Goal: Task Accomplishment & Management: Use online tool/utility

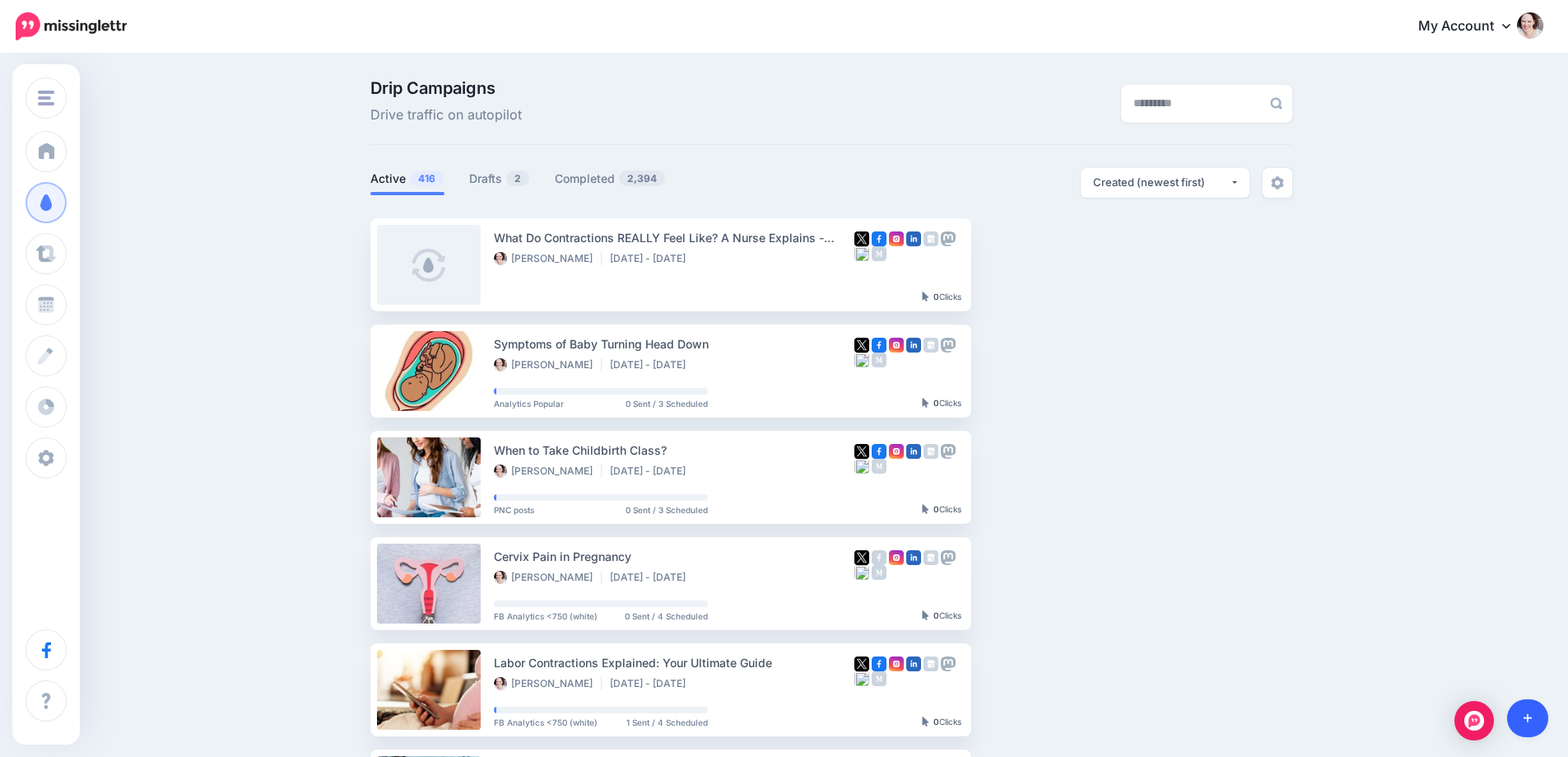
click at [1533, 711] on link at bounding box center [1528, 718] width 42 height 38
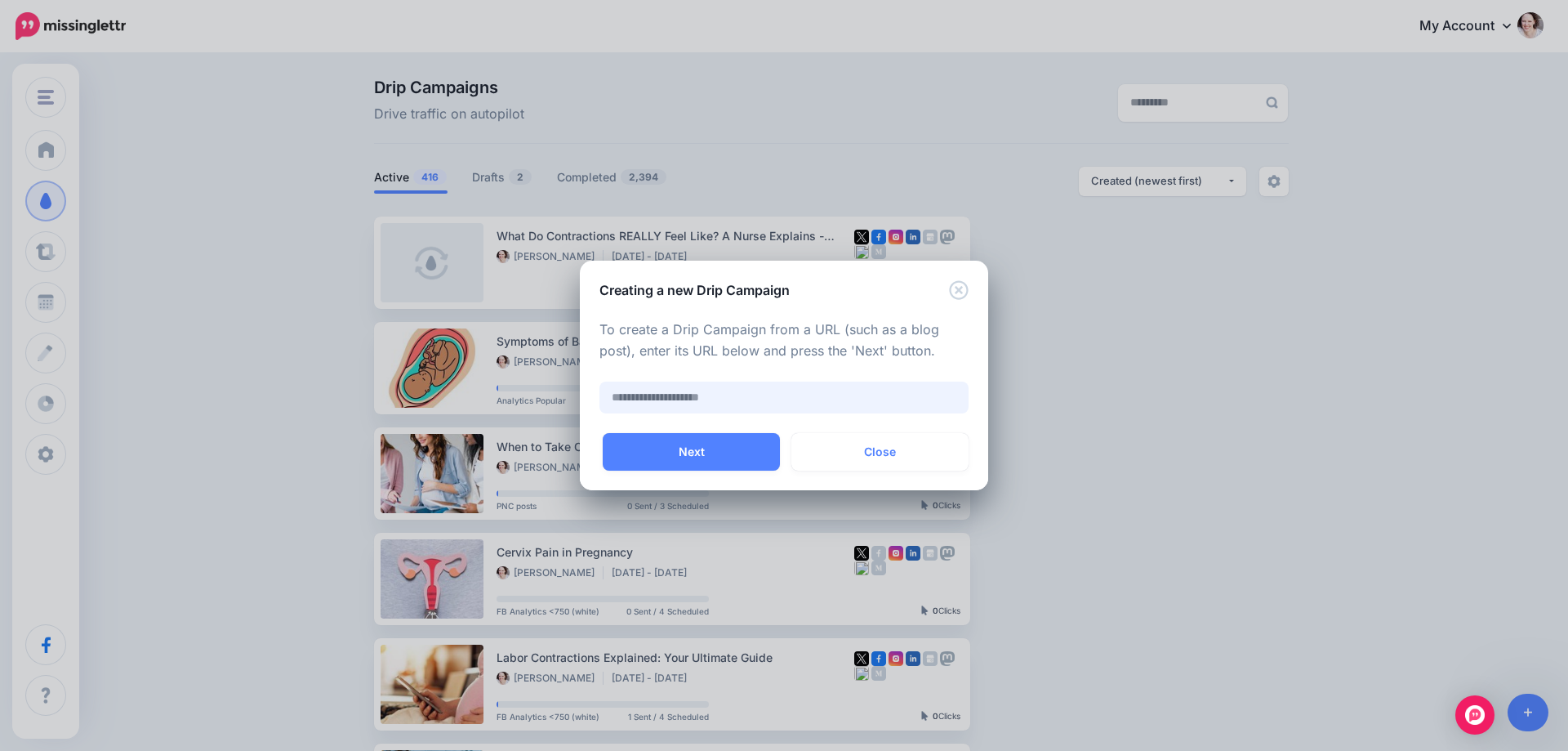
paste input "**********"
type input "**********"
click at [674, 463] on button "Next" at bounding box center [691, 452] width 177 height 38
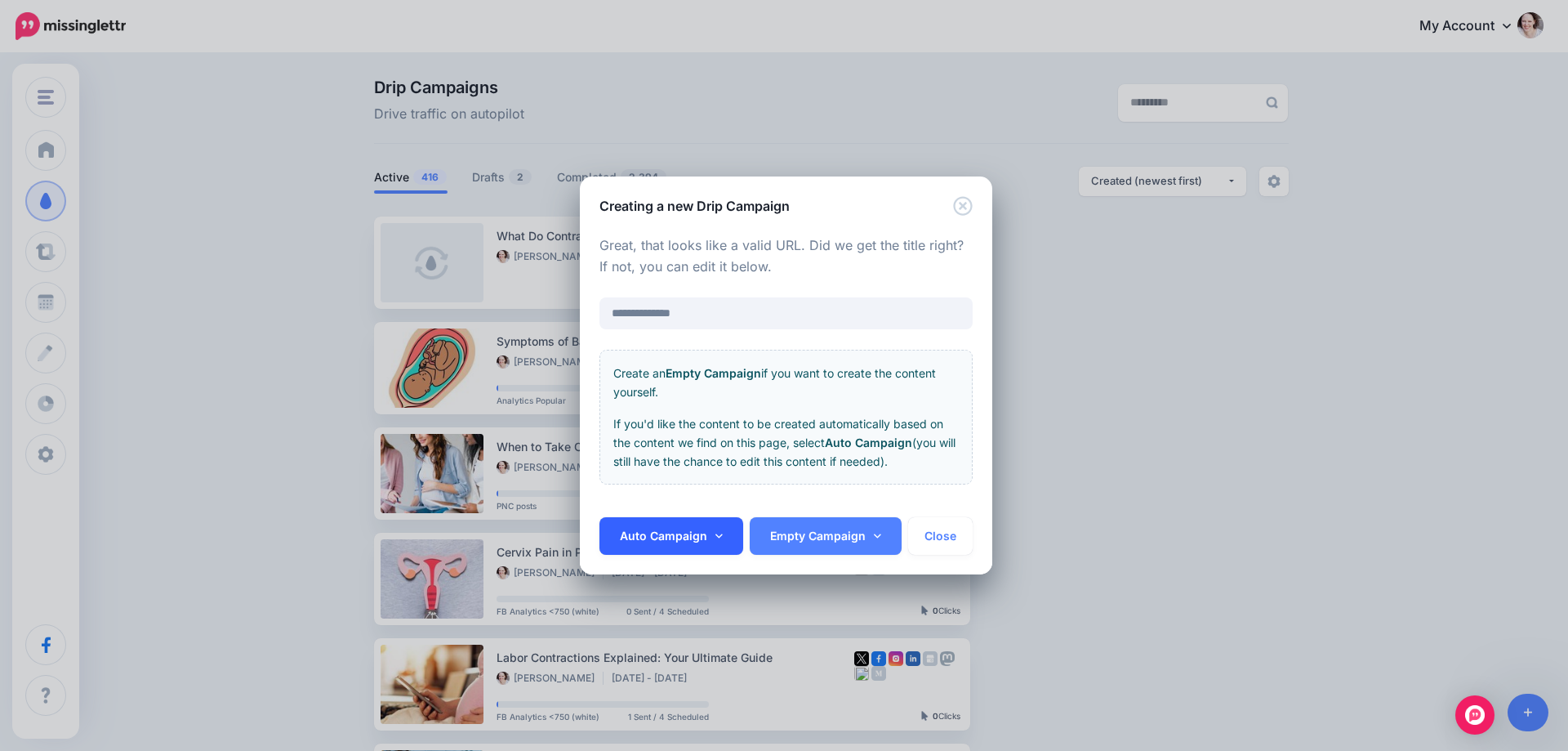
click at [699, 539] on link "Auto Campaign" at bounding box center [671, 536] width 144 height 38
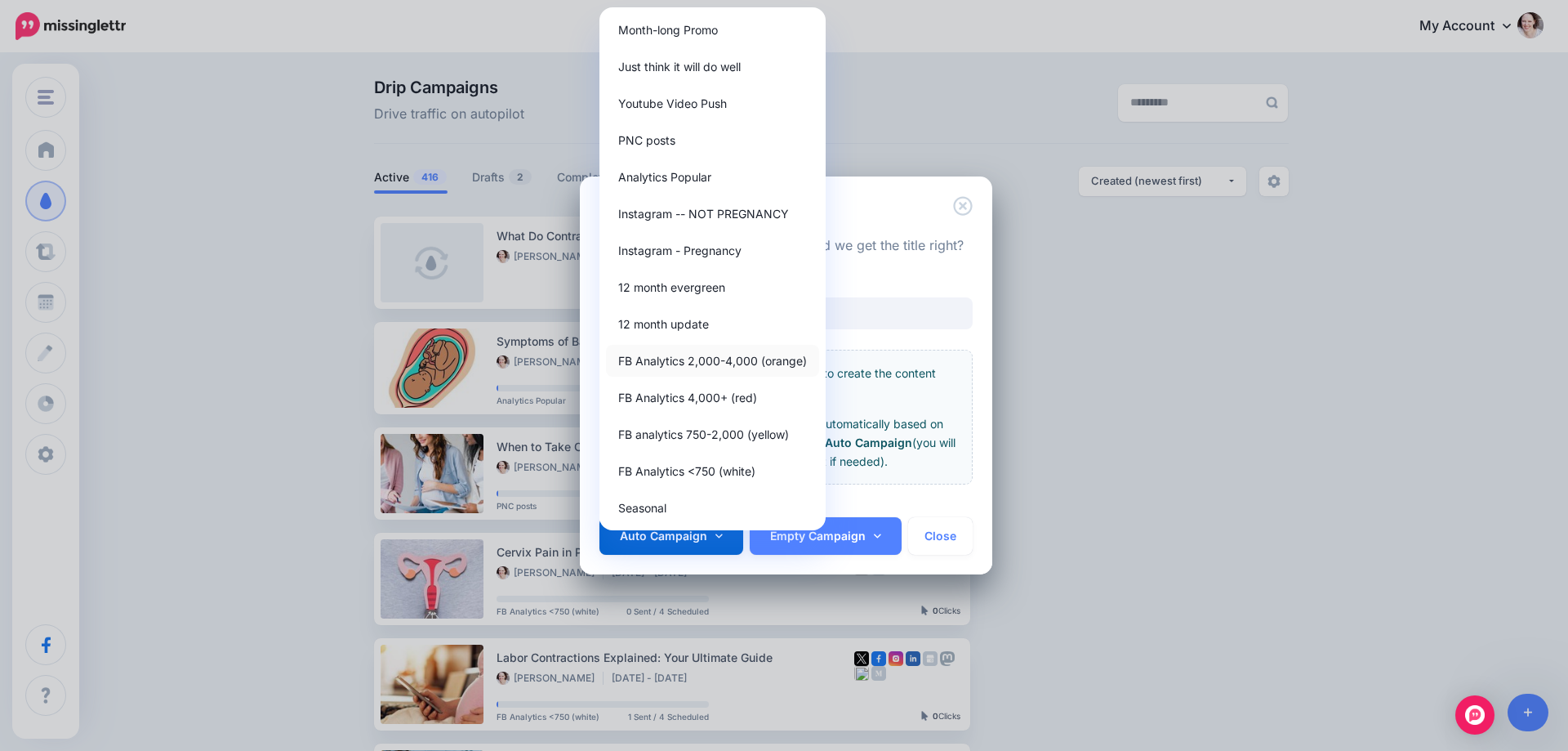
click at [688, 361] on link "FB Analytics 2,000-4,000 (orange)" at bounding box center [712, 361] width 213 height 32
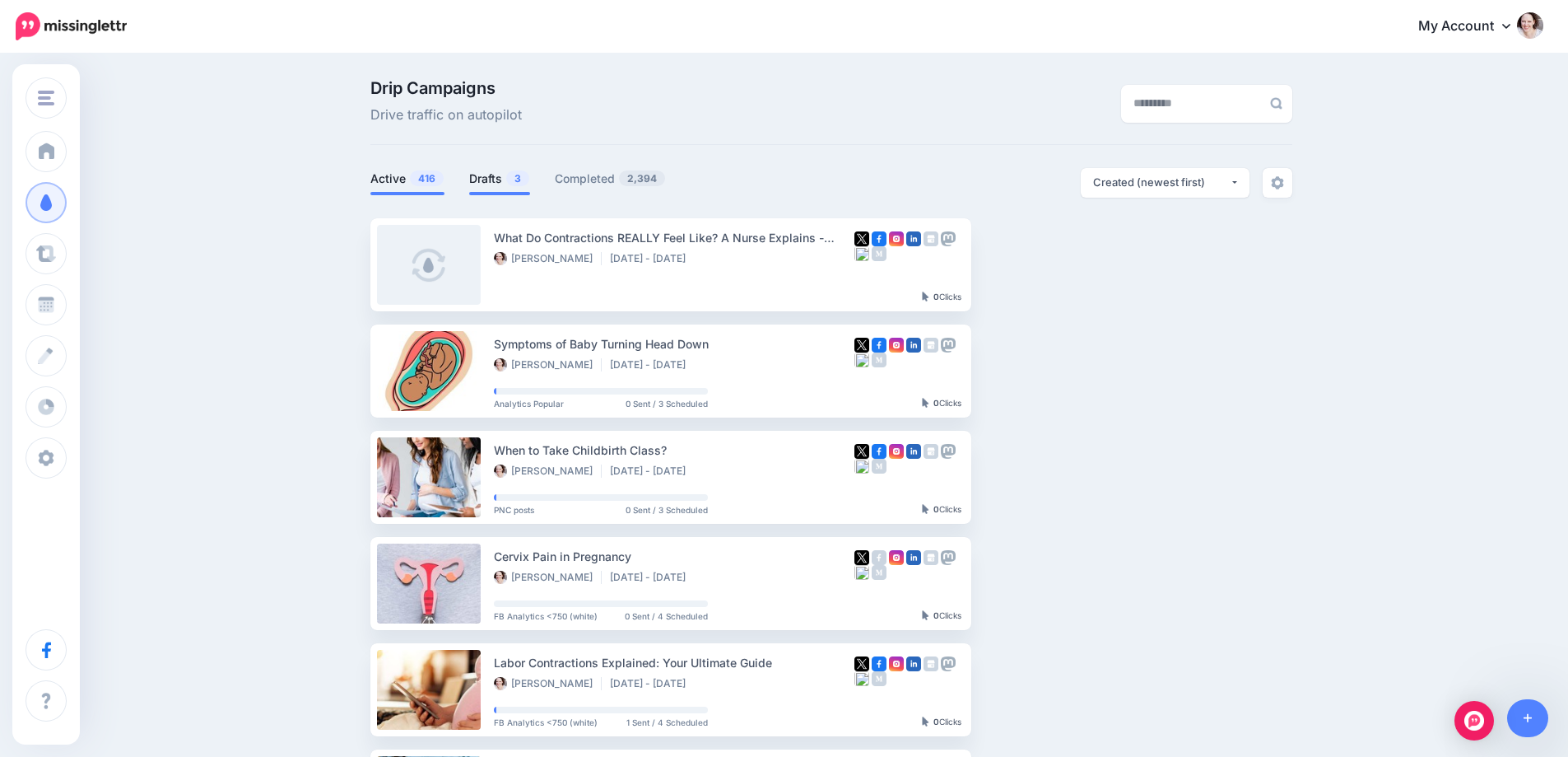
click at [499, 171] on link "Drafts 3" at bounding box center [499, 178] width 61 height 20
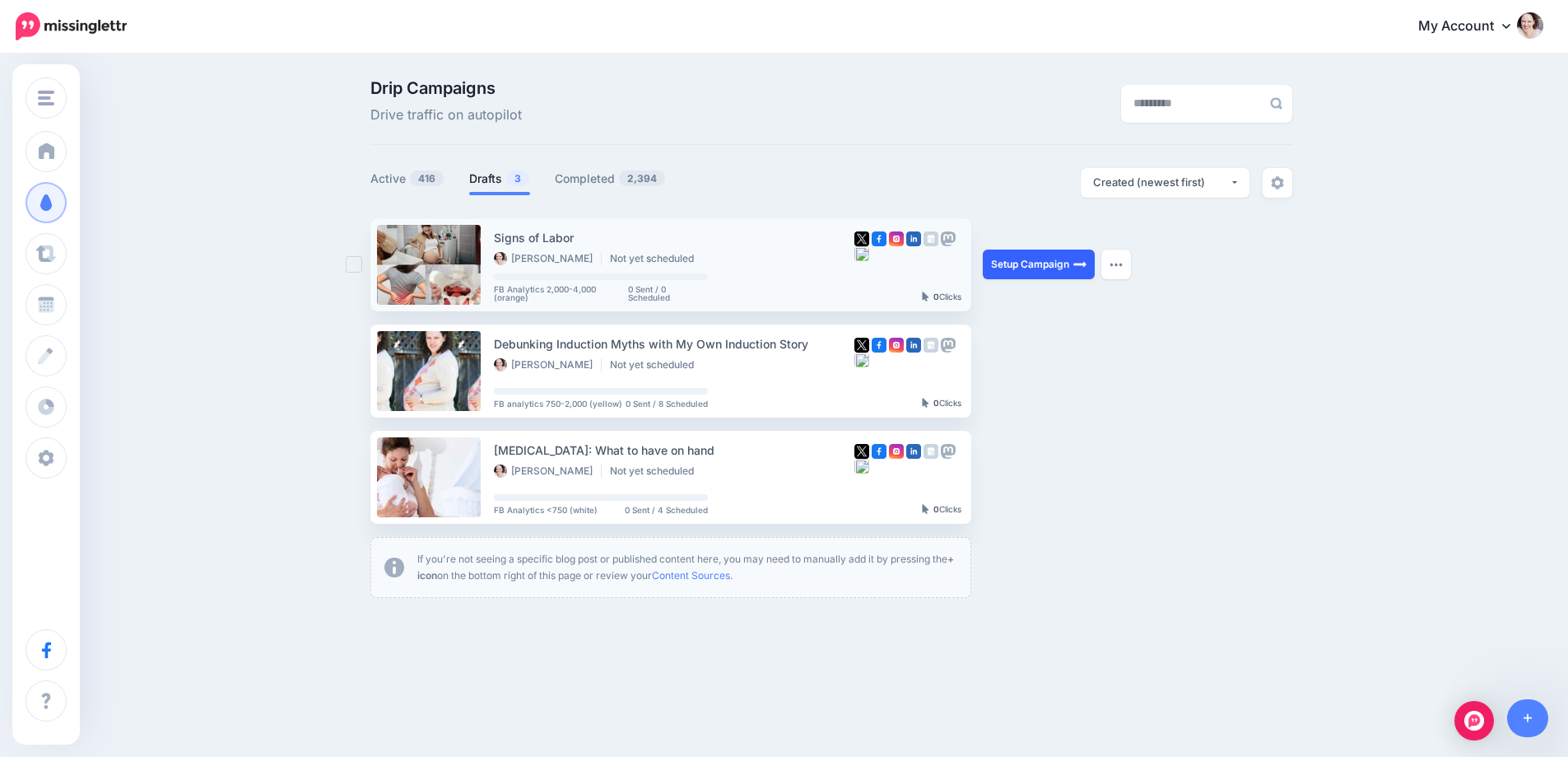
click at [1070, 264] on link "Setup Campaign" at bounding box center [1038, 265] width 112 height 30
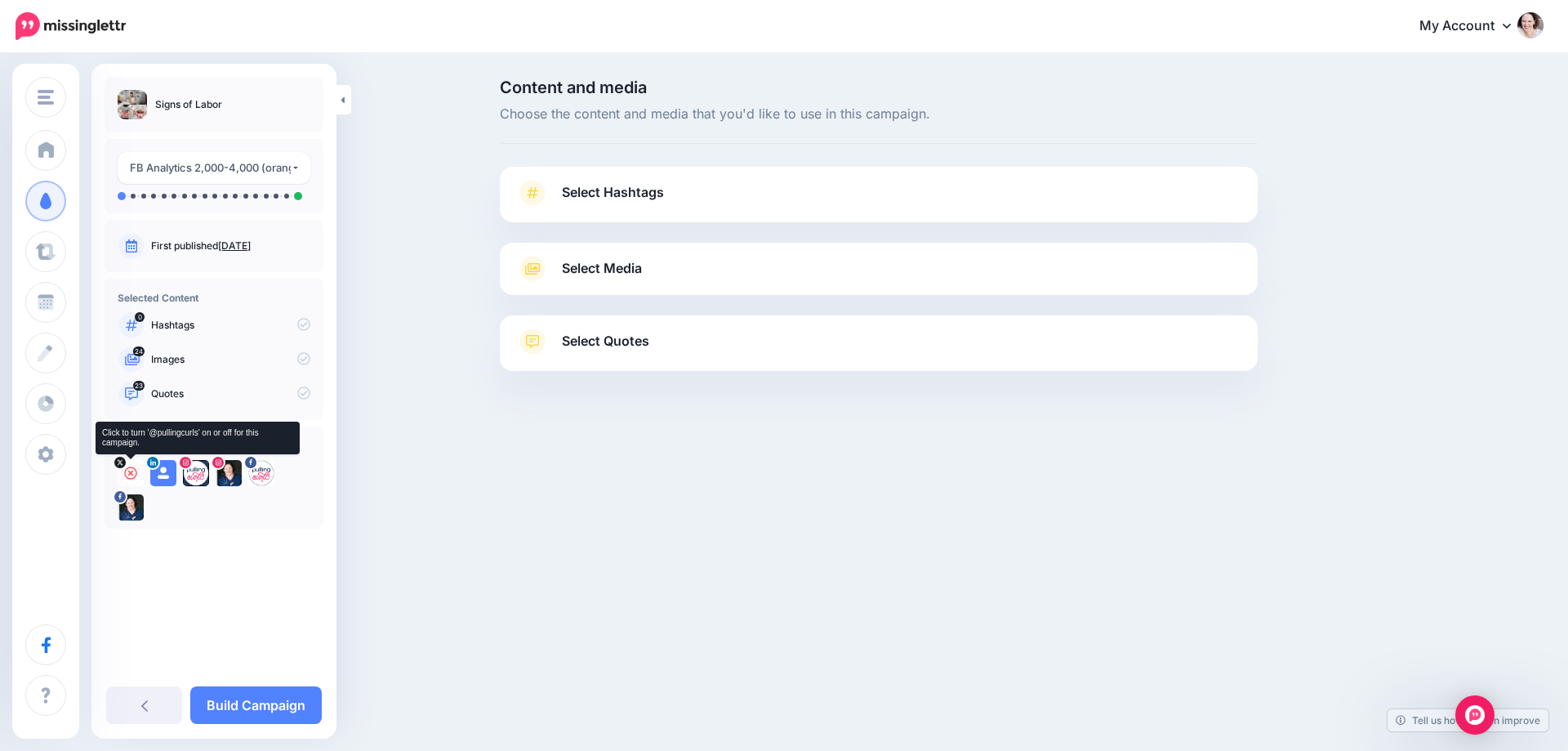
click at [127, 473] on icon at bounding box center [131, 473] width 13 height 13
click at [164, 472] on icon at bounding box center [163, 473] width 13 height 13
click at [189, 472] on div at bounding box center [196, 473] width 26 height 26
click at [220, 472] on div at bounding box center [229, 473] width 26 height 26
click at [259, 472] on icon at bounding box center [261, 473] width 13 height 13
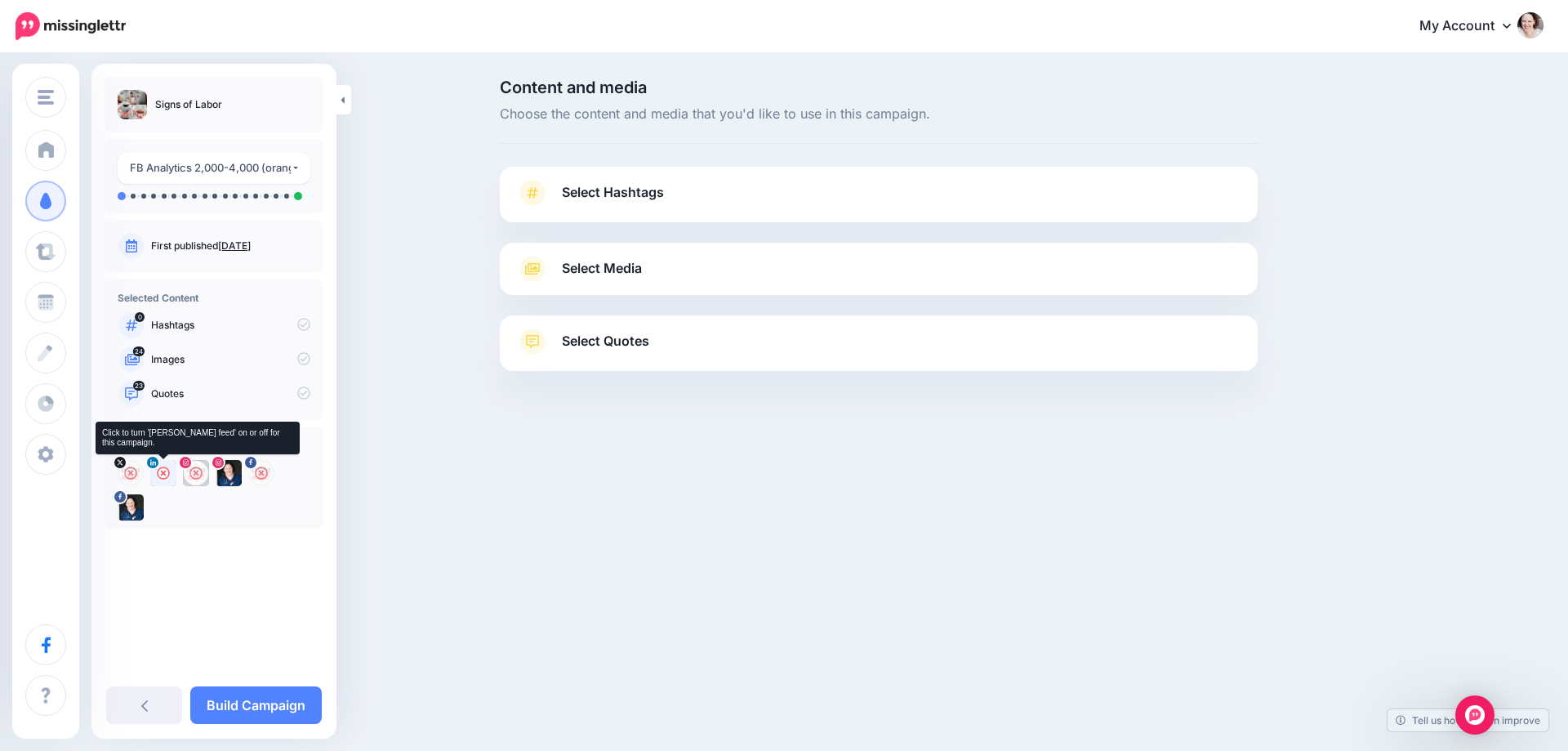
click at [158, 470] on icon at bounding box center [163, 473] width 13 height 13
click at [227, 468] on icon at bounding box center [229, 473] width 13 height 13
click at [661, 273] on link "Select Media" at bounding box center [879, 268] width 726 height 26
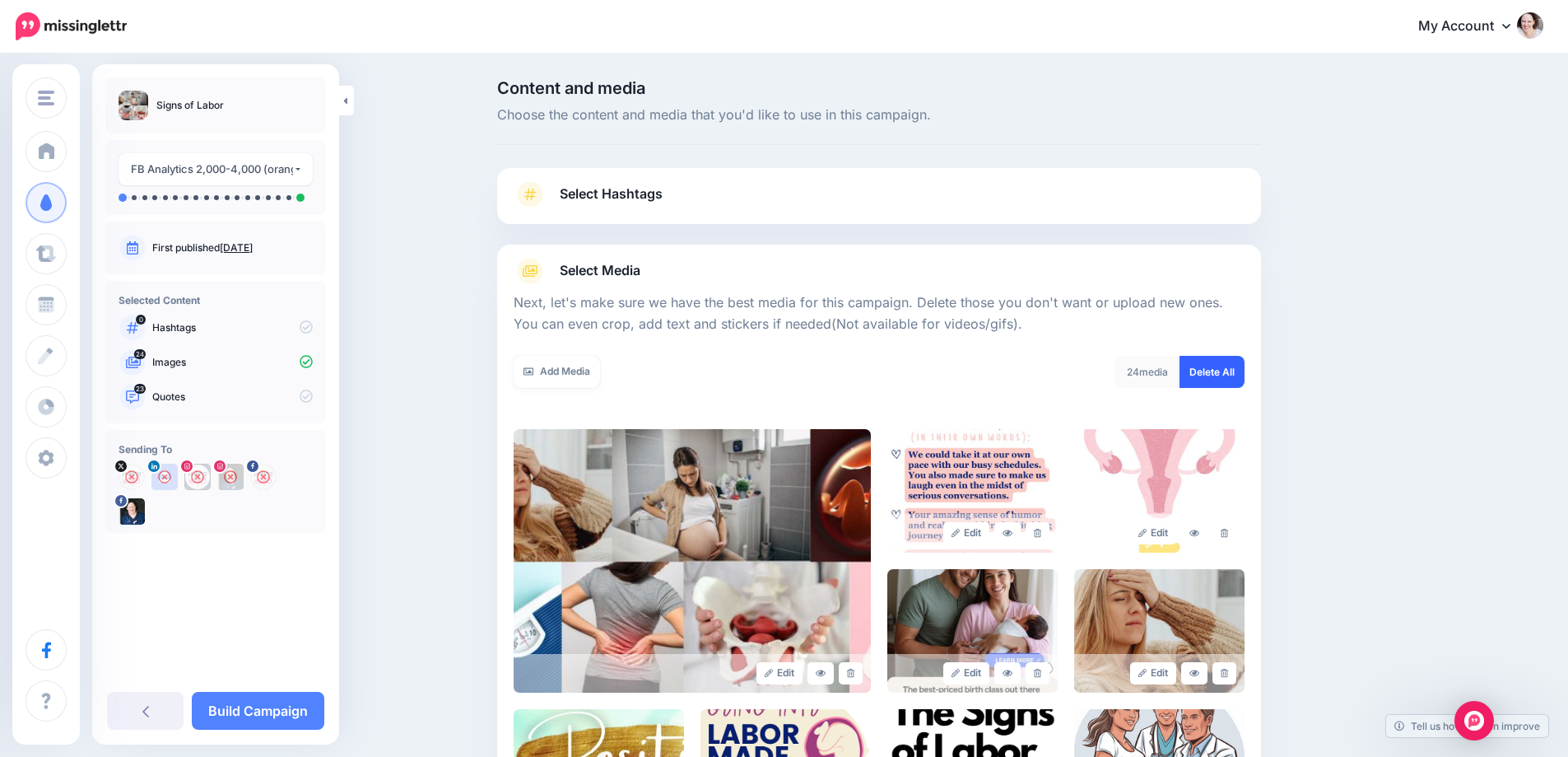
click at [1217, 373] on link "Delete All" at bounding box center [1212, 371] width 65 height 32
click at [545, 365] on link "Add Media" at bounding box center [557, 371] width 86 height 32
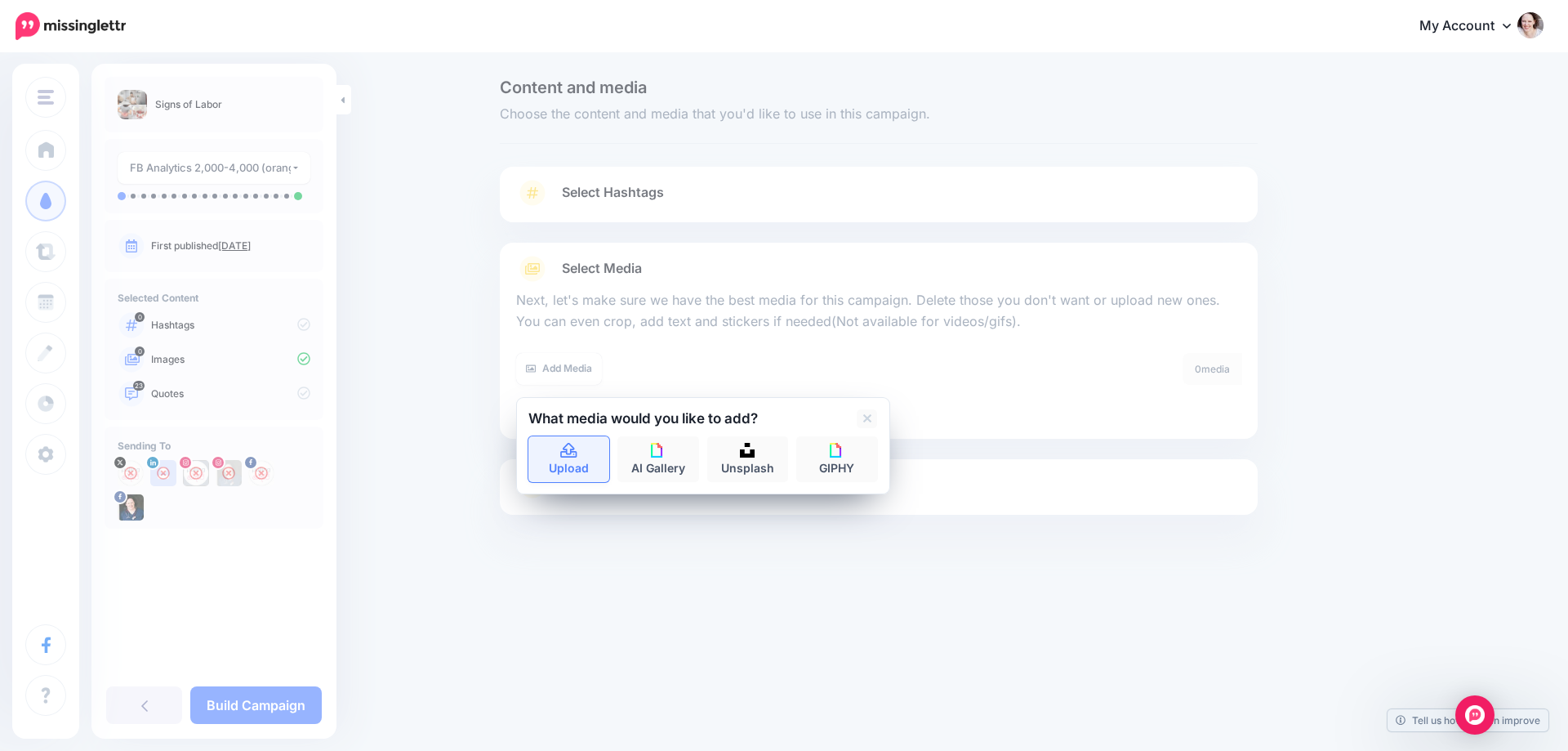
click at [581, 469] on link "Upload" at bounding box center [569, 459] width 82 height 46
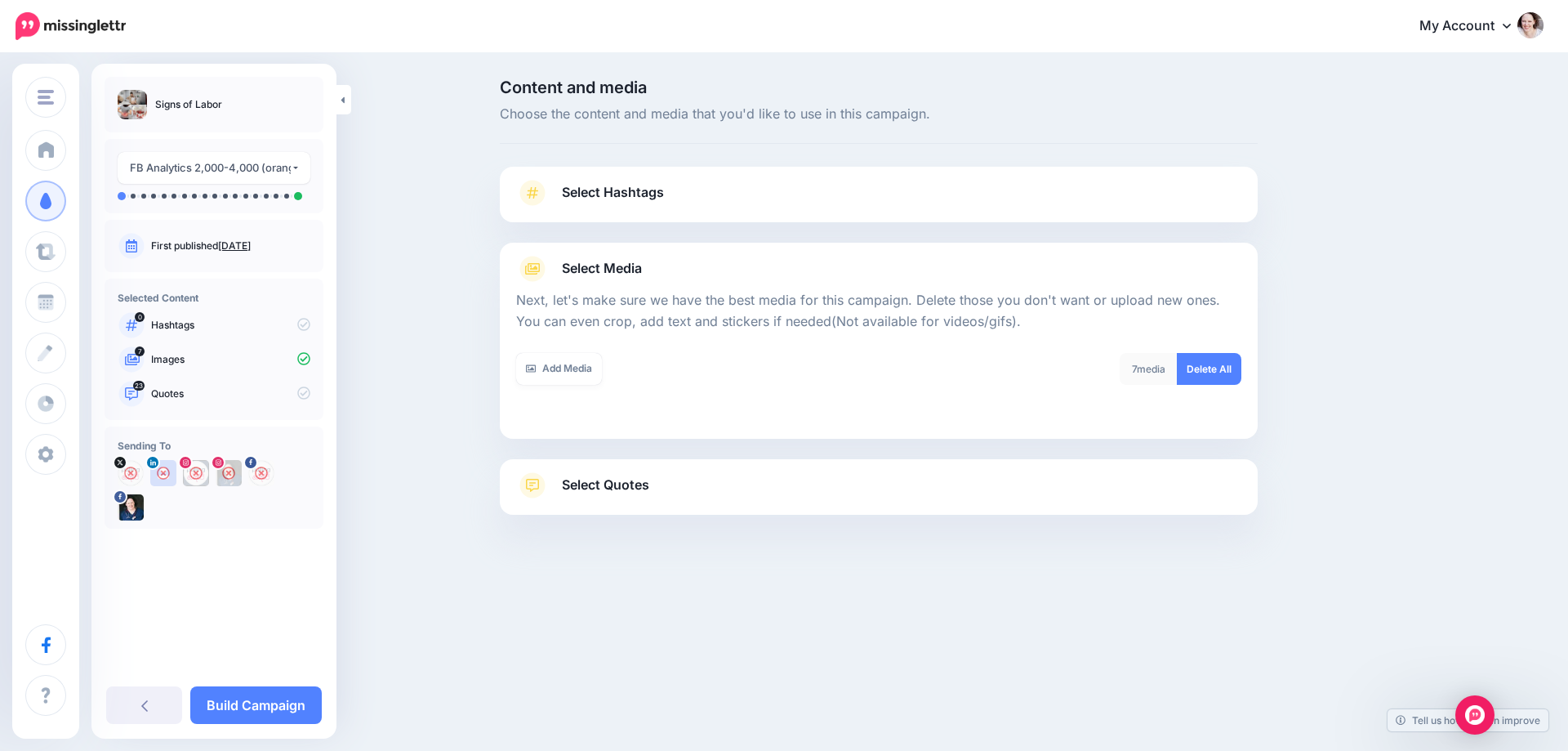
click at [624, 491] on span "Select Quotes" at bounding box center [605, 484] width 87 height 22
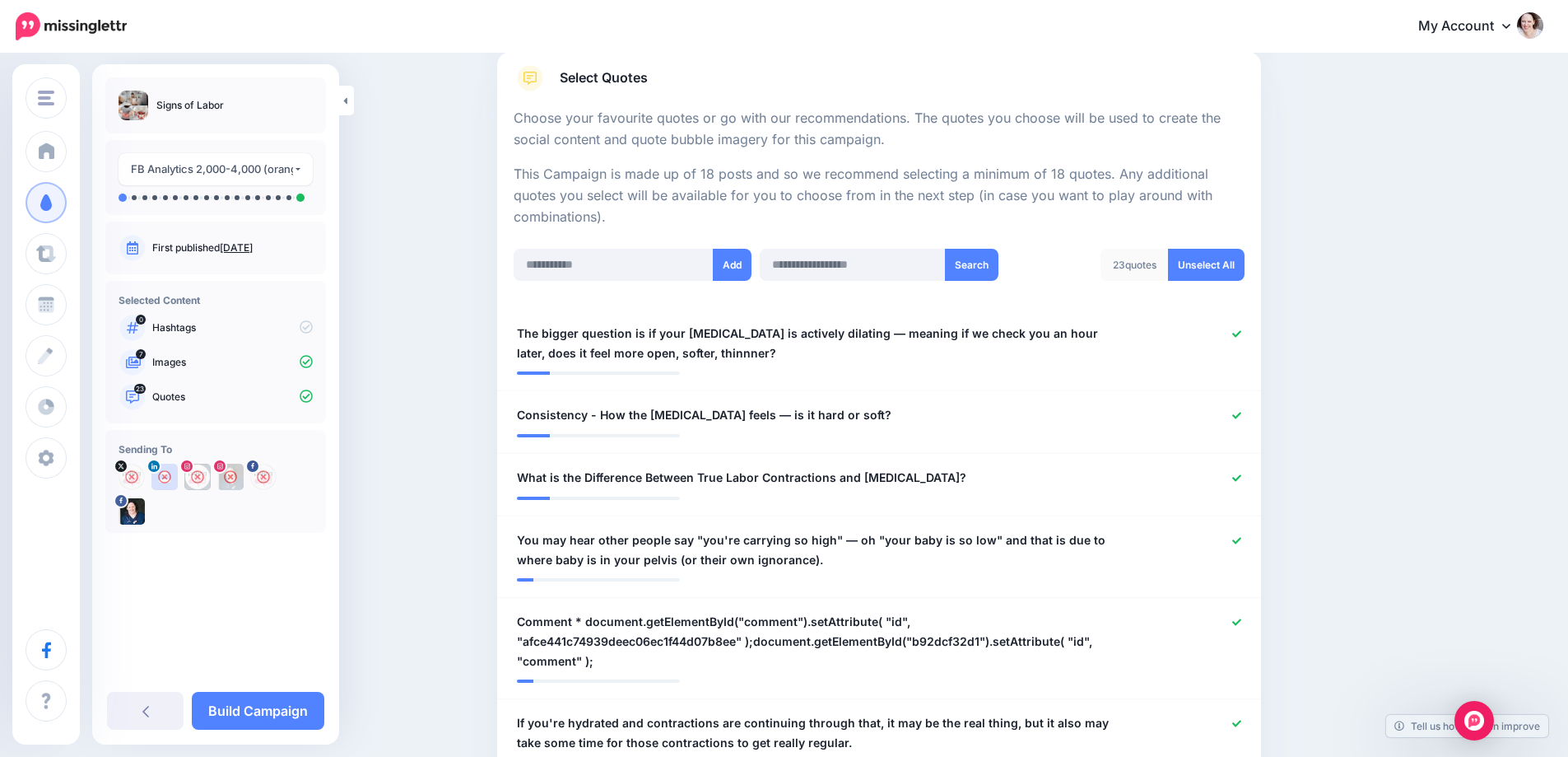
scroll to position [330, 0]
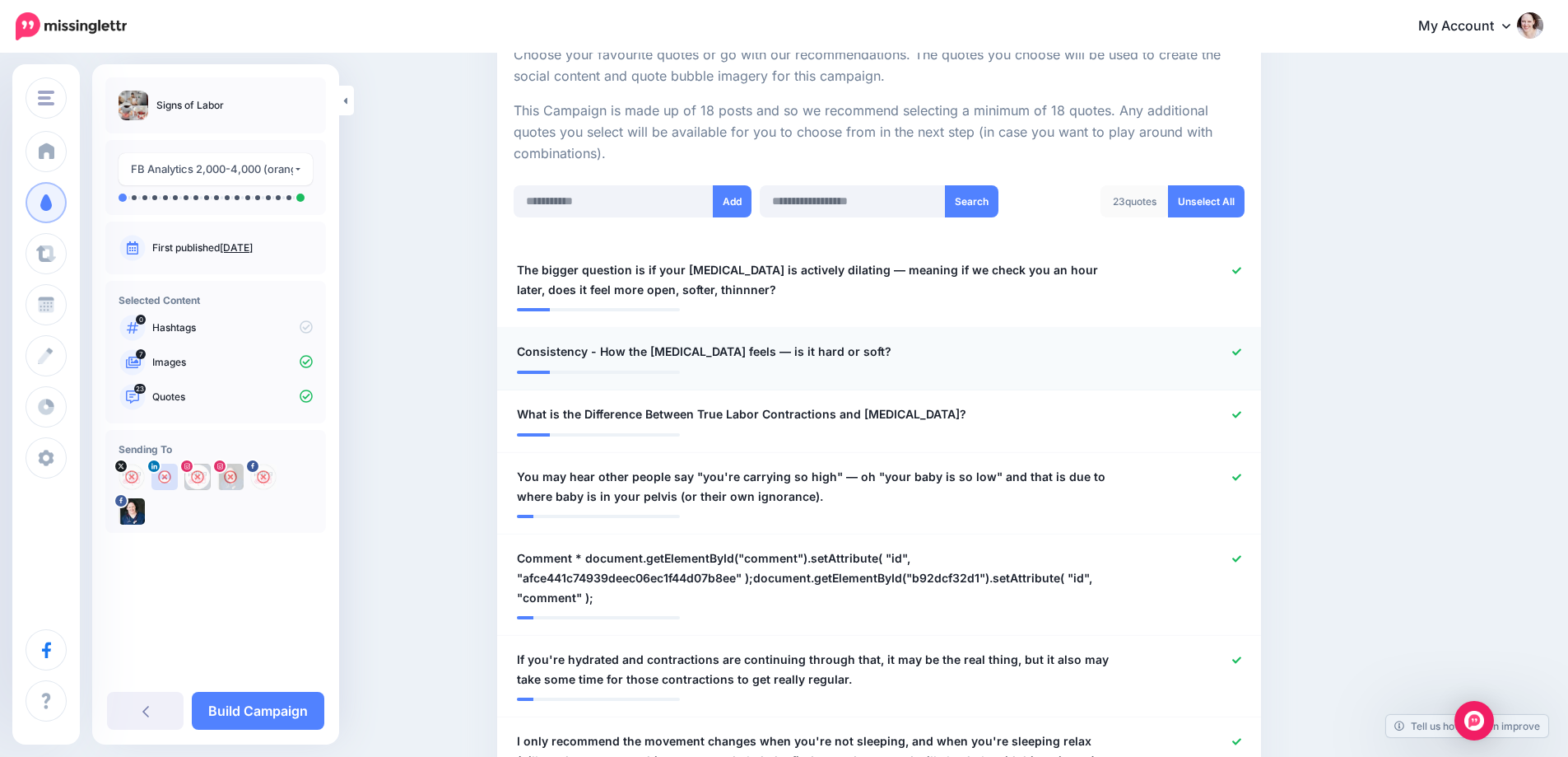
click at [1242, 352] on icon at bounding box center [1237, 352] width 9 height 7
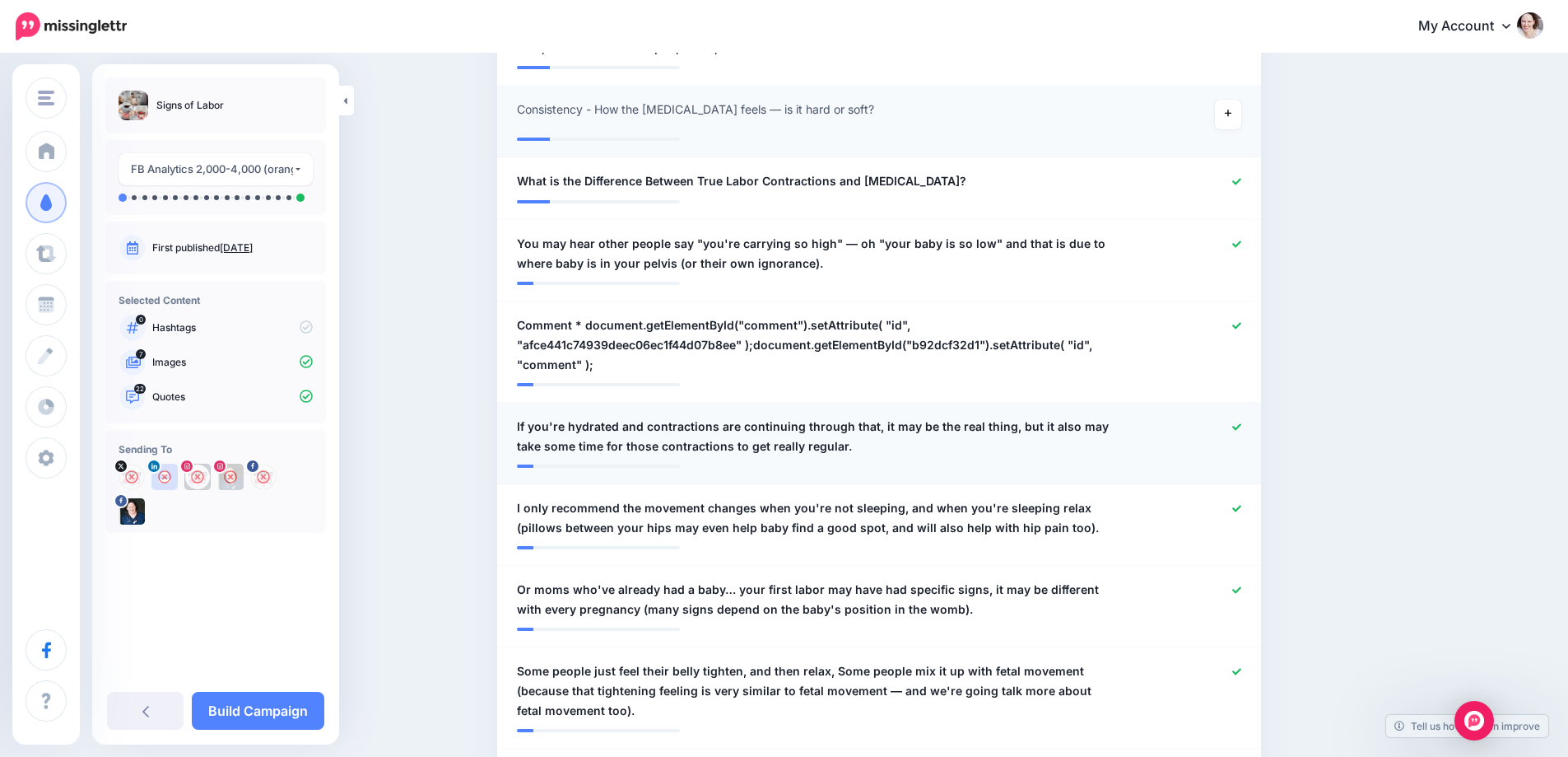
scroll to position [576, 0]
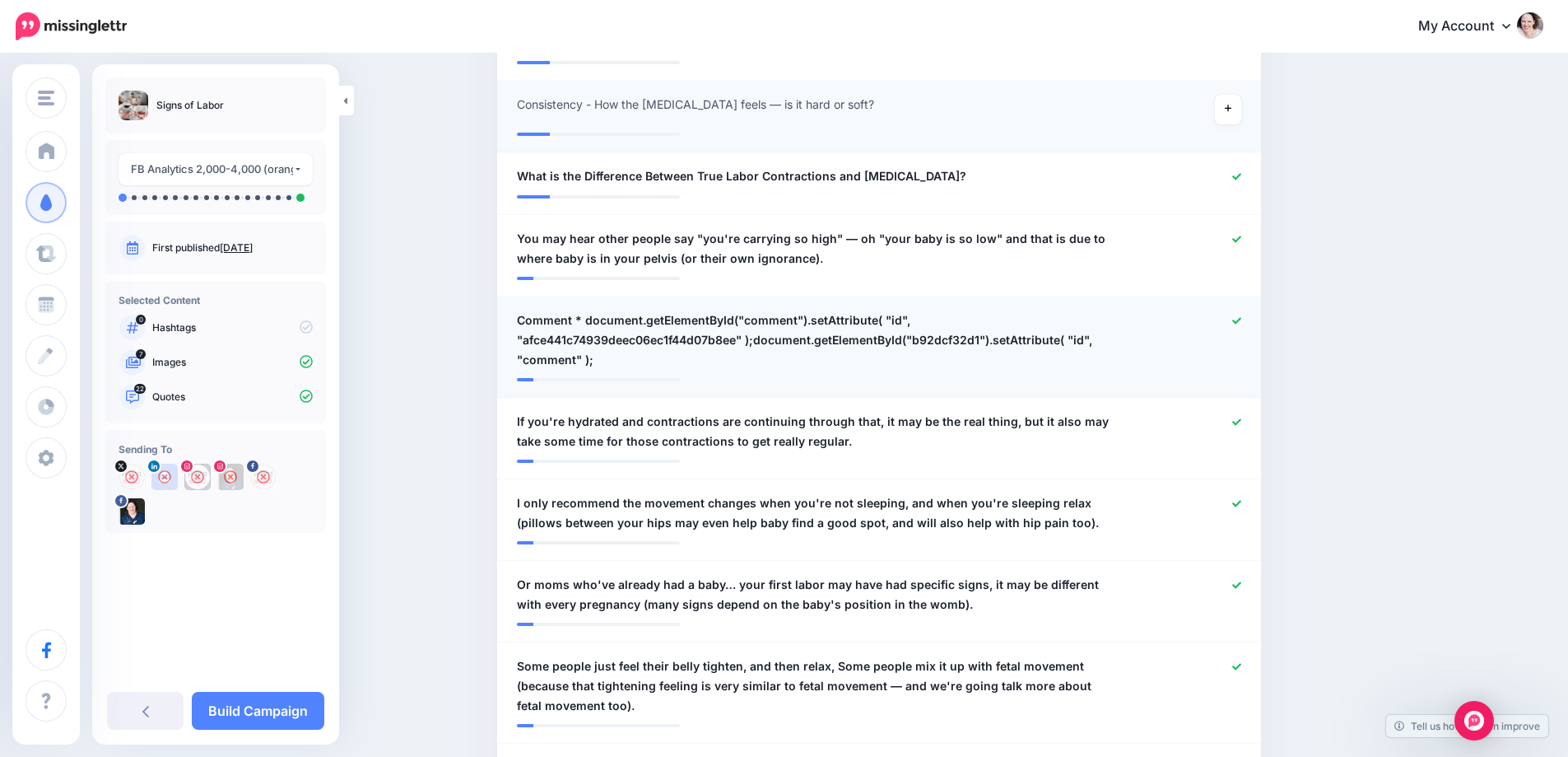
click at [1242, 321] on icon at bounding box center [1237, 320] width 9 height 9
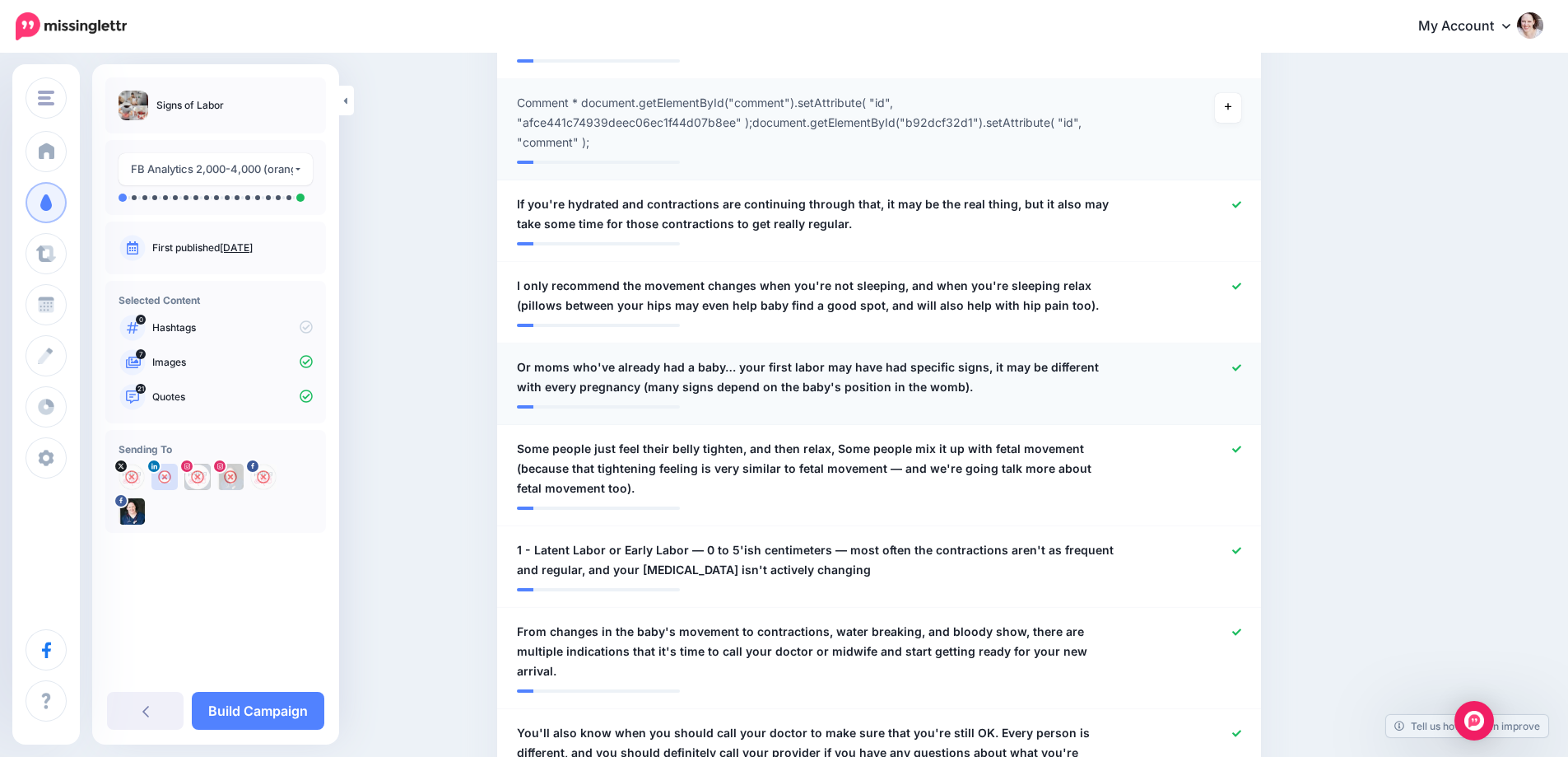
scroll to position [823, 0]
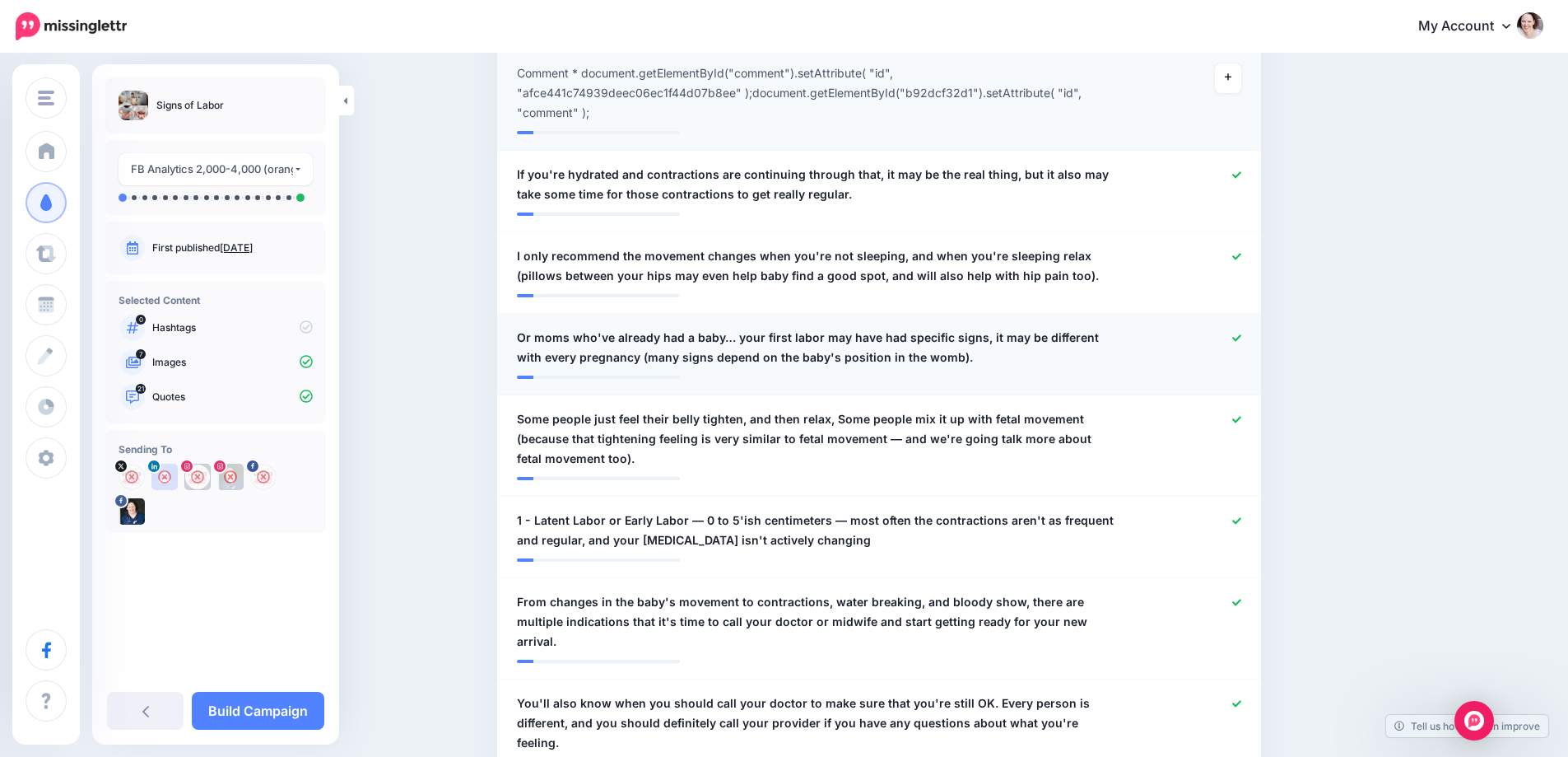
click at [541, 328] on span "Or moms who've already had a baby… your first labor may have had specific signs…" at bounding box center [817, 348] width 600 height 40
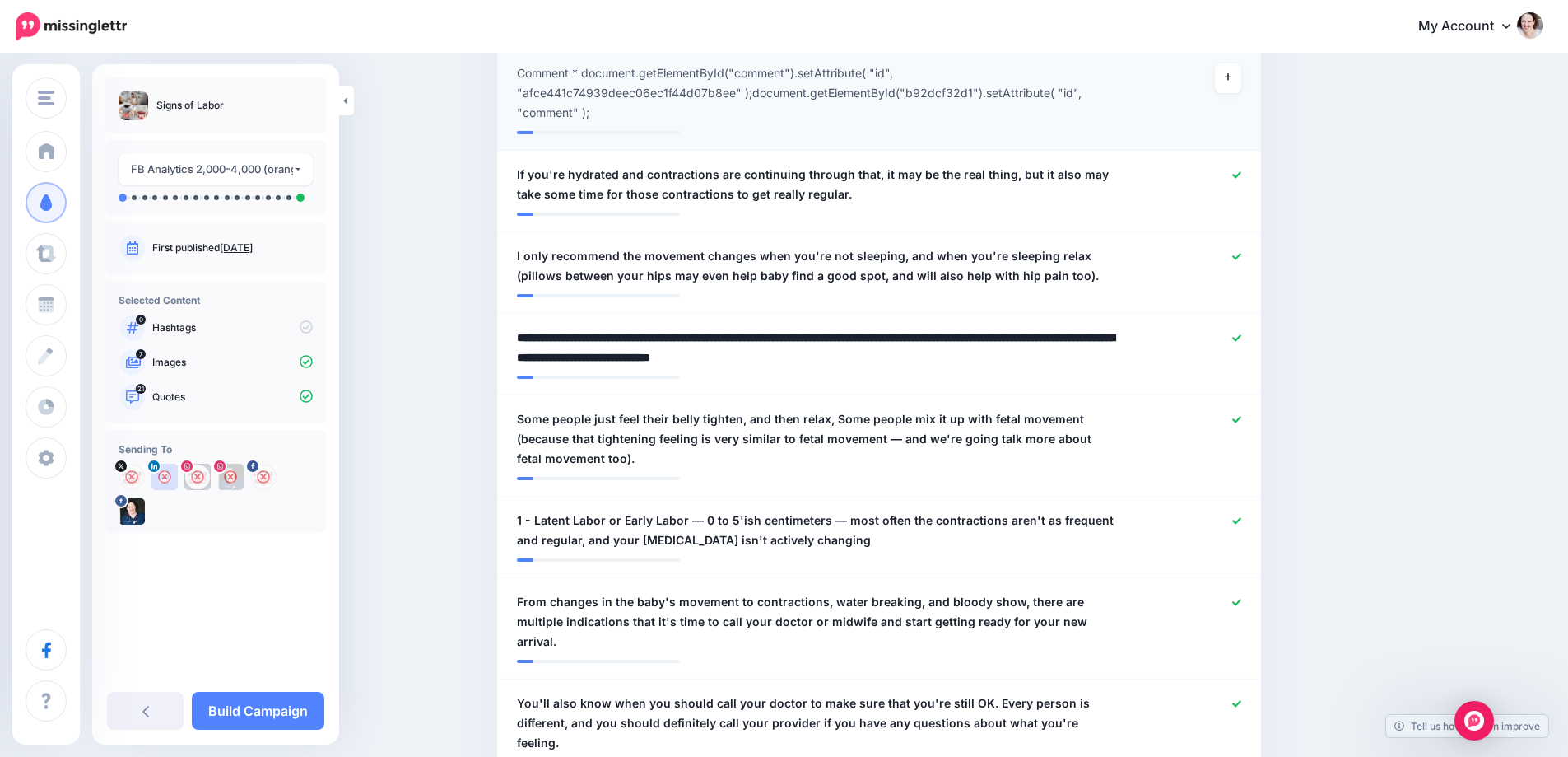
drag, startPoint x: 544, startPoint y: 313, endPoint x: 474, endPoint y: 316, distance: 70.1
type textarea "**********"
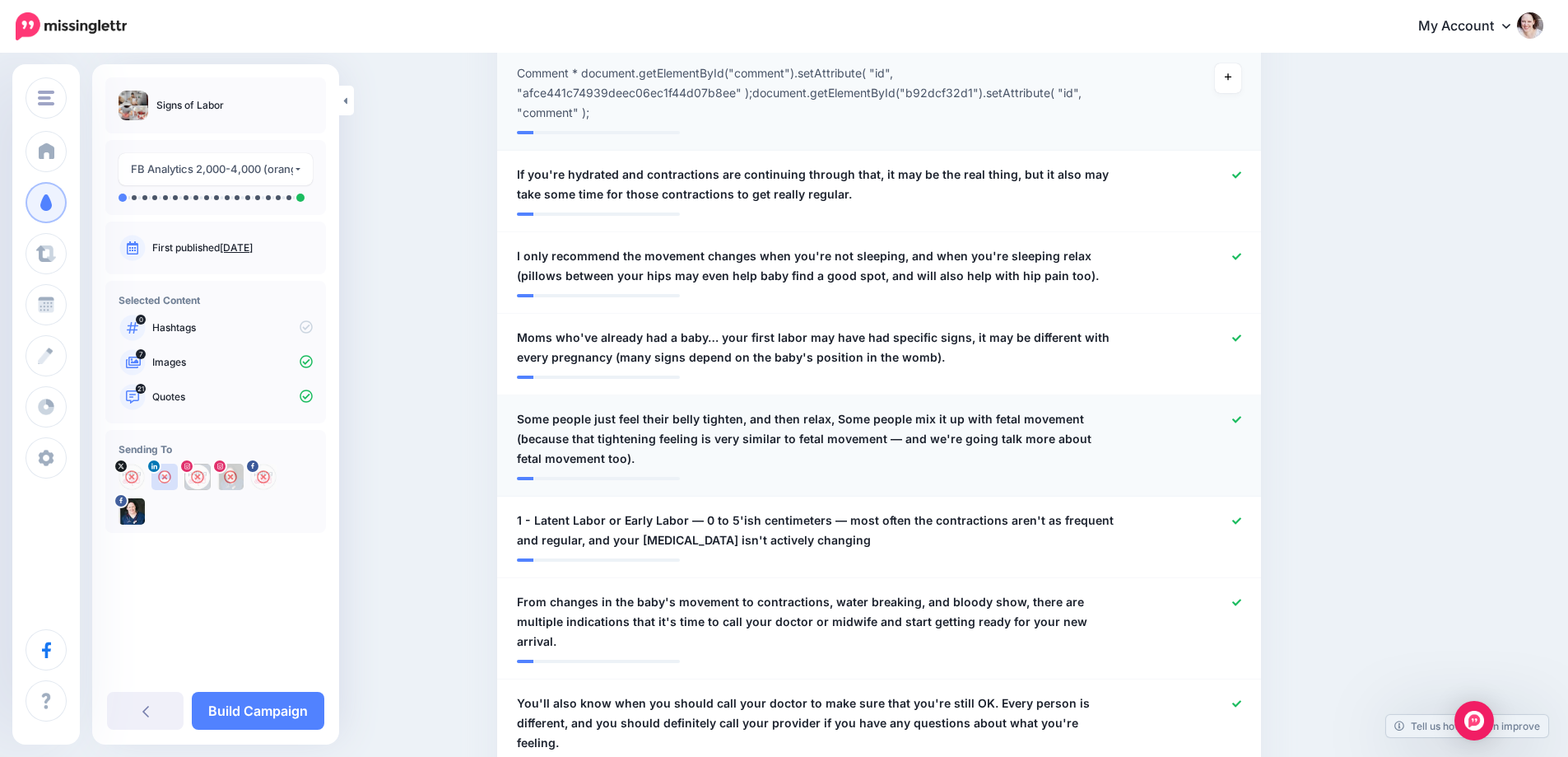
click at [1242, 416] on icon at bounding box center [1237, 419] width 9 height 7
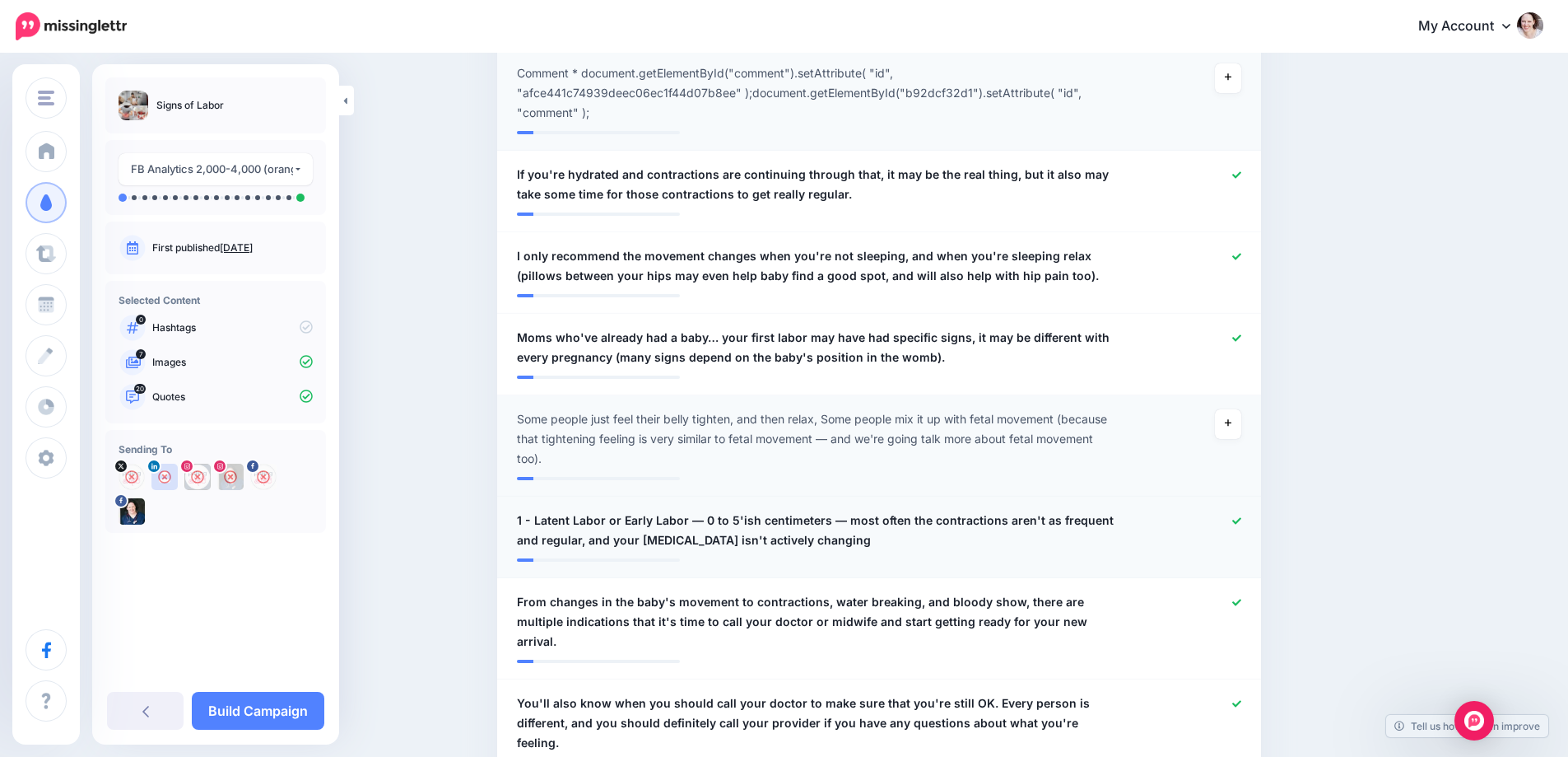
click at [1242, 516] on icon at bounding box center [1237, 520] width 9 height 9
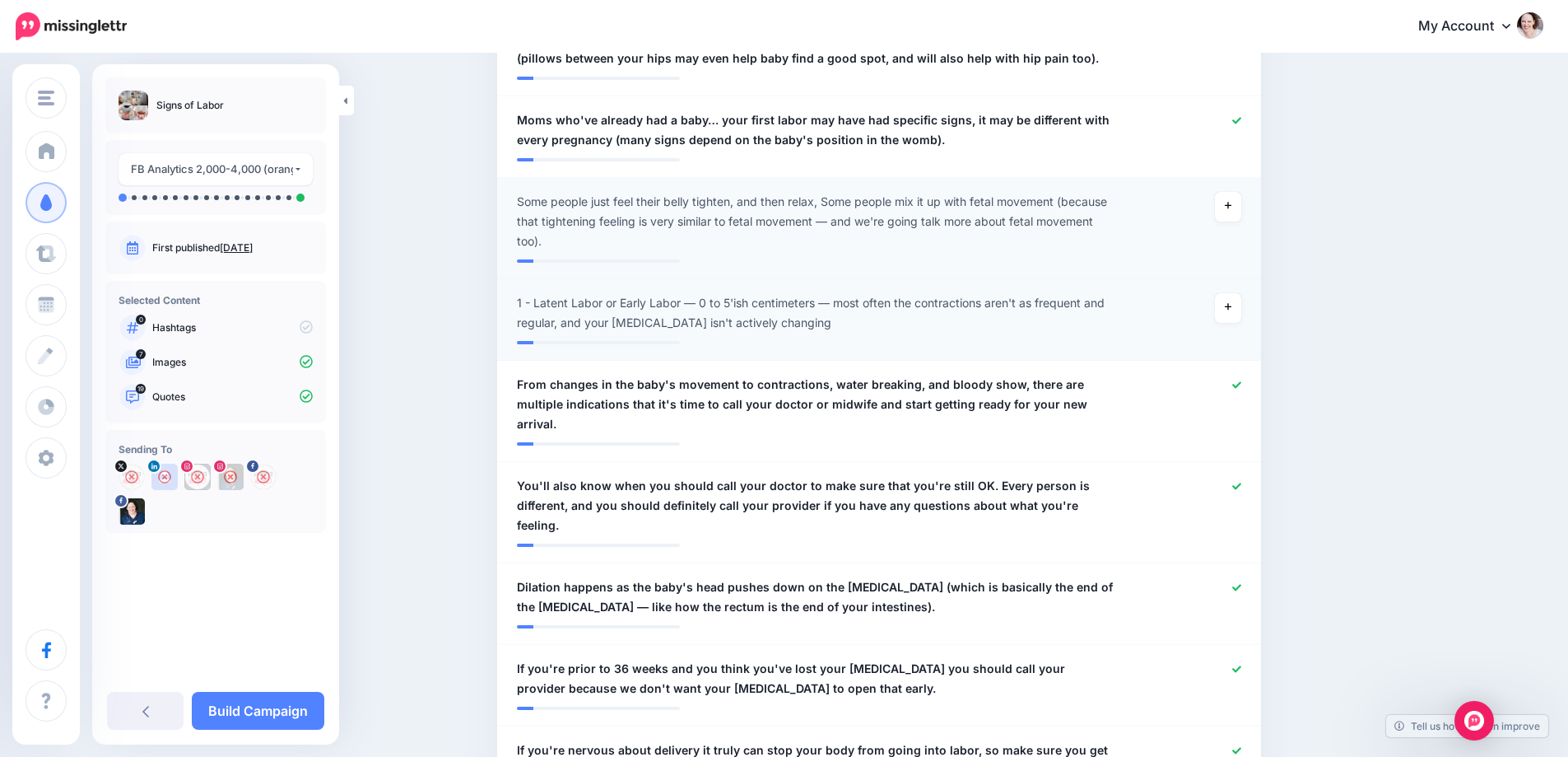
scroll to position [1070, 0]
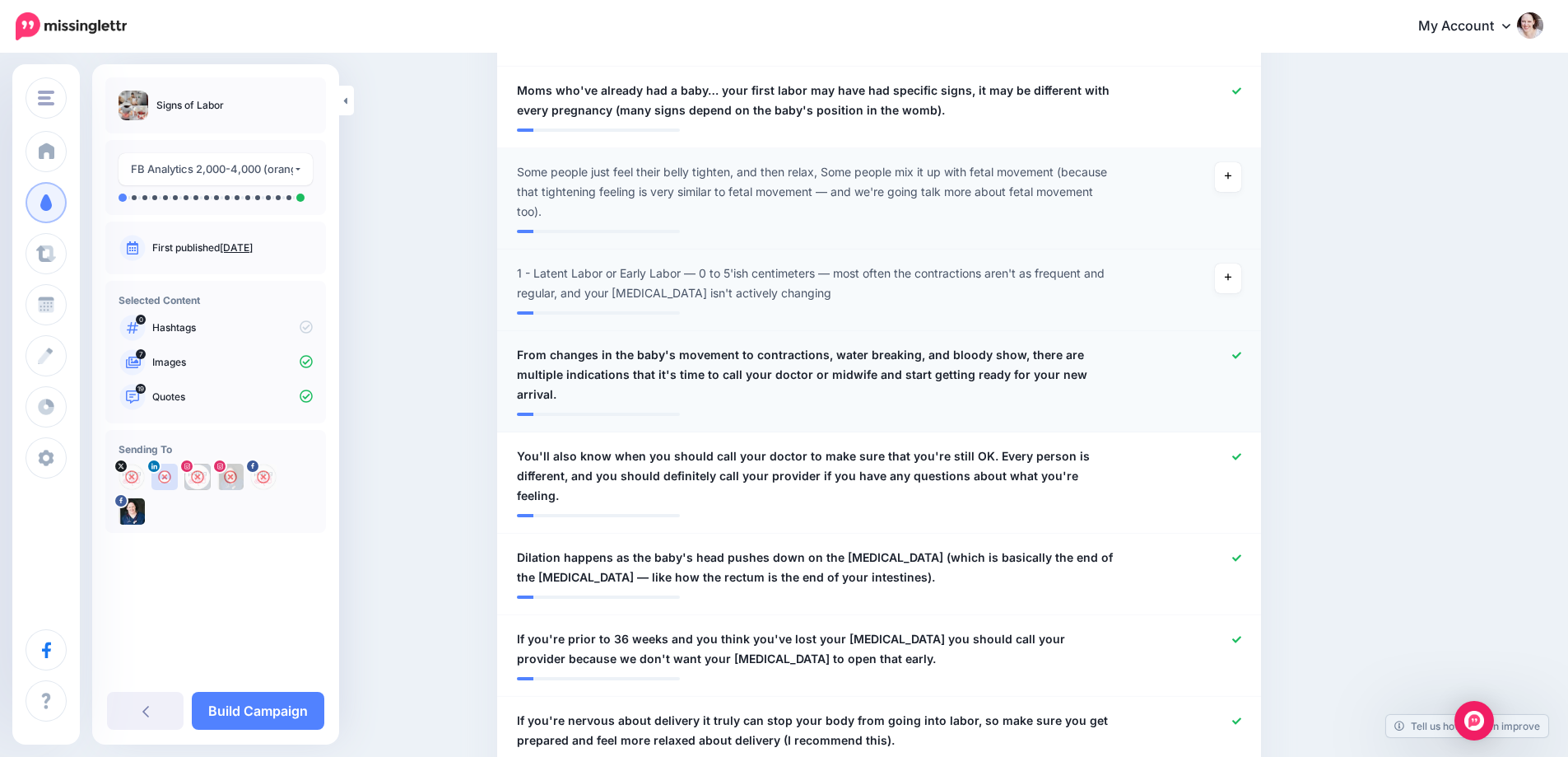
click at [936, 345] on span "From changes in the baby's movement to contractions, water breaking, and bloody…" at bounding box center [817, 374] width 600 height 59
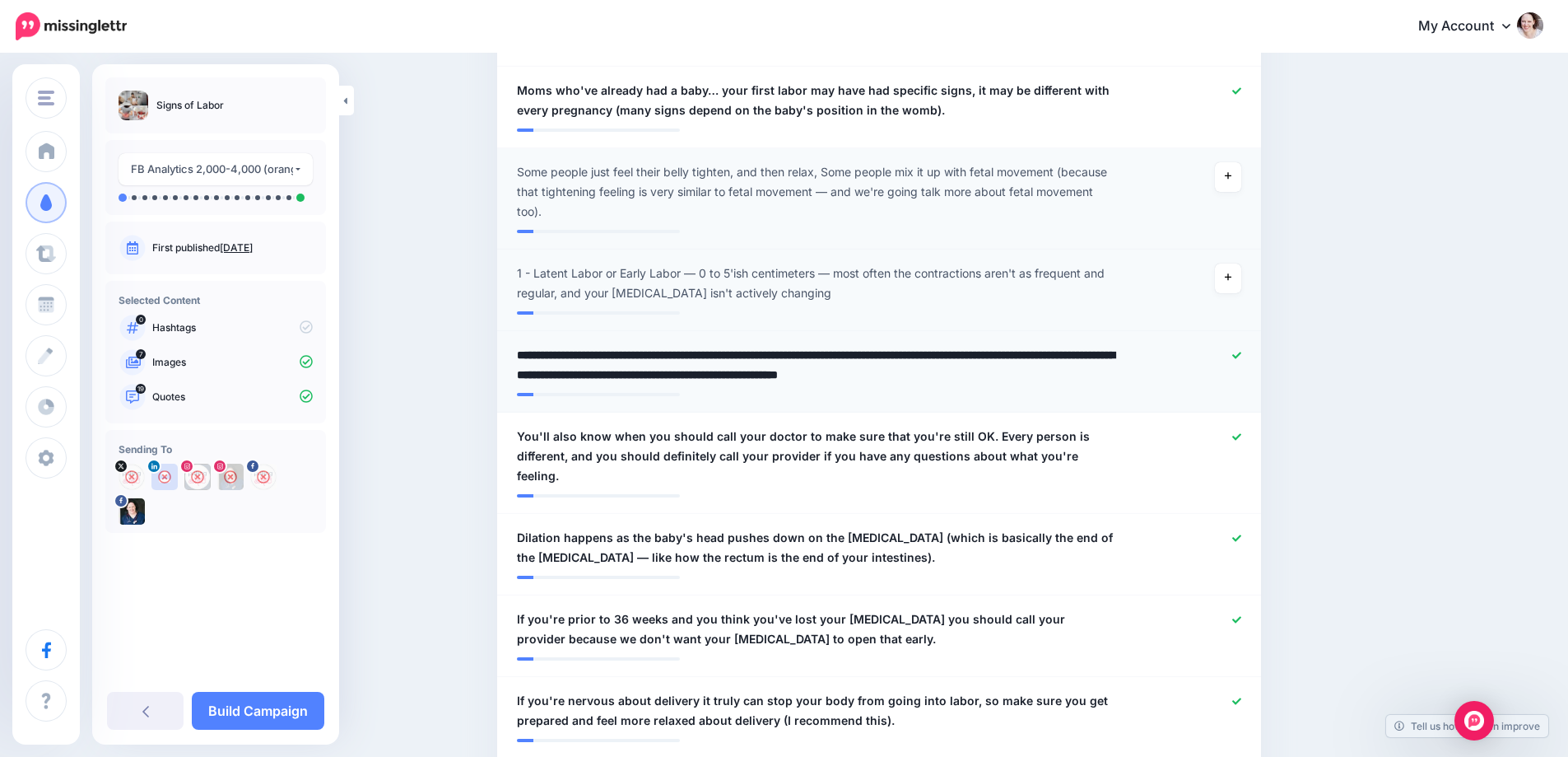
click at [832, 345] on textarea "**********" at bounding box center [817, 365] width 600 height 40
type textarea "**********"
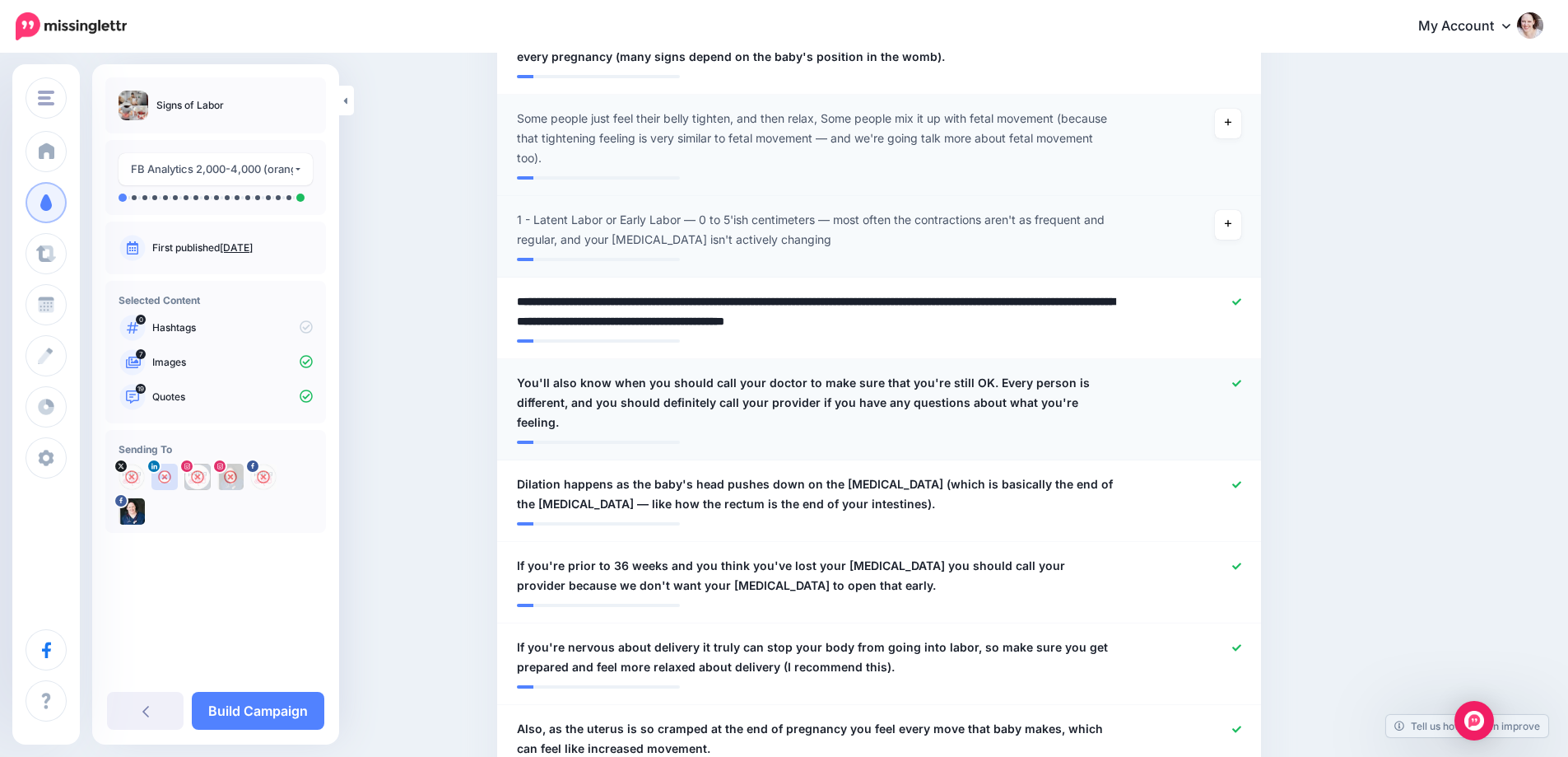
scroll to position [1153, 0]
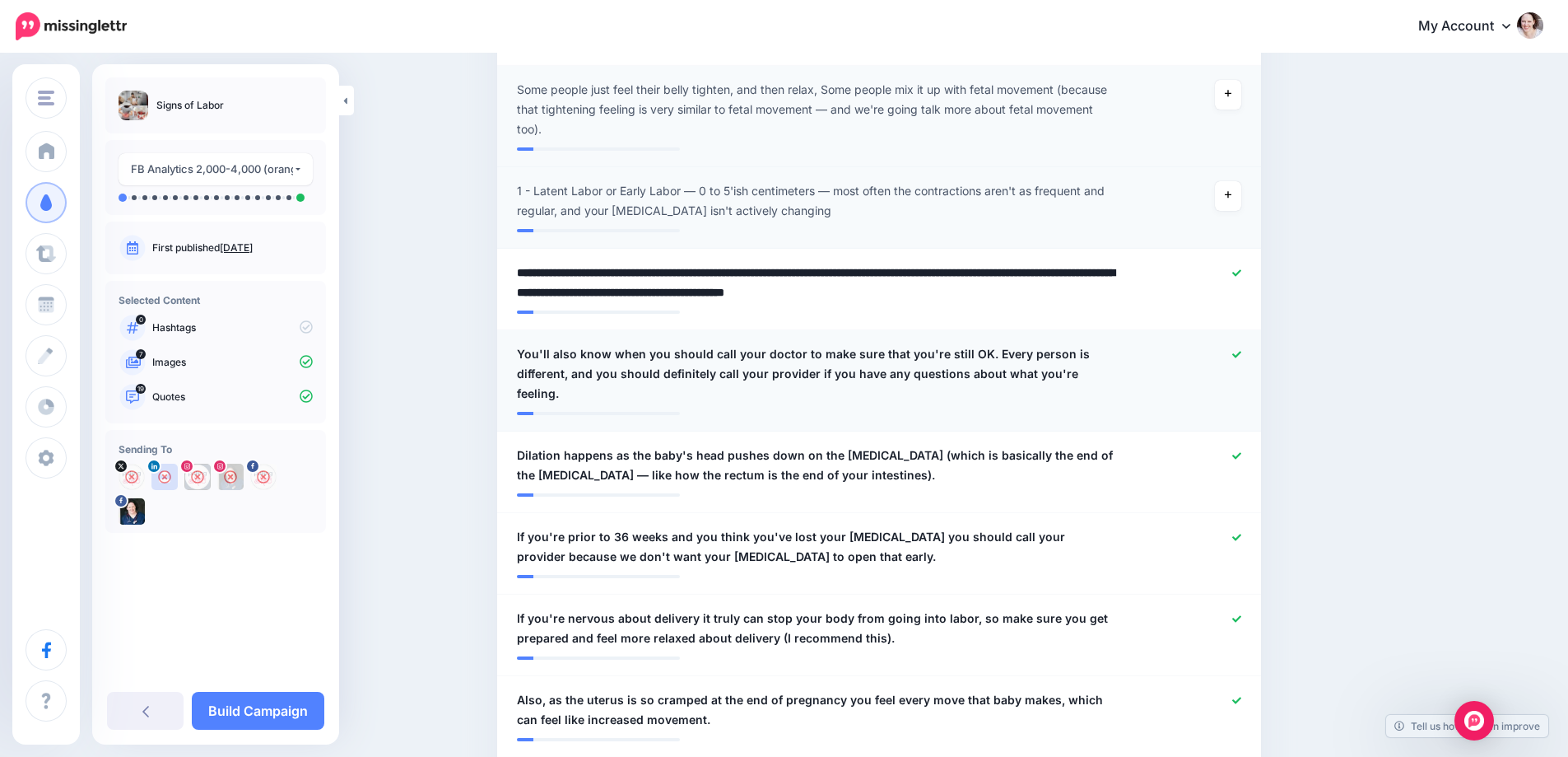
click at [978, 350] on span "You'll also know when you should call your doctor to make sure that you're stil…" at bounding box center [817, 374] width 600 height 59
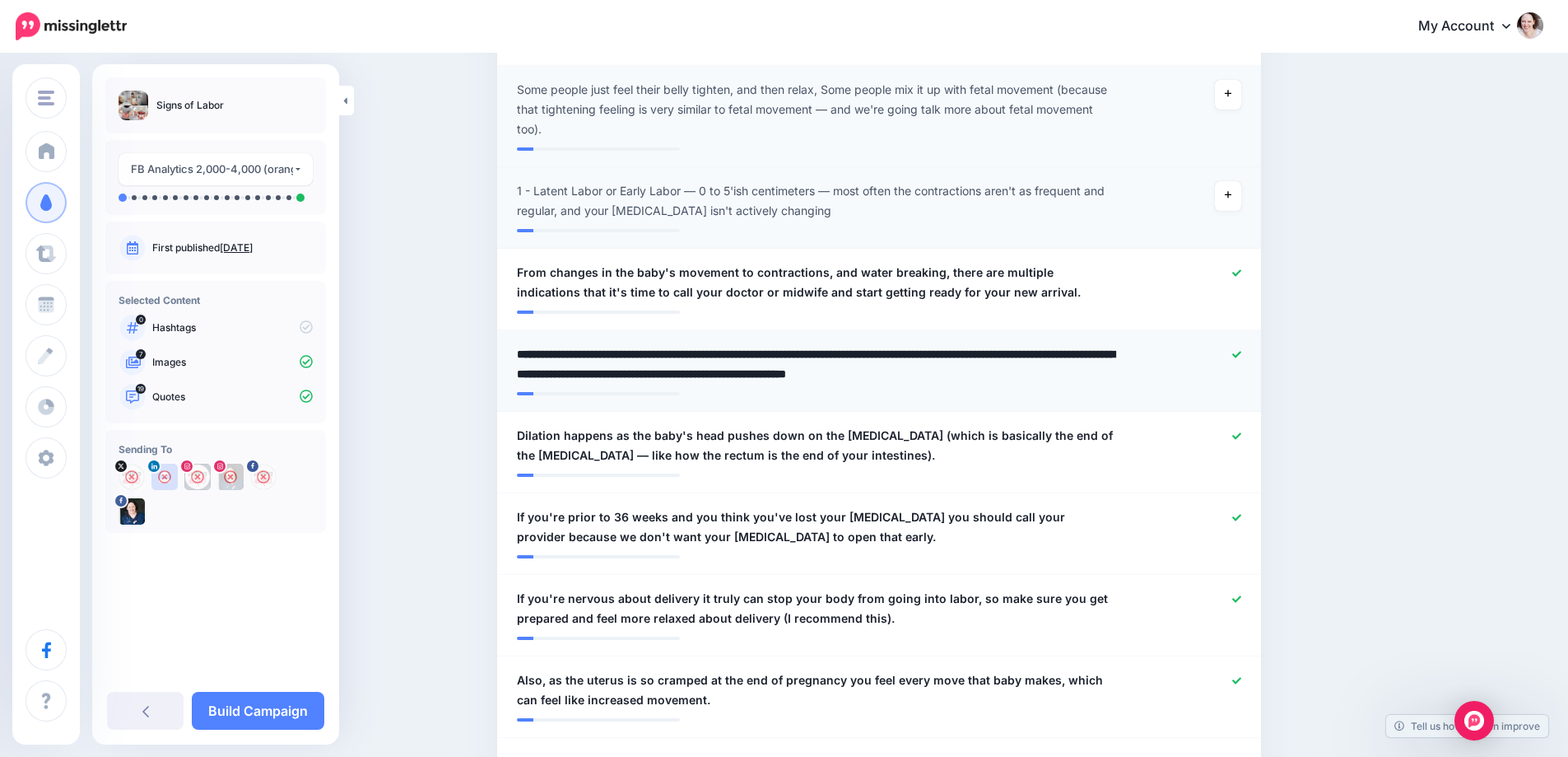
drag, startPoint x: 986, startPoint y: 333, endPoint x: 1255, endPoint y: 366, distance: 271.0
click at [1255, 366] on li "**********" at bounding box center [879, 371] width 764 height 81
type textarea "**********"
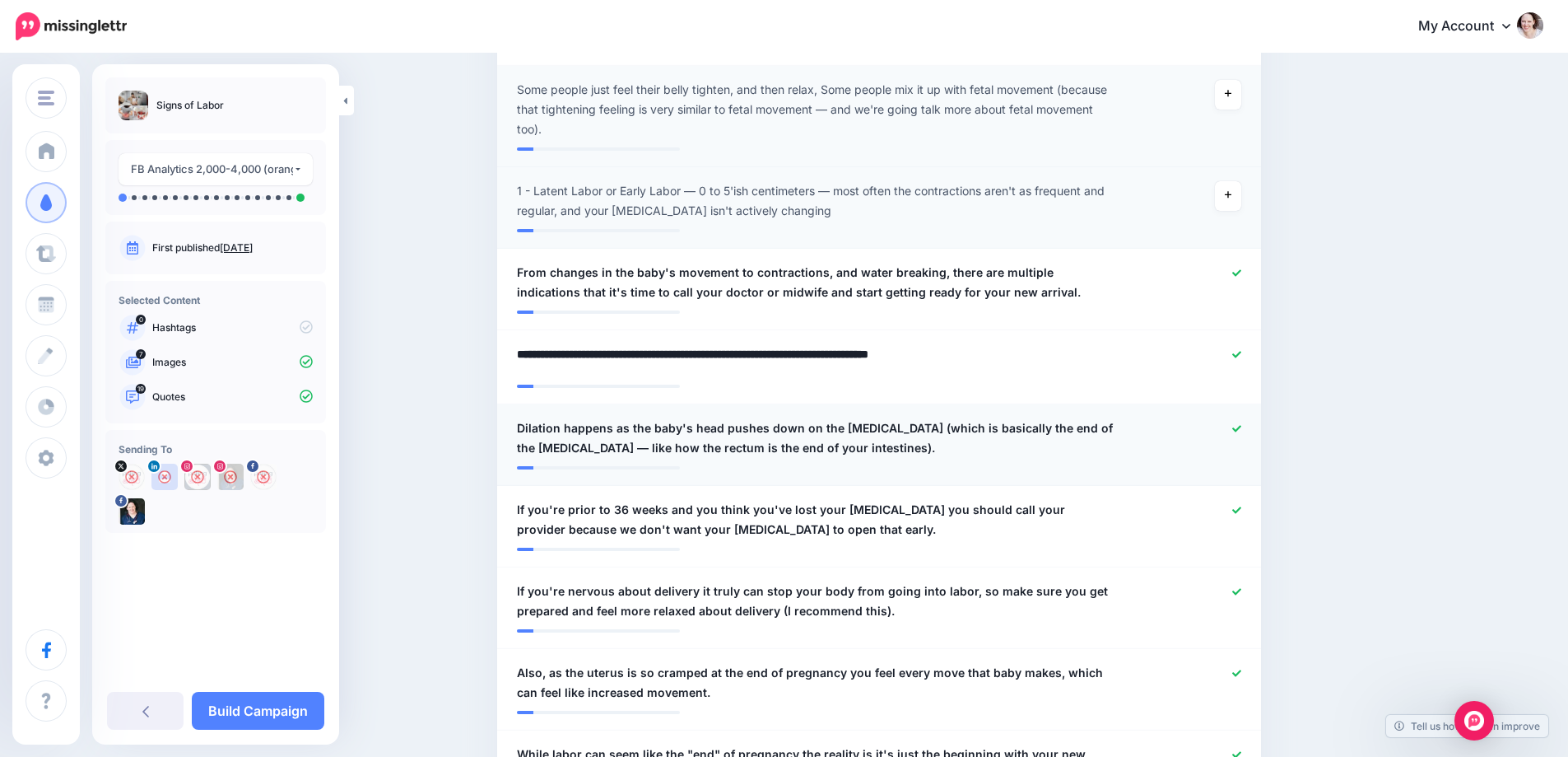
click at [885, 418] on span "Dilation happens as the baby's head pushes down on the cervix (which is basical…" at bounding box center [817, 438] width 600 height 40
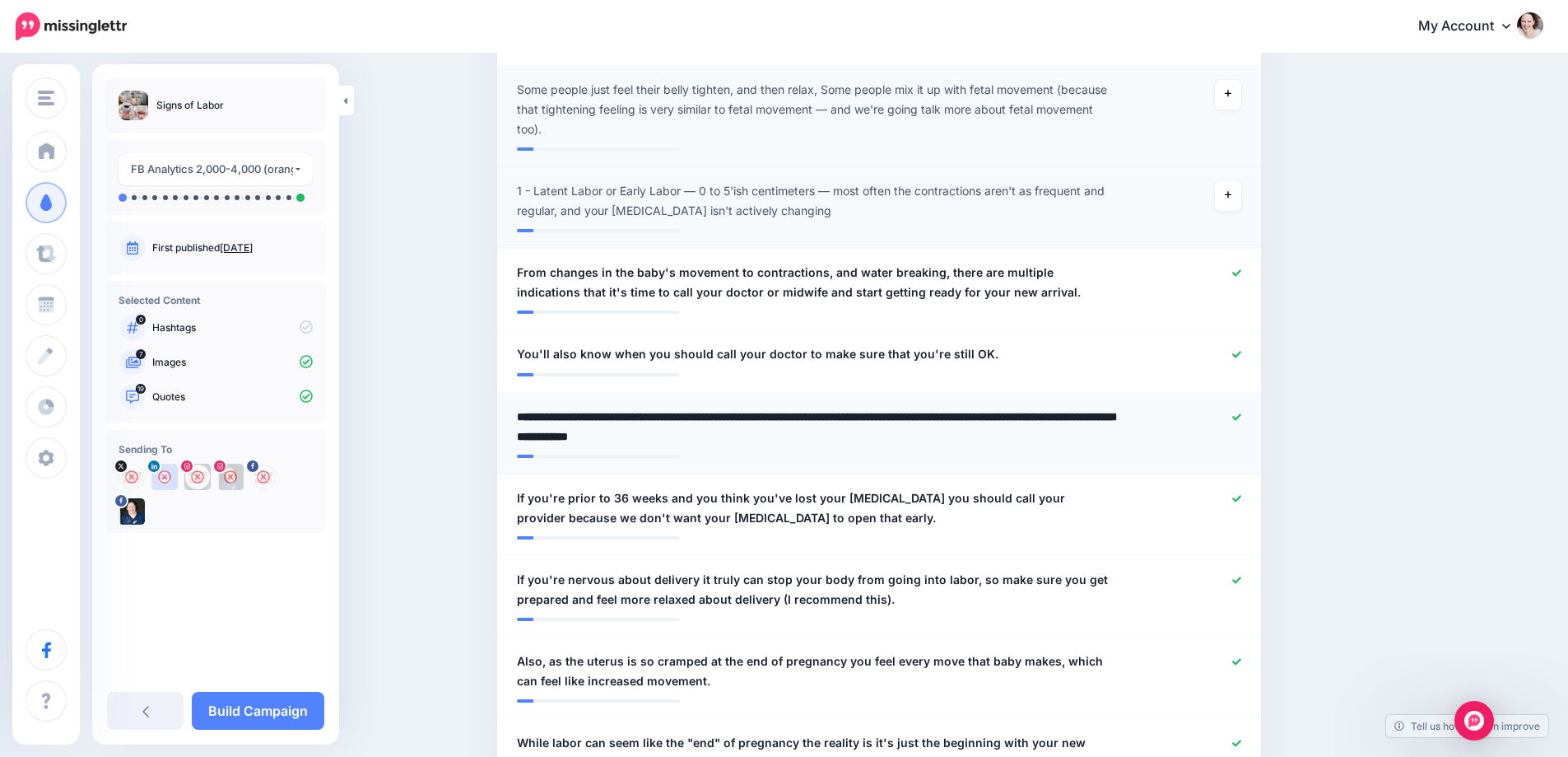
drag, startPoint x: 881, startPoint y: 402, endPoint x: 894, endPoint y: 442, distance: 42.1
click at [894, 442] on li "**********" at bounding box center [879, 433] width 764 height 81
type textarea "**********"
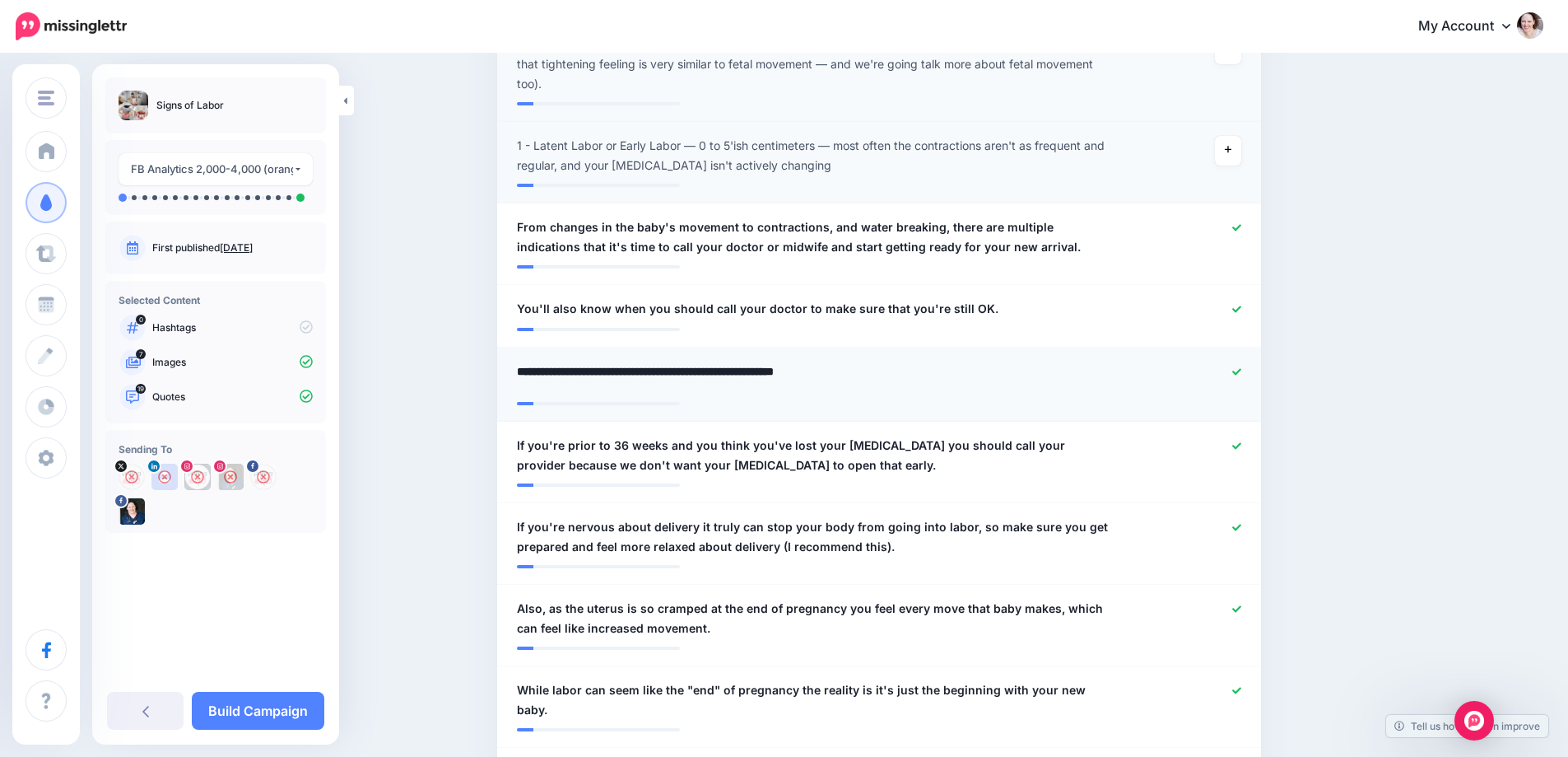
scroll to position [1235, 0]
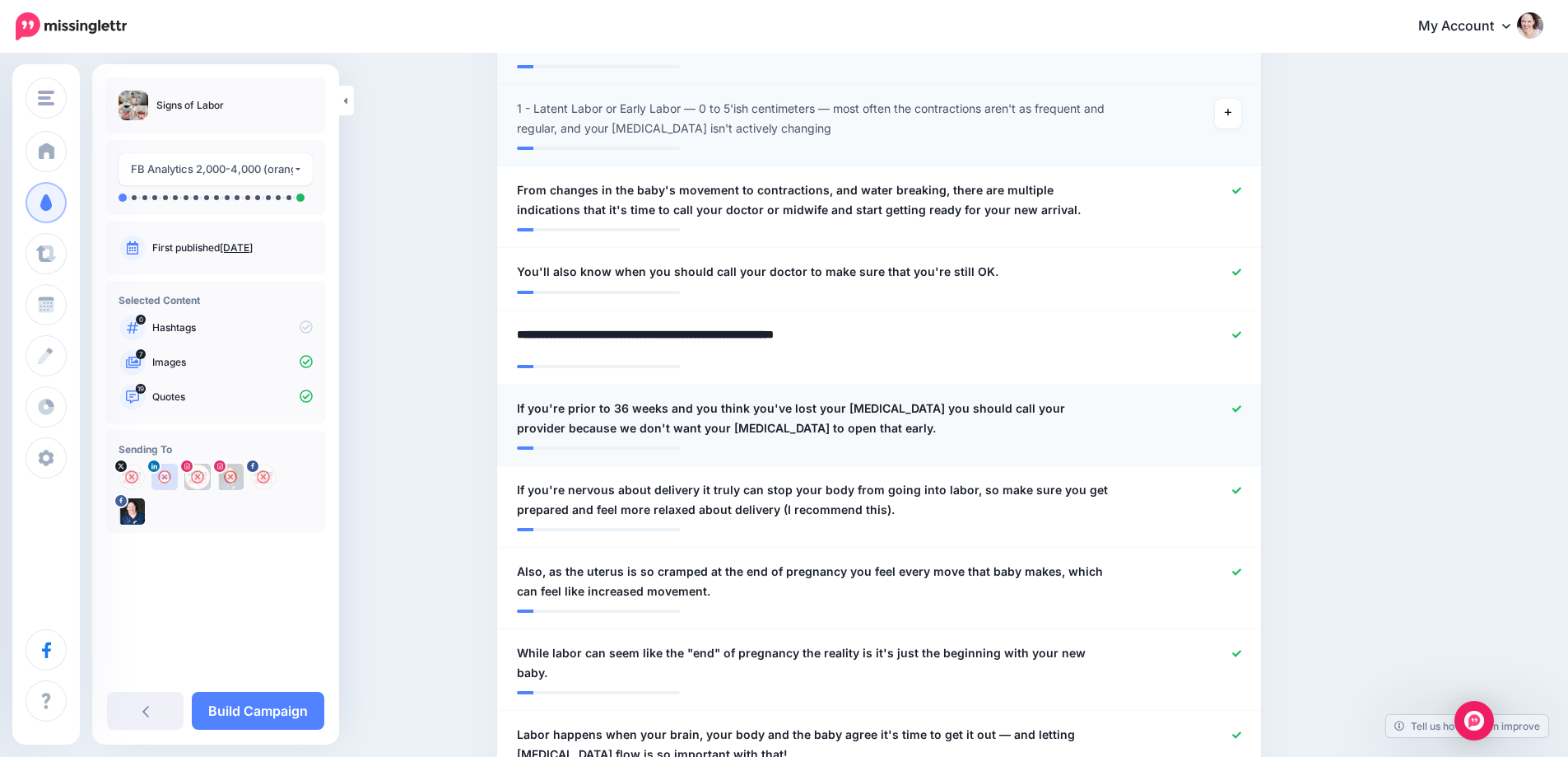
click at [1242, 398] on div at bounding box center [1192, 418] width 125 height 40
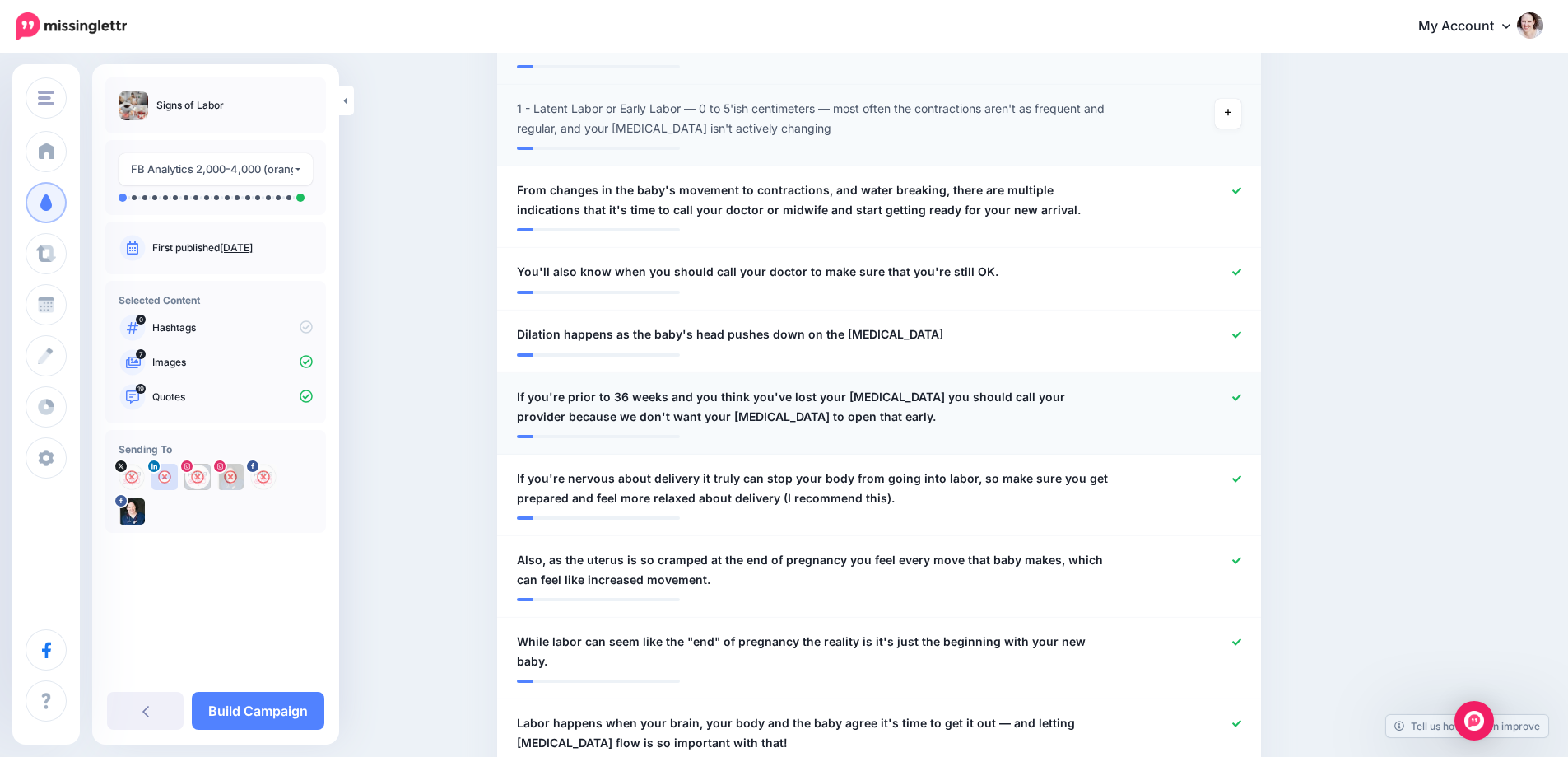
click at [1242, 393] on icon at bounding box center [1237, 397] width 9 height 9
click at [1242, 474] on icon at bounding box center [1237, 478] width 9 height 9
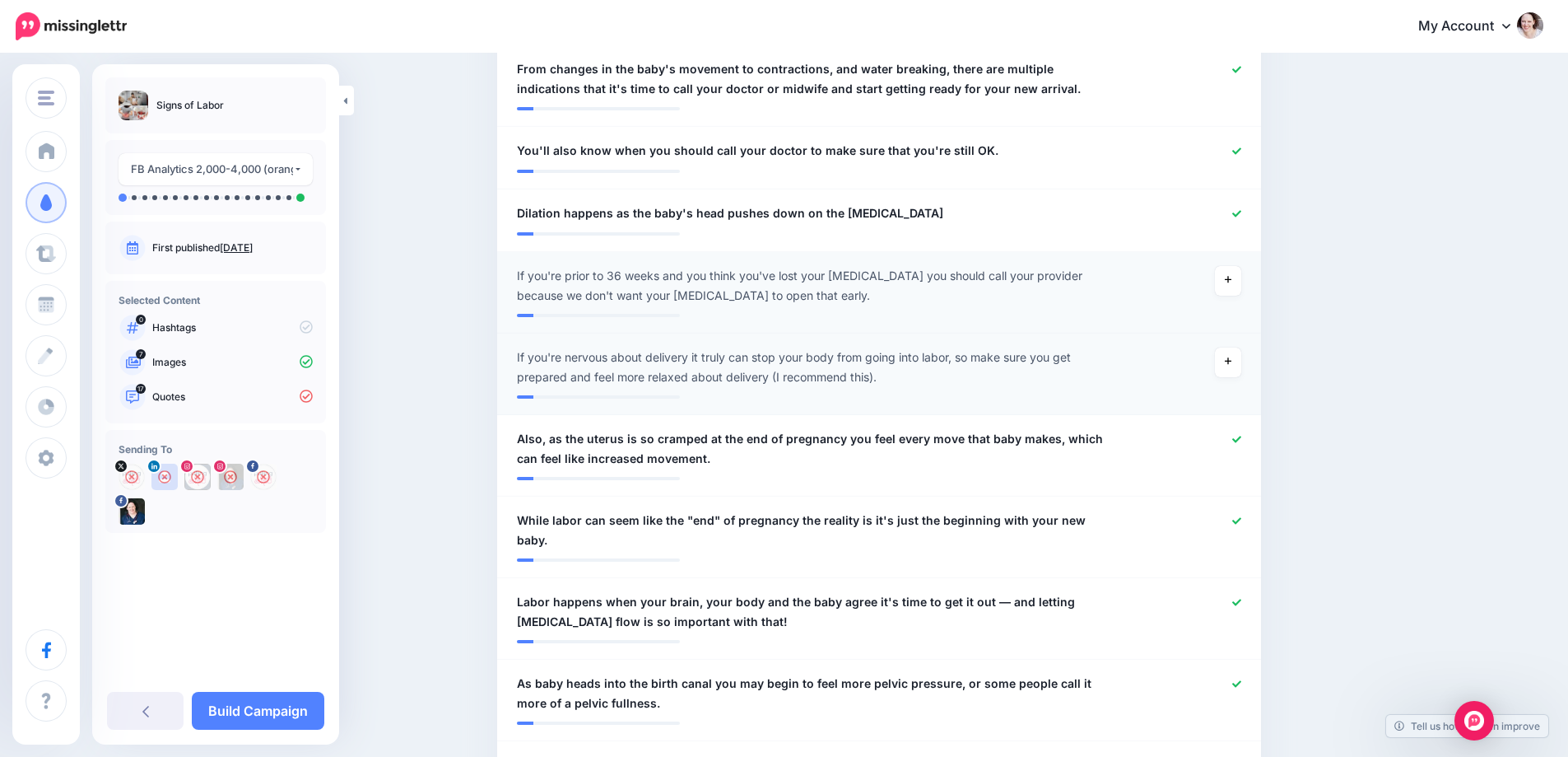
scroll to position [1399, 0]
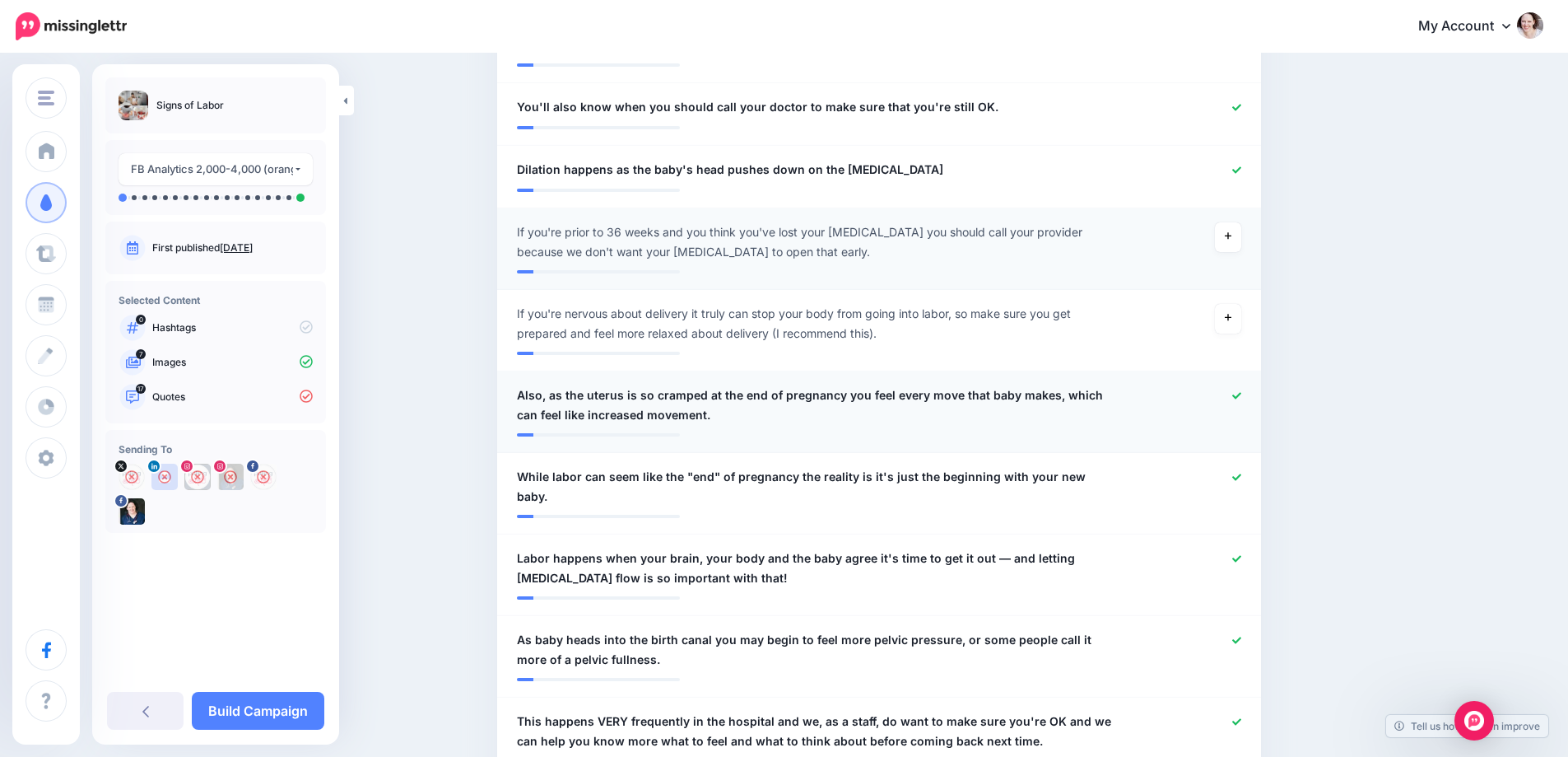
click at [1242, 391] on icon at bounding box center [1237, 395] width 9 height 9
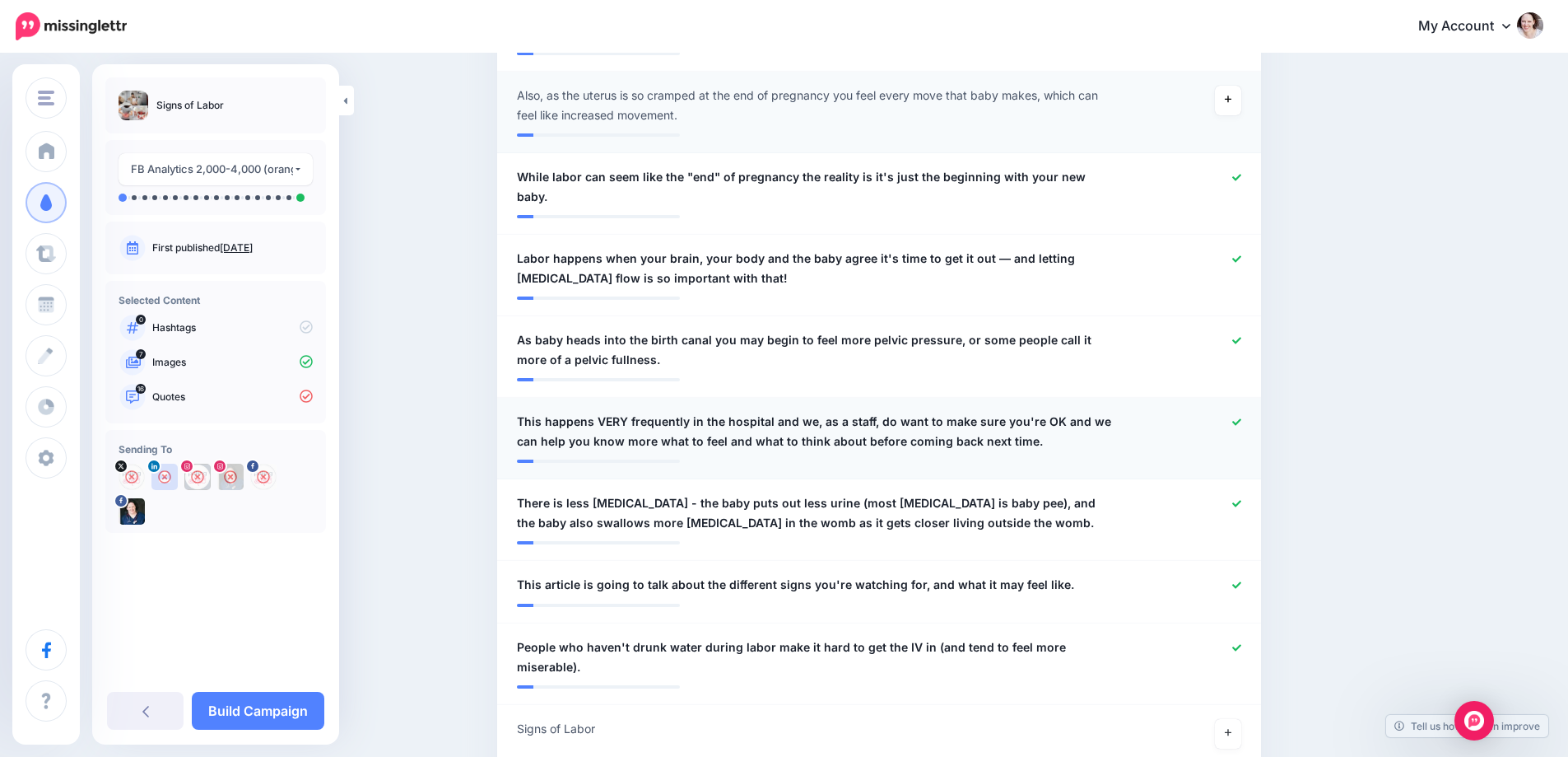
scroll to position [1729, 0]
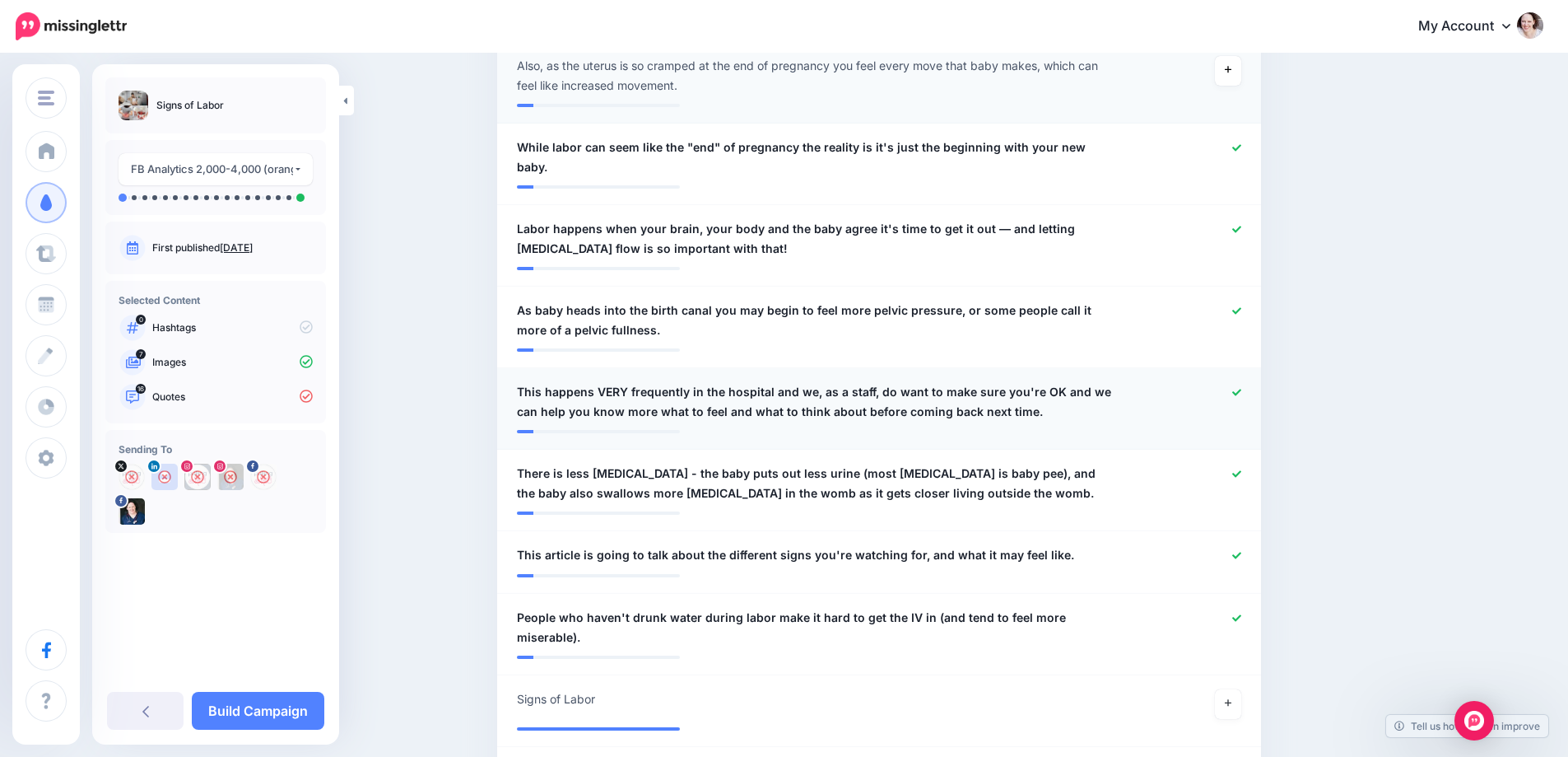
click at [1242, 388] on icon at bounding box center [1237, 392] width 9 height 9
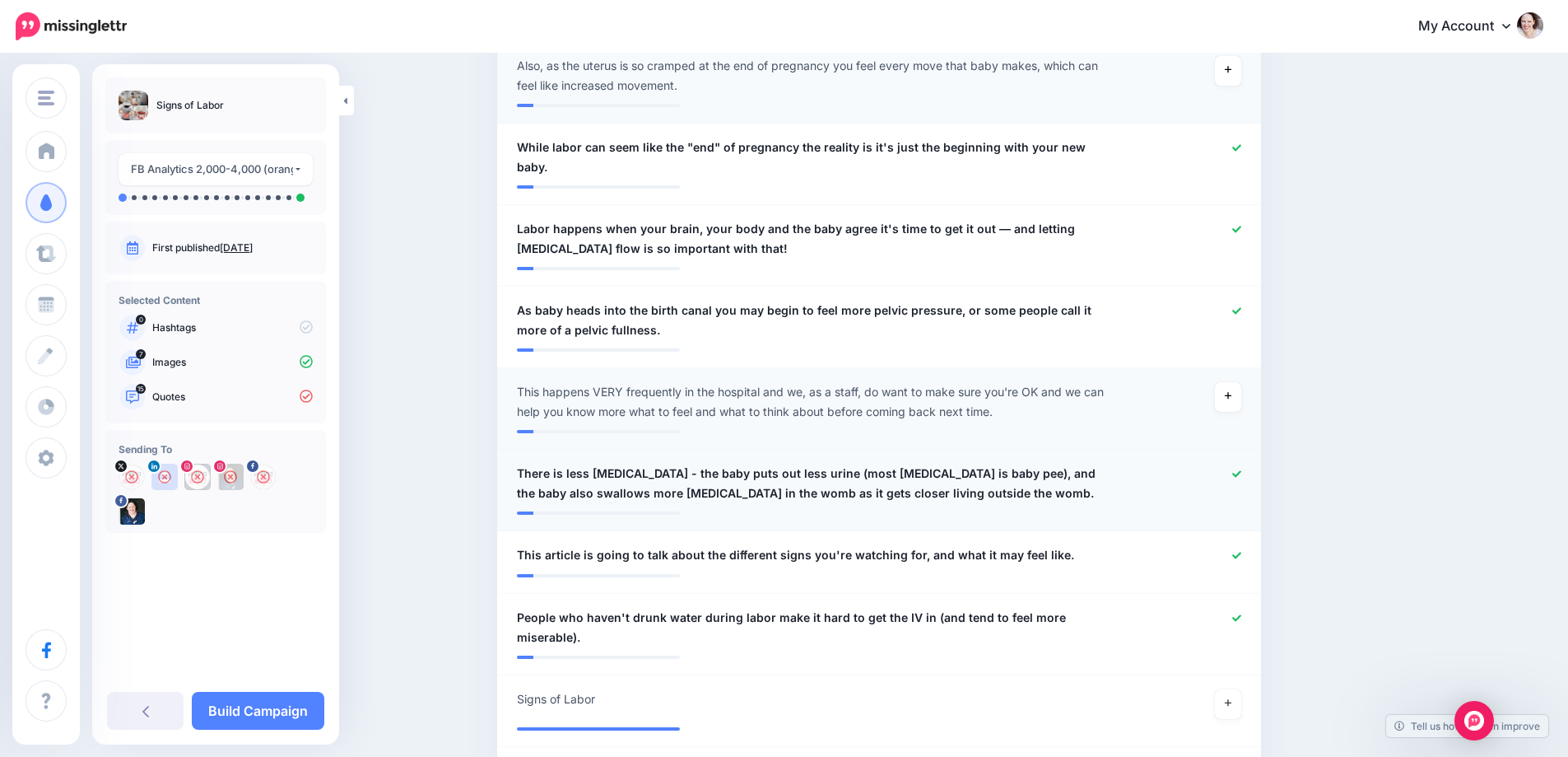
click at [1242, 469] on icon at bounding box center [1237, 473] width 9 height 9
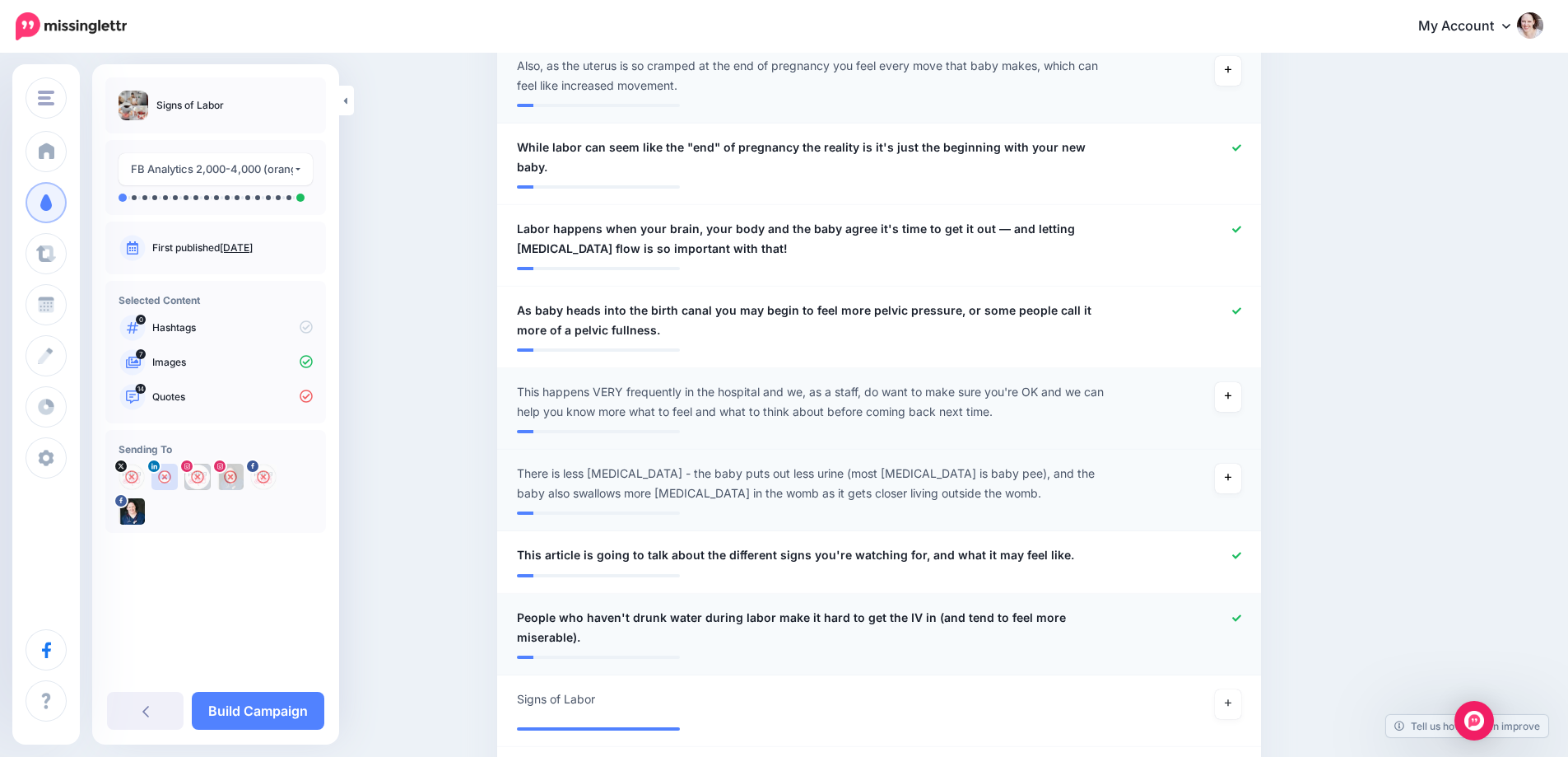
click at [1242, 613] on icon at bounding box center [1237, 618] width 9 height 9
click at [1232, 700] on icon at bounding box center [1229, 703] width 7 height 7
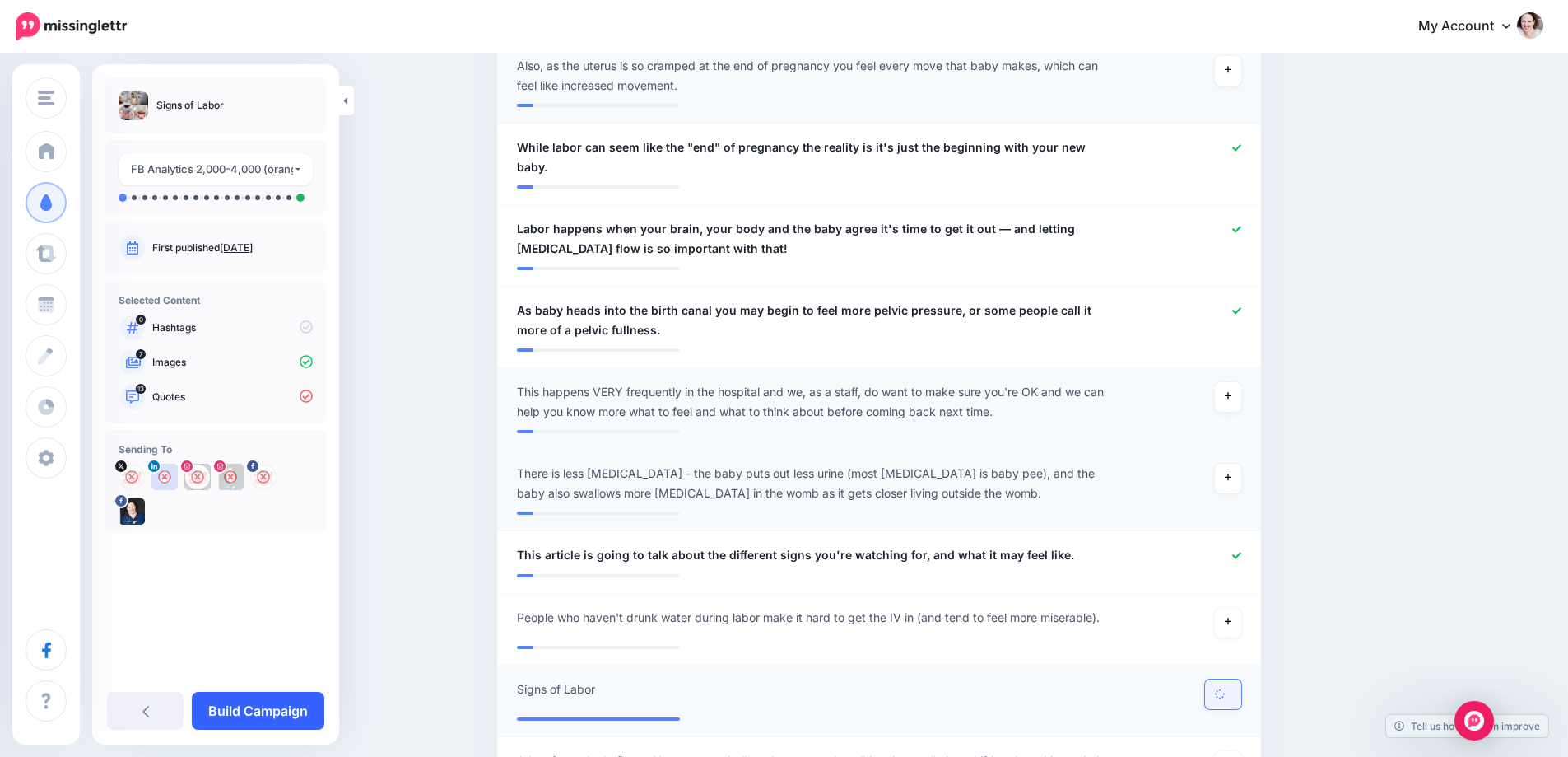
click at [234, 715] on link "Build Campaign" at bounding box center [258, 711] width 133 height 38
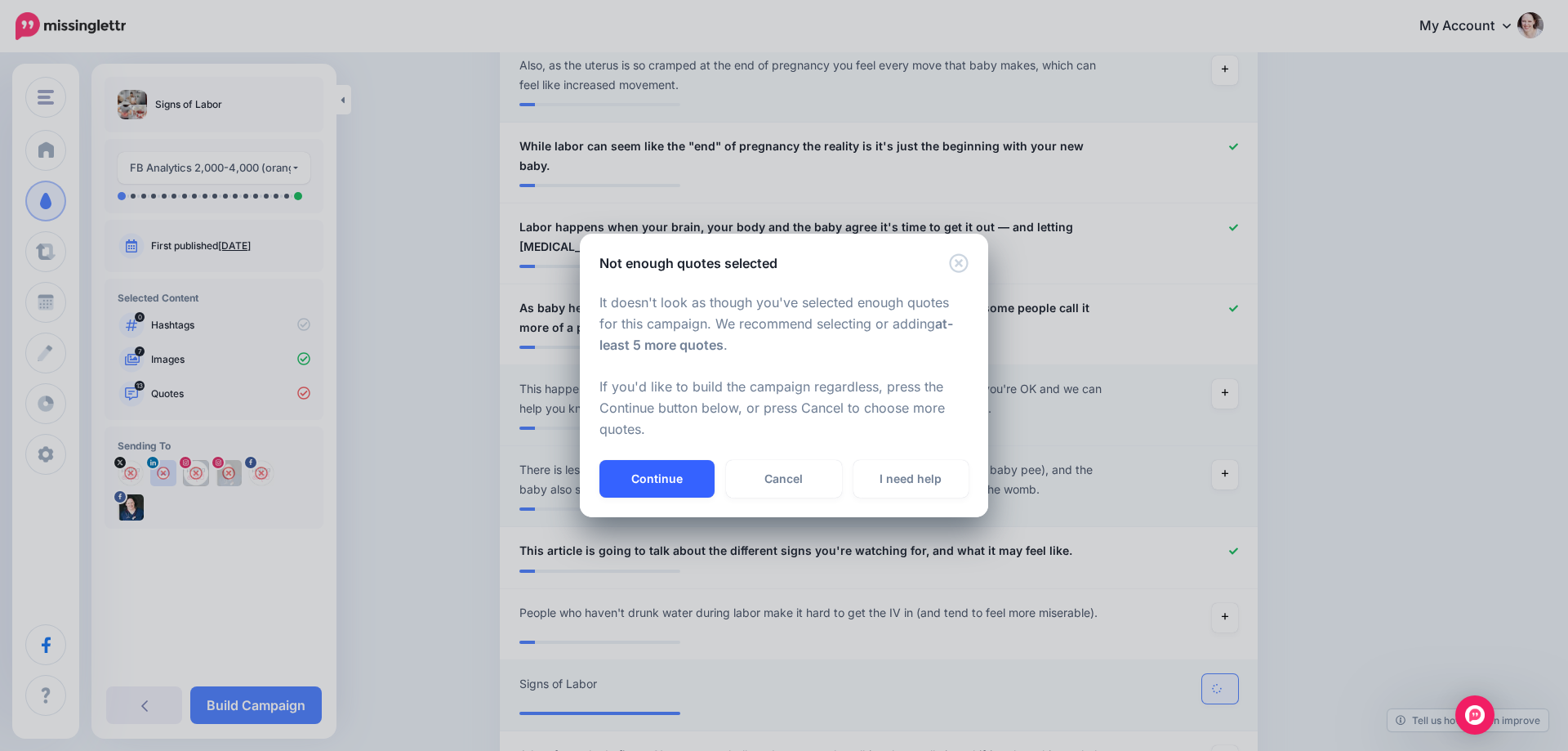
click at [650, 465] on button "Continue" at bounding box center [657, 478] width 115 height 38
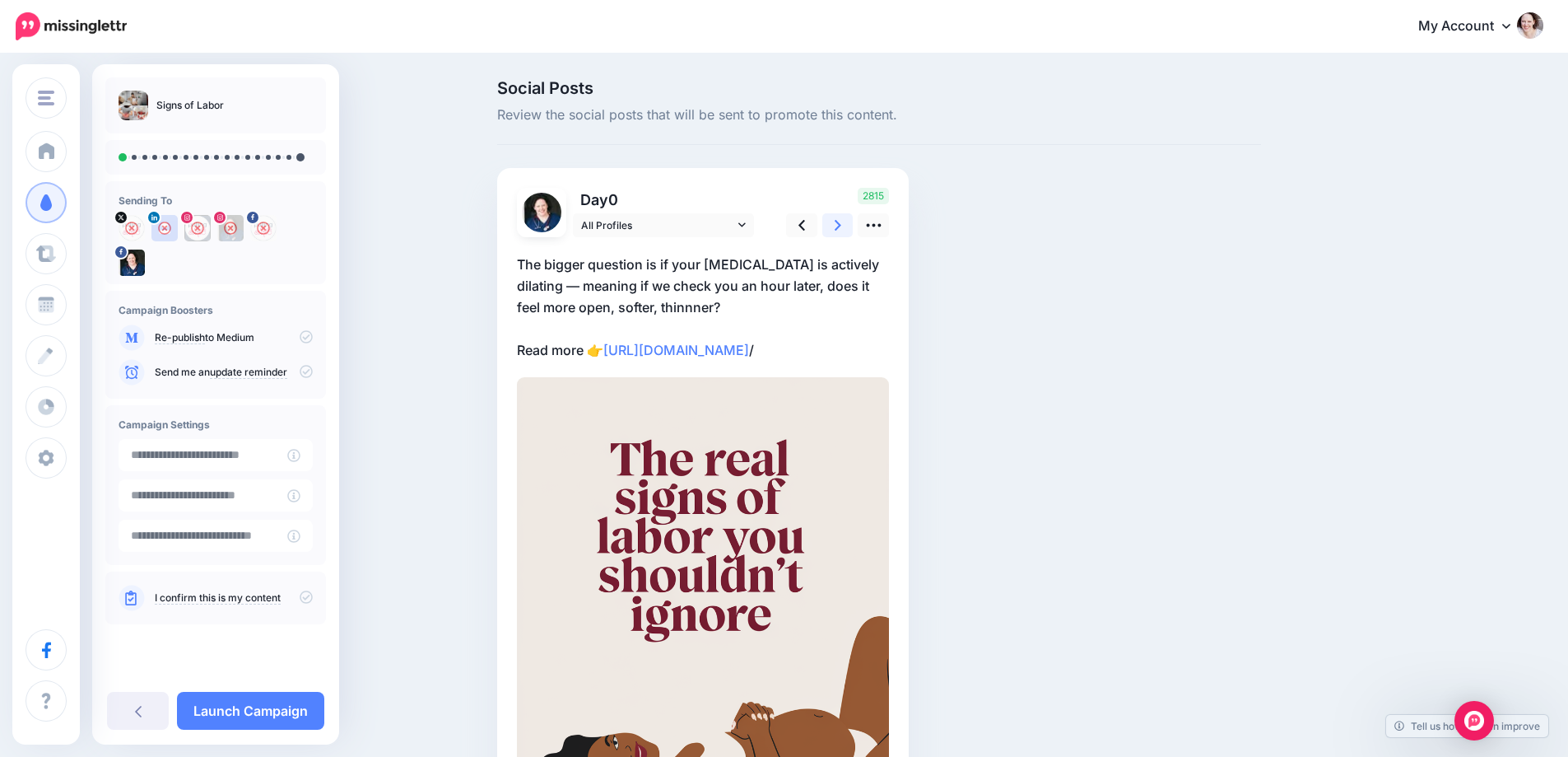
click at [842, 227] on icon at bounding box center [838, 225] width 7 height 11
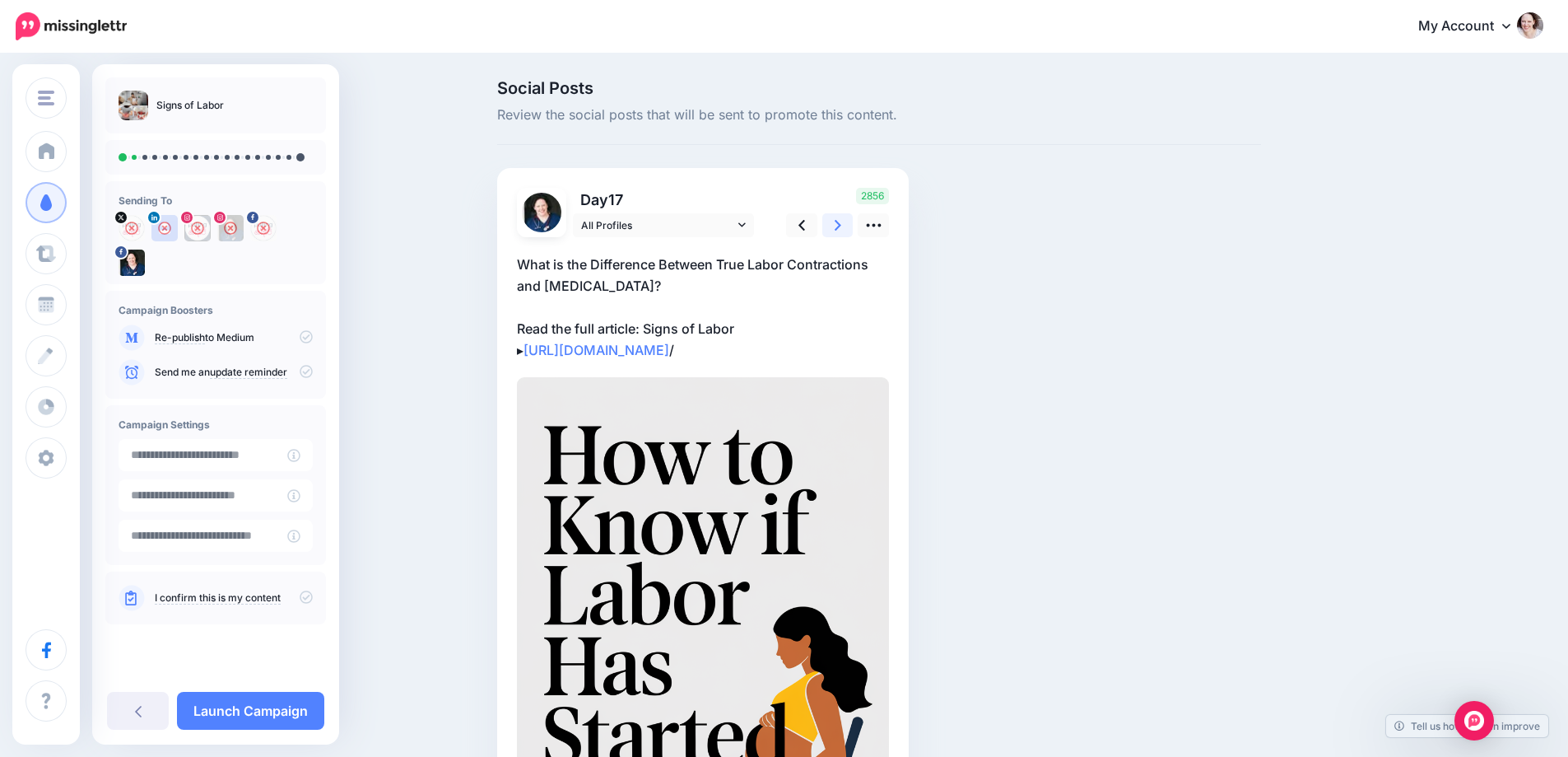
click at [842, 229] on icon at bounding box center [838, 225] width 7 height 17
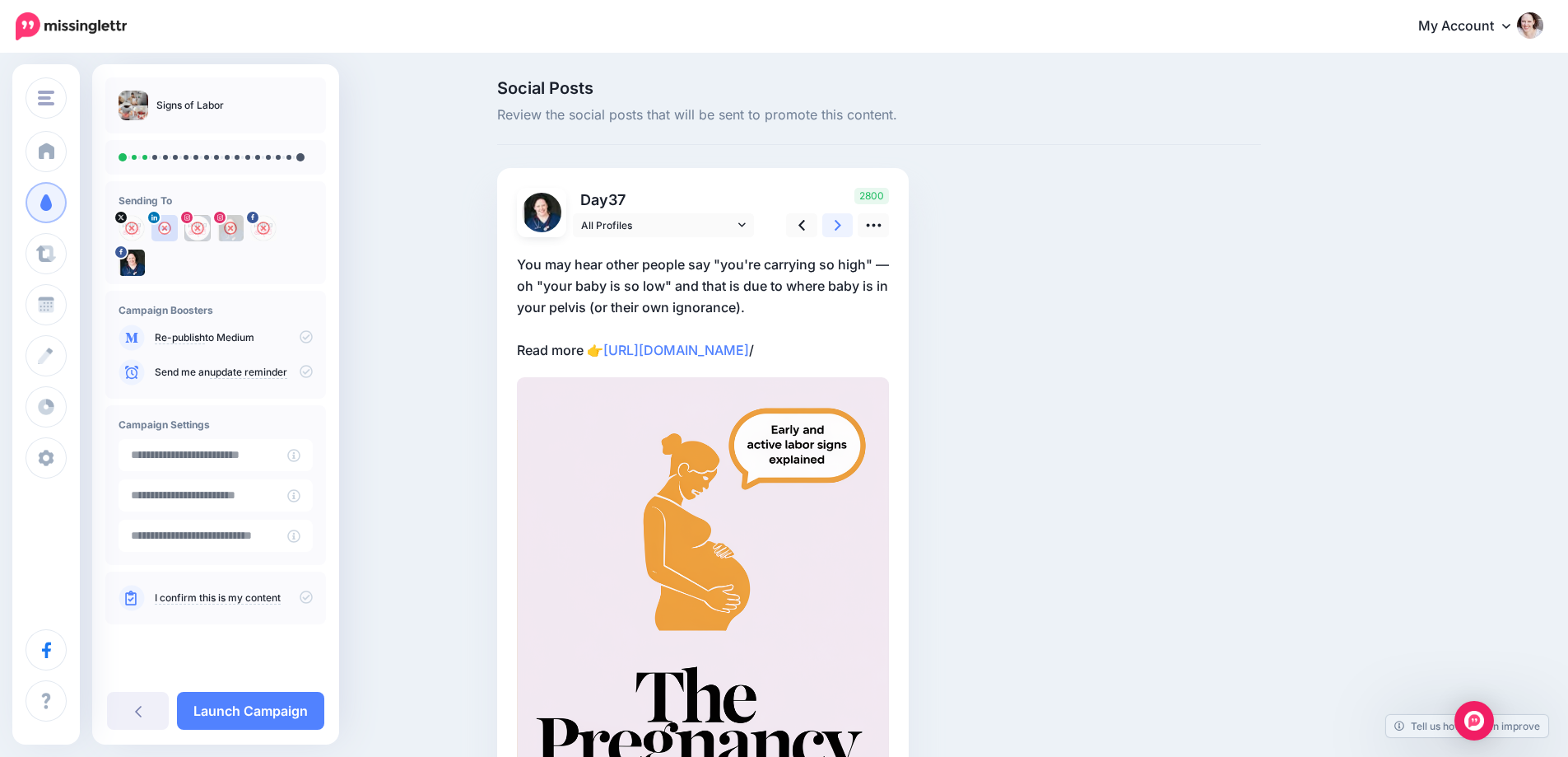
click at [842, 229] on icon at bounding box center [838, 225] width 7 height 17
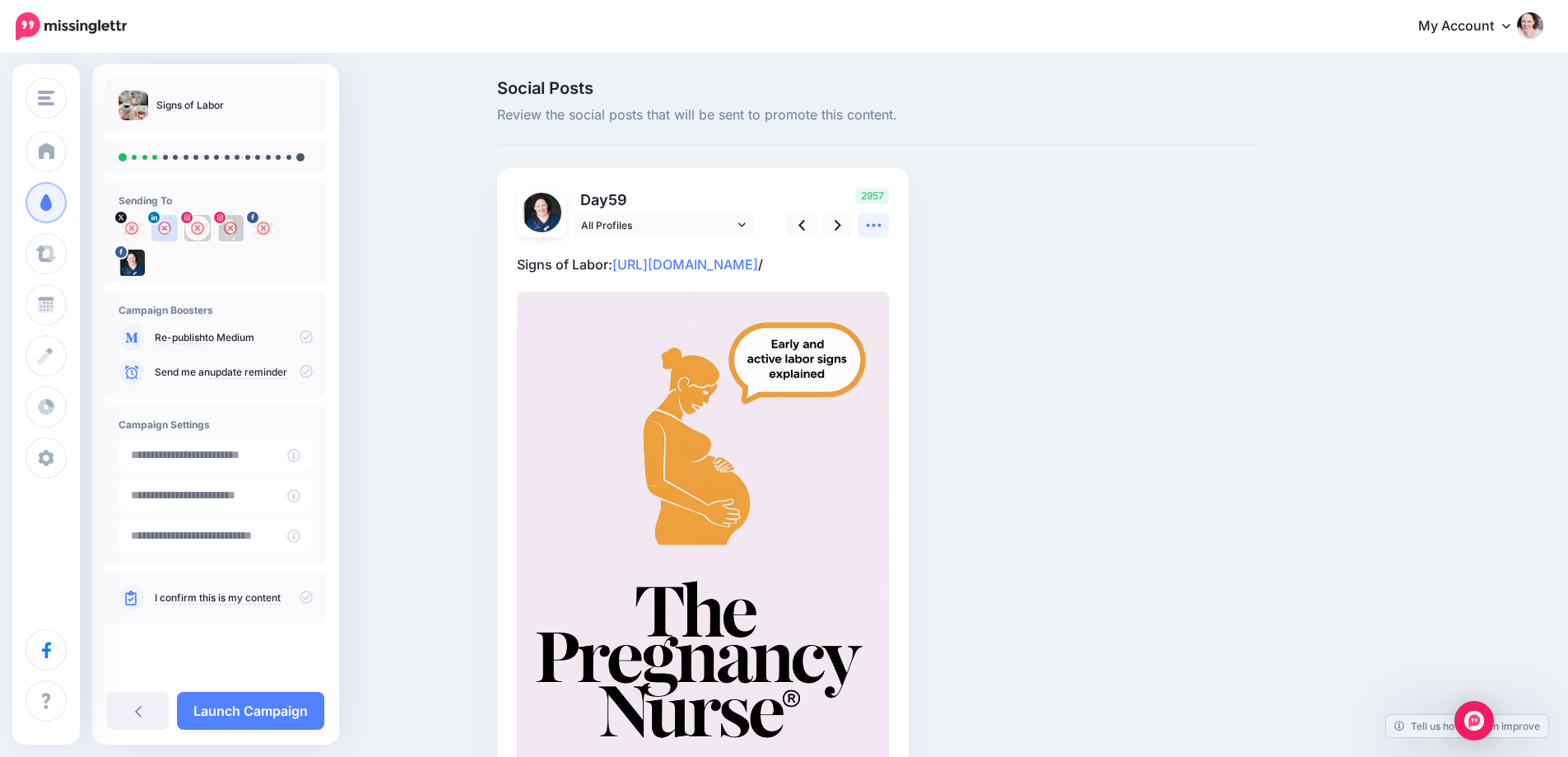
click at [882, 229] on icon at bounding box center [873, 225] width 17 height 17
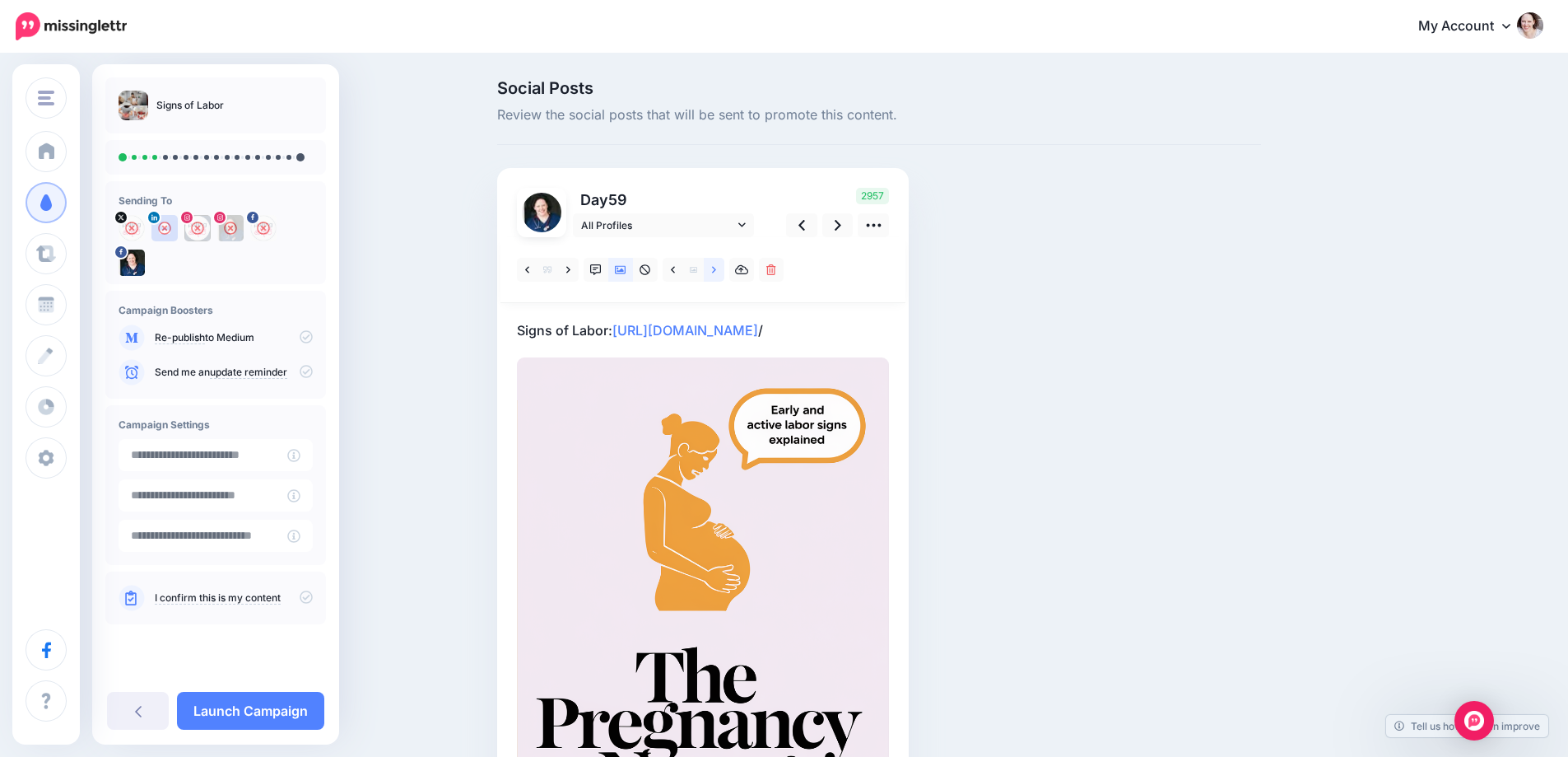
click at [716, 267] on icon at bounding box center [714, 270] width 4 height 12
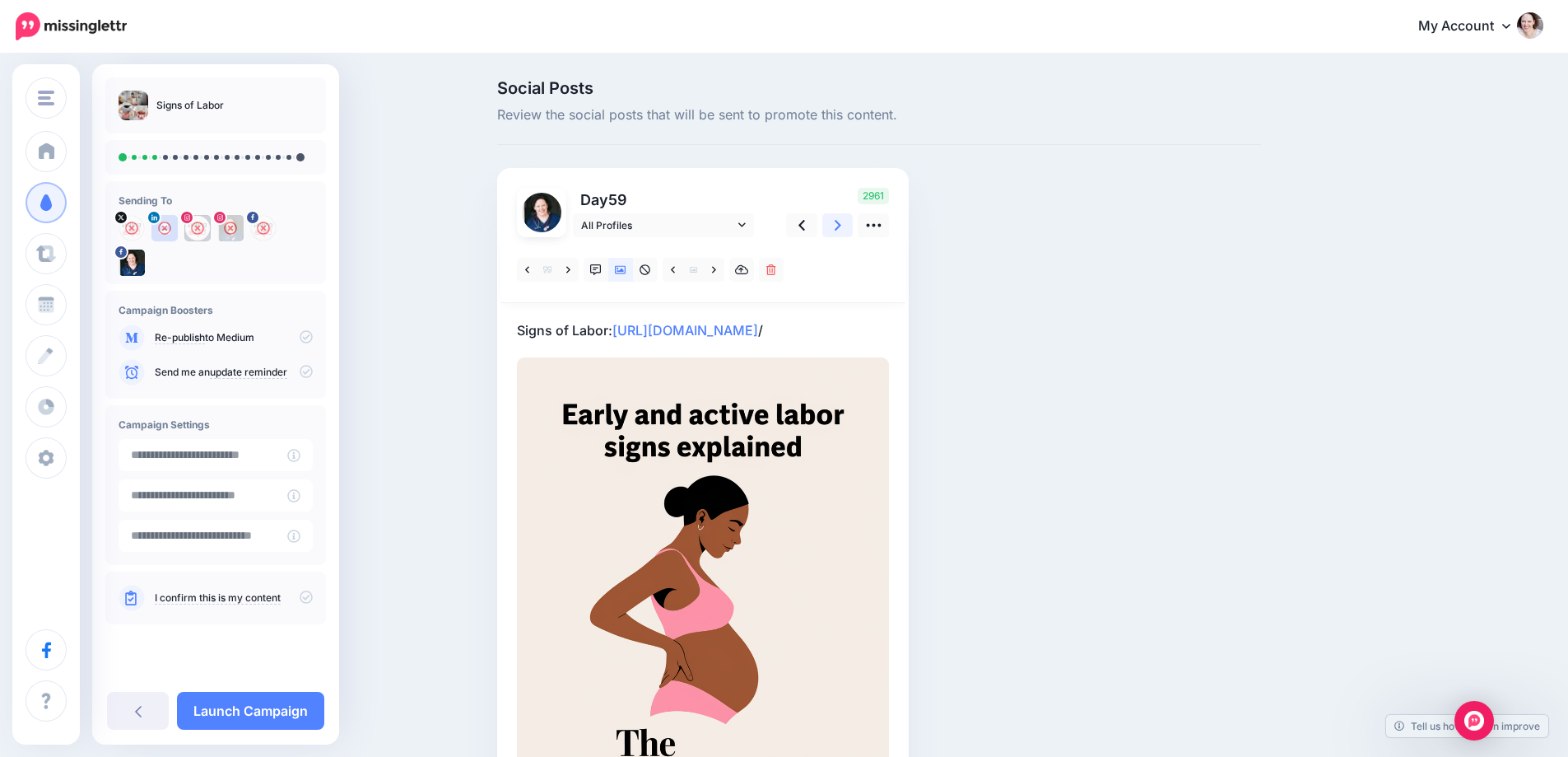
click at [845, 215] on link at bounding box center [838, 225] width 32 height 24
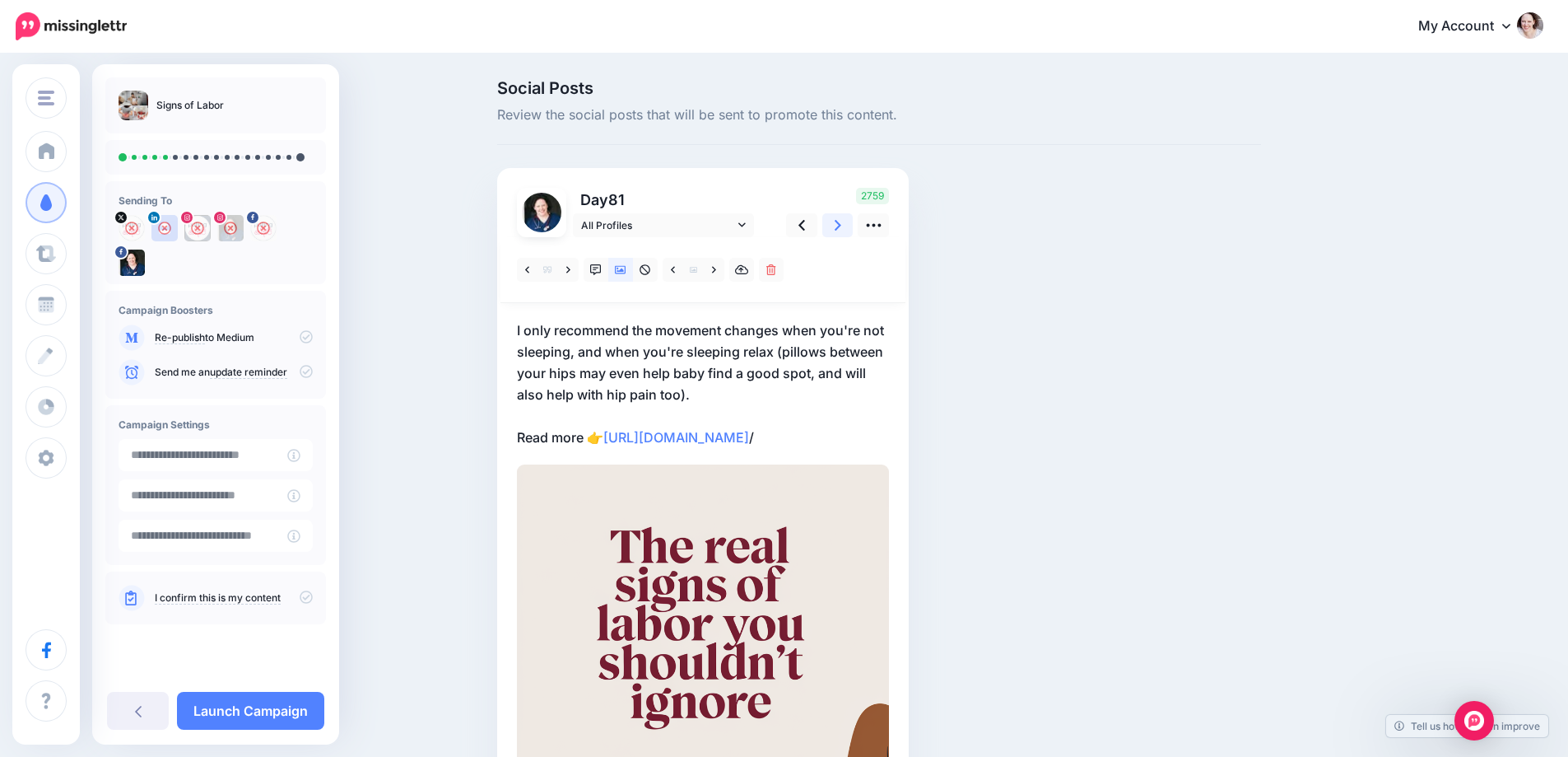
click at [845, 216] on link at bounding box center [838, 225] width 32 height 24
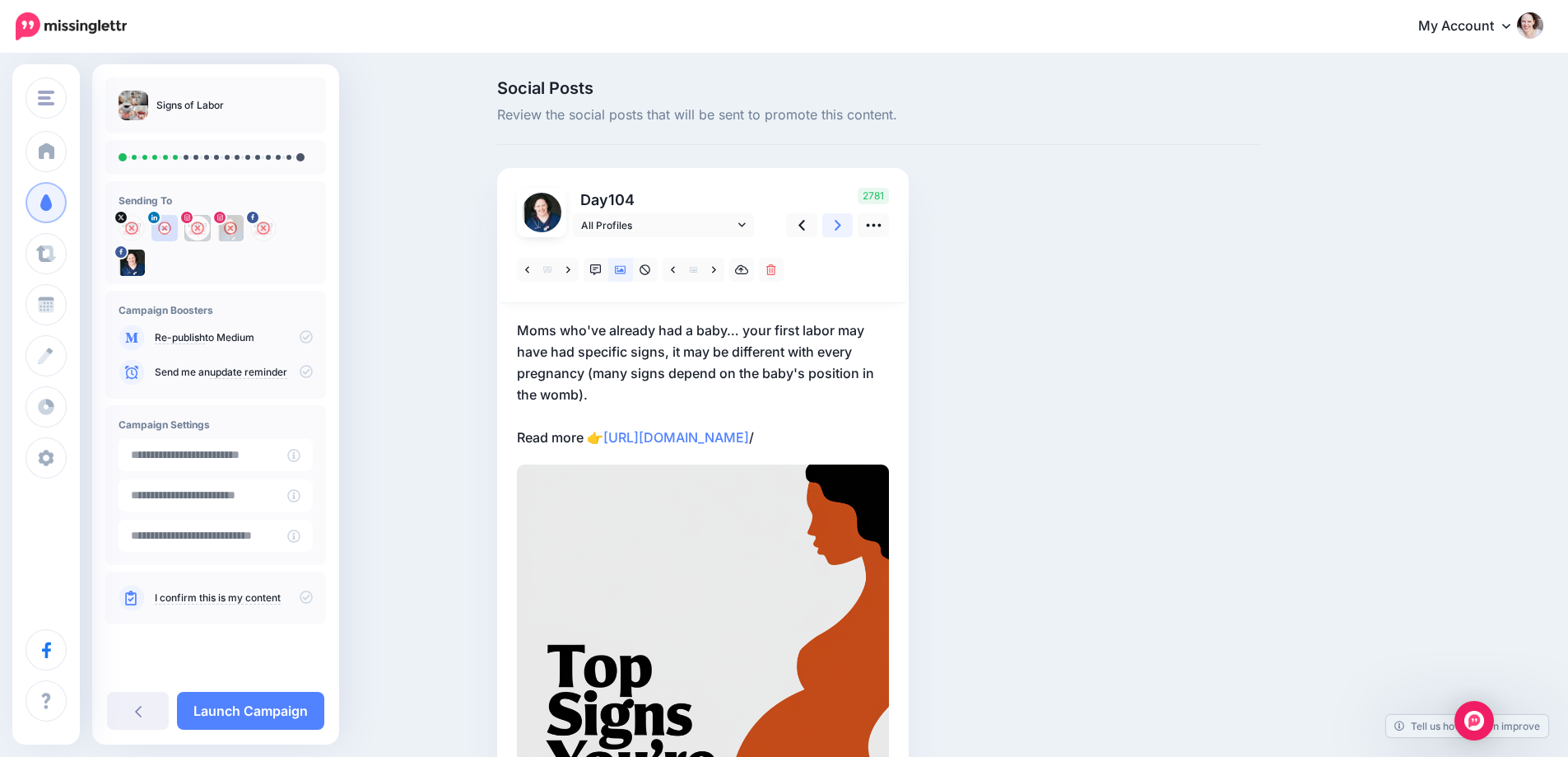
click at [846, 216] on link at bounding box center [838, 225] width 32 height 24
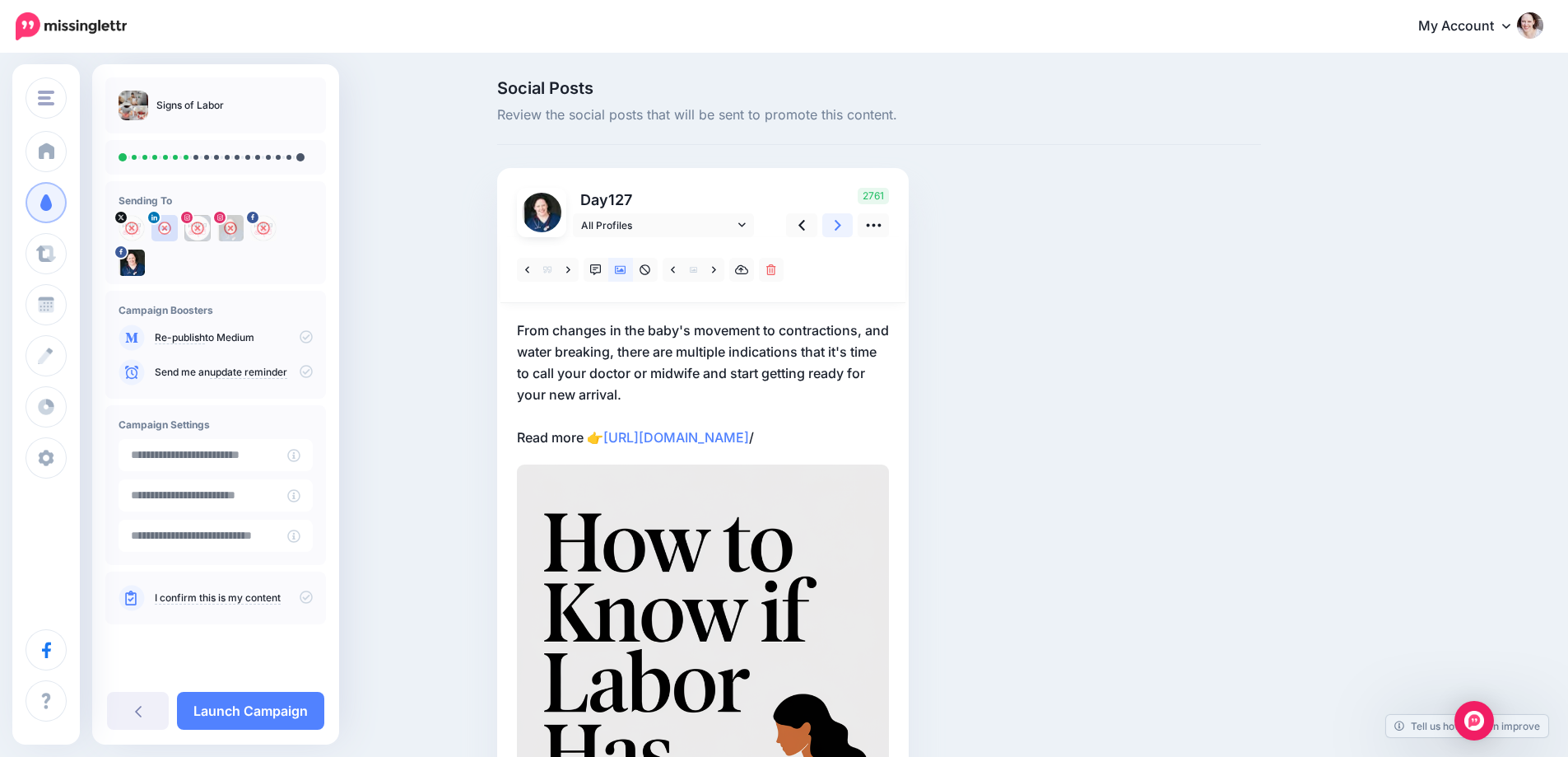
click at [846, 216] on link at bounding box center [838, 225] width 32 height 24
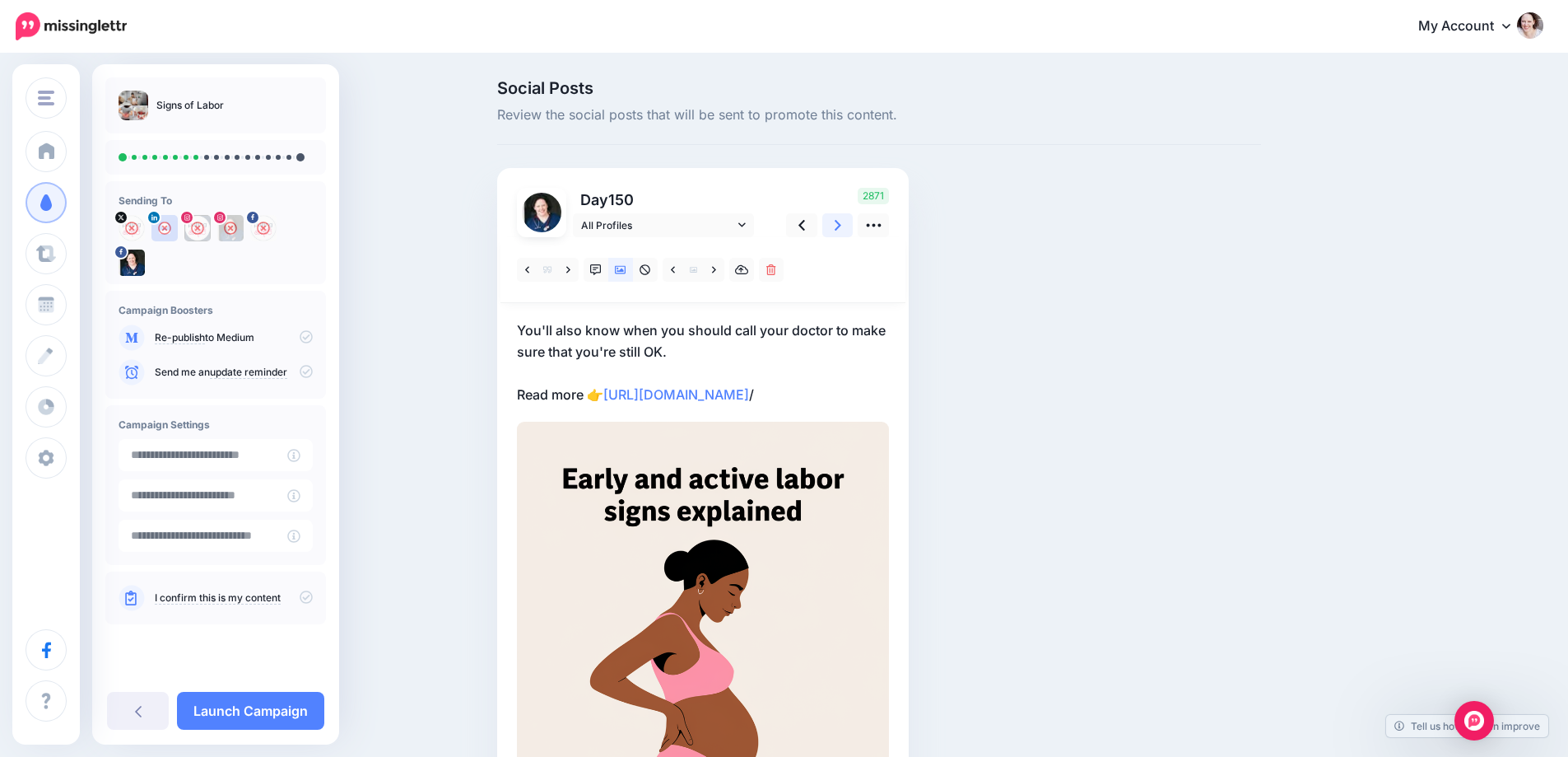
click at [846, 217] on link at bounding box center [838, 225] width 32 height 24
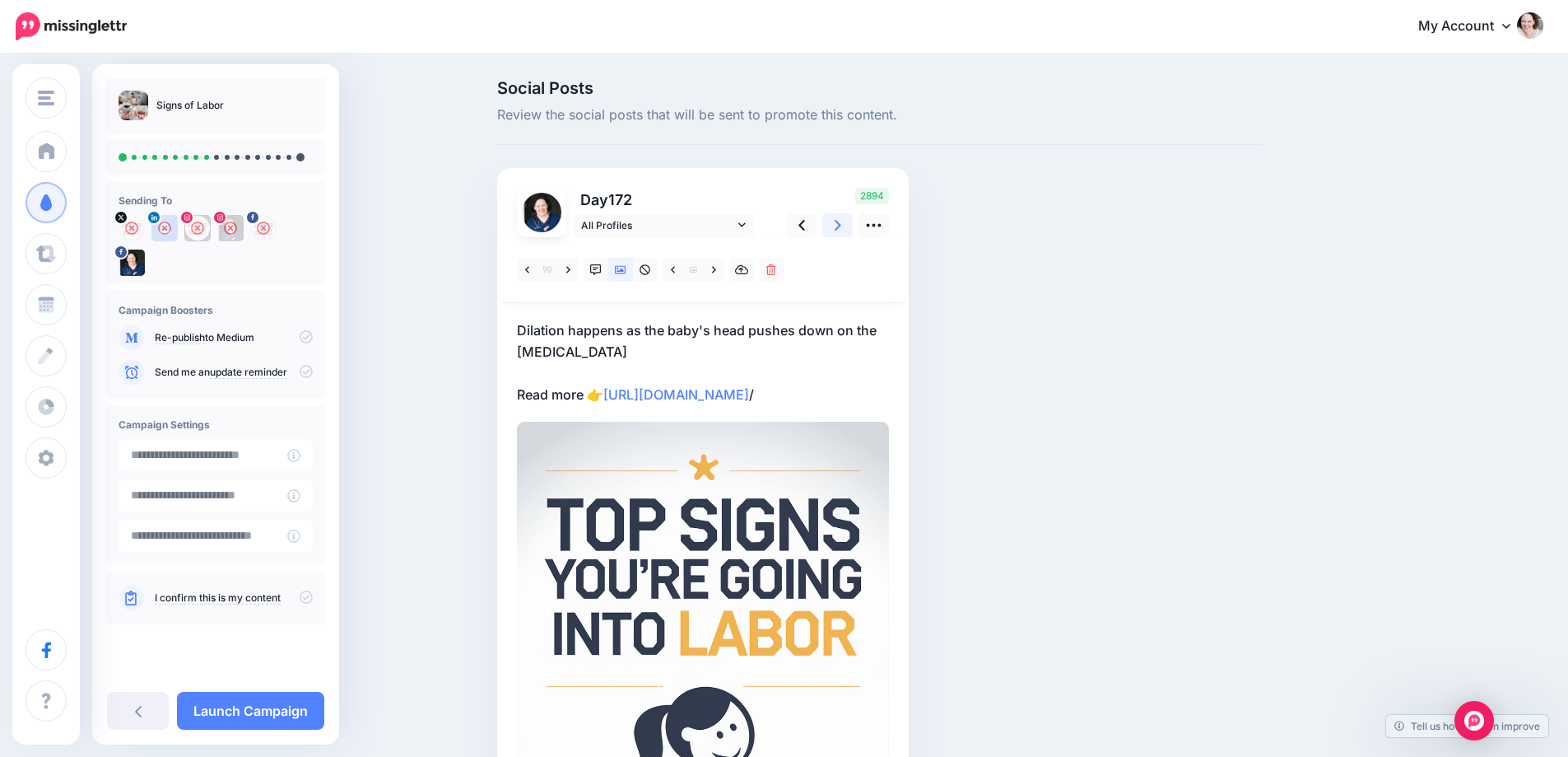
click at [842, 217] on icon at bounding box center [838, 225] width 7 height 17
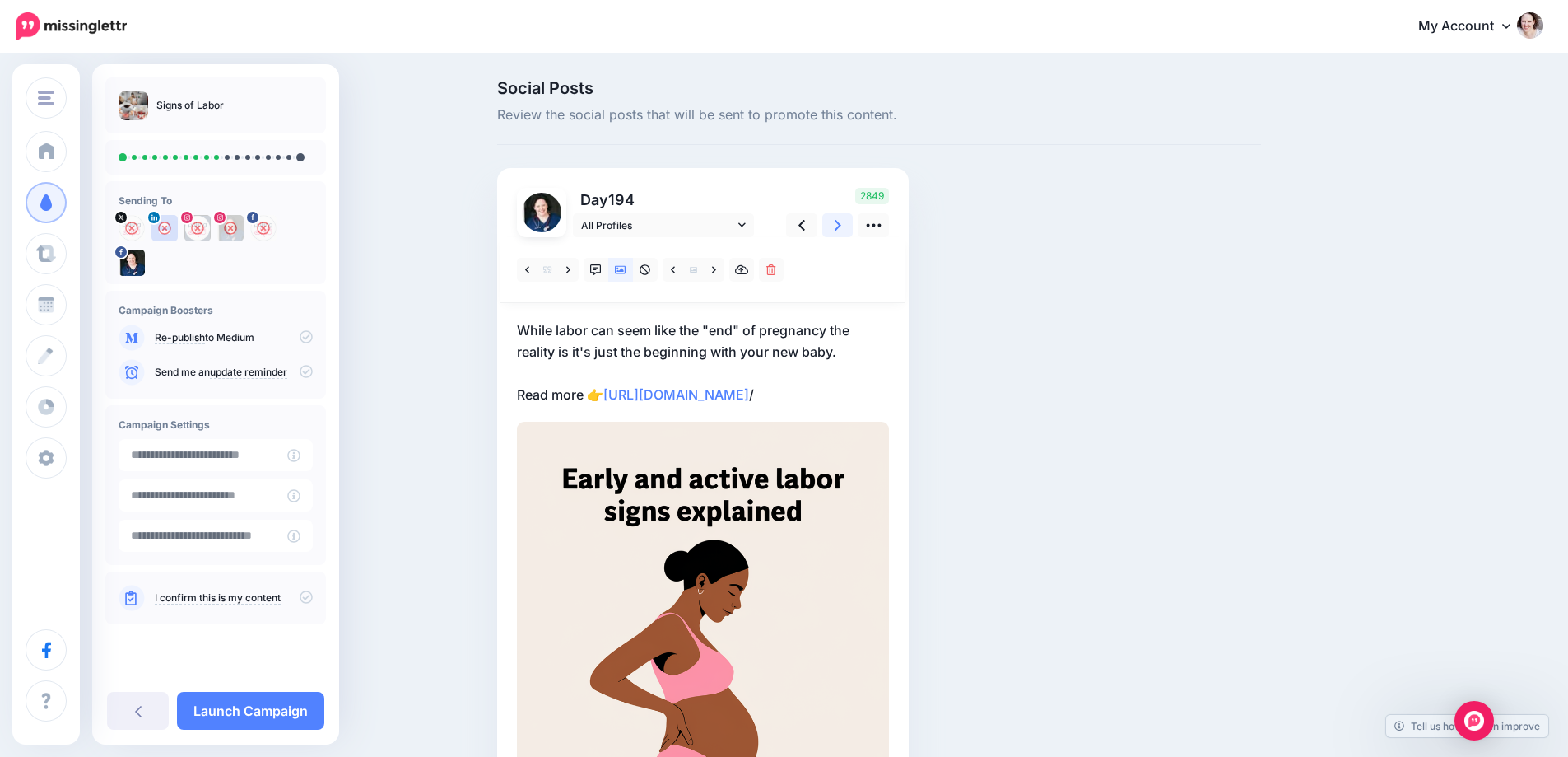
click at [842, 217] on icon at bounding box center [838, 225] width 7 height 17
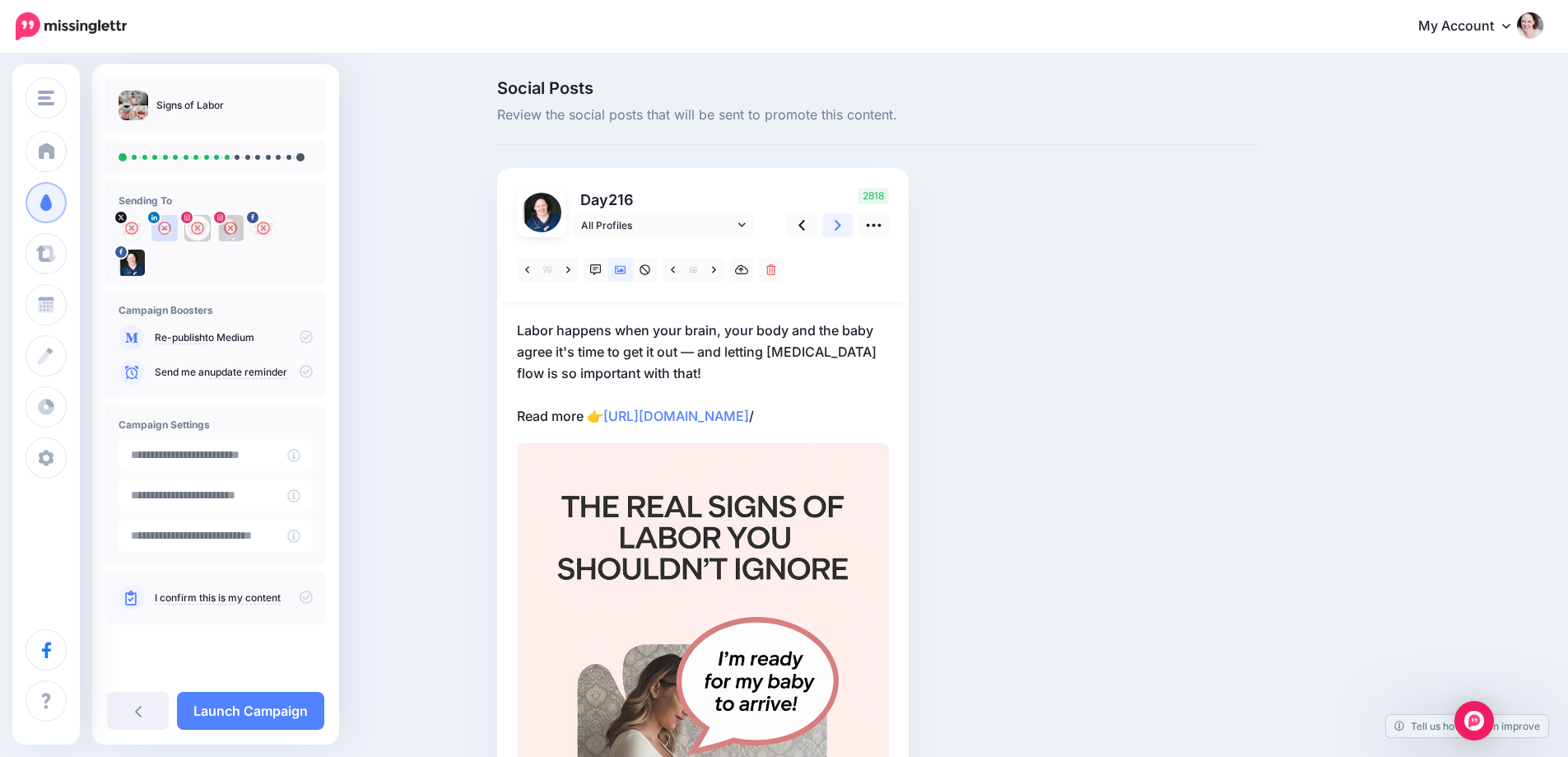
click at [842, 217] on icon at bounding box center [838, 225] width 7 height 17
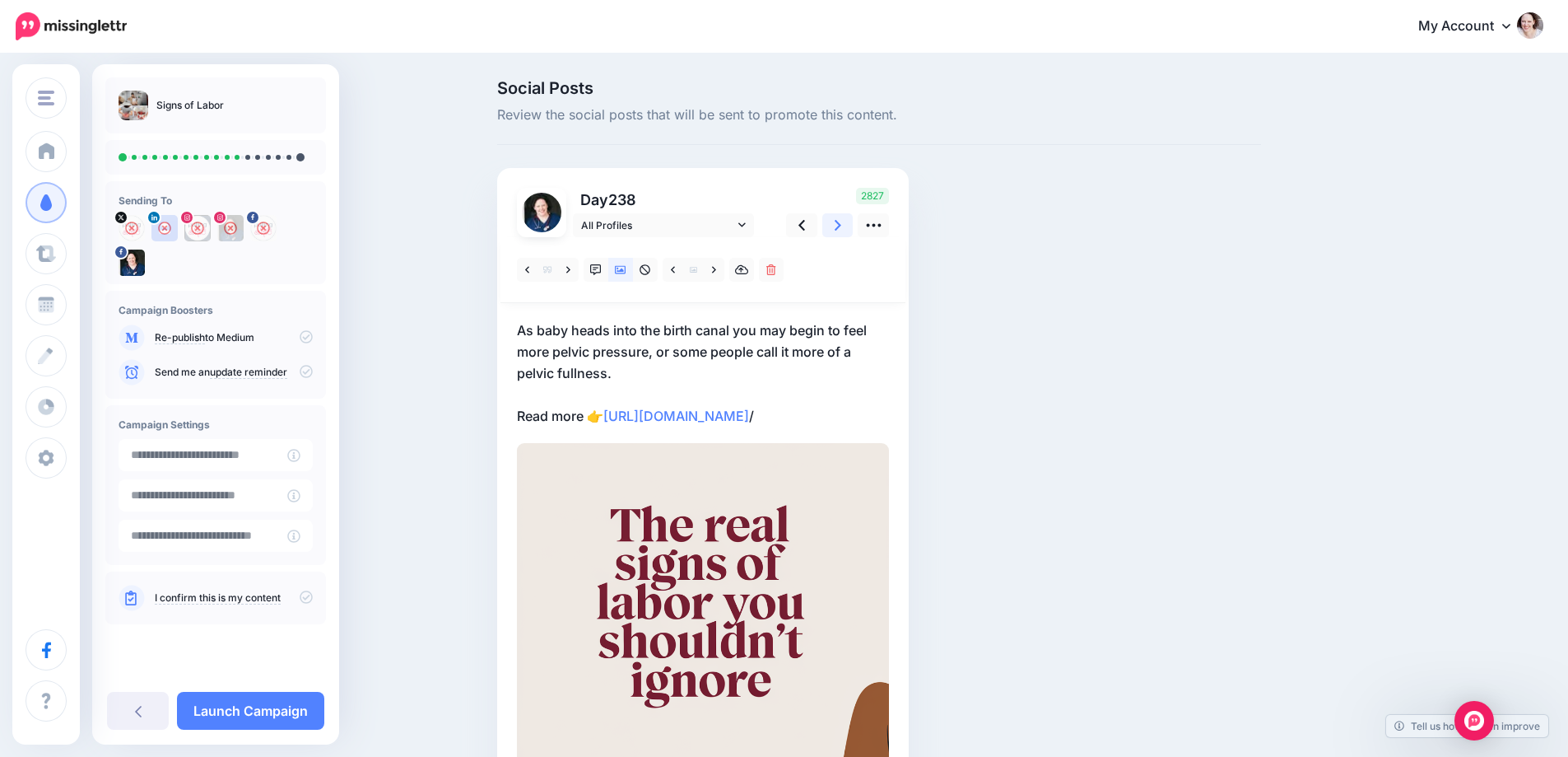
click at [842, 217] on icon at bounding box center [838, 225] width 7 height 17
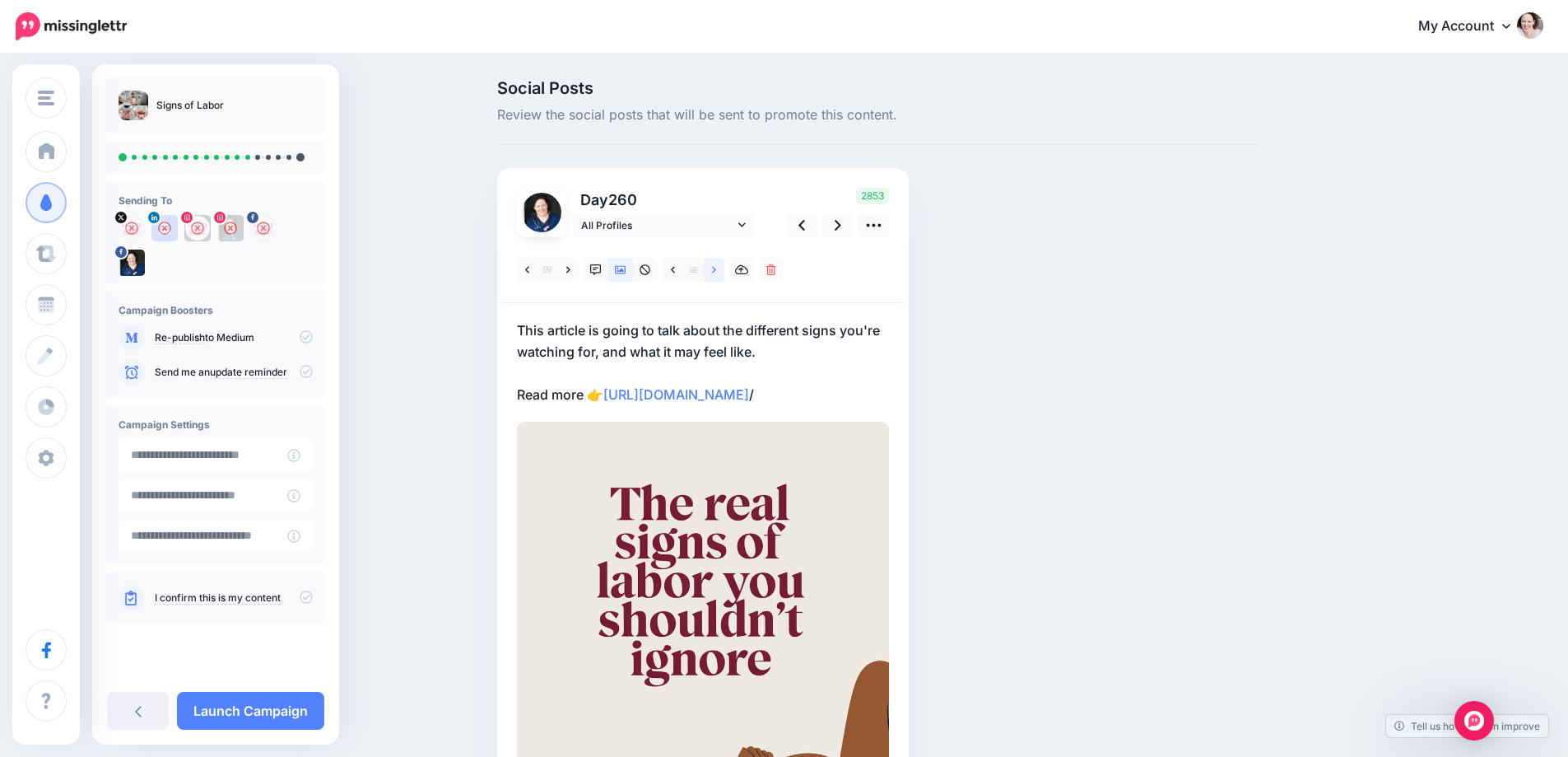
click at [718, 277] on link at bounding box center [714, 269] width 21 height 24
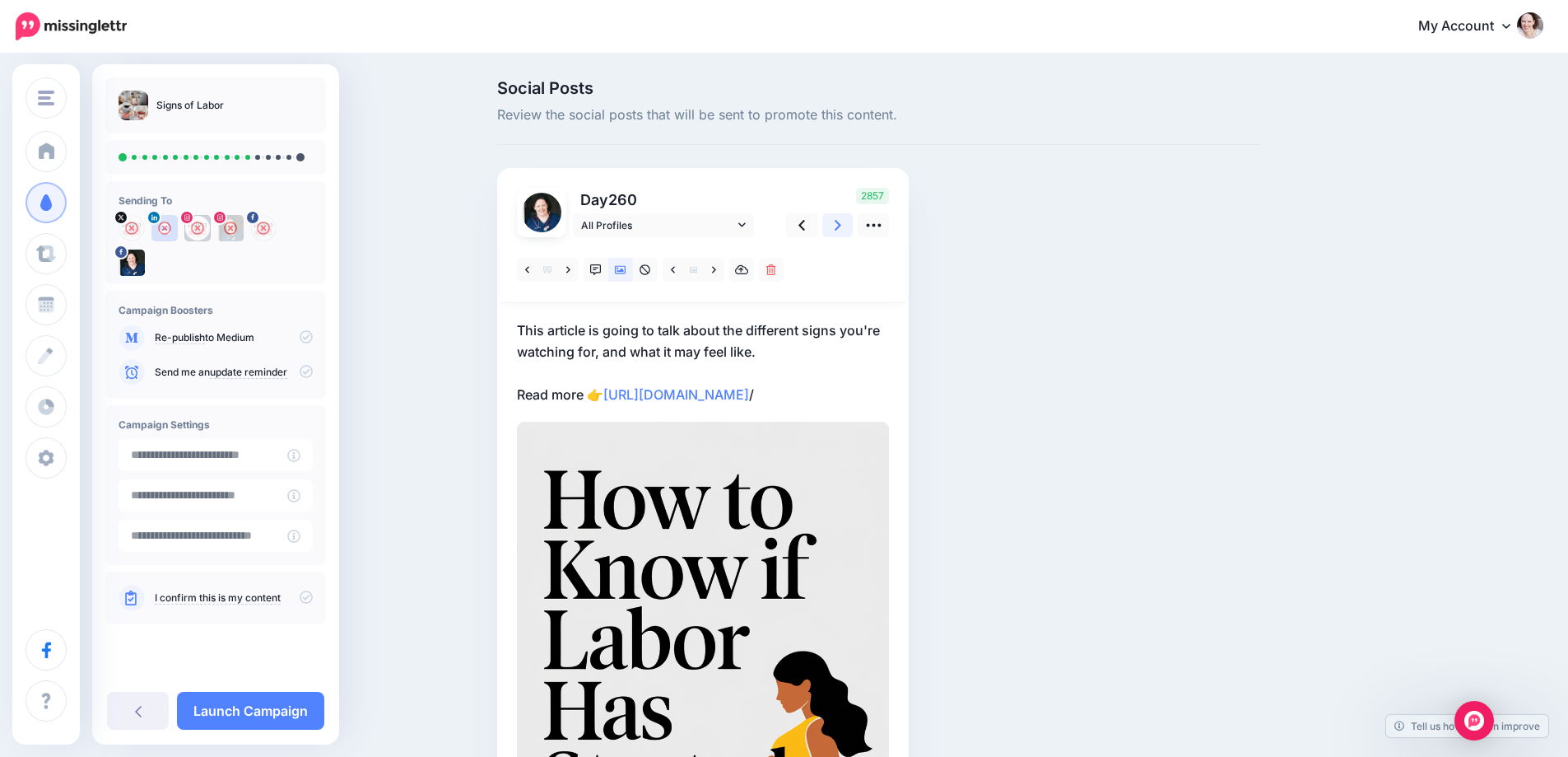
click at [840, 222] on link at bounding box center [838, 225] width 32 height 24
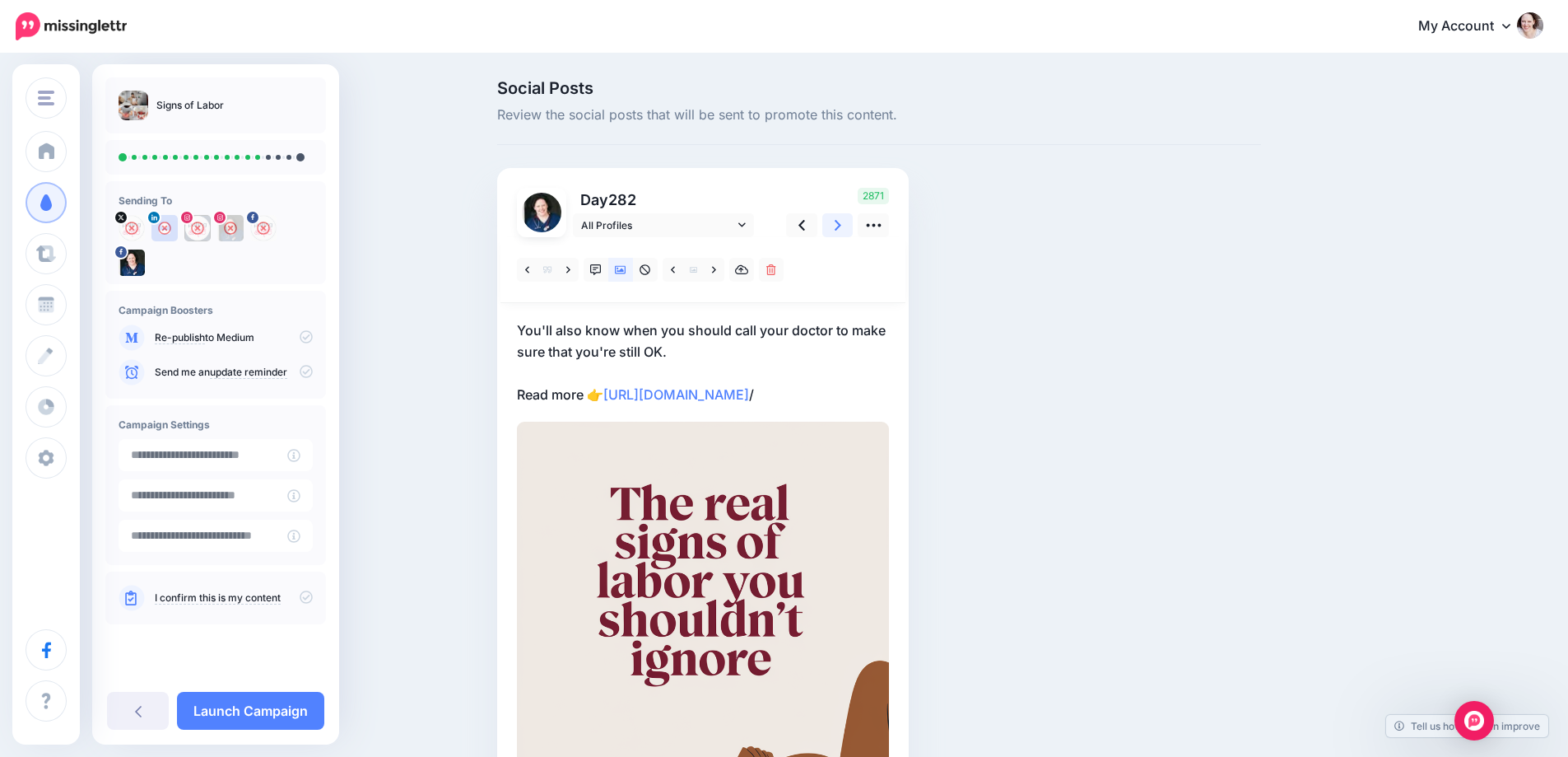
click at [840, 222] on link at bounding box center [838, 225] width 32 height 24
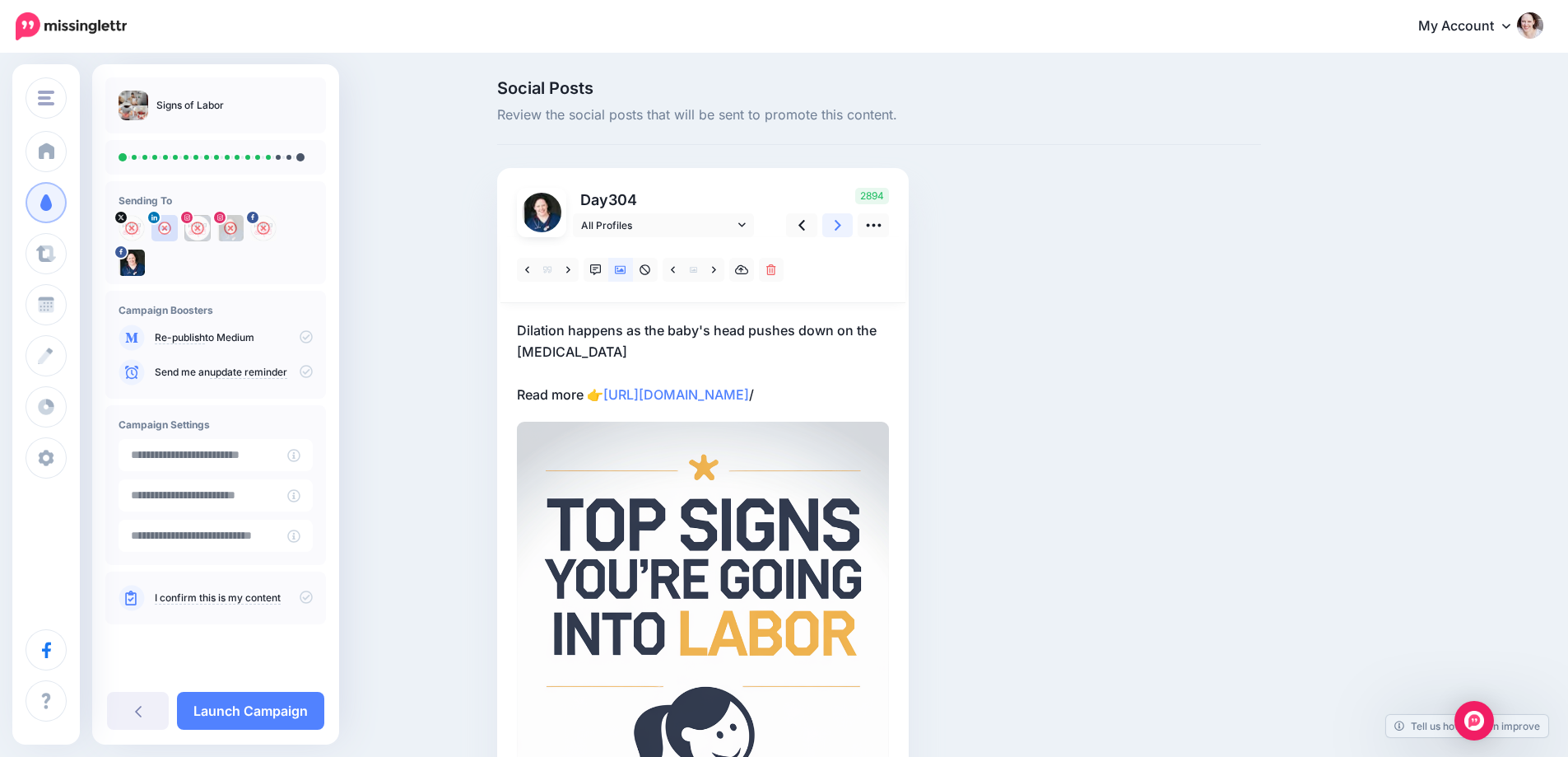
click at [840, 222] on link at bounding box center [838, 225] width 32 height 24
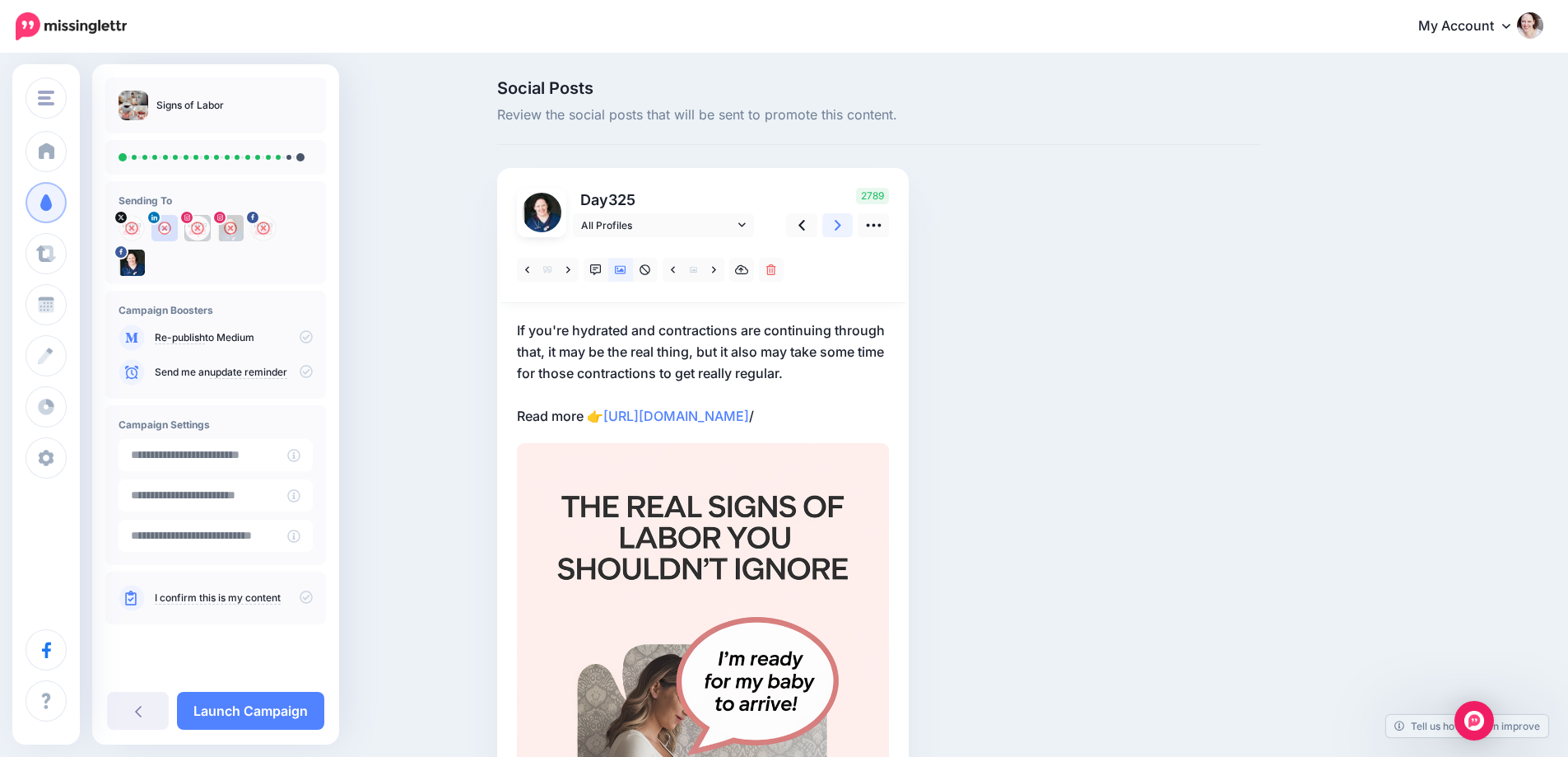
click at [840, 222] on link at bounding box center [838, 225] width 32 height 24
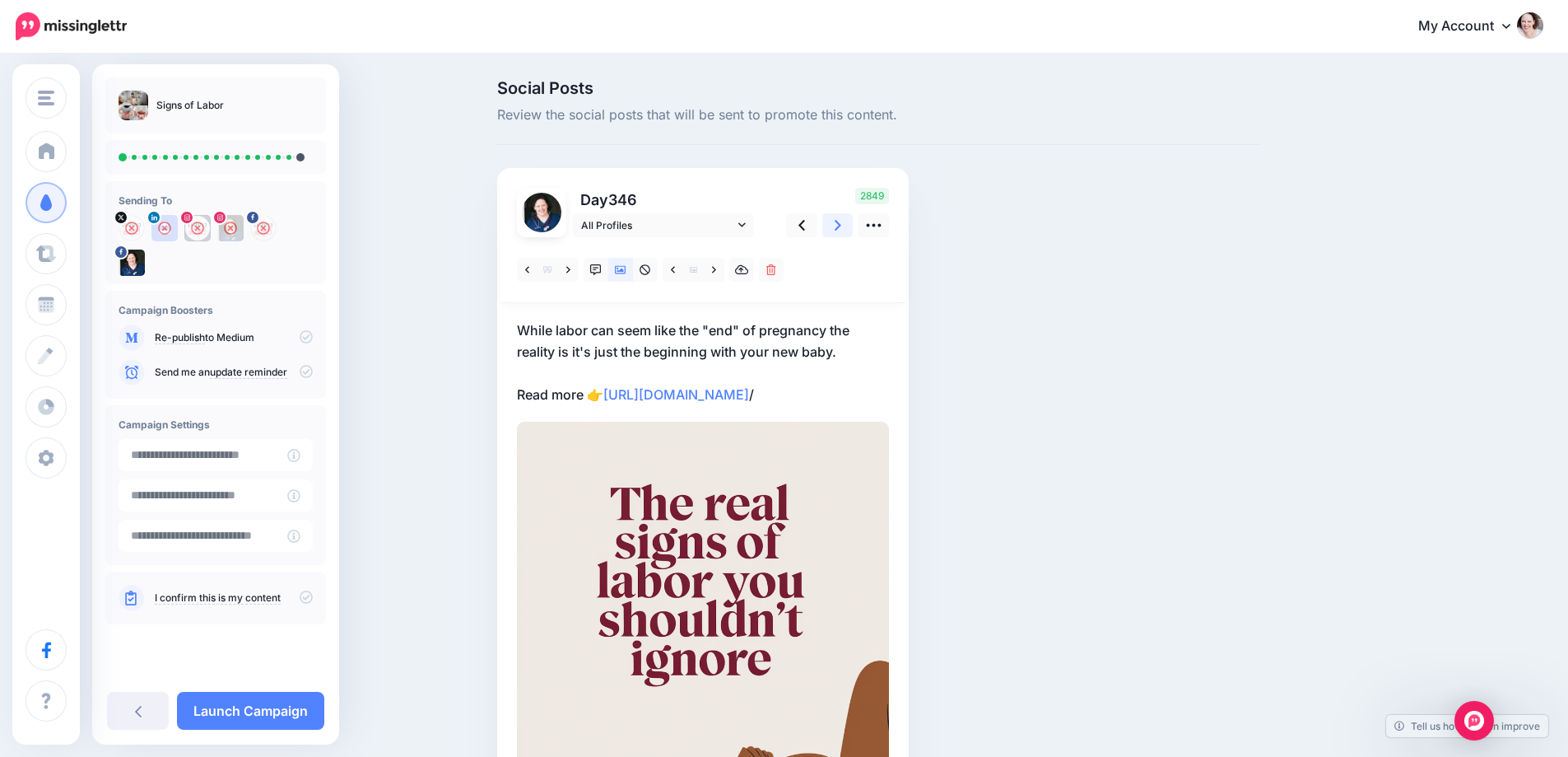
click at [840, 222] on link at bounding box center [838, 225] width 32 height 24
click at [805, 220] on icon at bounding box center [802, 225] width 7 height 17
click at [839, 222] on link at bounding box center [838, 225] width 32 height 24
click at [716, 268] on icon at bounding box center [714, 269] width 4 height 7
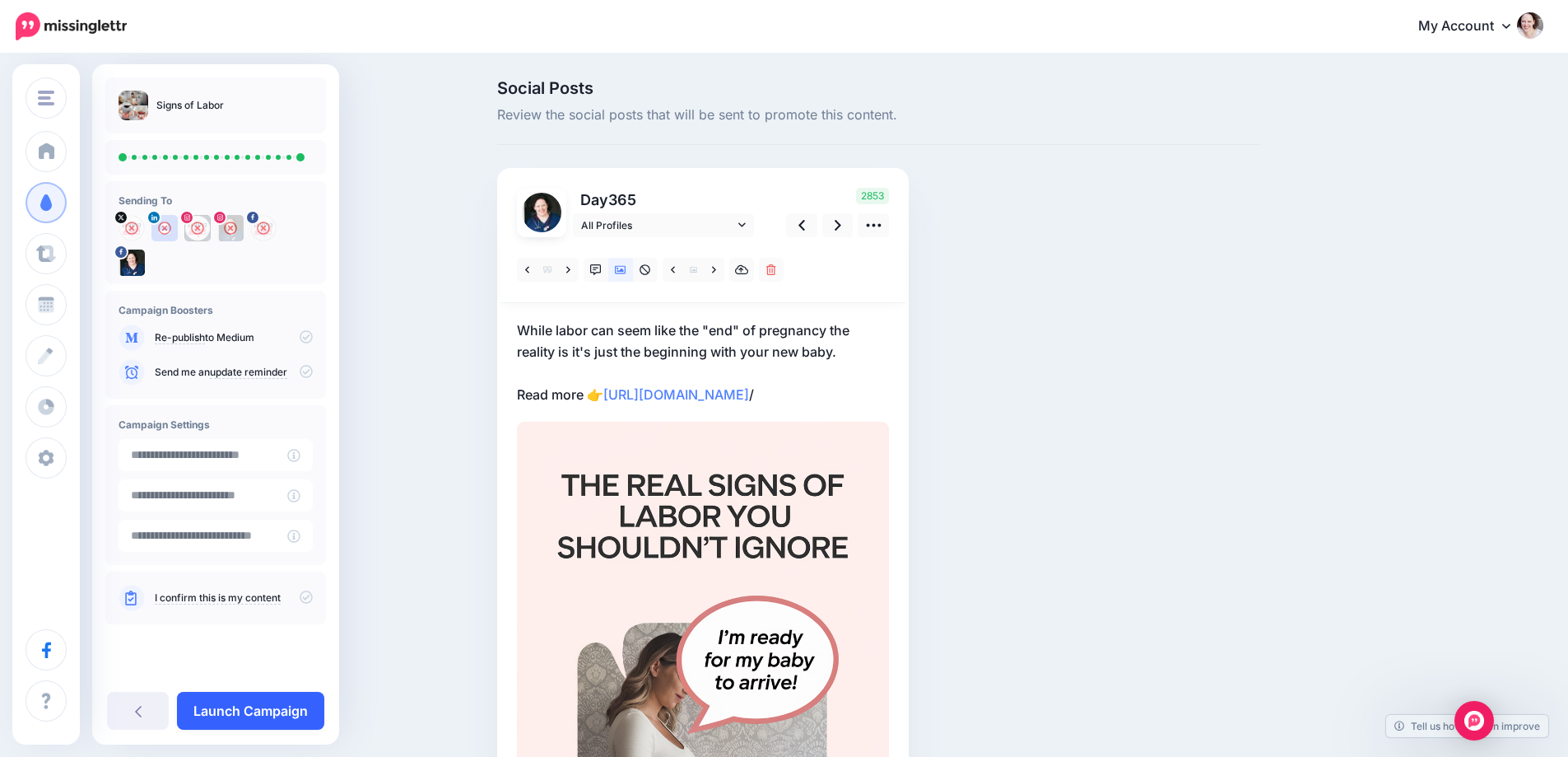
click at [266, 715] on link "Launch Campaign" at bounding box center [251, 711] width 148 height 38
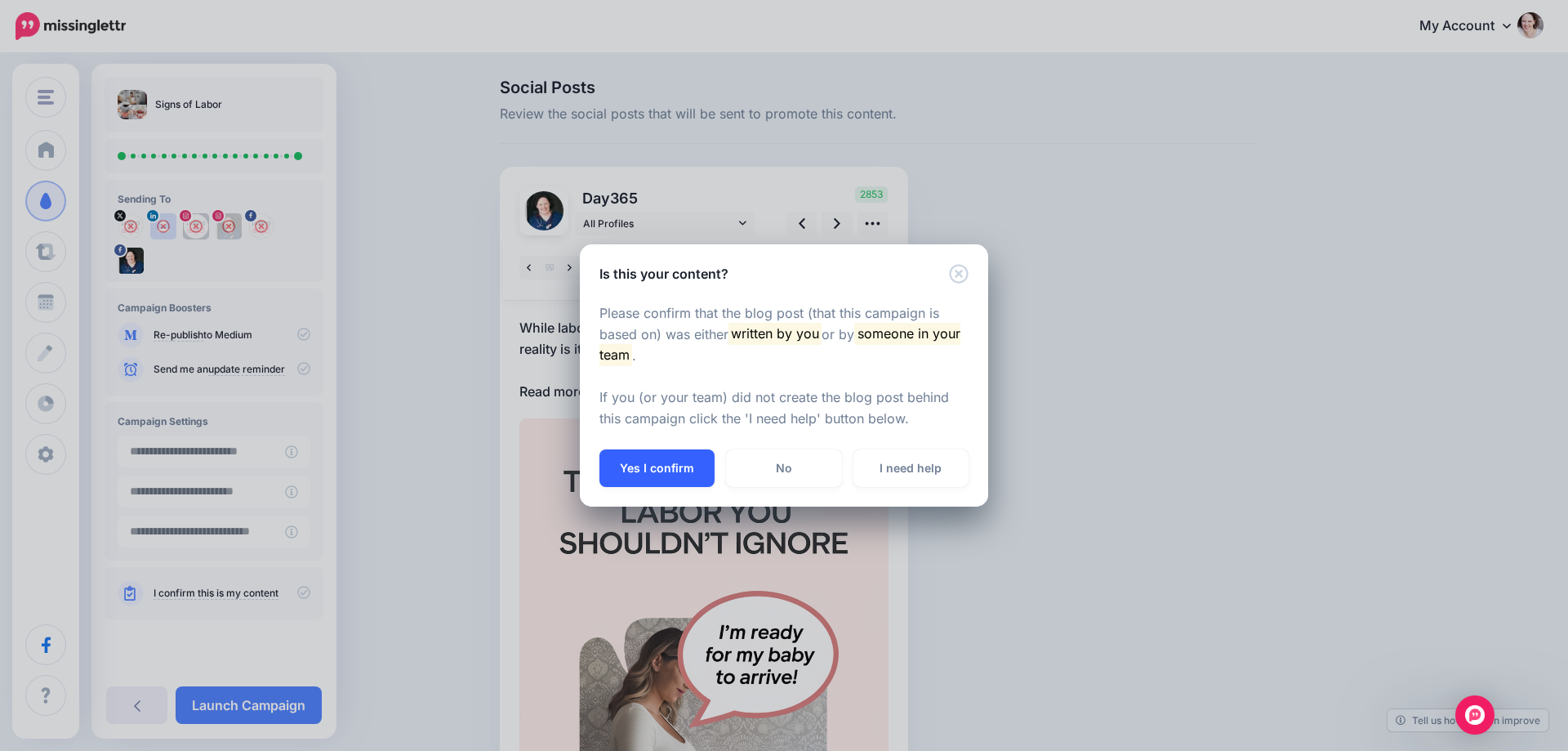
click at [628, 459] on button "Yes I confirm" at bounding box center [657, 469] width 115 height 38
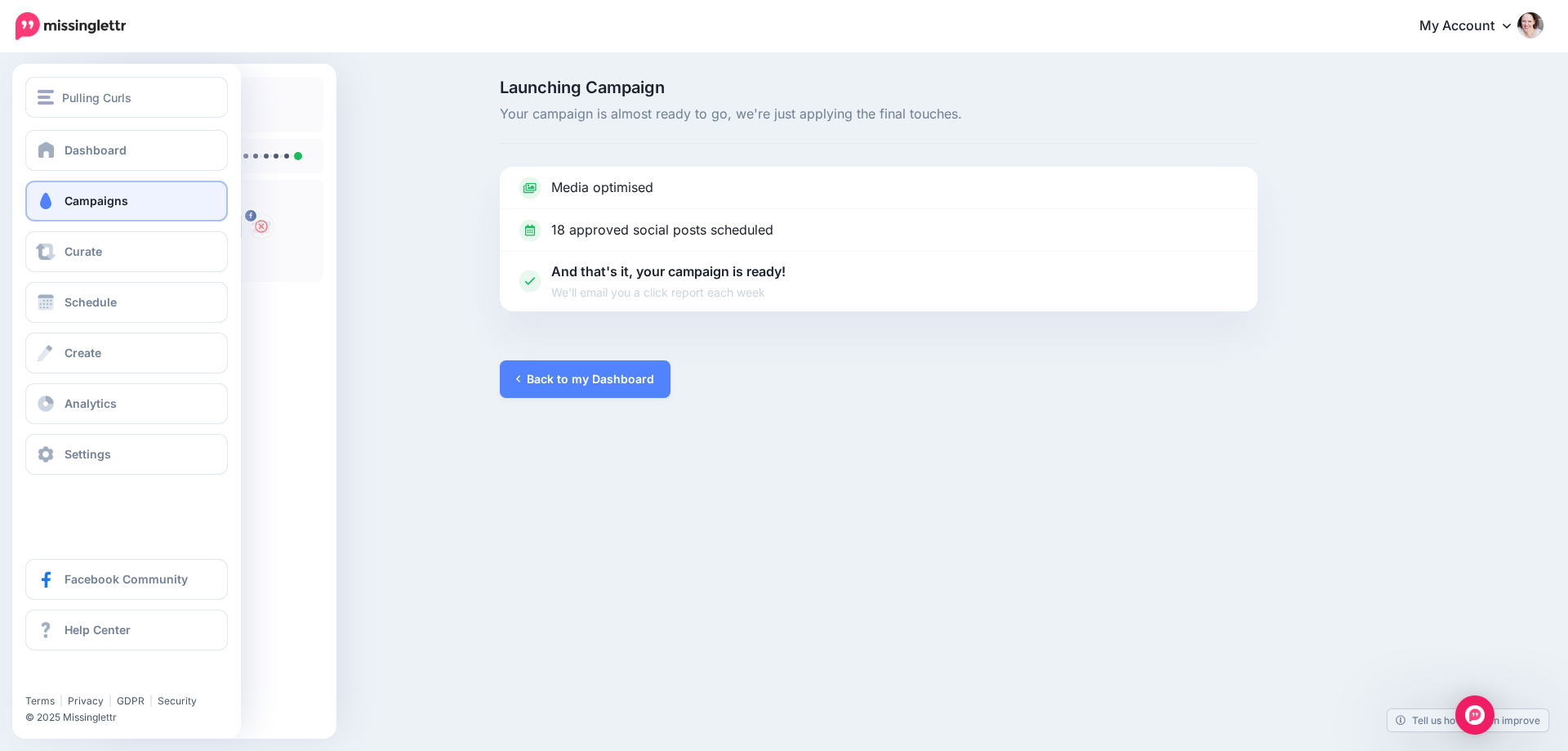
click at [77, 206] on span "Campaigns" at bounding box center [96, 200] width 63 height 14
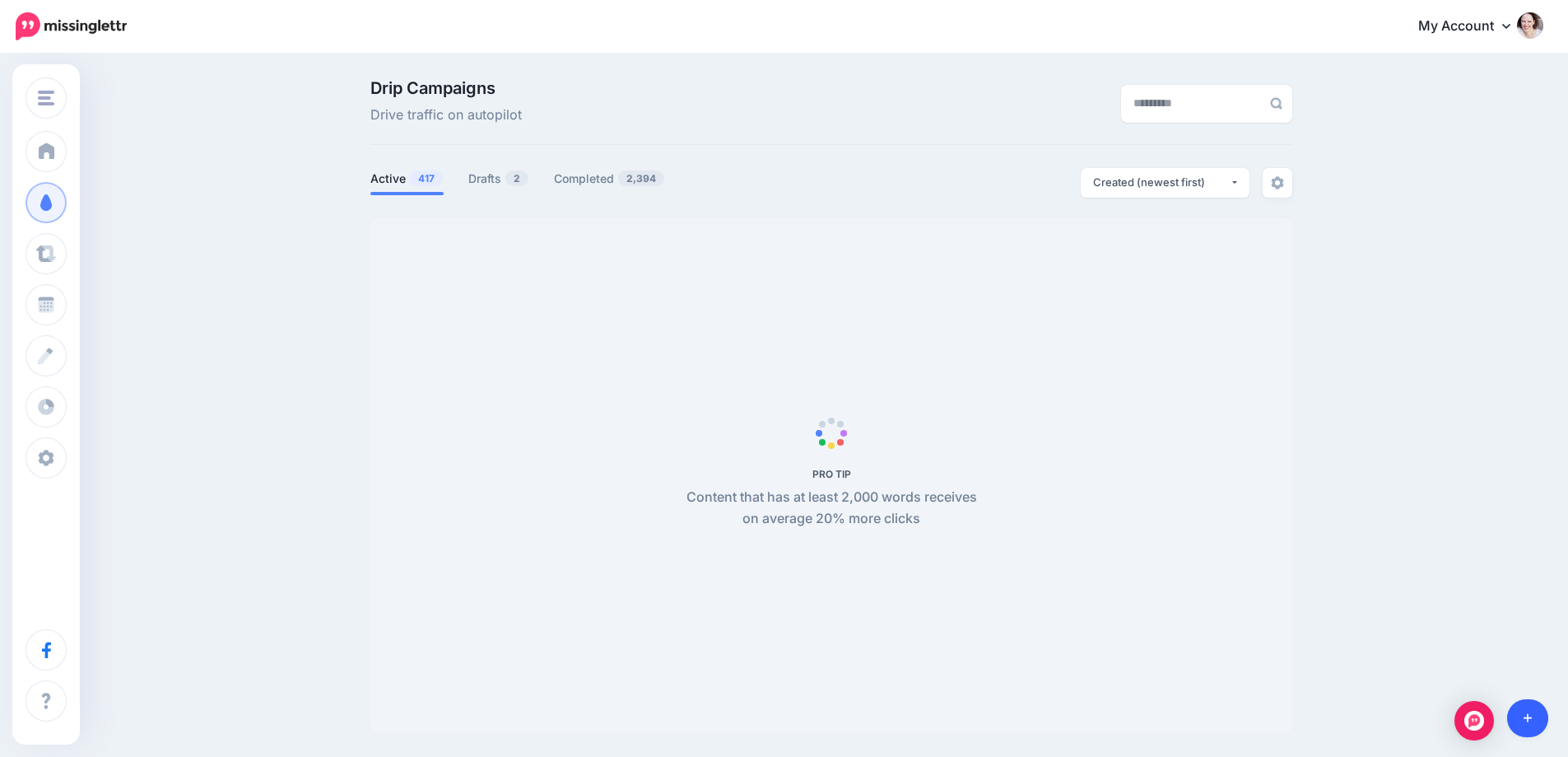
click at [1526, 711] on link at bounding box center [1528, 718] width 42 height 38
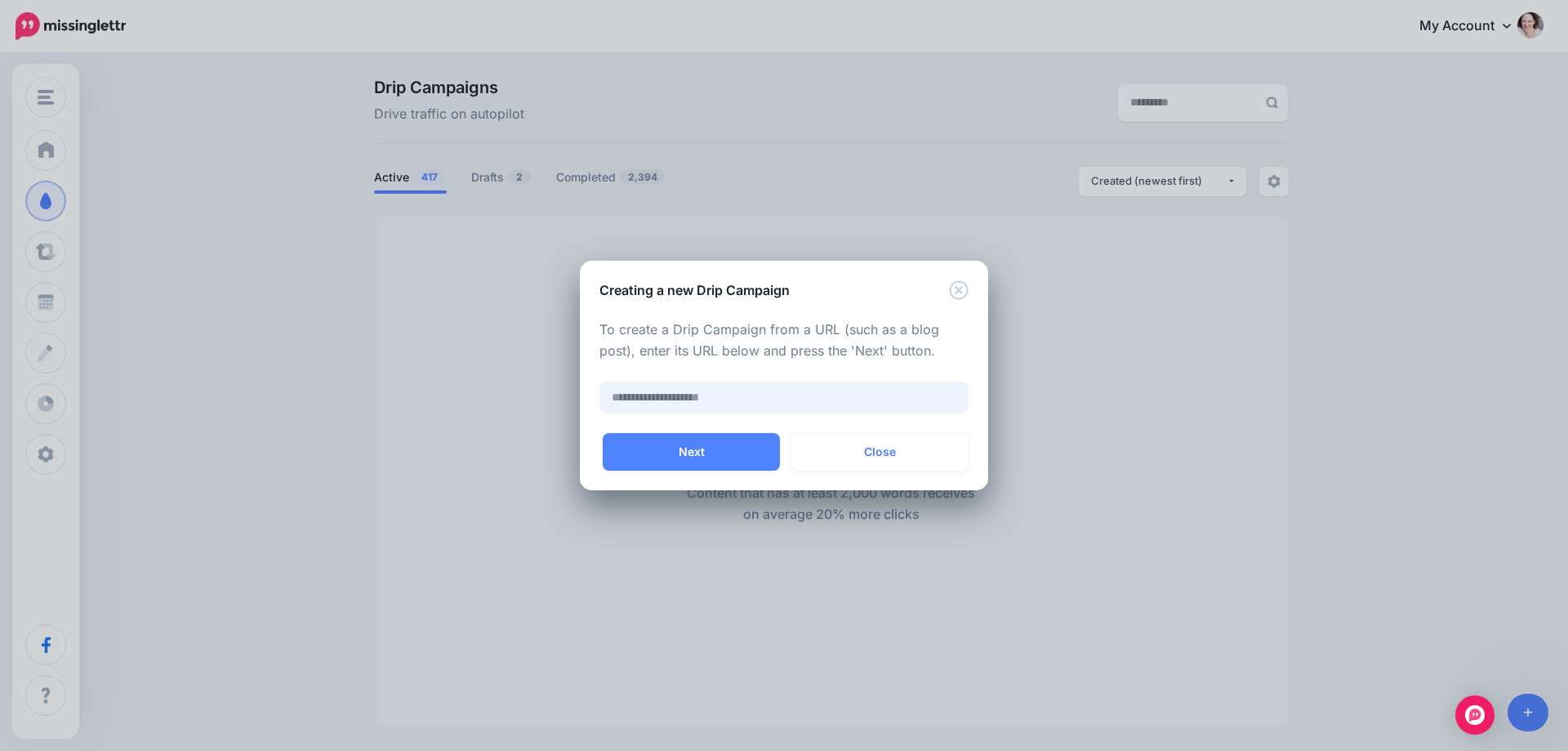
paste input "**********"
type input "**********"
click at [668, 449] on button "Next" at bounding box center [691, 452] width 177 height 38
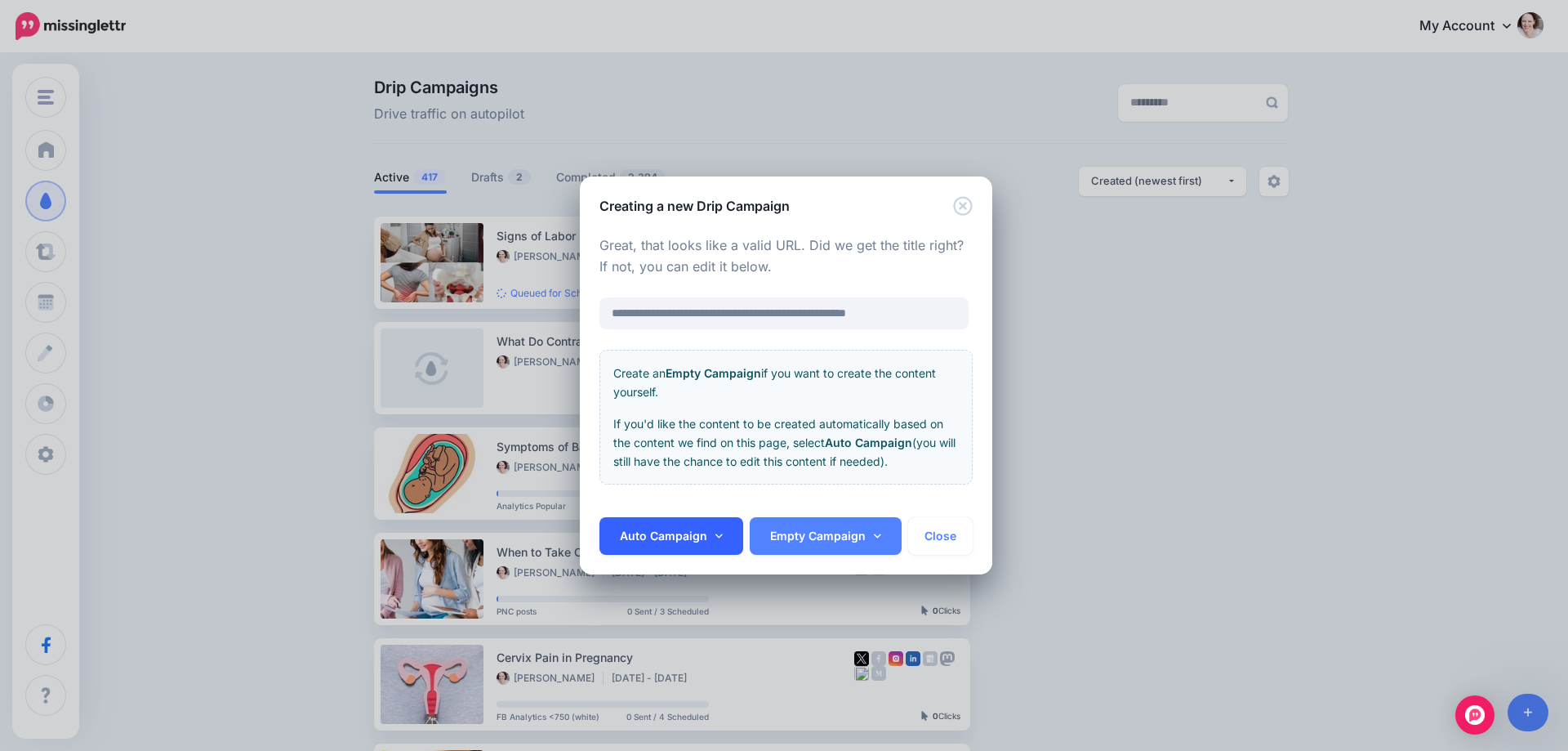
click at [673, 550] on link "Auto Campaign" at bounding box center [671, 536] width 144 height 38
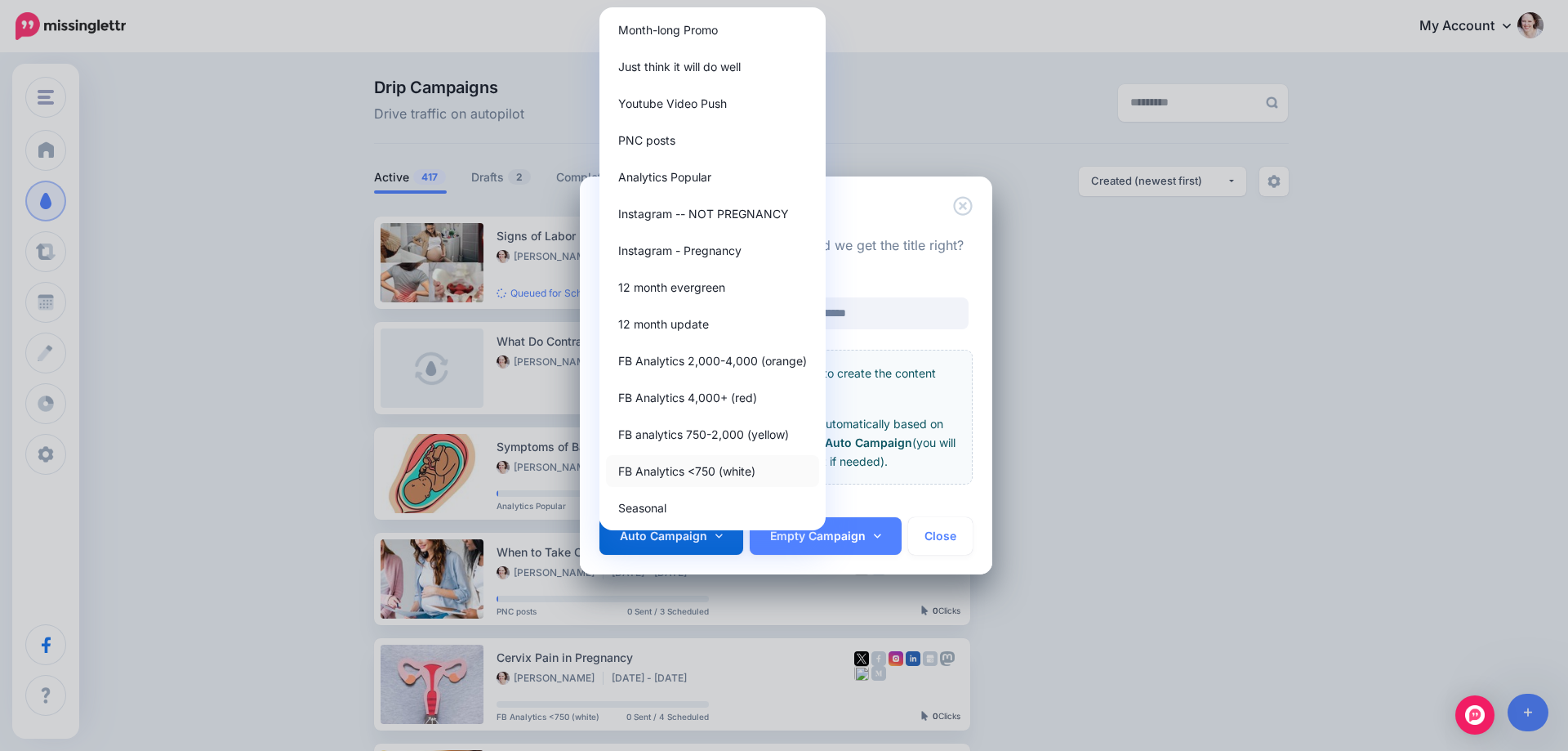
click at [679, 469] on link "FB Analytics <750 (white)" at bounding box center [712, 470] width 213 height 32
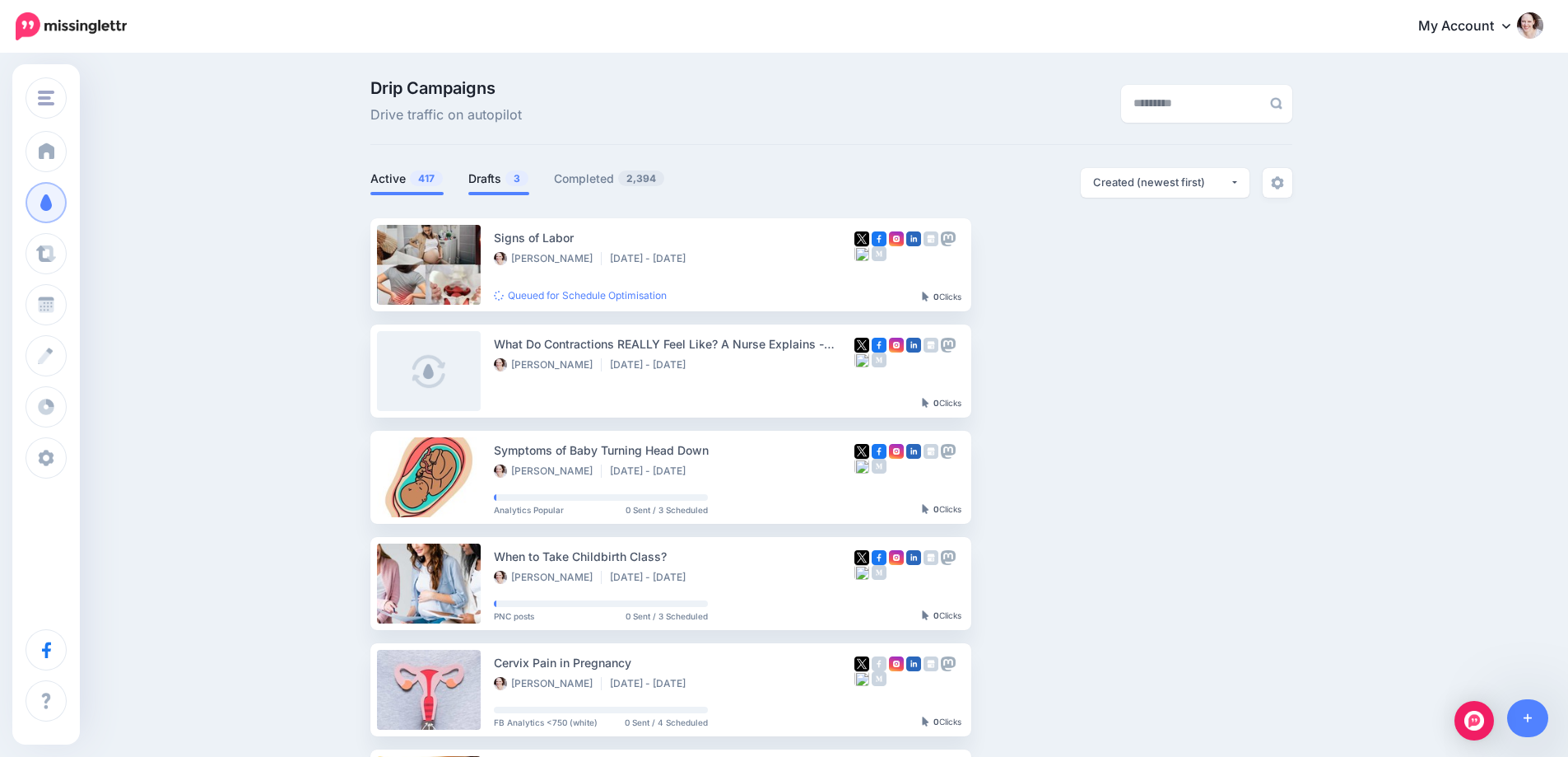
click at [510, 180] on link "Drafts 3" at bounding box center [498, 178] width 61 height 20
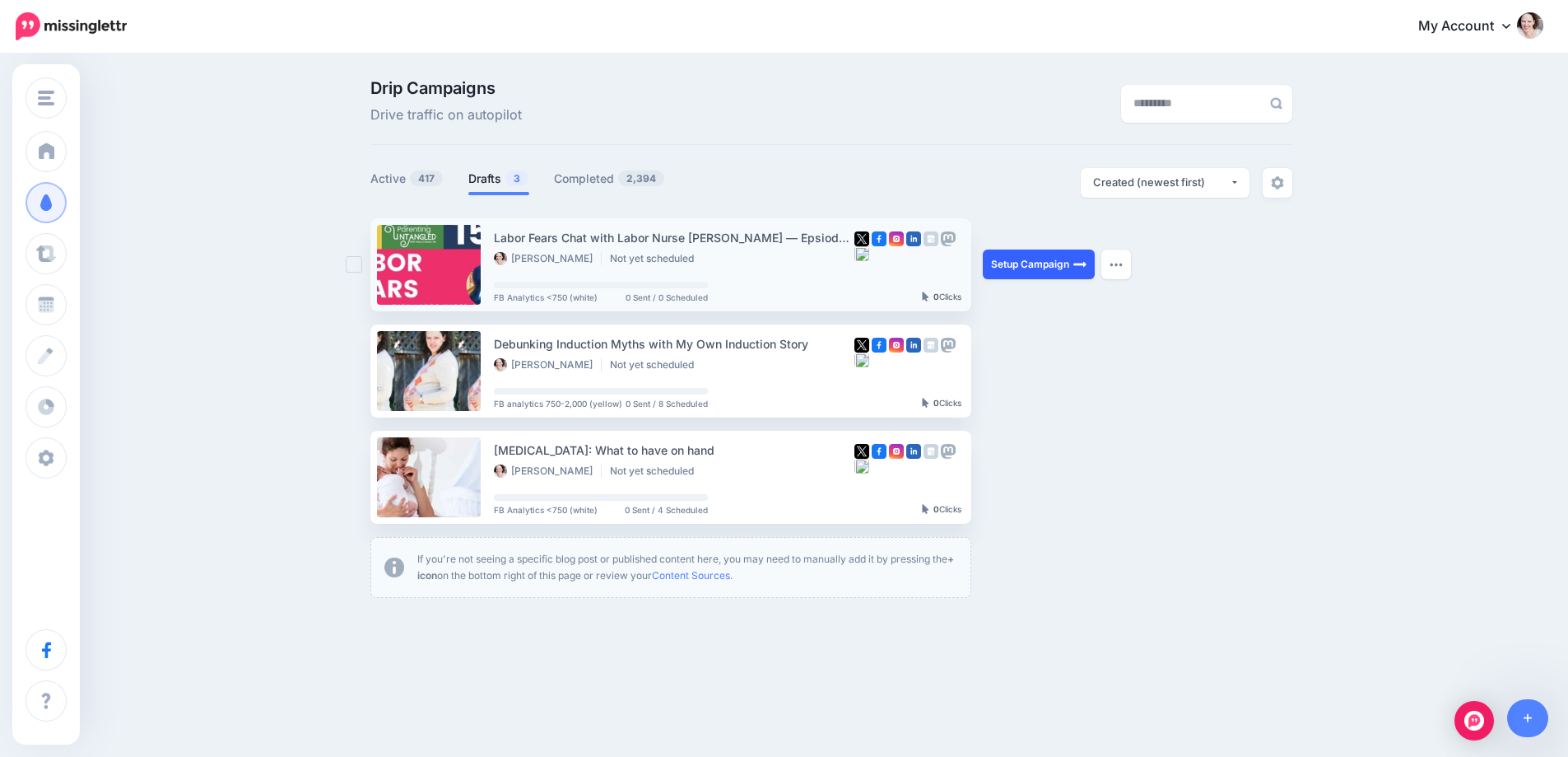
click at [1067, 269] on link "Setup Campaign" at bounding box center [1038, 265] width 112 height 30
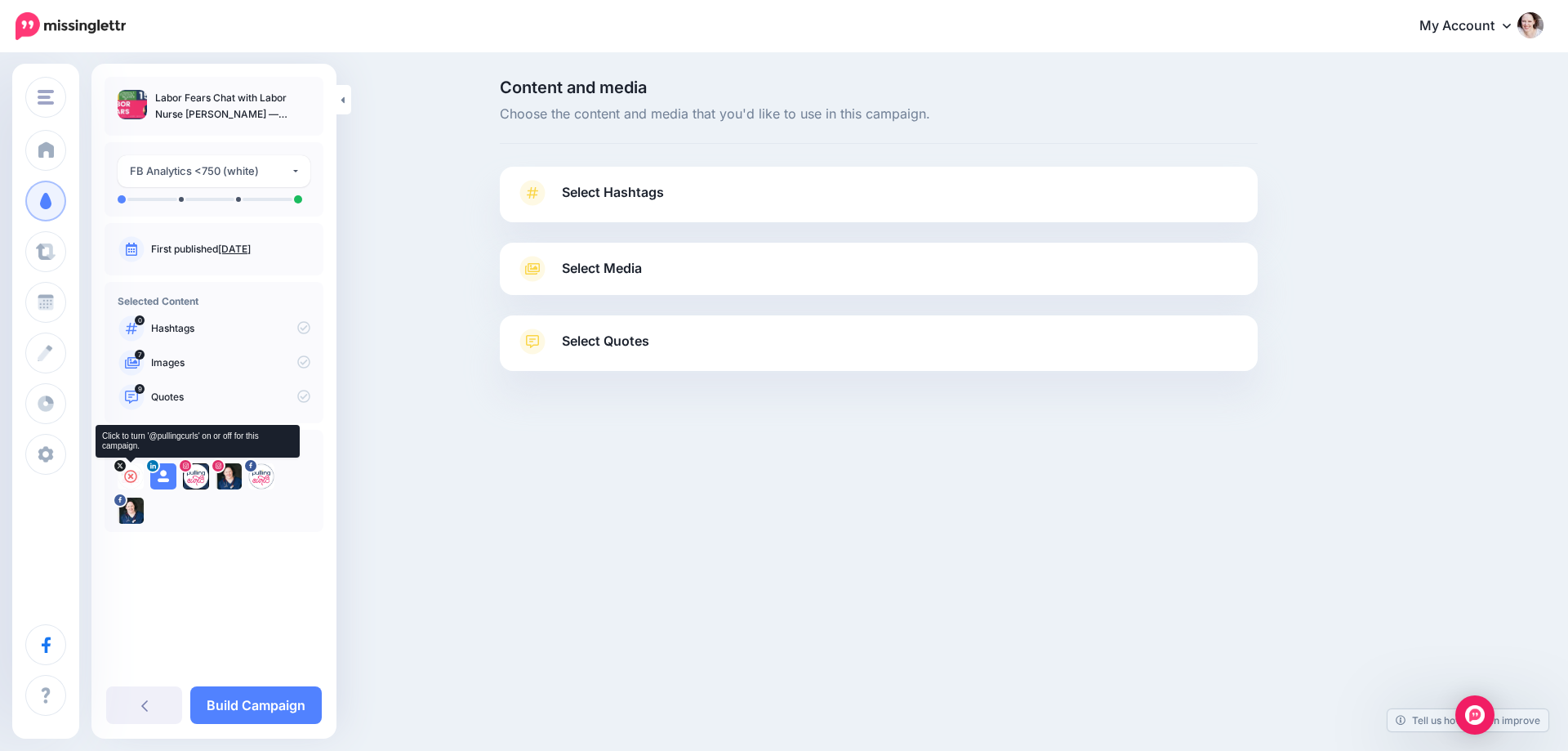
click at [128, 473] on icon at bounding box center [131, 476] width 13 height 13
click at [163, 473] on icon at bounding box center [163, 476] width 13 height 13
click at [199, 478] on icon at bounding box center [196, 476] width 13 height 13
click at [226, 478] on icon at bounding box center [229, 476] width 13 height 13
click at [267, 477] on icon at bounding box center [261, 476] width 13 height 13
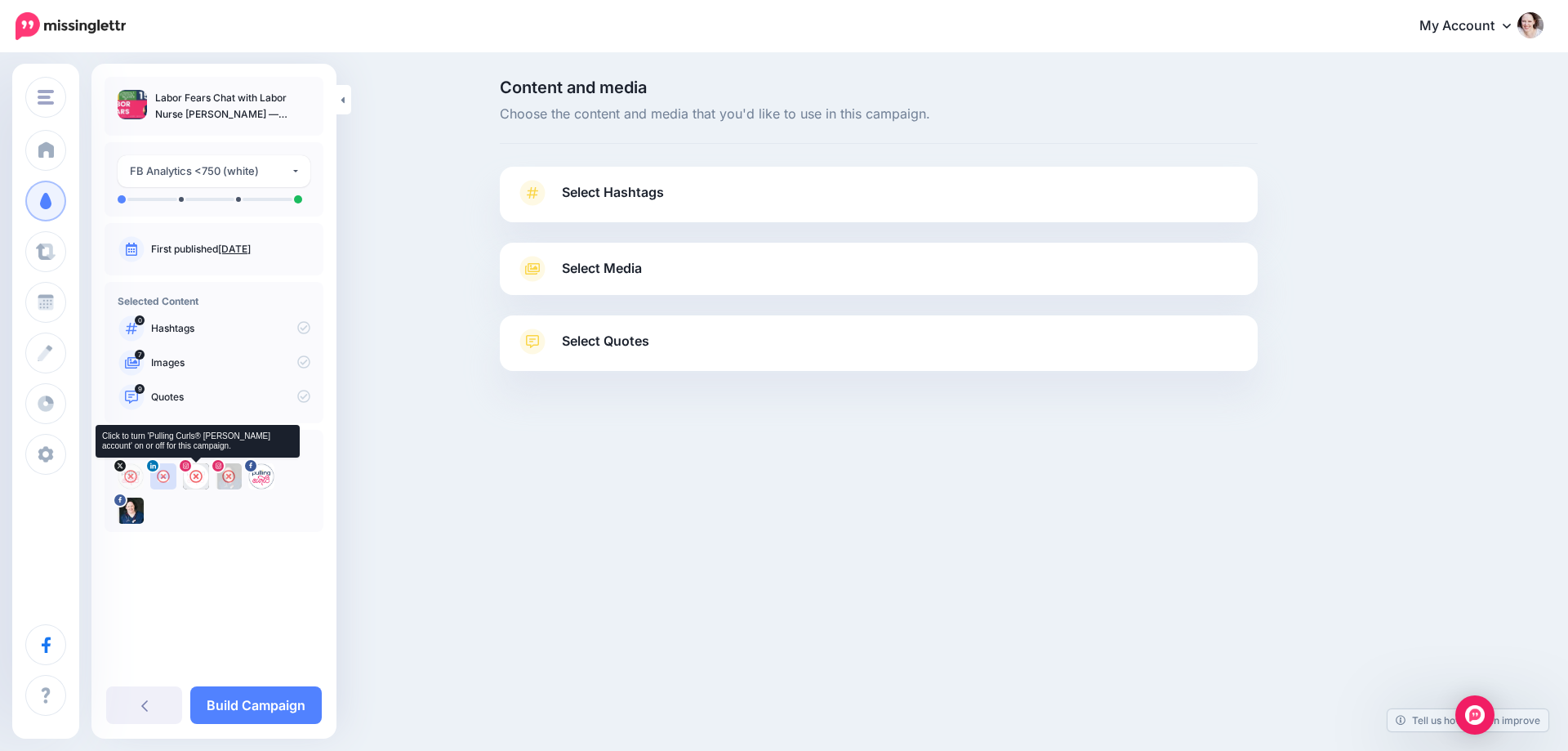
click at [194, 474] on icon at bounding box center [196, 476] width 13 height 13
click at [264, 476] on icon at bounding box center [261, 476] width 13 height 13
click at [618, 191] on span "Select Hashtags" at bounding box center [613, 192] width 102 height 22
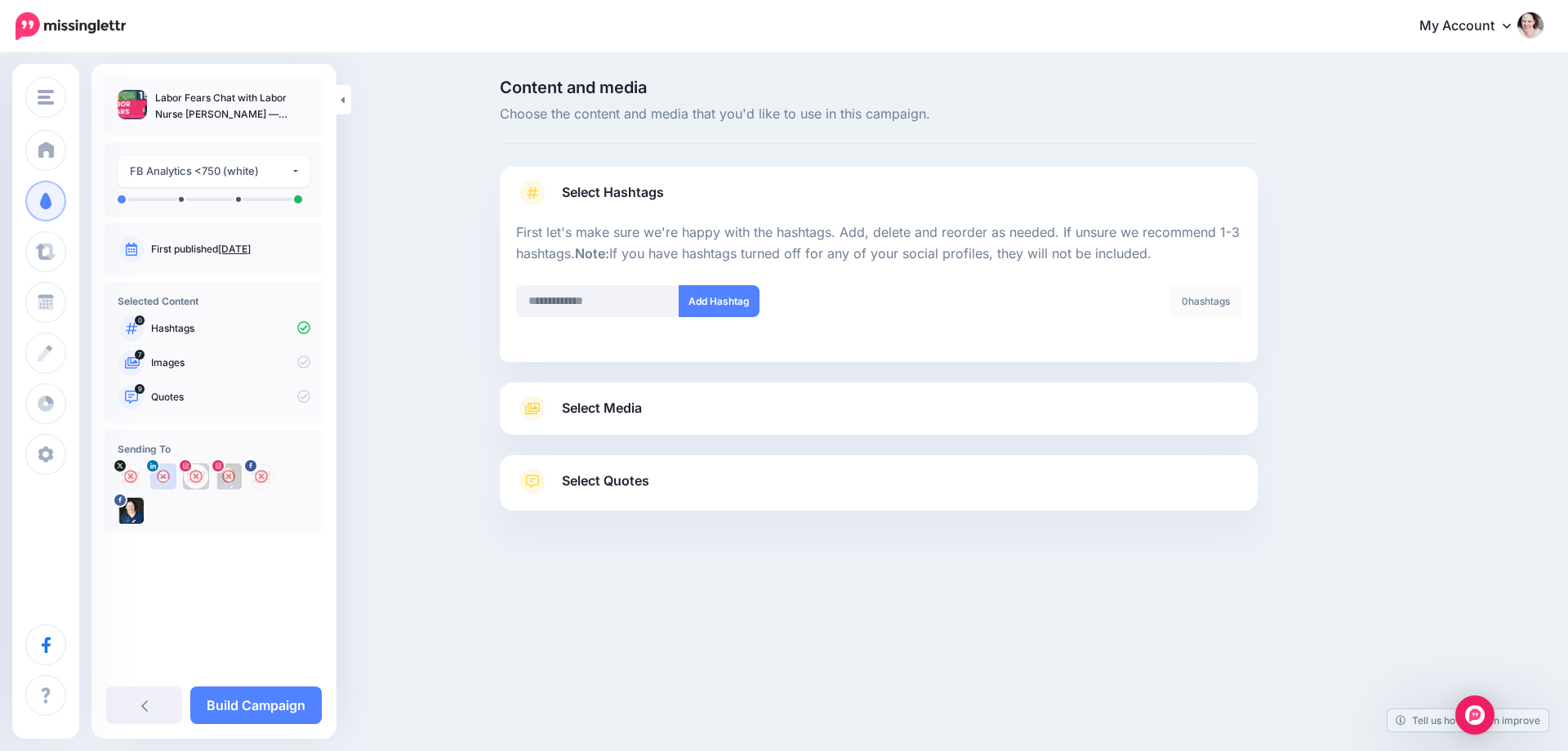
click at [598, 399] on span "Select Media" at bounding box center [601, 408] width 80 height 22
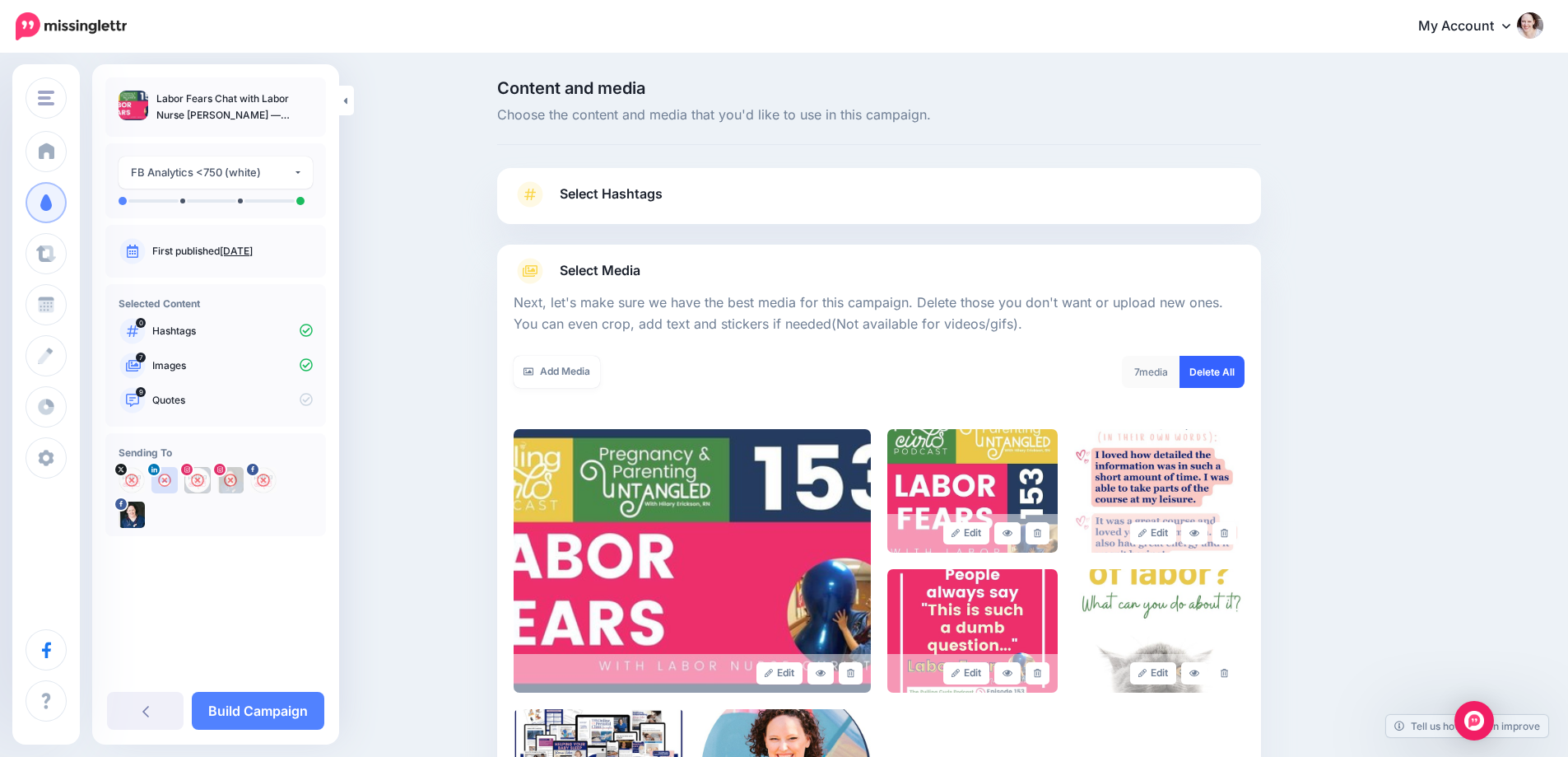
click at [1212, 374] on link "Delete All" at bounding box center [1212, 371] width 65 height 32
click at [547, 366] on link "Add Media" at bounding box center [557, 371] width 86 height 32
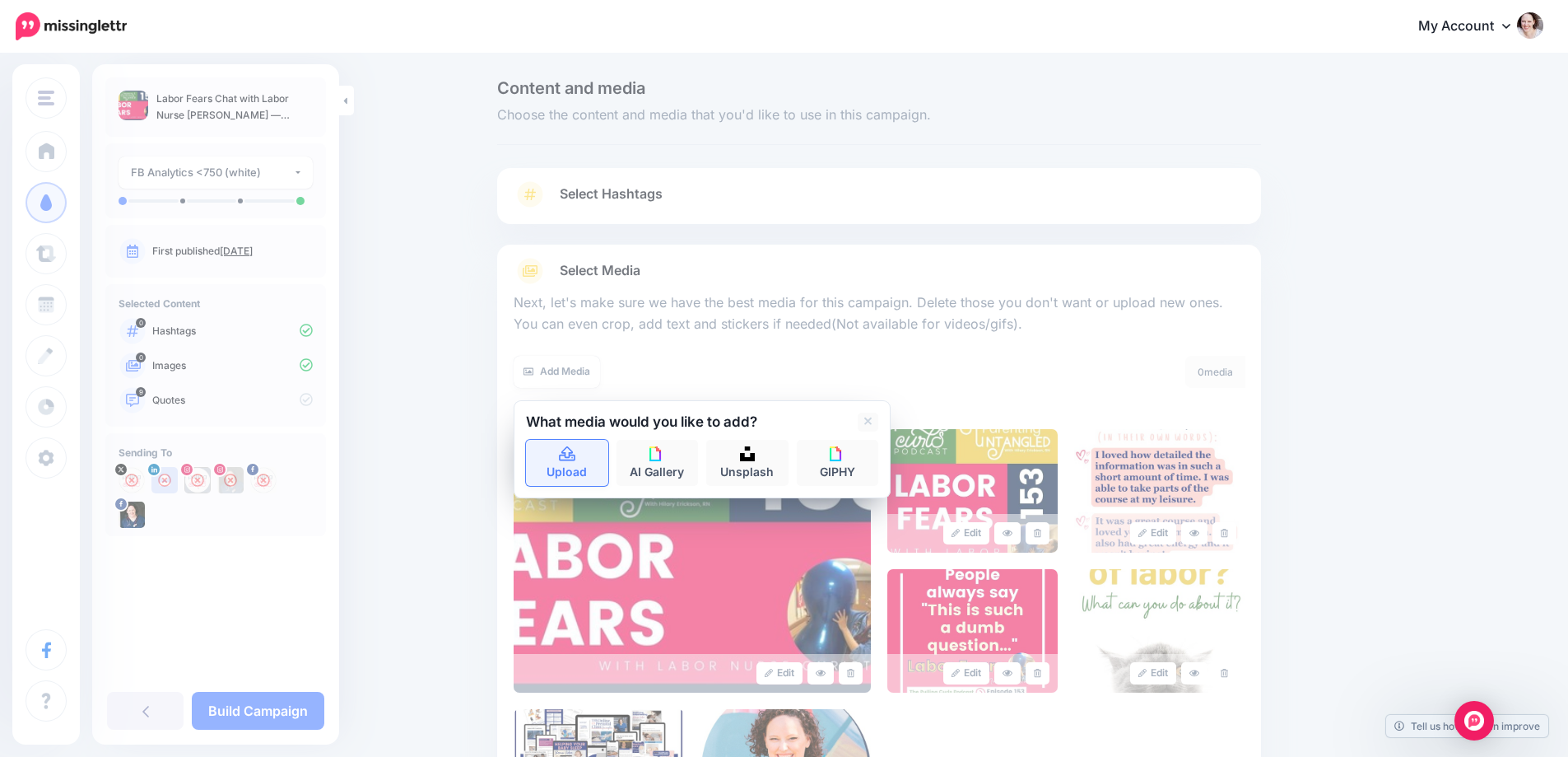
click at [575, 458] on icon at bounding box center [567, 454] width 17 height 15
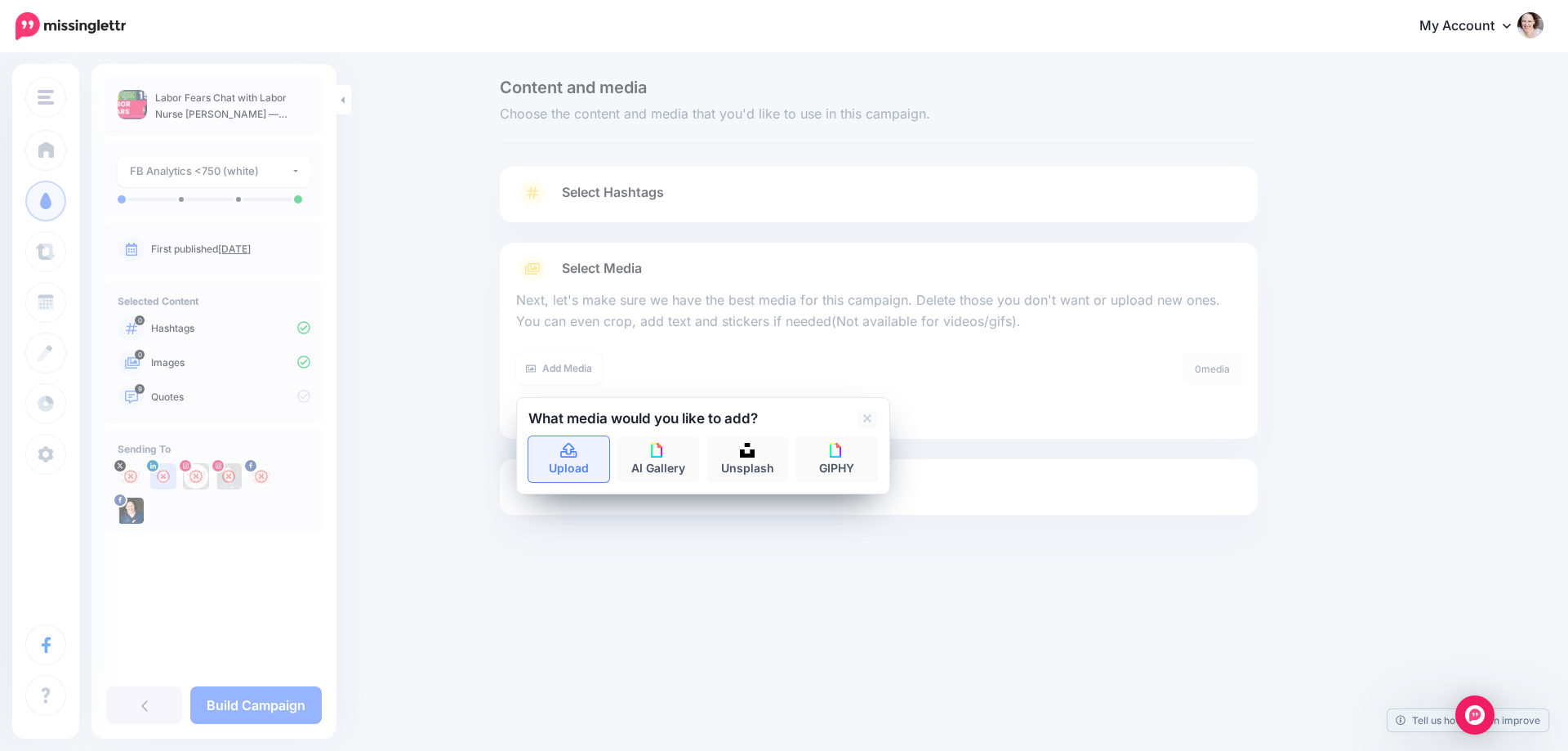
click at [548, 441] on link "Upload" at bounding box center [569, 459] width 82 height 46
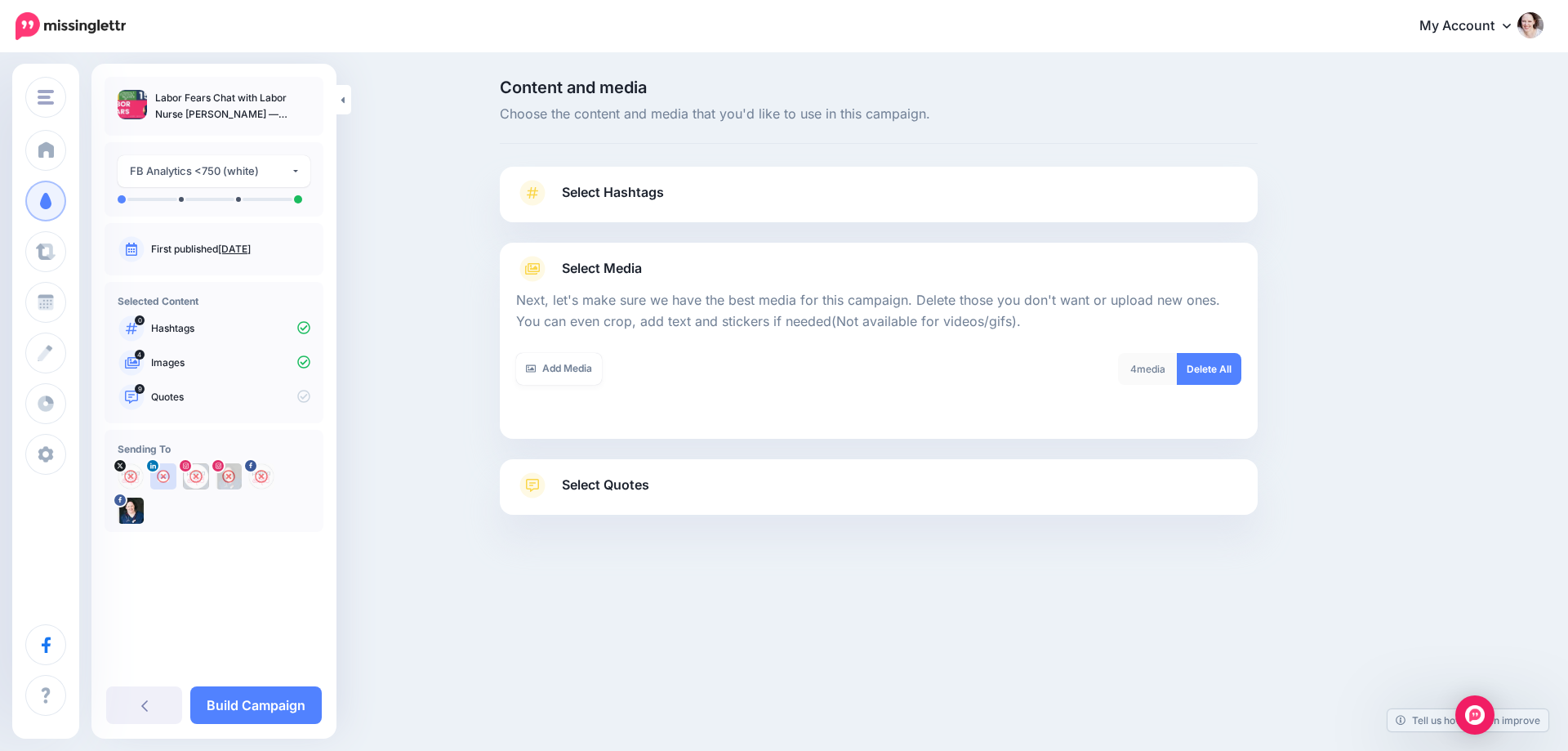
click at [637, 484] on span "Select Quotes" at bounding box center [605, 484] width 87 height 22
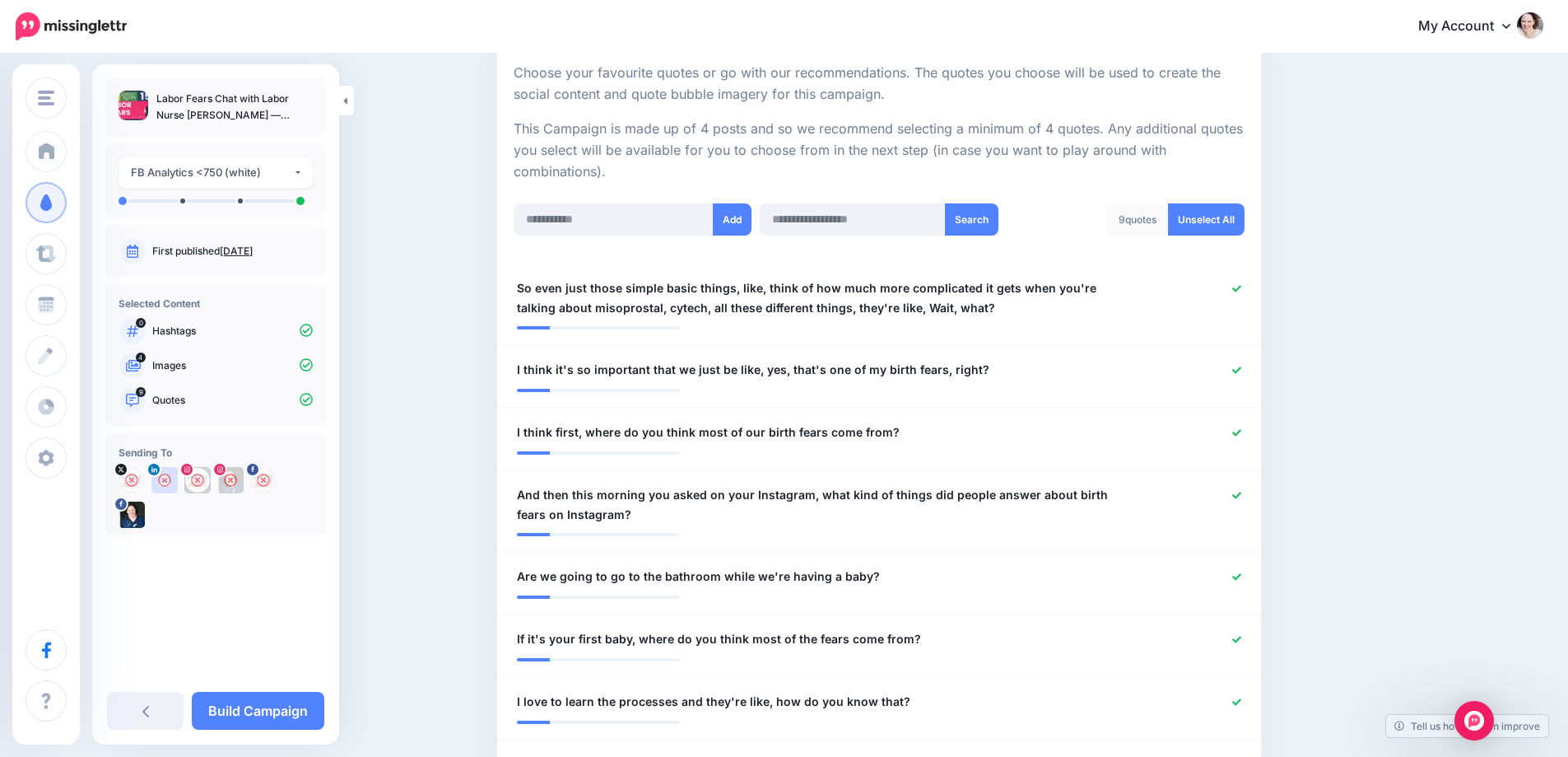
scroll to position [330, 0]
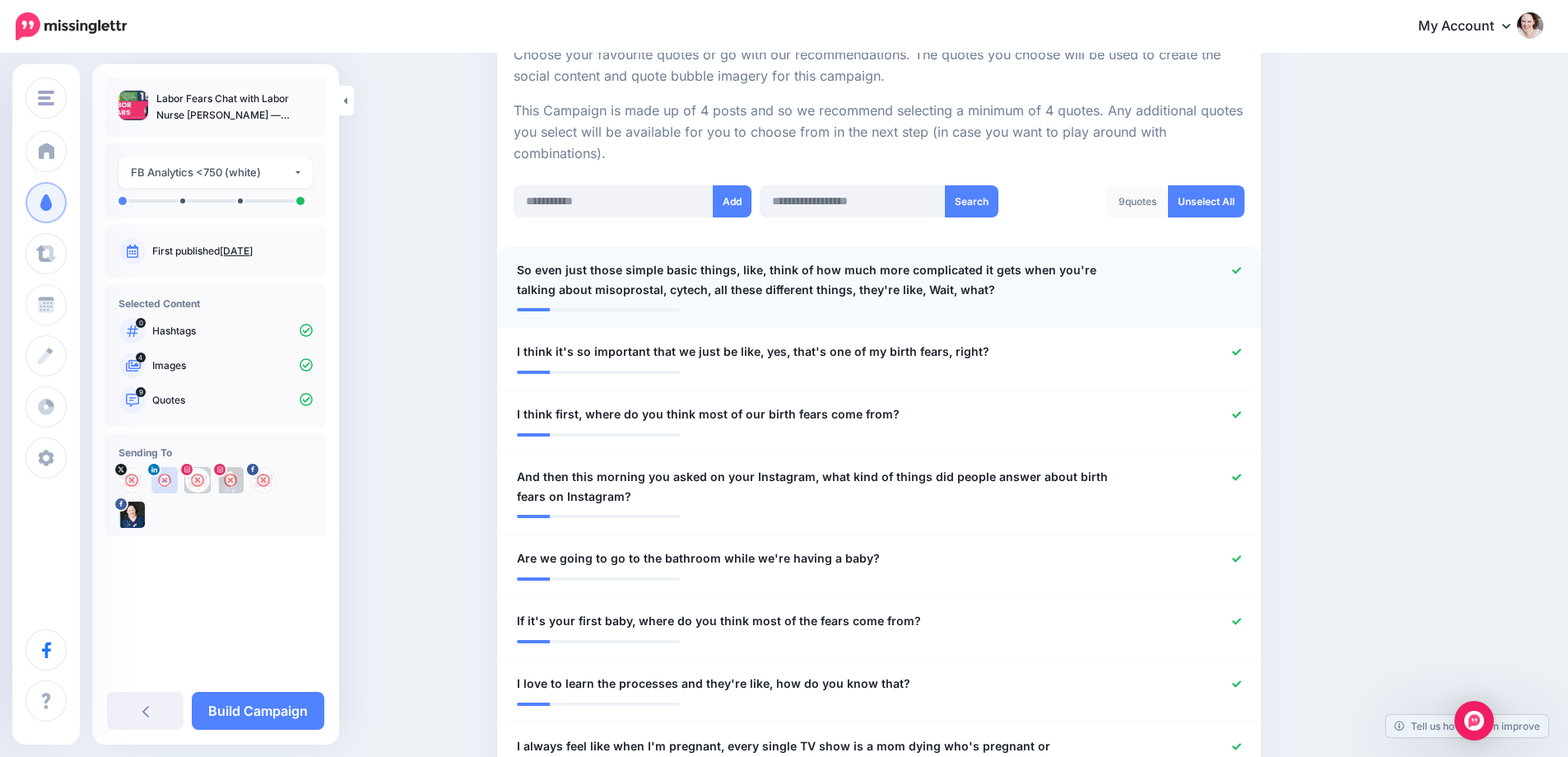
click at [1242, 270] on icon at bounding box center [1237, 270] width 9 height 9
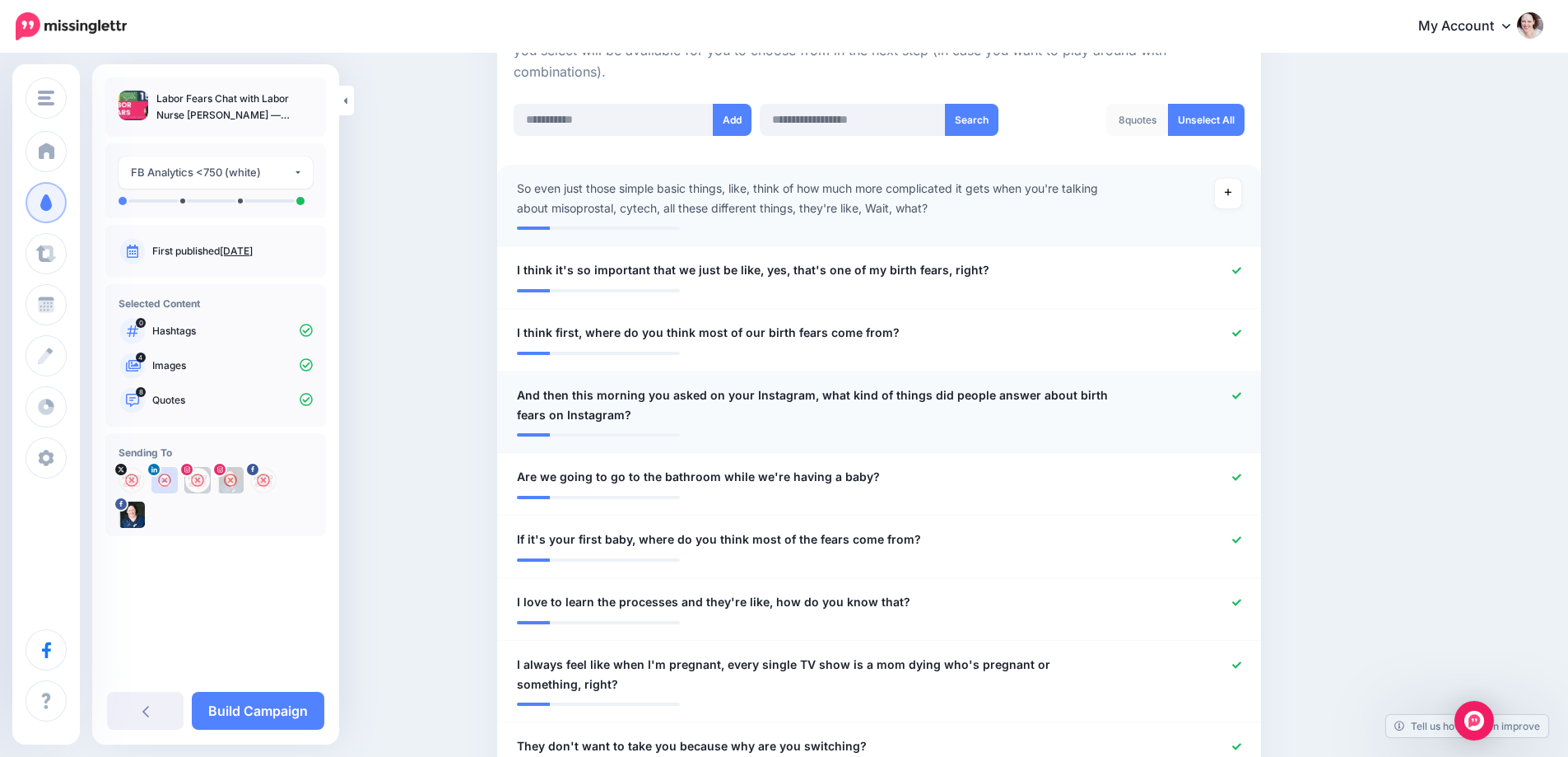
click at [1240, 476] on li "**********" at bounding box center [879, 484] width 764 height 62
click at [1243, 385] on div at bounding box center [1192, 404] width 125 height 40
click at [1243, 401] on div at bounding box center [1192, 404] width 125 height 40
click at [1242, 396] on icon at bounding box center [1237, 394] width 9 height 7
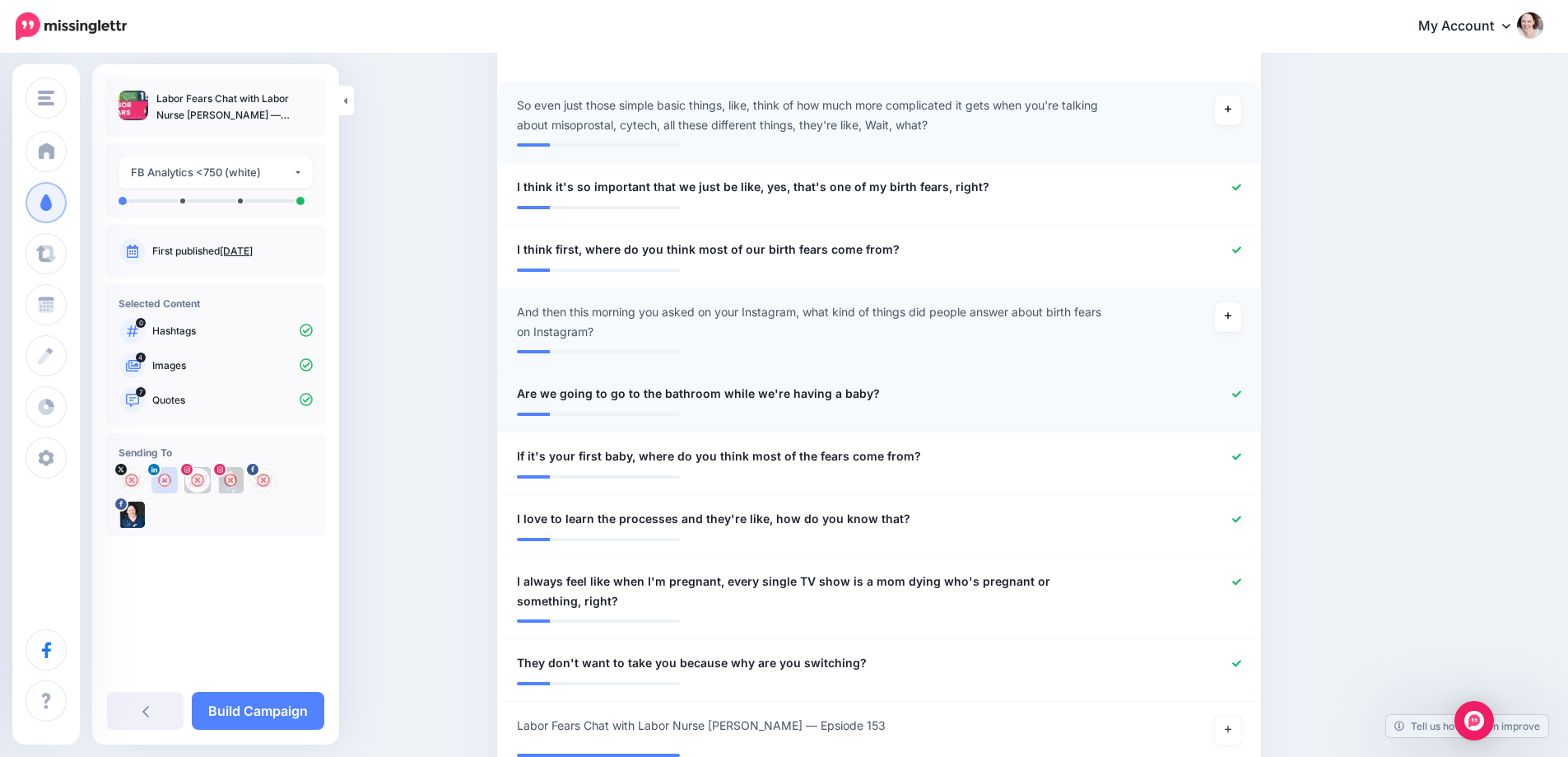
scroll to position [576, 0]
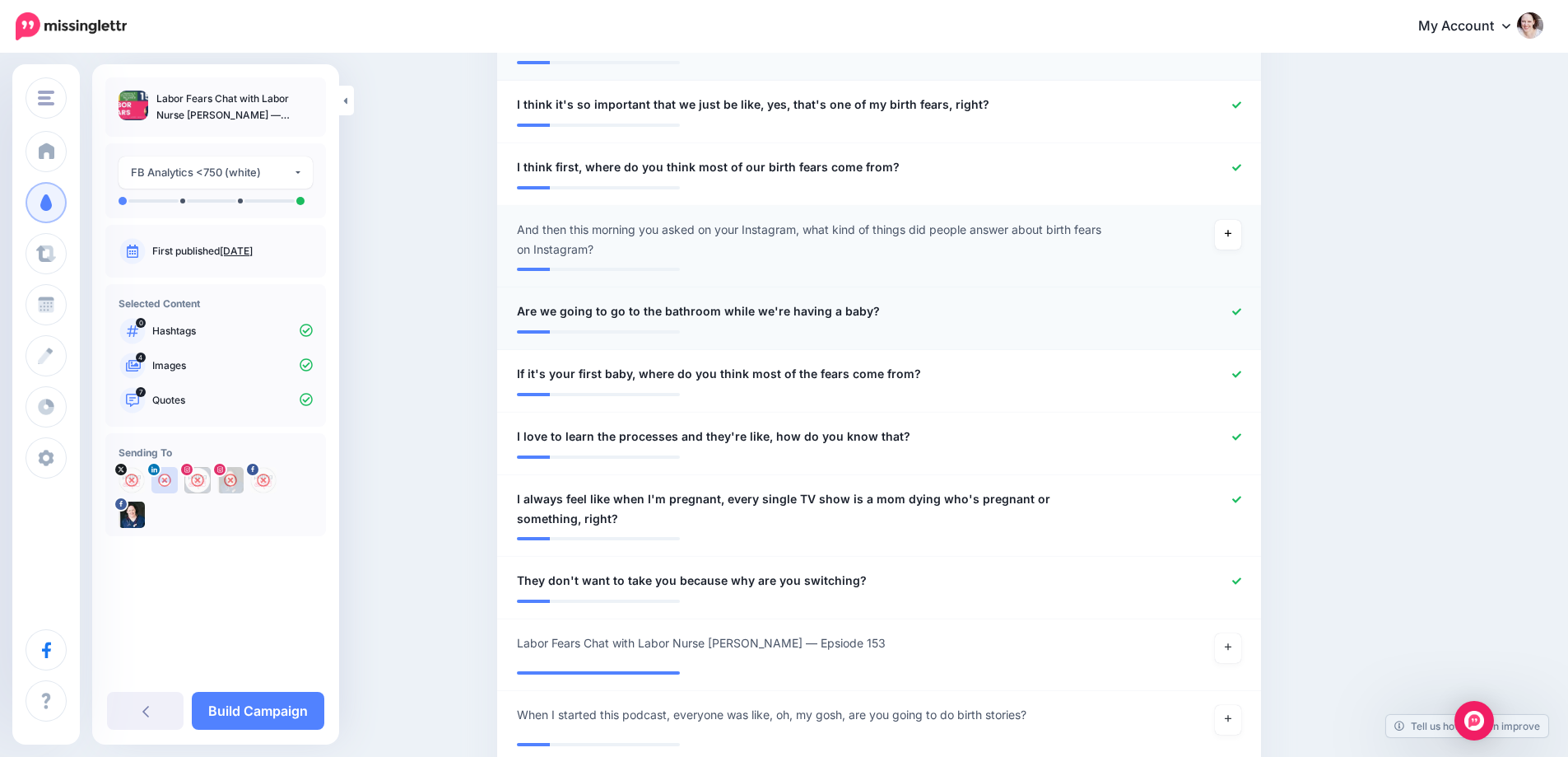
click at [1241, 311] on icon at bounding box center [1237, 311] width 9 height 7
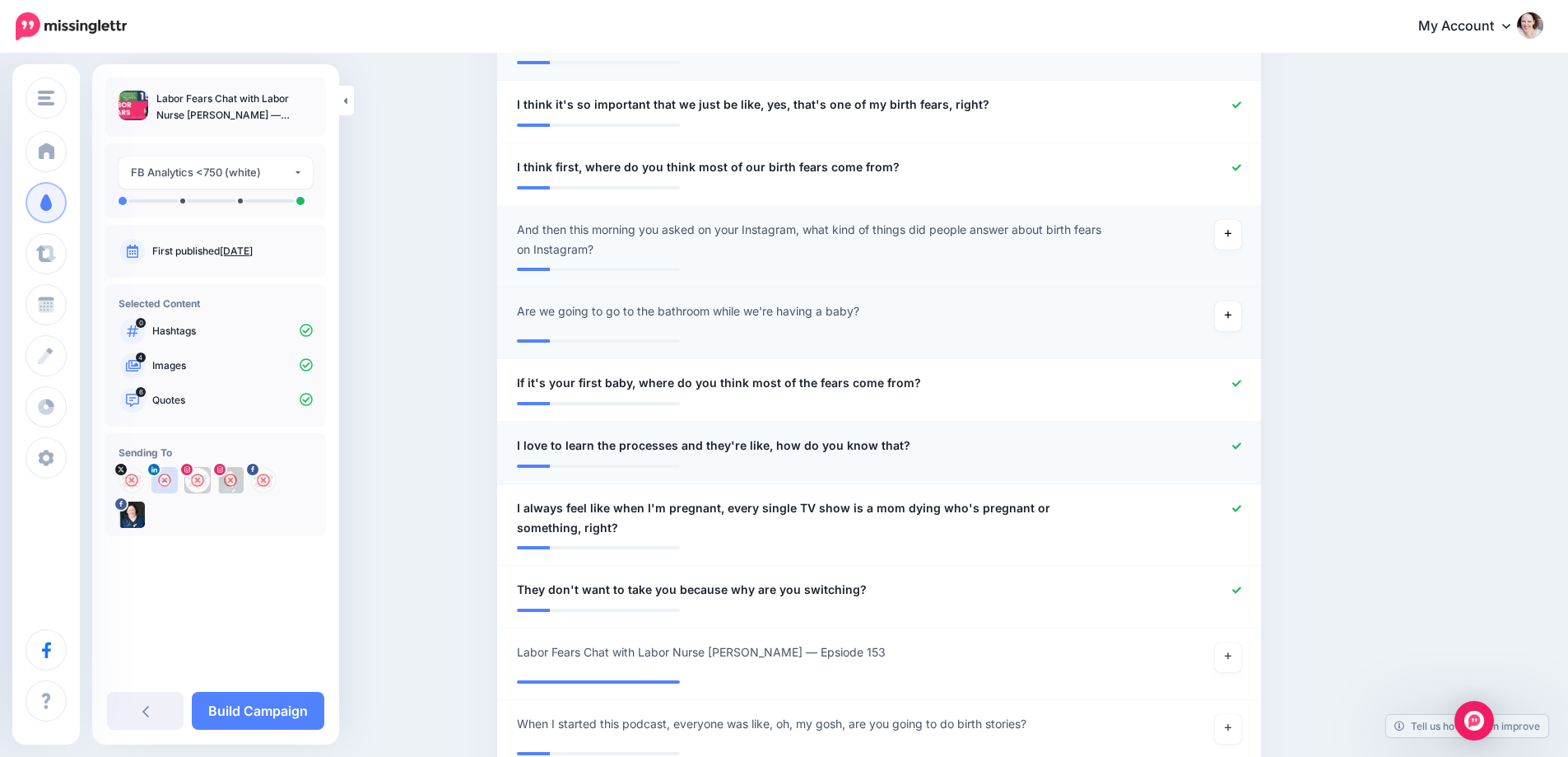
click at [1242, 444] on icon at bounding box center [1237, 446] width 9 height 9
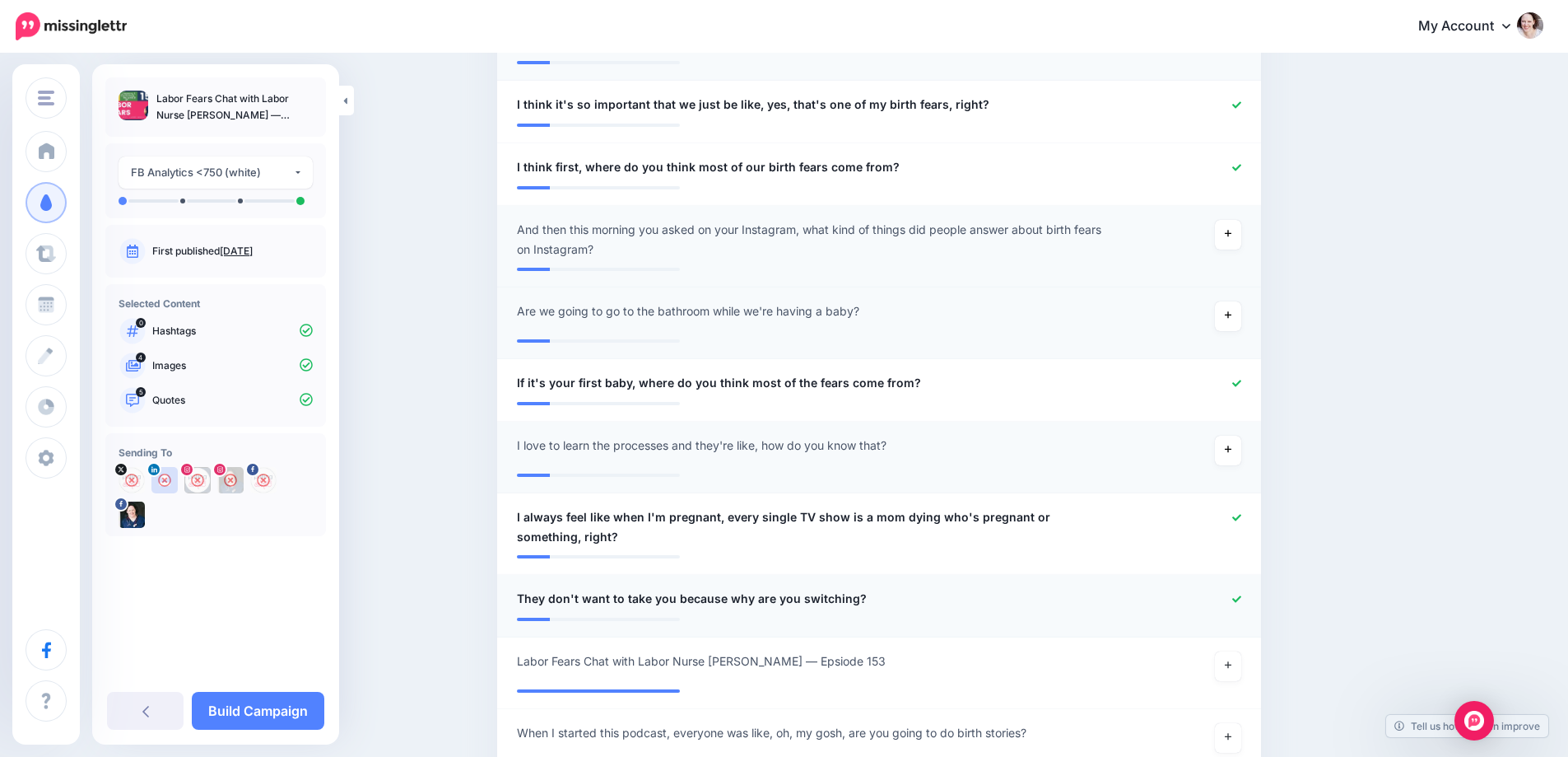
click at [1242, 596] on icon at bounding box center [1237, 598] width 9 height 9
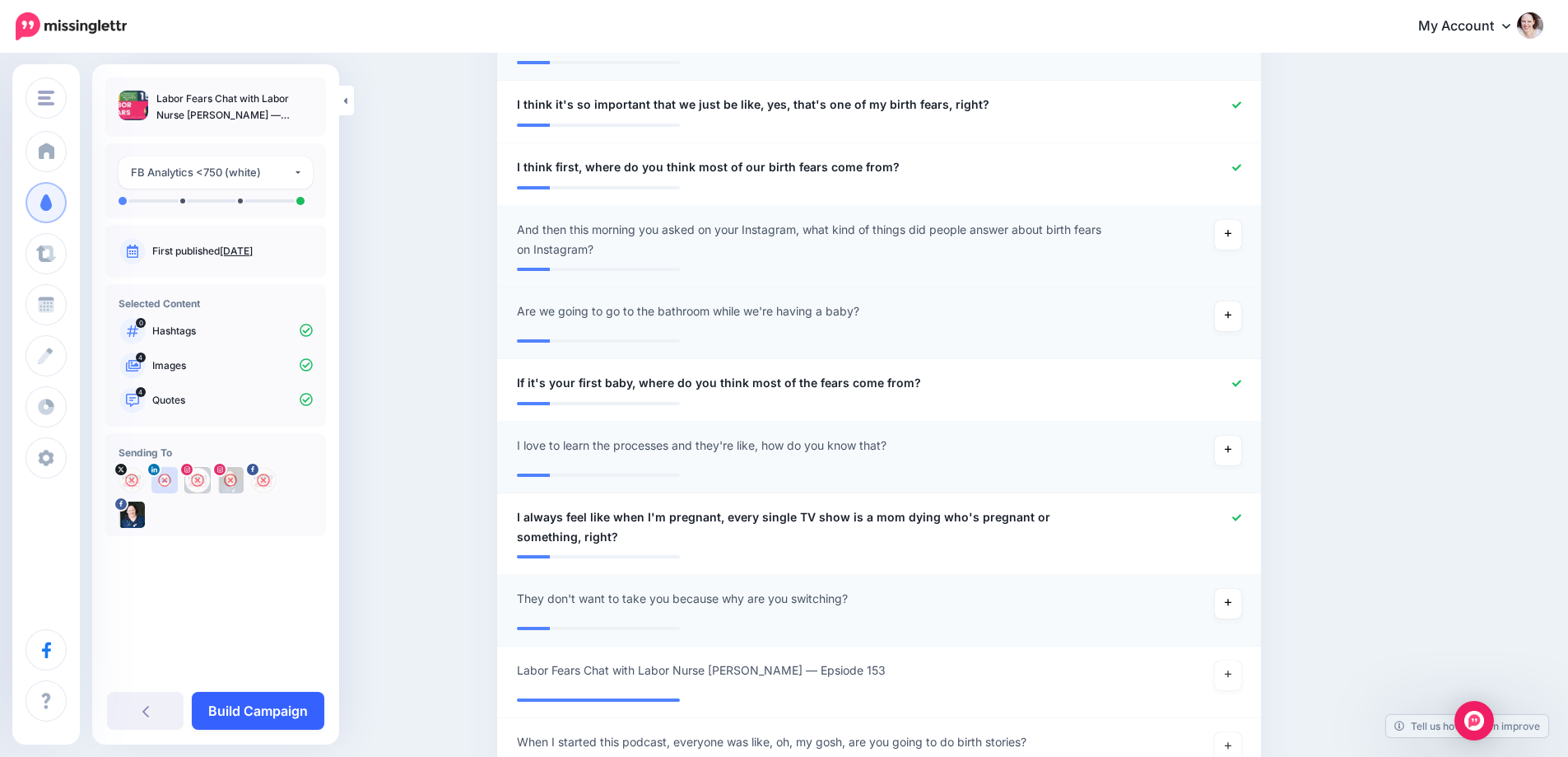
click at [242, 705] on link "Build Campaign" at bounding box center [258, 711] width 133 height 38
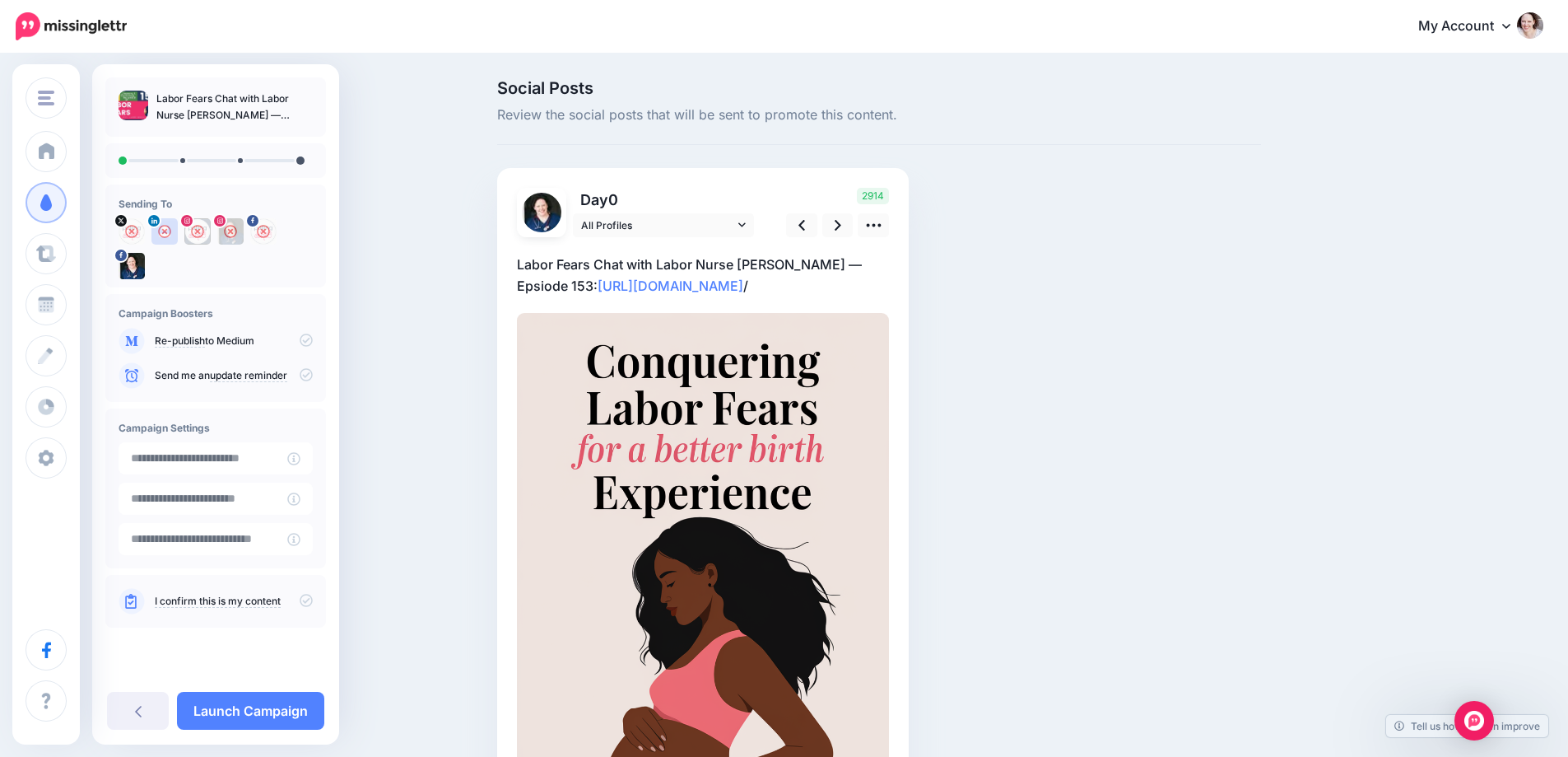
click at [638, 262] on p "Labor Fears Chat with Labor Nurse [PERSON_NAME] — Epsiode 153: [URL][DOMAIN_NAM…" at bounding box center [703, 275] width 372 height 43
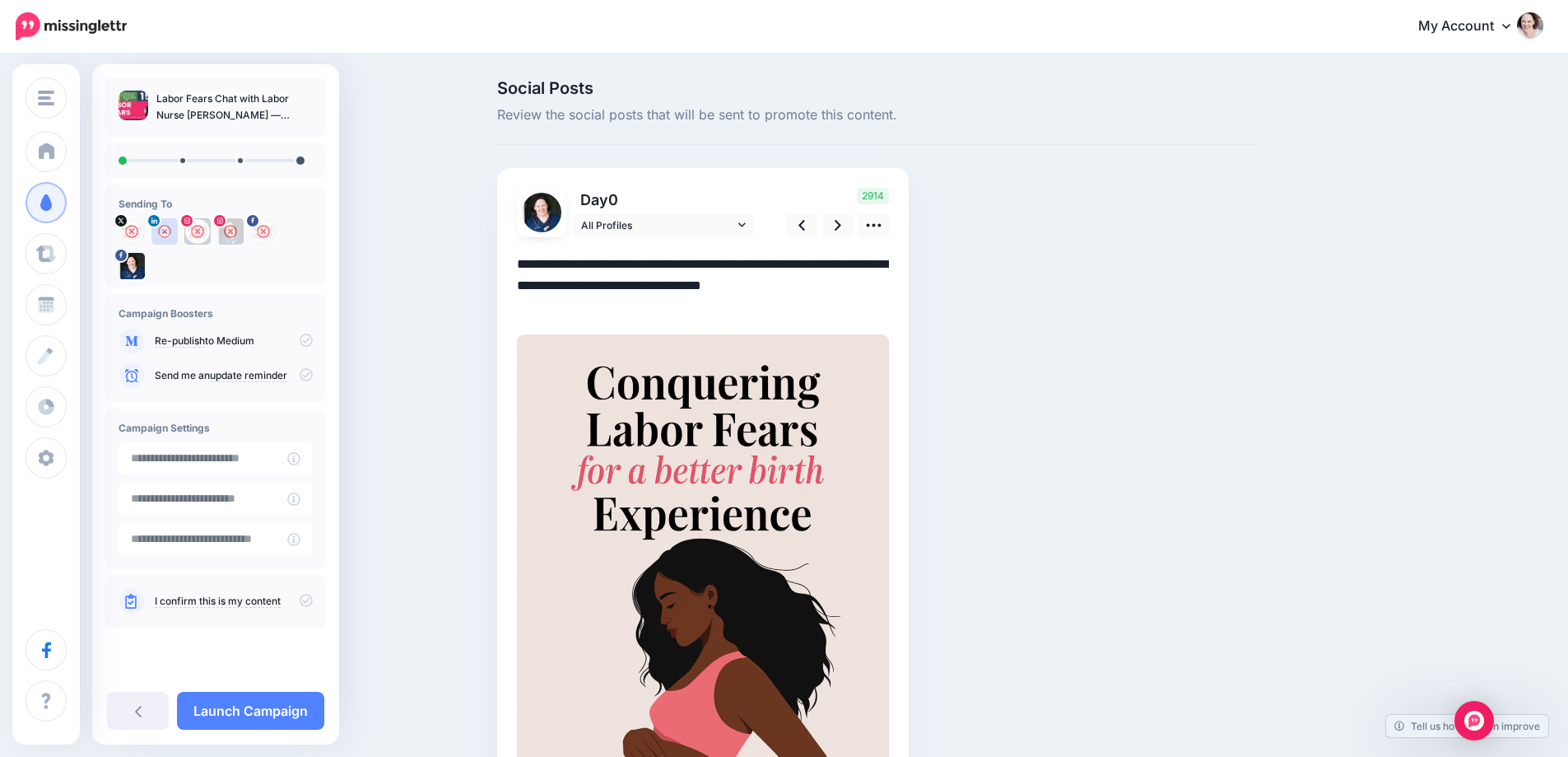
drag, startPoint x: 811, startPoint y: 266, endPoint x: 547, endPoint y: 279, distance: 264.3
click at [547, 279] on textarea "**********" at bounding box center [703, 285] width 372 height 64
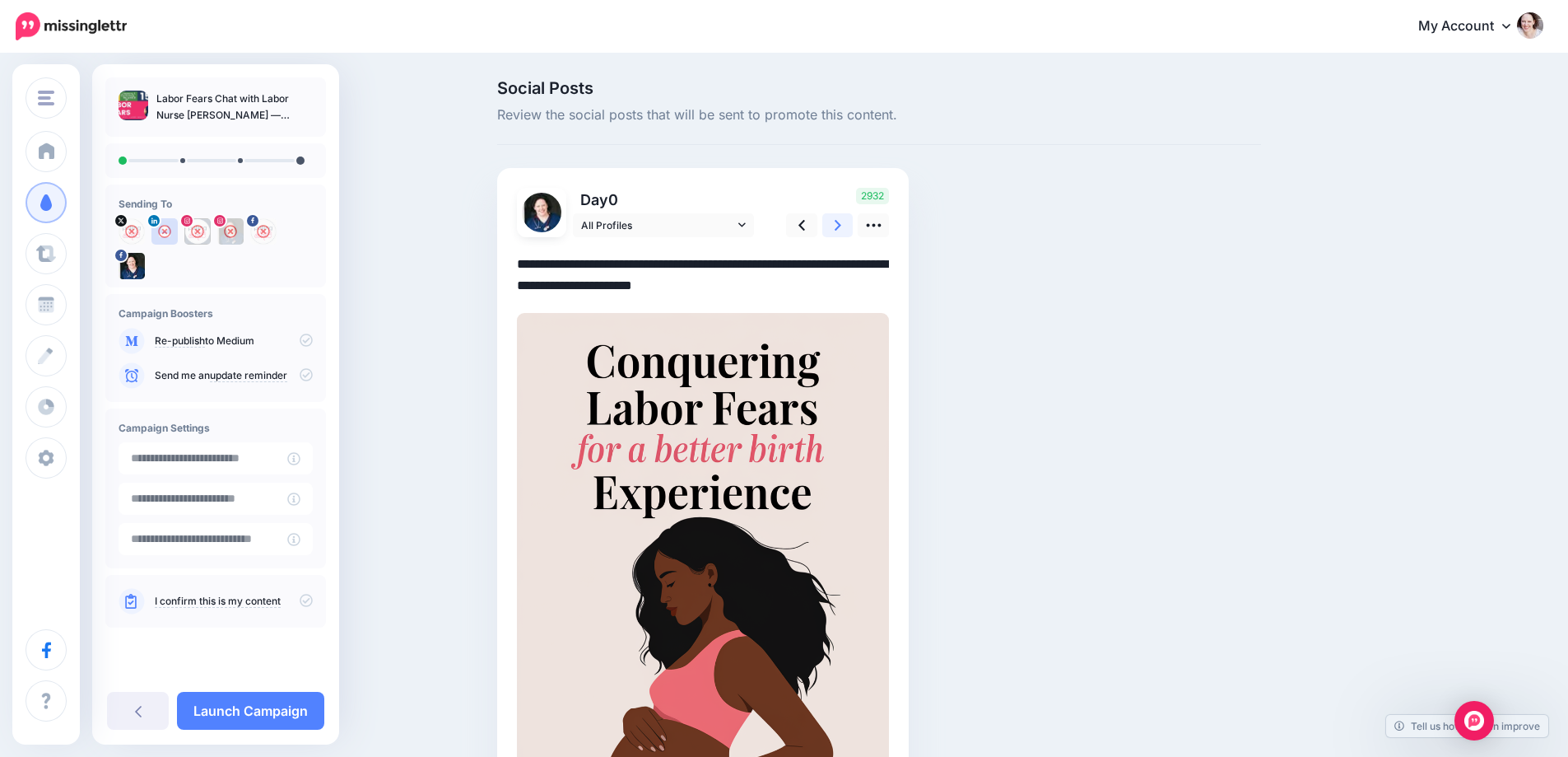
type textarea "**********"
click at [839, 218] on link at bounding box center [838, 225] width 32 height 24
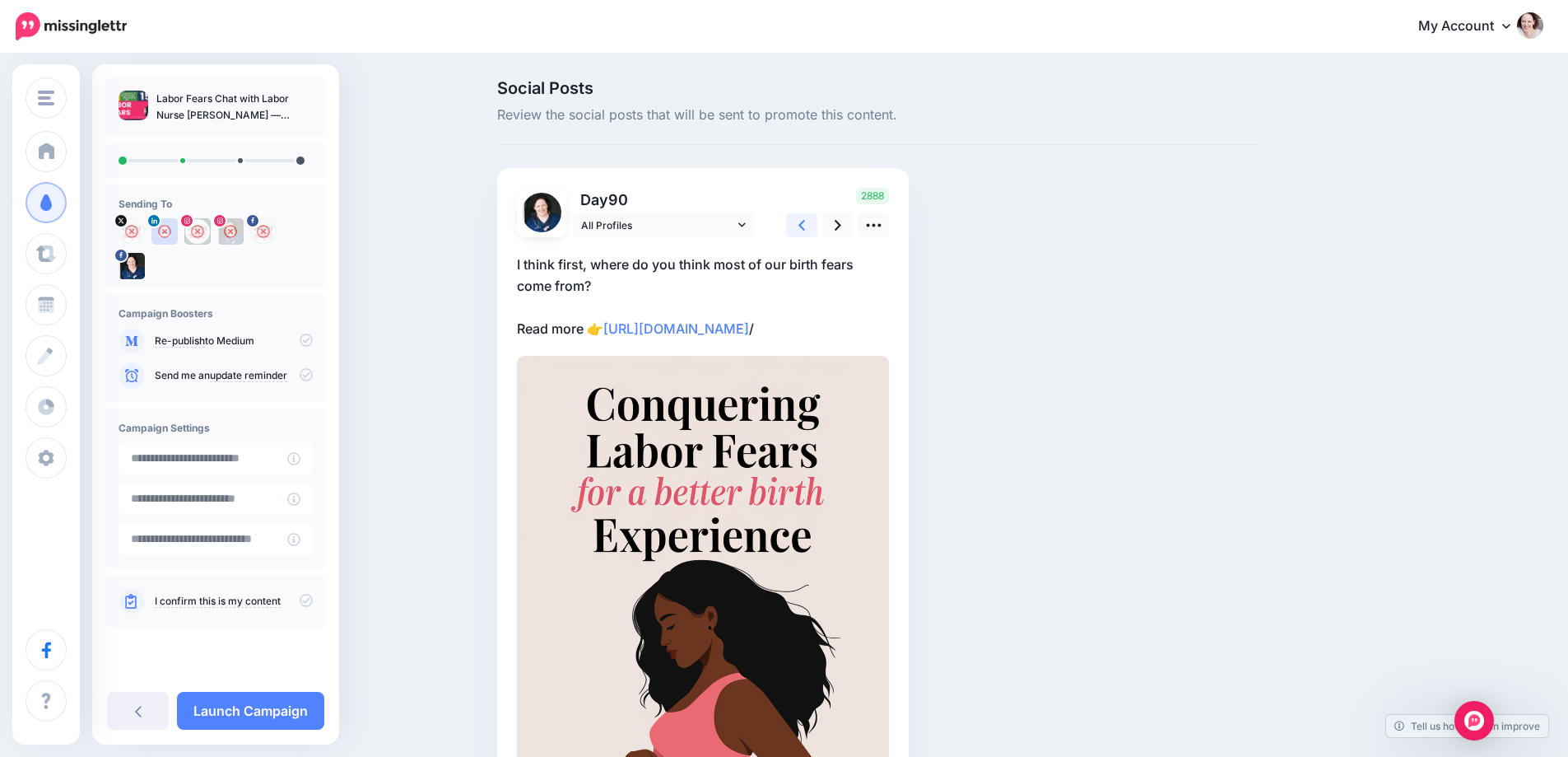
click at [805, 218] on icon at bounding box center [802, 225] width 7 height 17
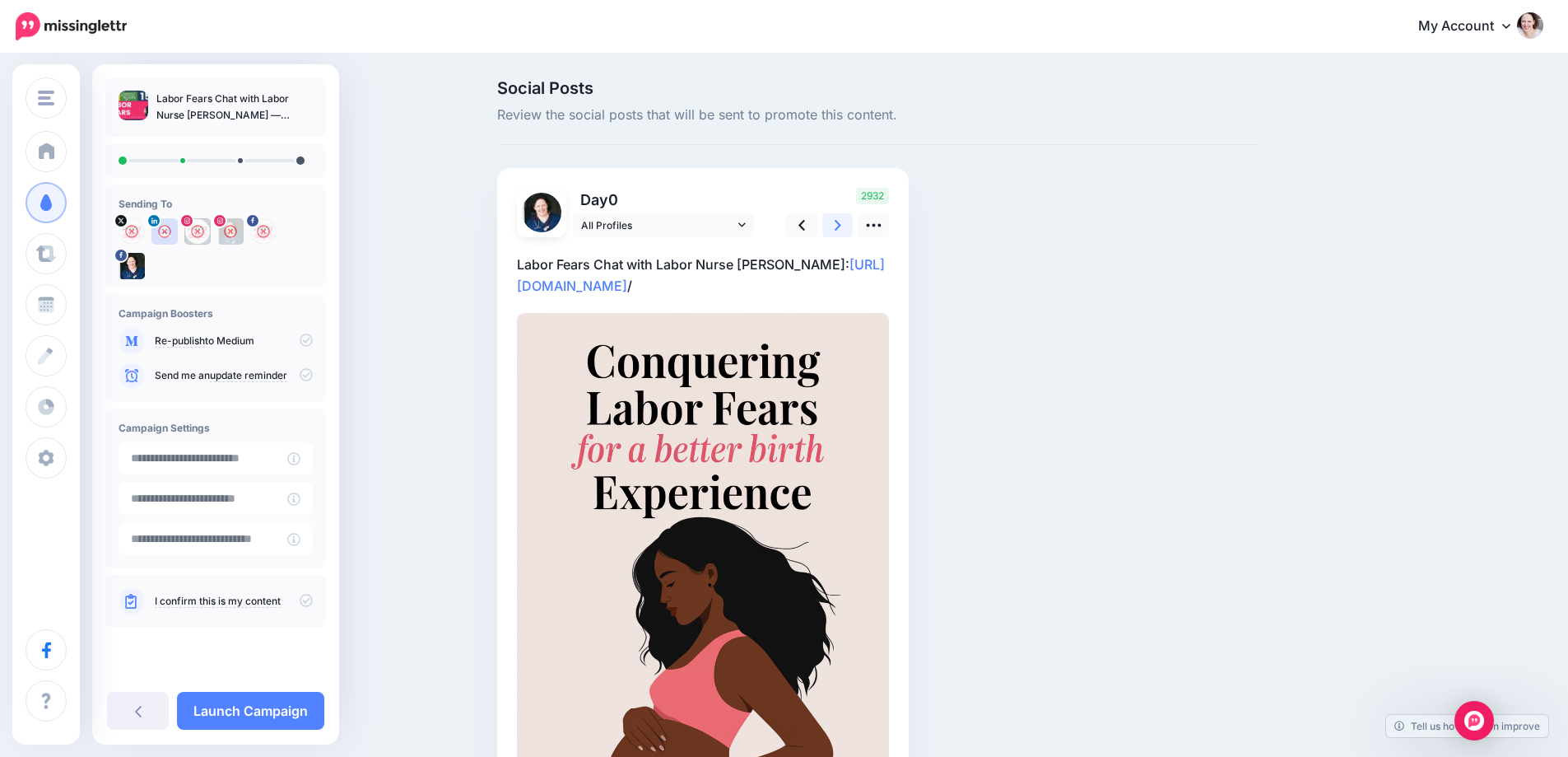
click at [840, 218] on link at bounding box center [838, 225] width 32 height 24
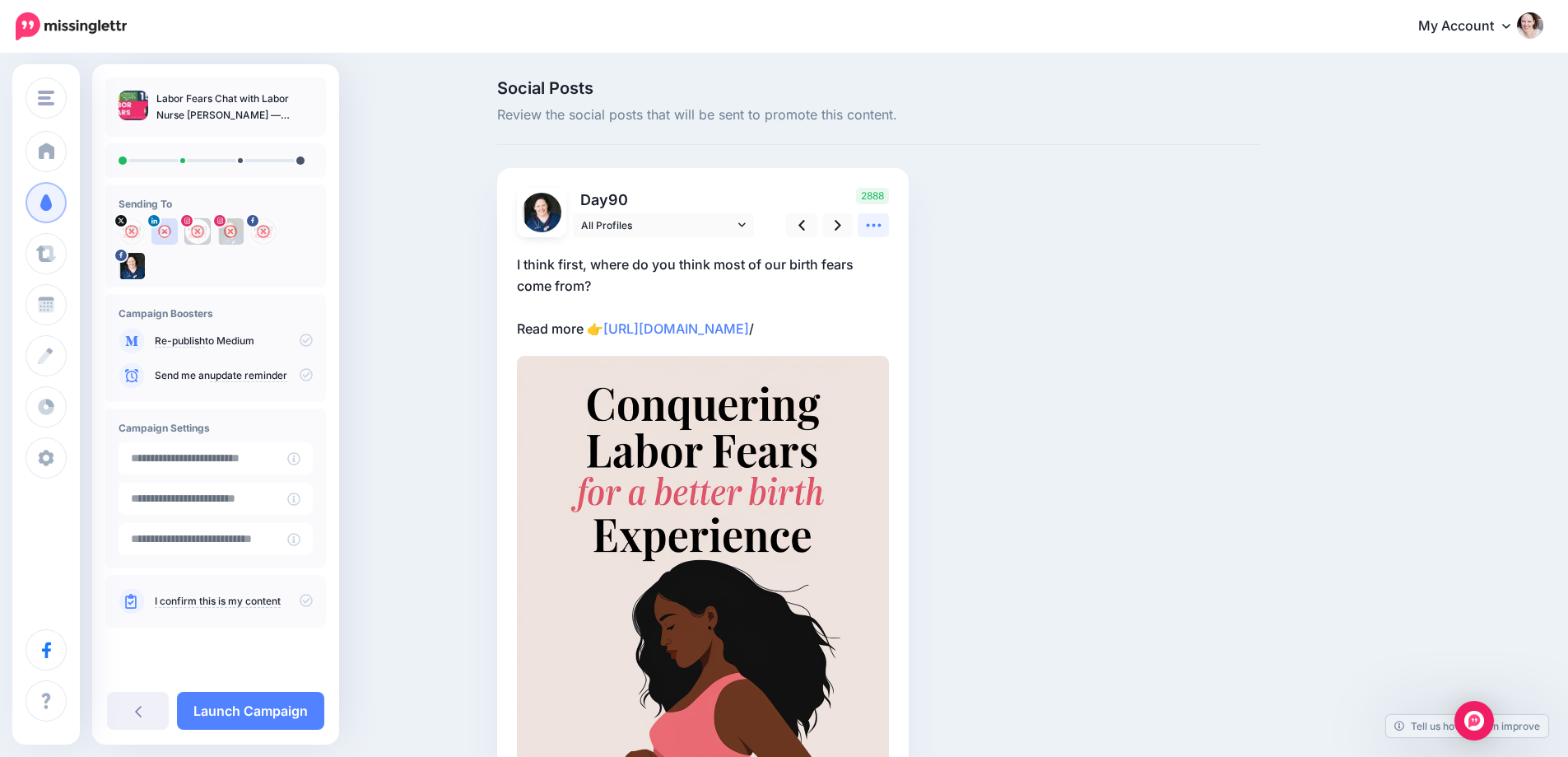
click at [882, 221] on icon at bounding box center [873, 225] width 17 height 17
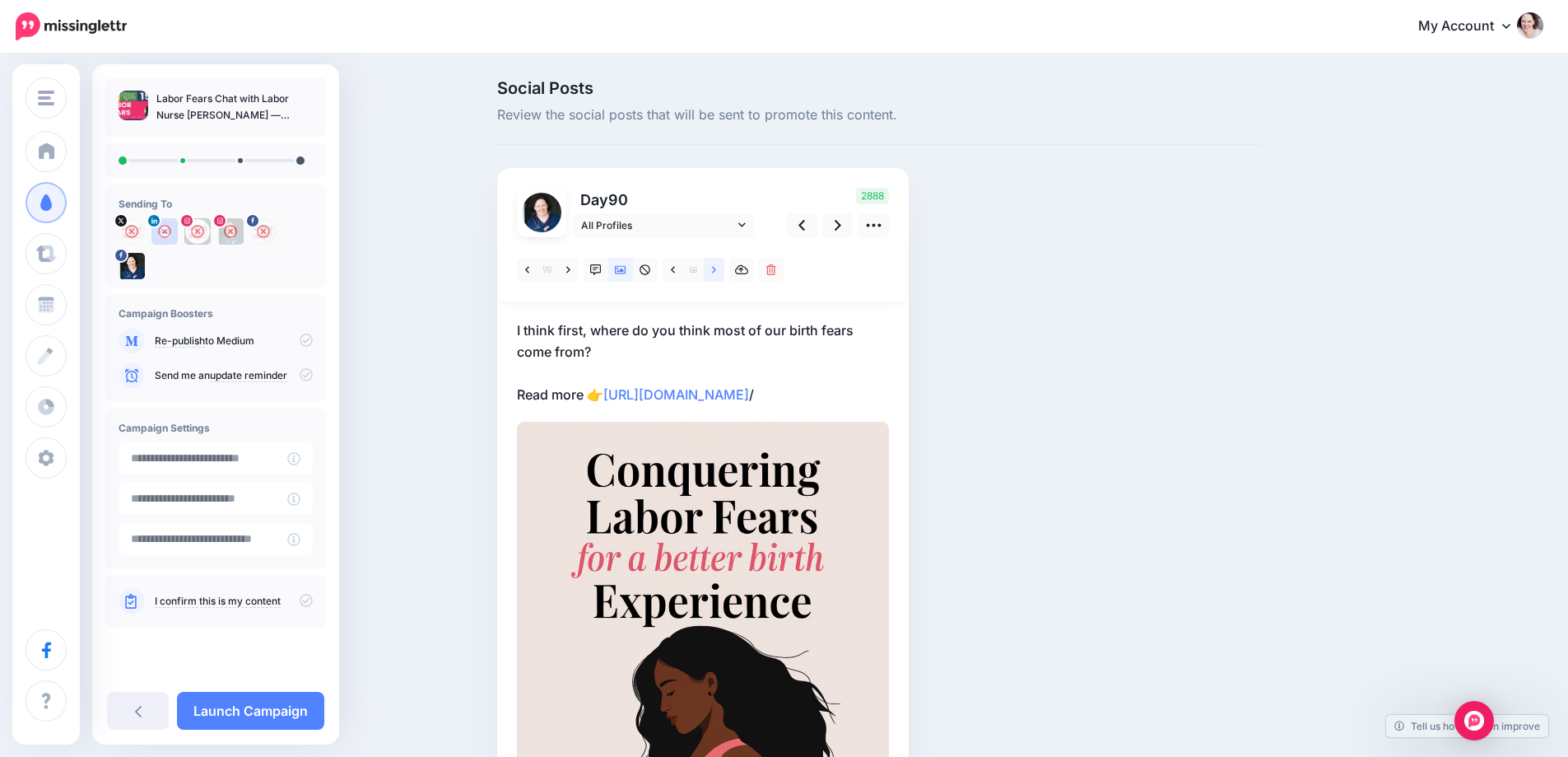
click at [716, 270] on icon at bounding box center [714, 269] width 4 height 7
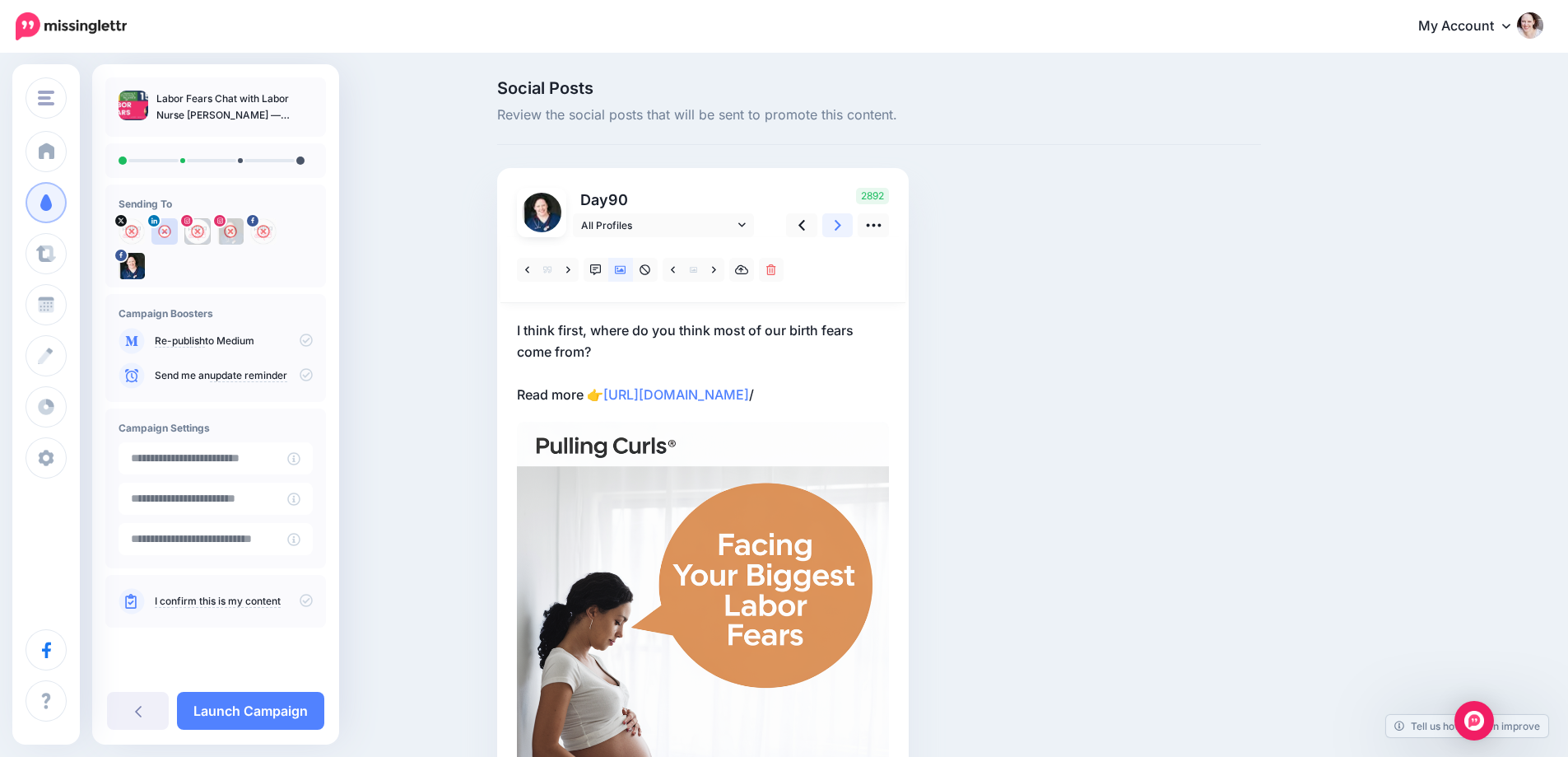
click at [842, 222] on icon at bounding box center [838, 225] width 7 height 17
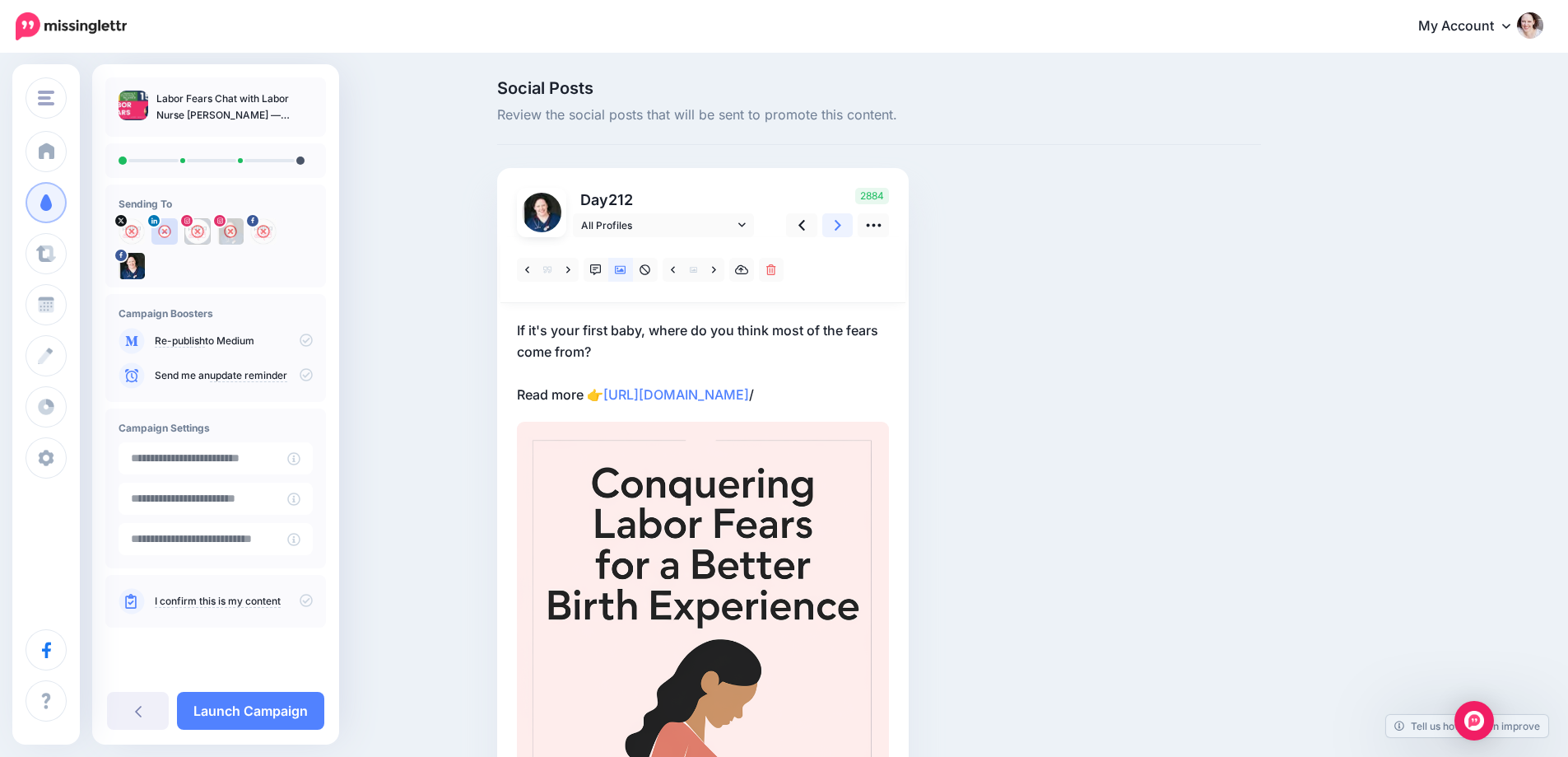
click at [842, 222] on icon at bounding box center [838, 225] width 7 height 17
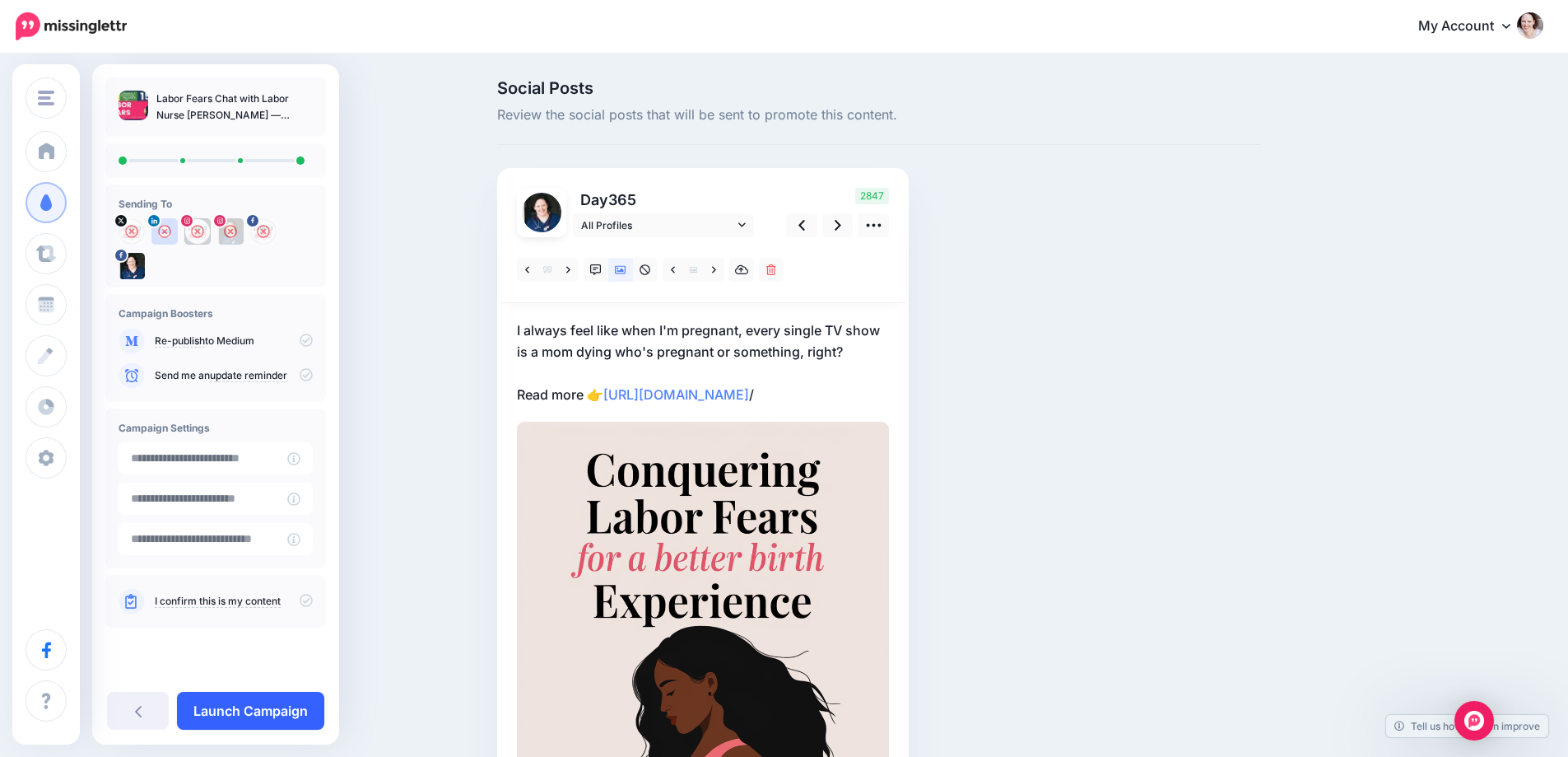
click at [247, 696] on link "Launch Campaign" at bounding box center [251, 711] width 148 height 38
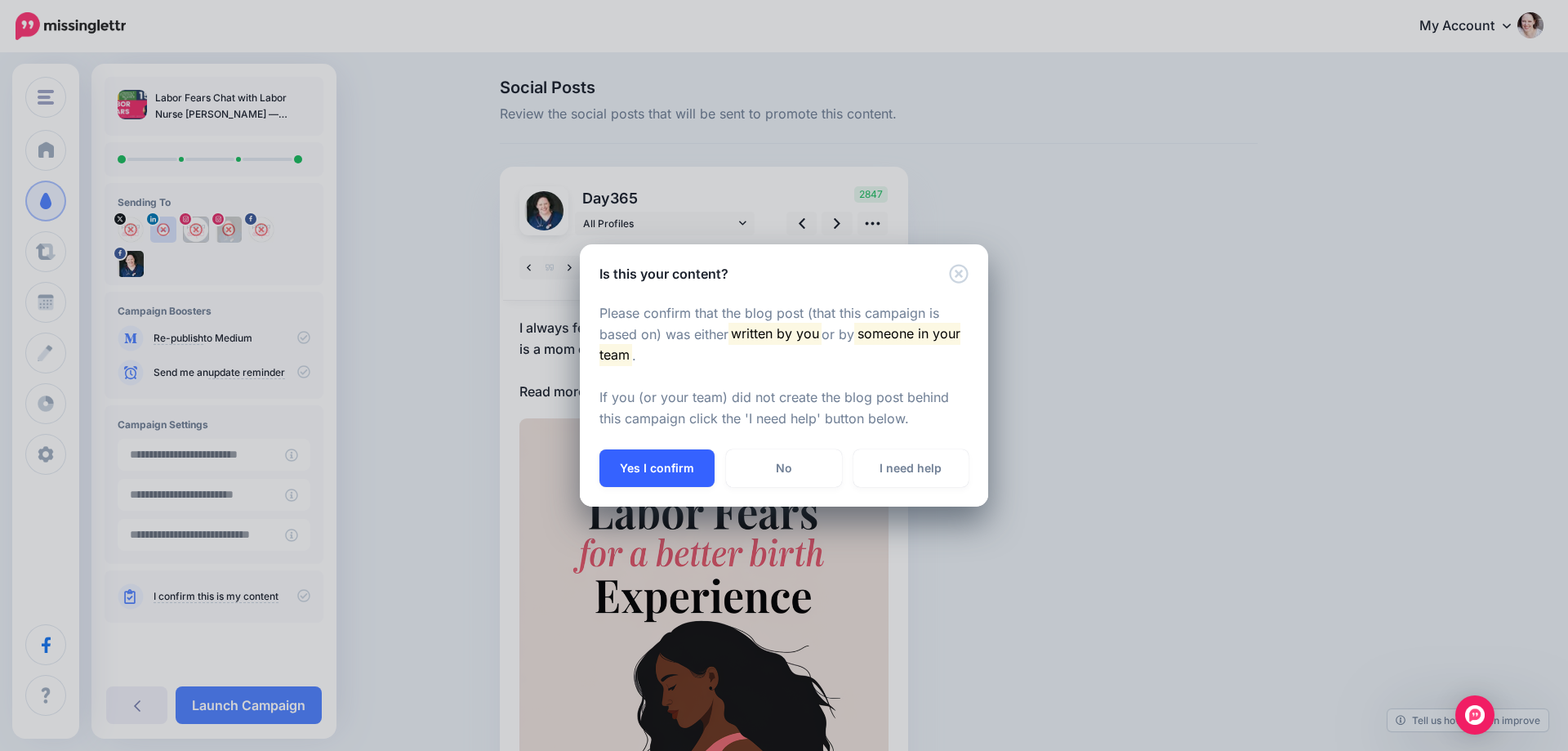
click at [631, 457] on button "Yes I confirm" at bounding box center [657, 469] width 115 height 38
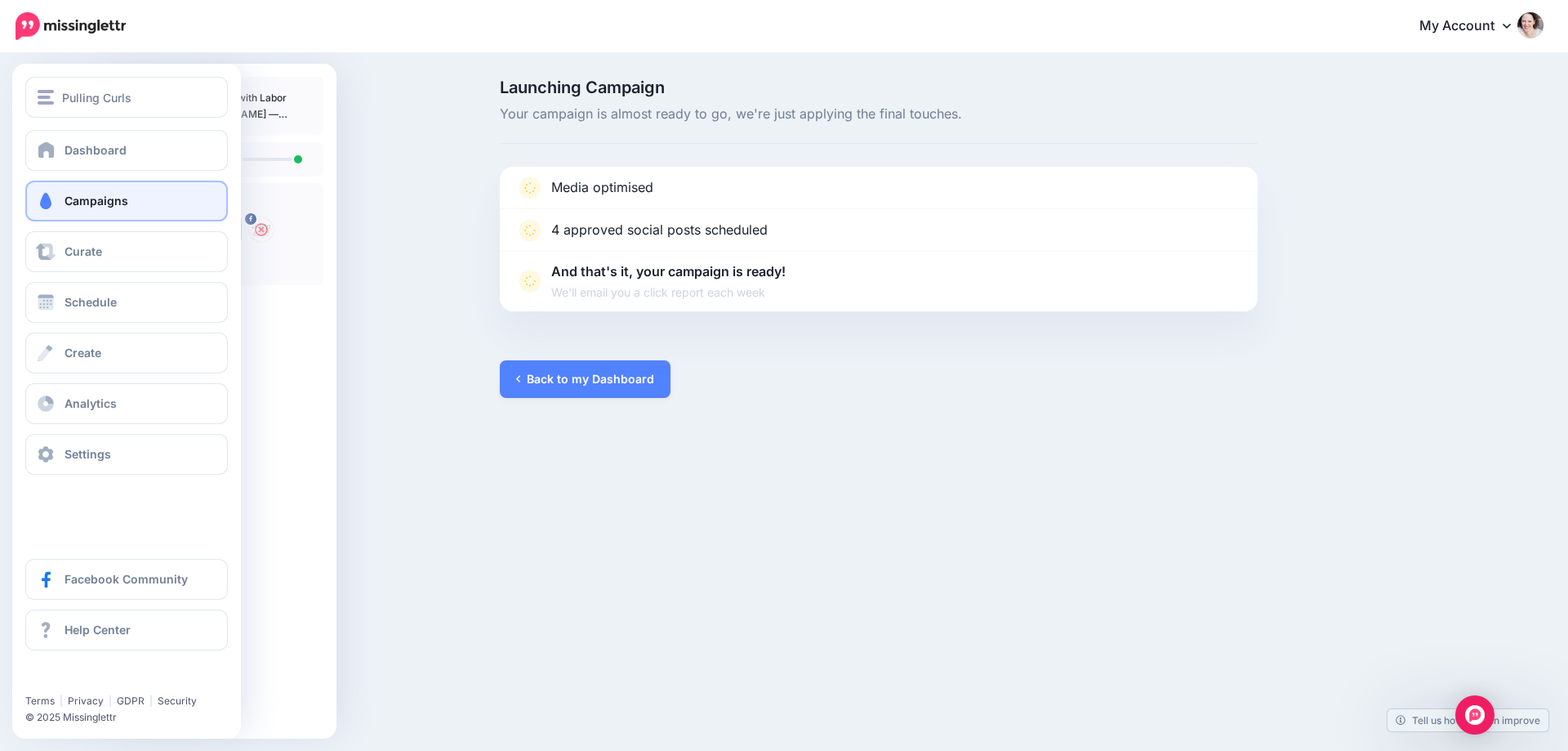
click at [95, 209] on link "Campaigns" at bounding box center [127, 201] width 203 height 41
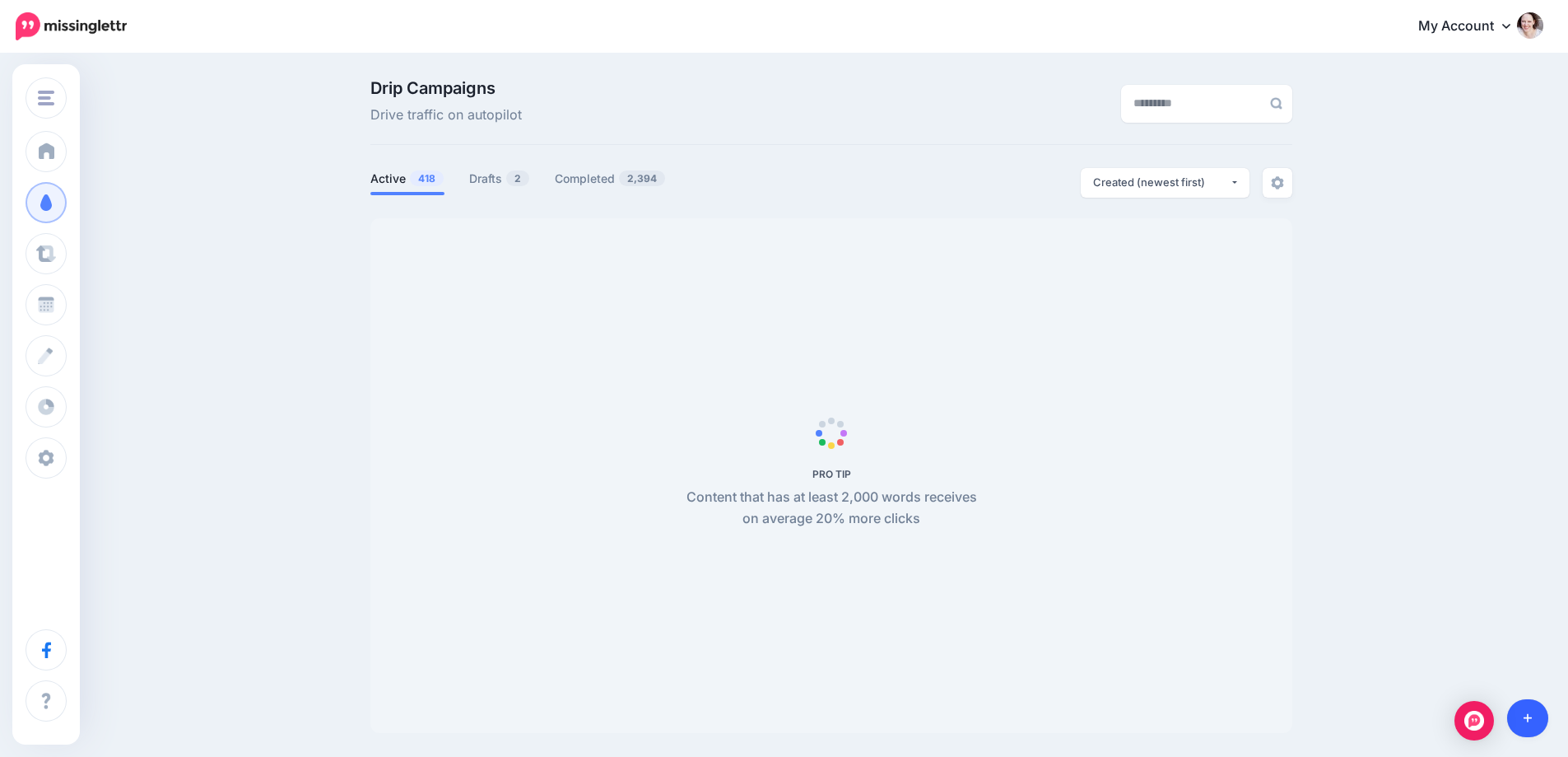
click at [1539, 714] on link at bounding box center [1528, 718] width 42 height 38
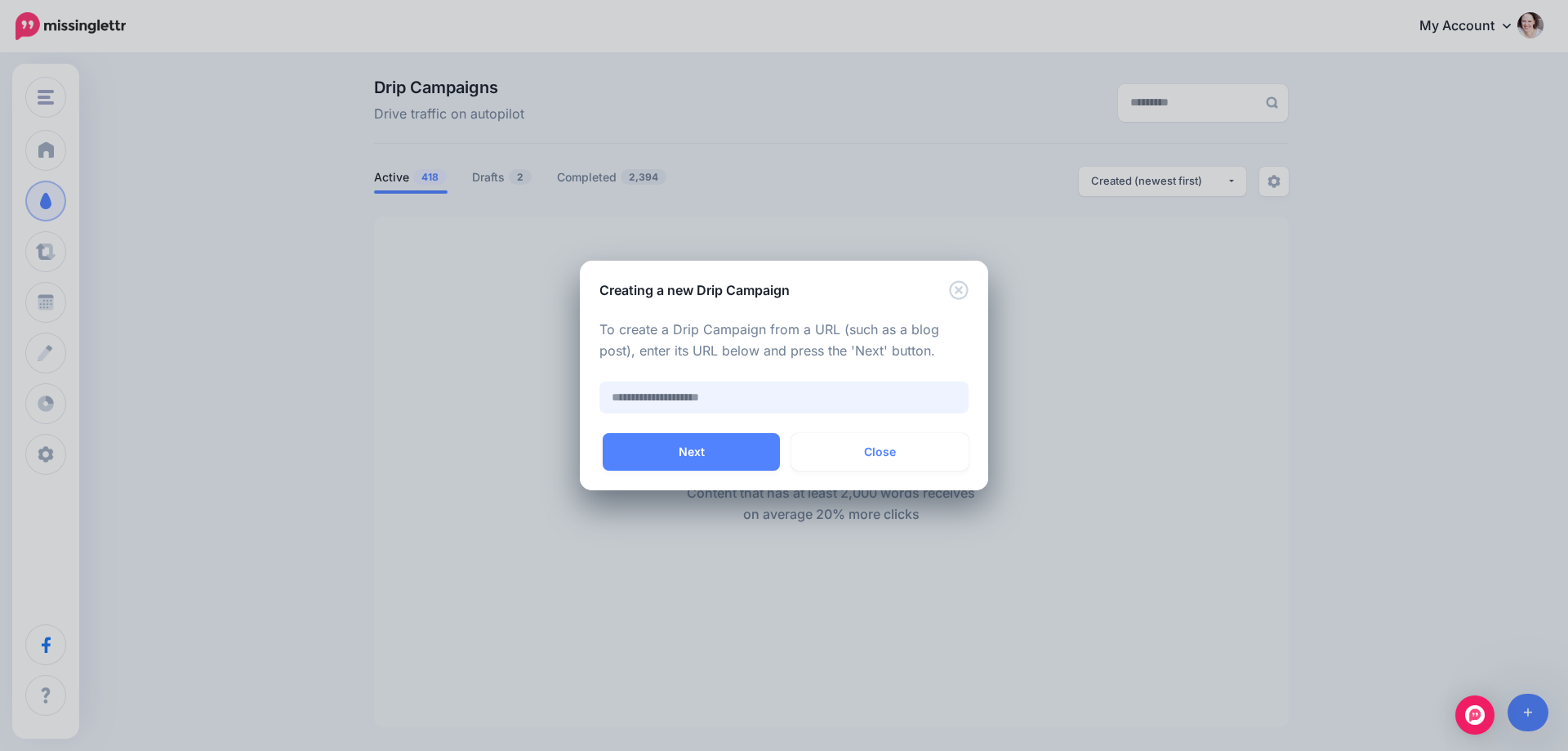
paste input "**********"
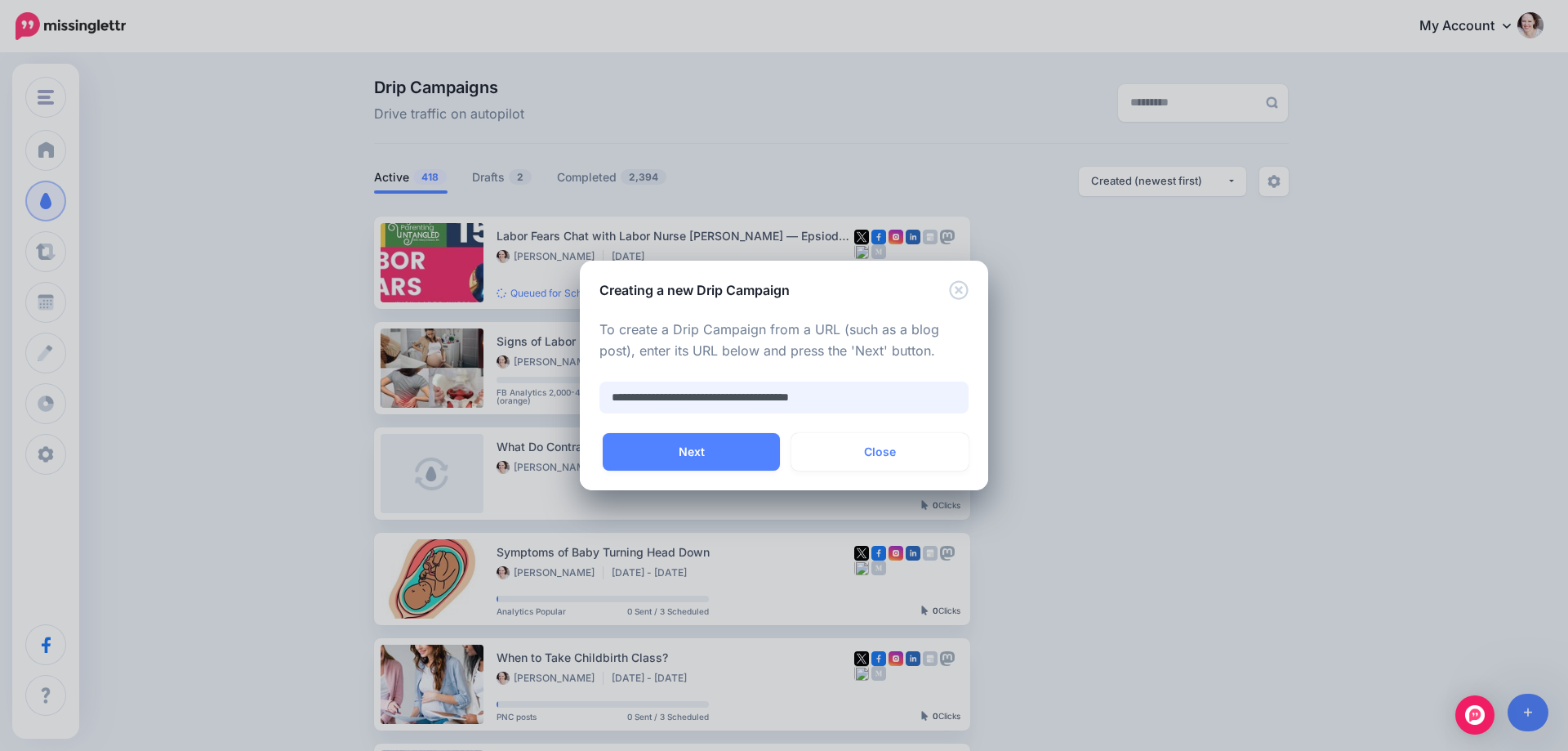
type input "**********"
click at [674, 474] on div "Auto Campaign Month-long Promo Just think it will do well Youtube Video Push PN…" at bounding box center [784, 461] width 408 height 57
click at [697, 454] on button "Next" at bounding box center [691, 452] width 177 height 38
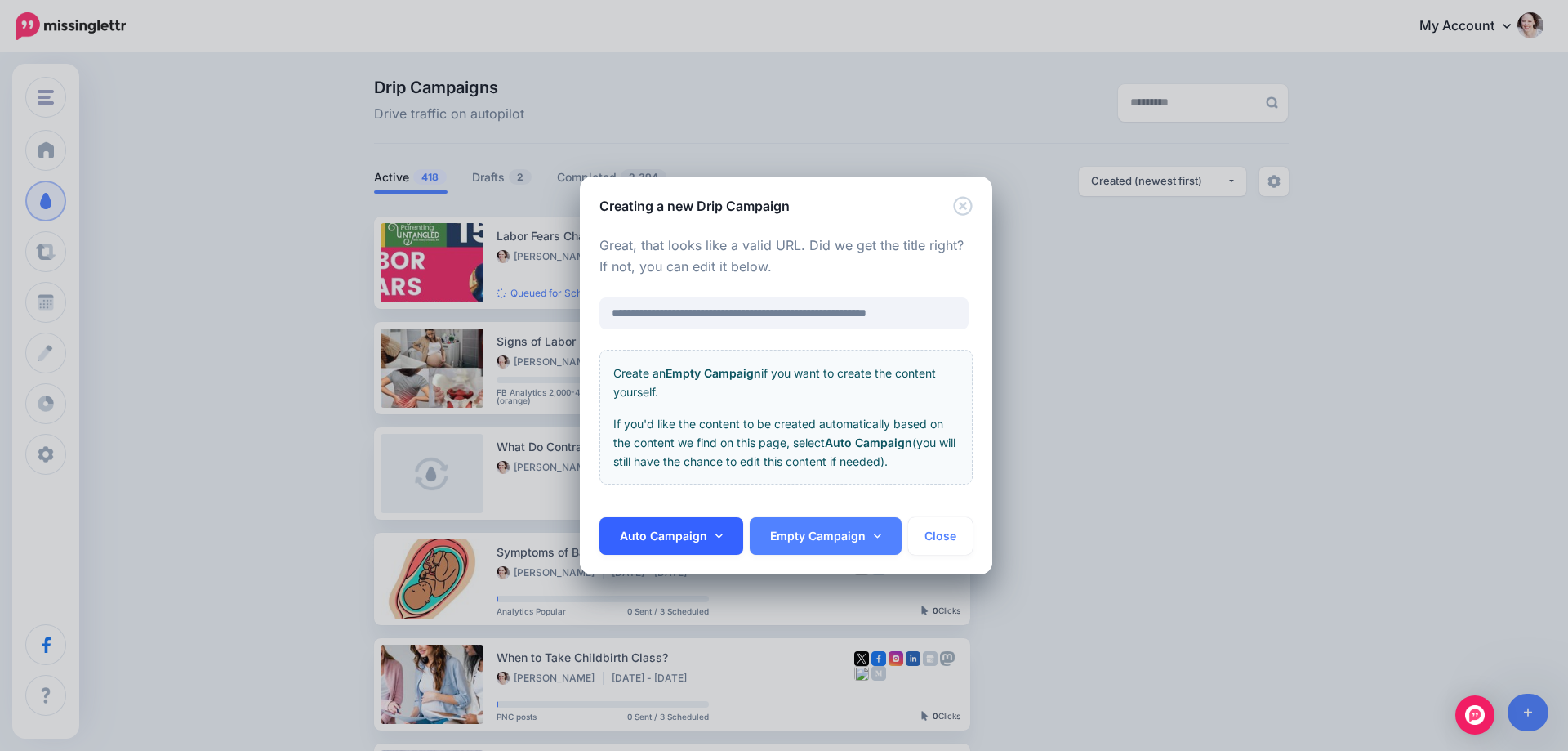
click at [662, 540] on link "Auto Campaign" at bounding box center [671, 536] width 144 height 38
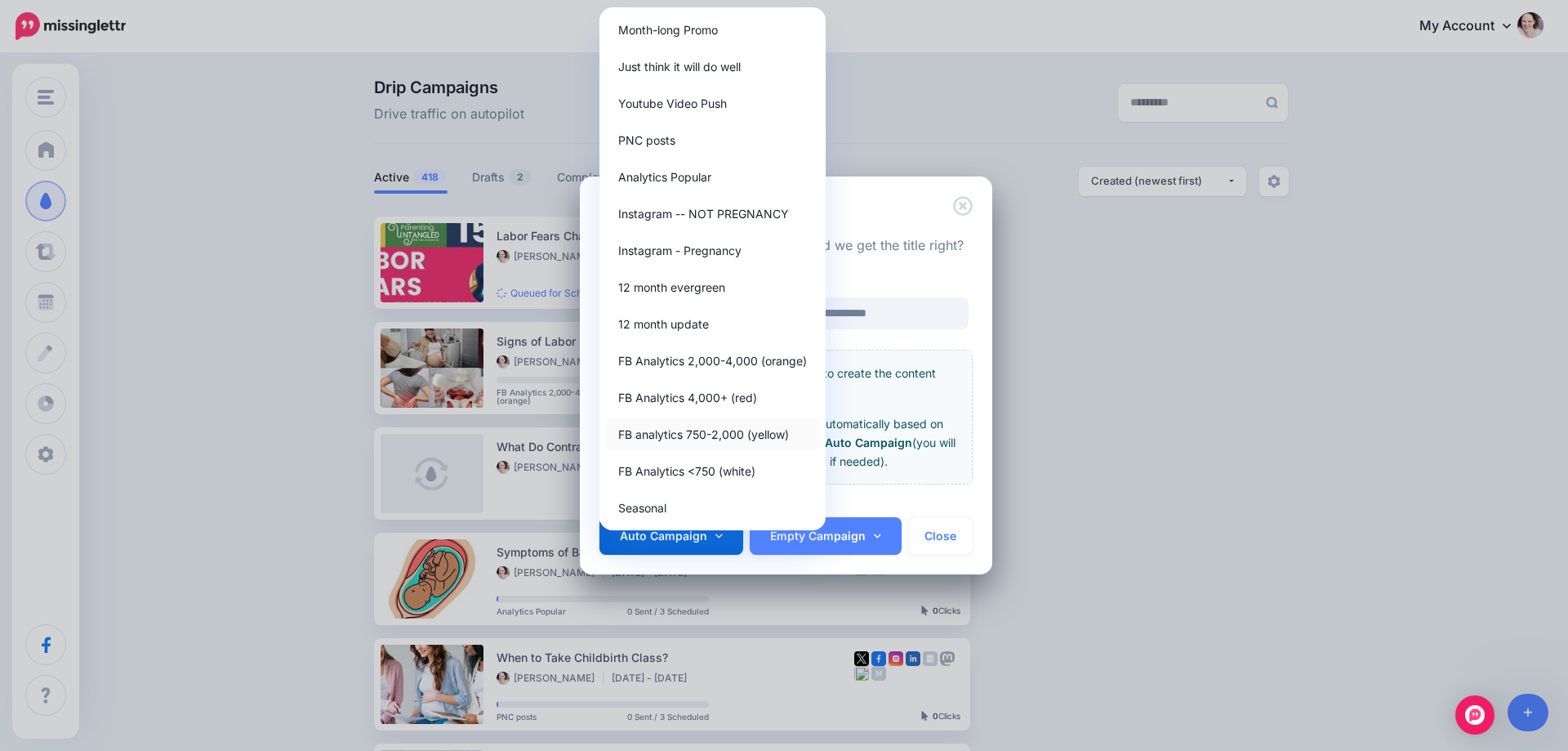
click at [683, 433] on link "FB analytics 750-2,000 (yellow)" at bounding box center [712, 434] width 213 height 32
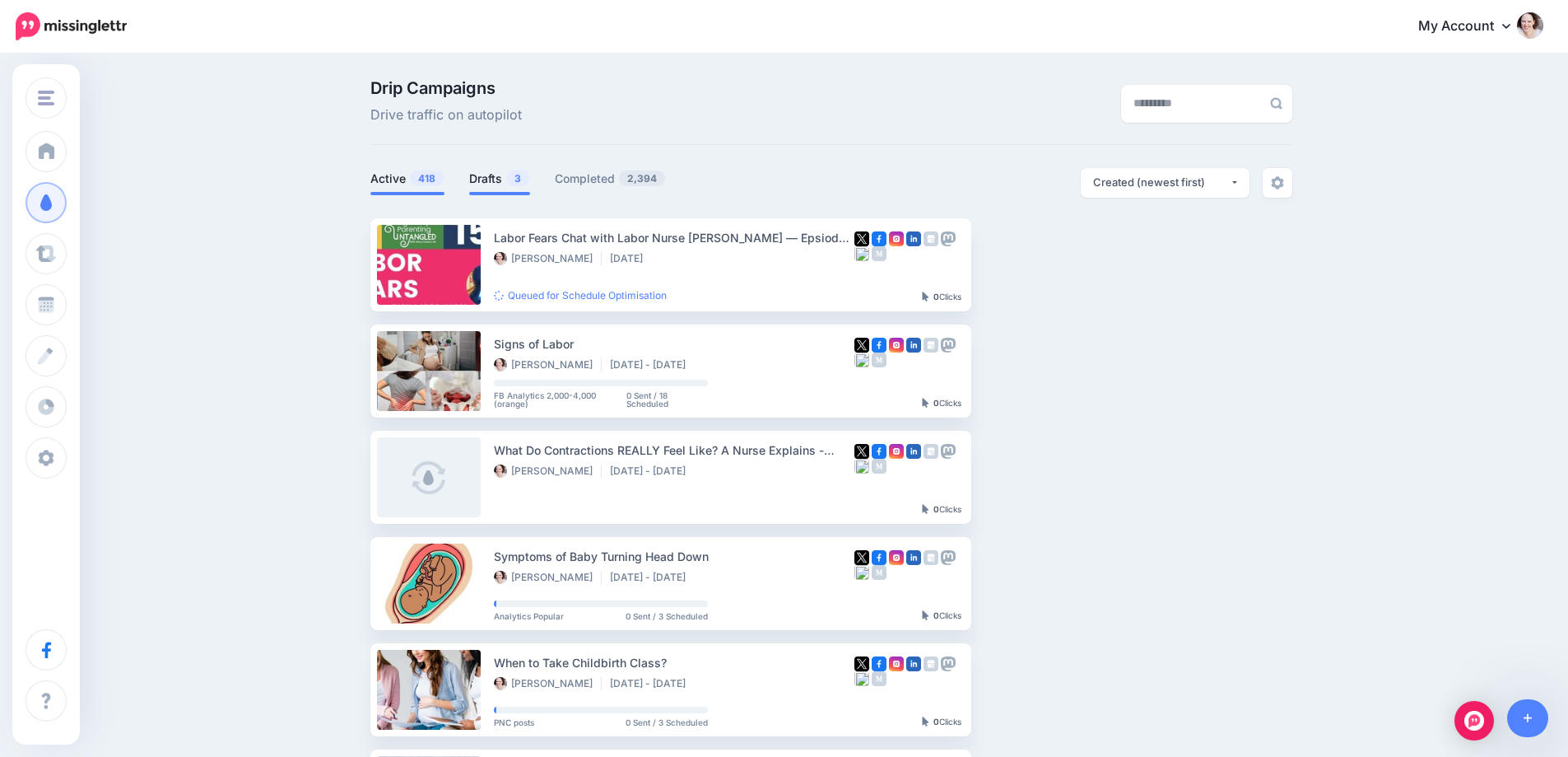
click at [516, 178] on span "3" at bounding box center [518, 178] width 23 height 16
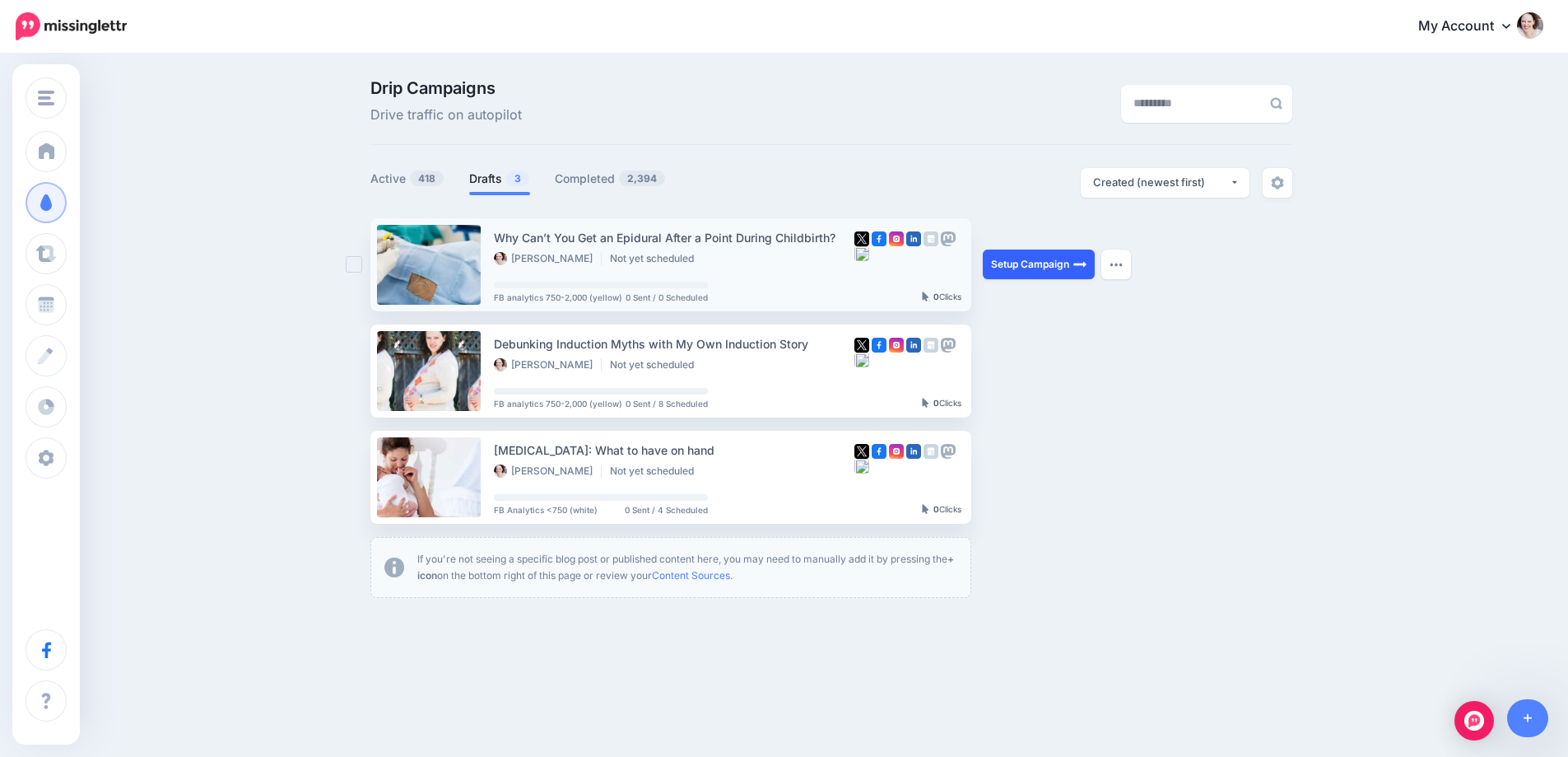
click at [1053, 271] on link "Setup Campaign" at bounding box center [1038, 265] width 112 height 30
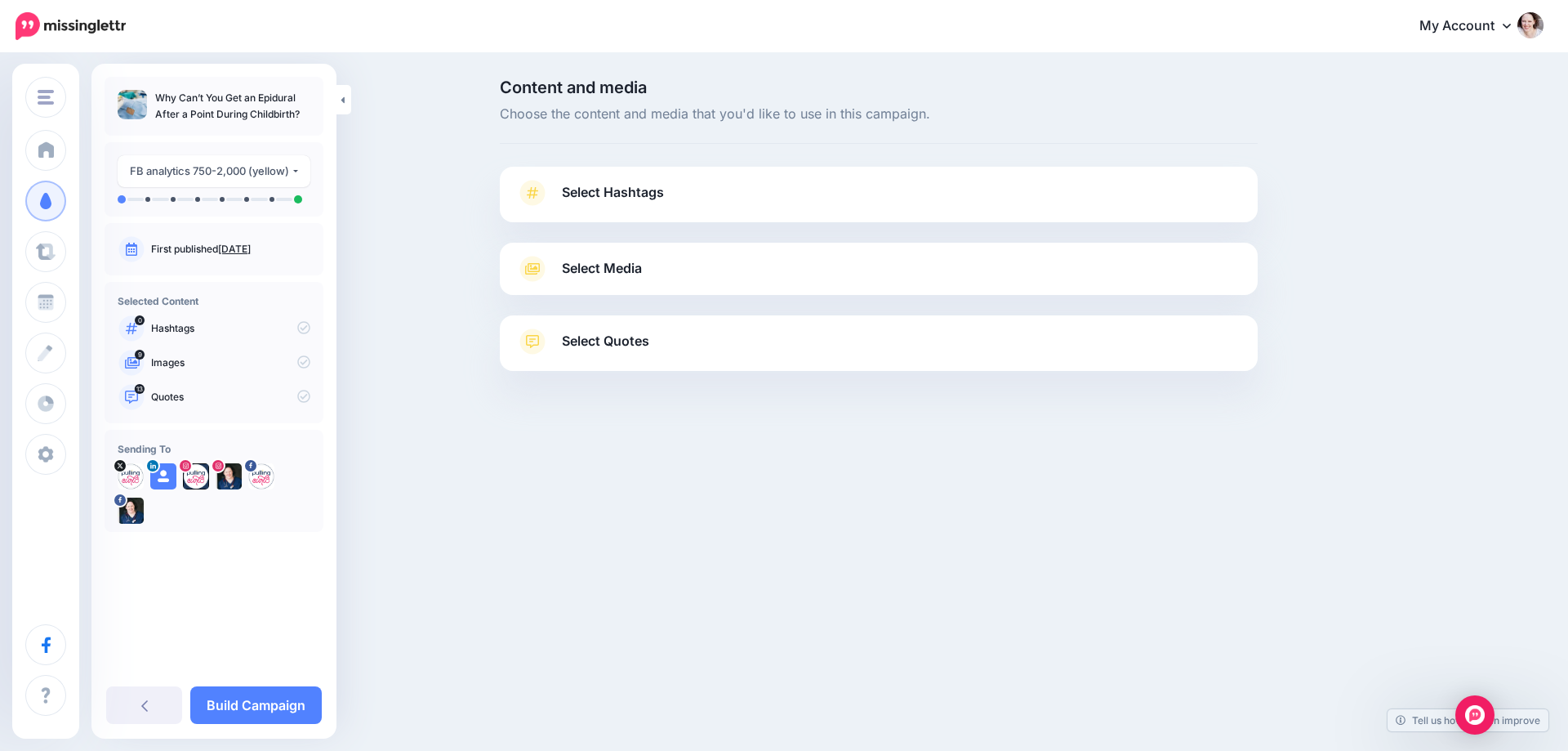
click at [607, 192] on span "Select Hashtags" at bounding box center [613, 192] width 102 height 22
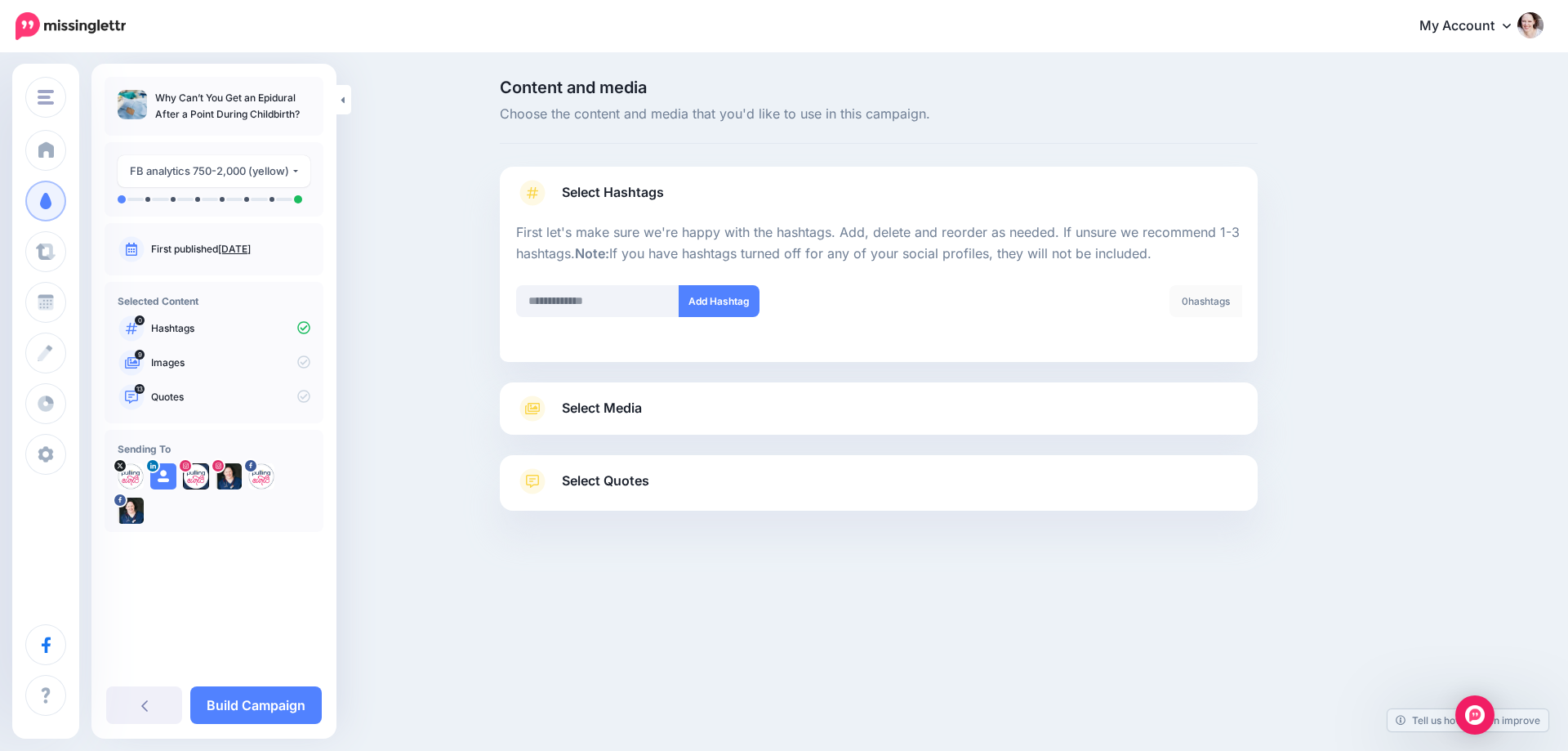
click at [624, 422] on div "Select Media Next, let's make sure we have the best media for this campaign. De…" at bounding box center [879, 408] width 758 height 52
click at [637, 407] on span "Select Media" at bounding box center [601, 408] width 80 height 22
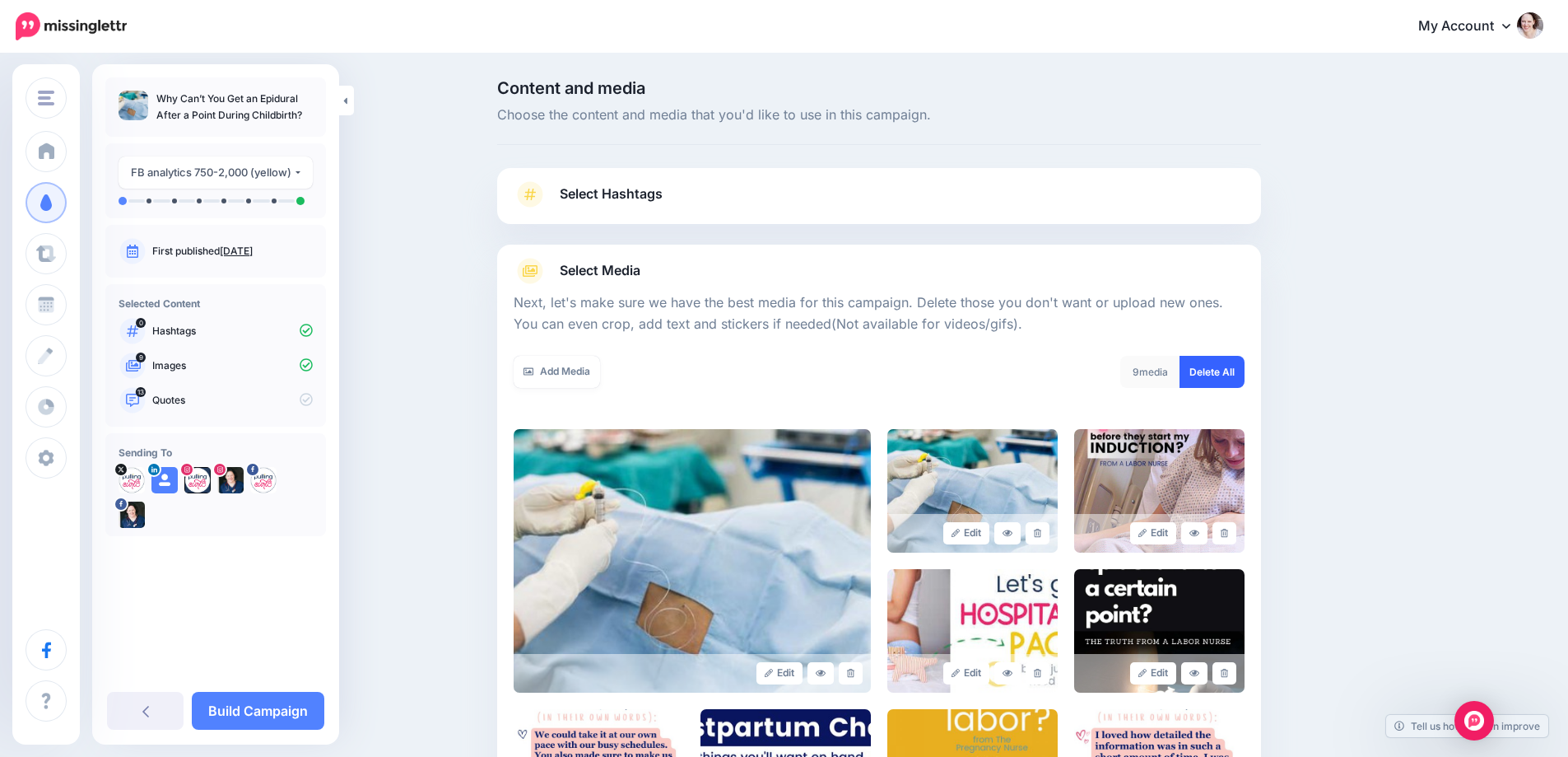
click at [1225, 368] on link "Delete All" at bounding box center [1212, 371] width 65 height 32
click at [567, 374] on link "Add Media" at bounding box center [557, 371] width 86 height 32
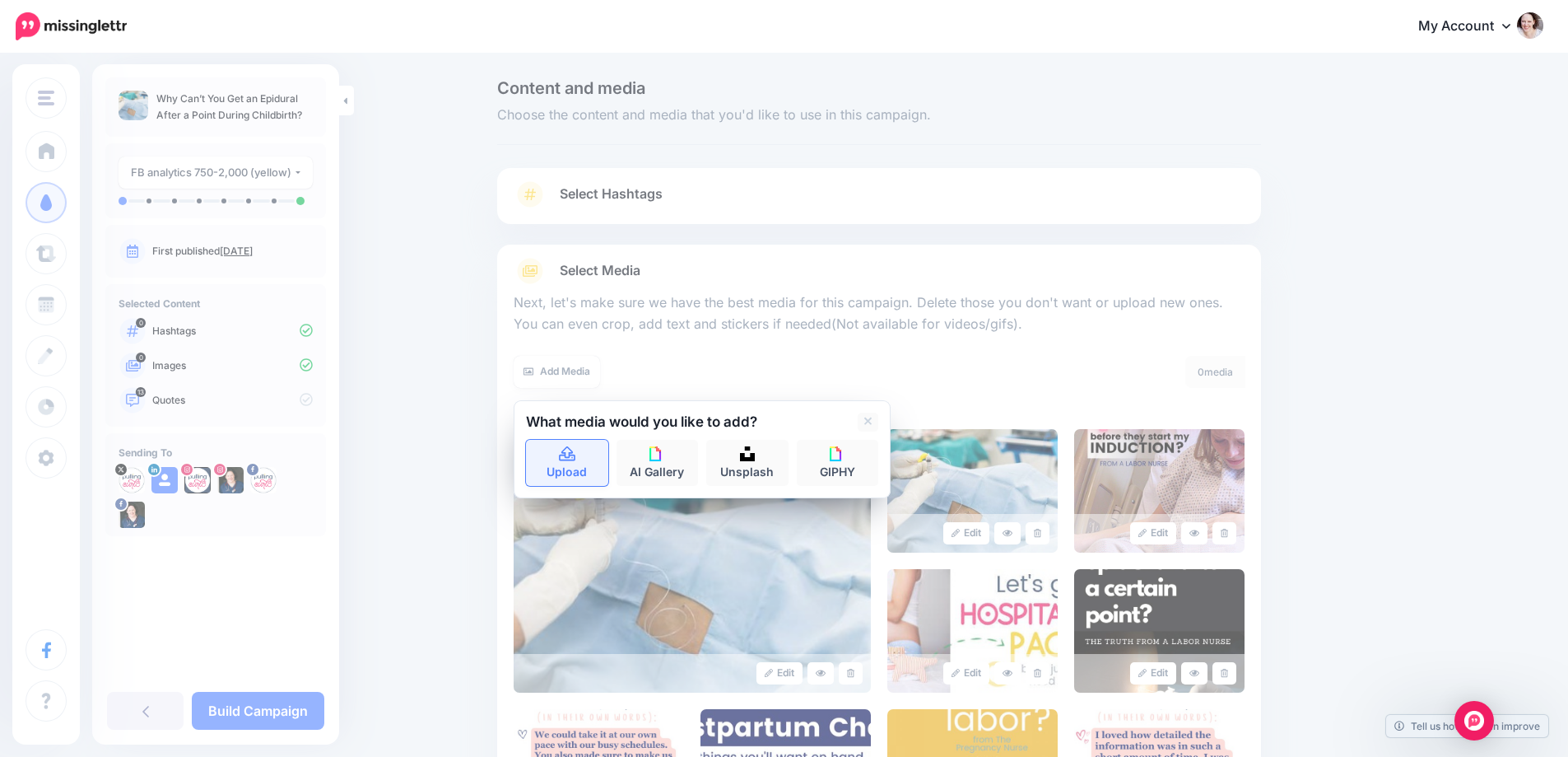
click at [565, 463] on link "Upload" at bounding box center [567, 463] width 82 height 46
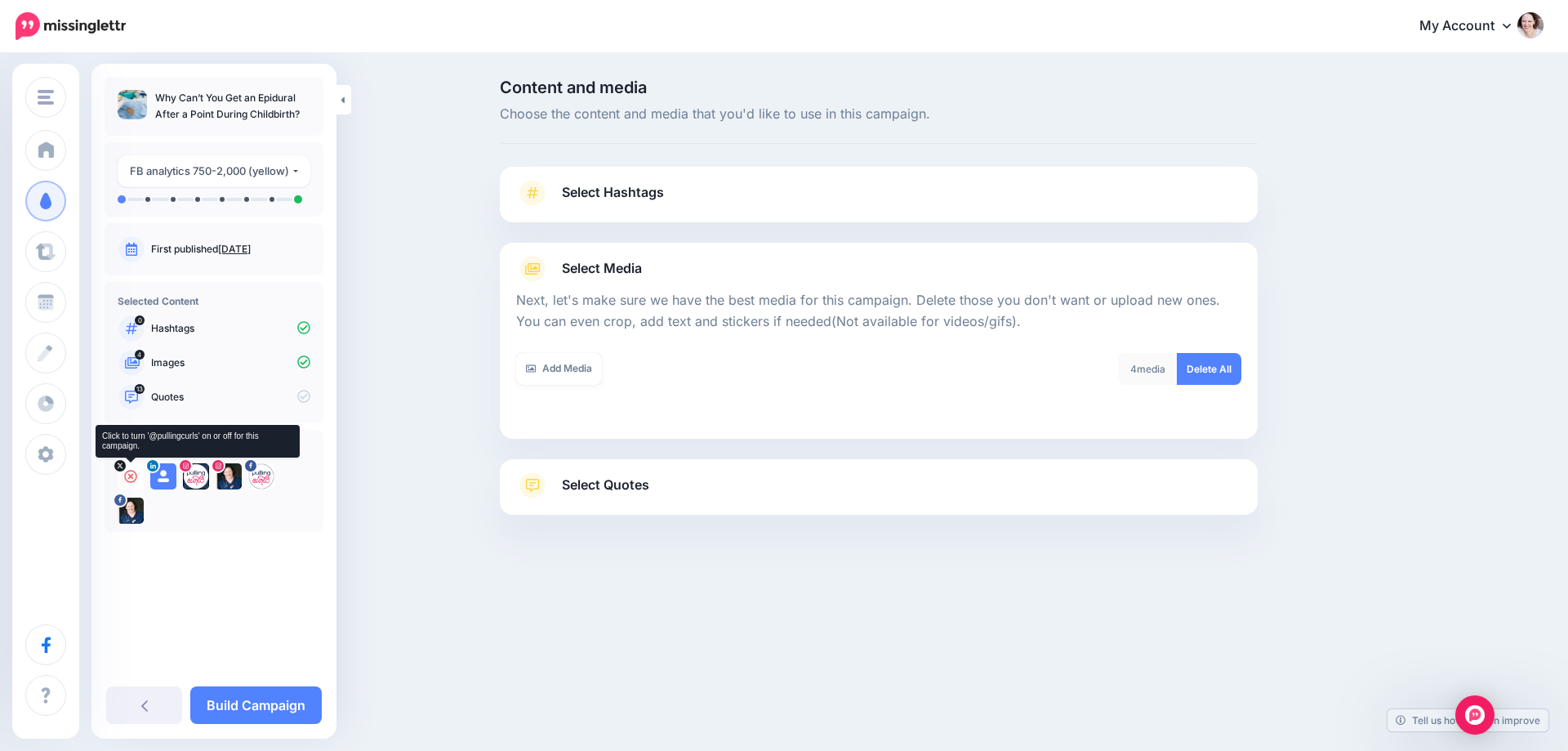
click at [131, 477] on icon at bounding box center [131, 476] width 13 height 13
click at [169, 478] on icon at bounding box center [163, 476] width 13 height 13
click at [199, 478] on icon at bounding box center [196, 476] width 13 height 13
click at [228, 477] on icon at bounding box center [229, 476] width 13 height 13
click at [258, 477] on icon at bounding box center [261, 476] width 13 height 13
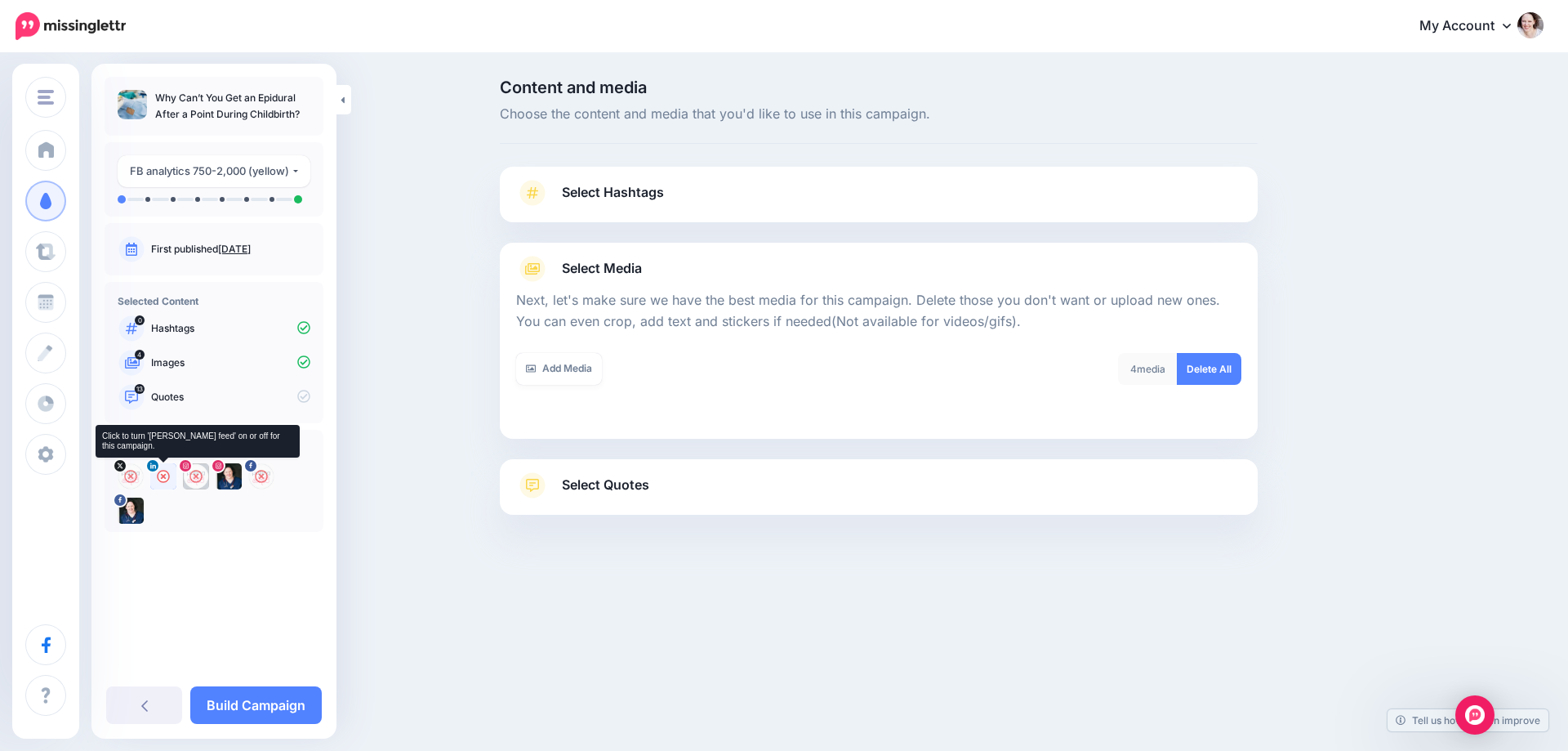
click at [156, 473] on div at bounding box center [164, 476] width 26 height 26
click at [227, 477] on icon at bounding box center [229, 476] width 13 height 13
click at [546, 505] on link "Select Quotes" at bounding box center [879, 493] width 726 height 43
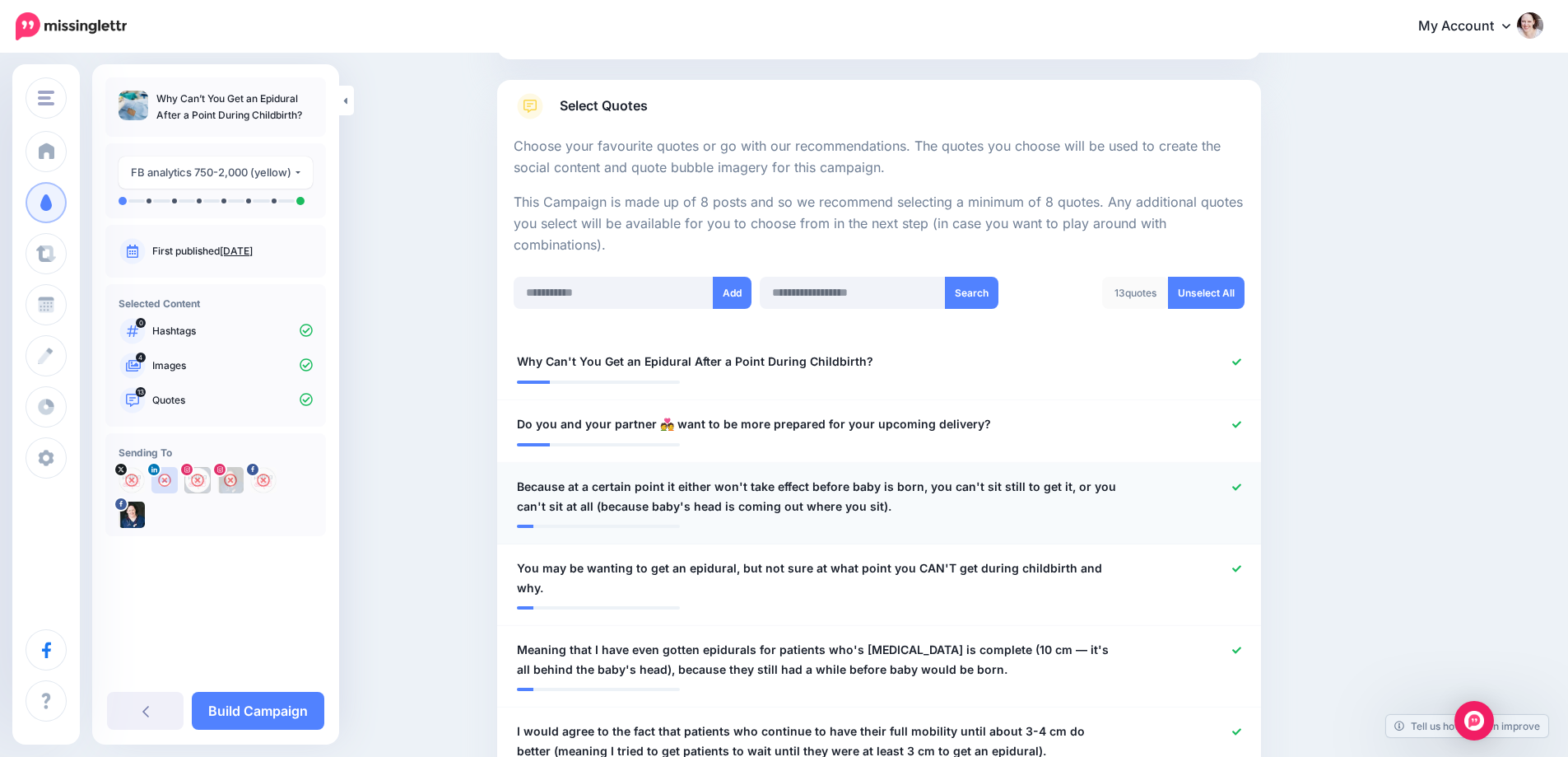
scroll to position [247, 0]
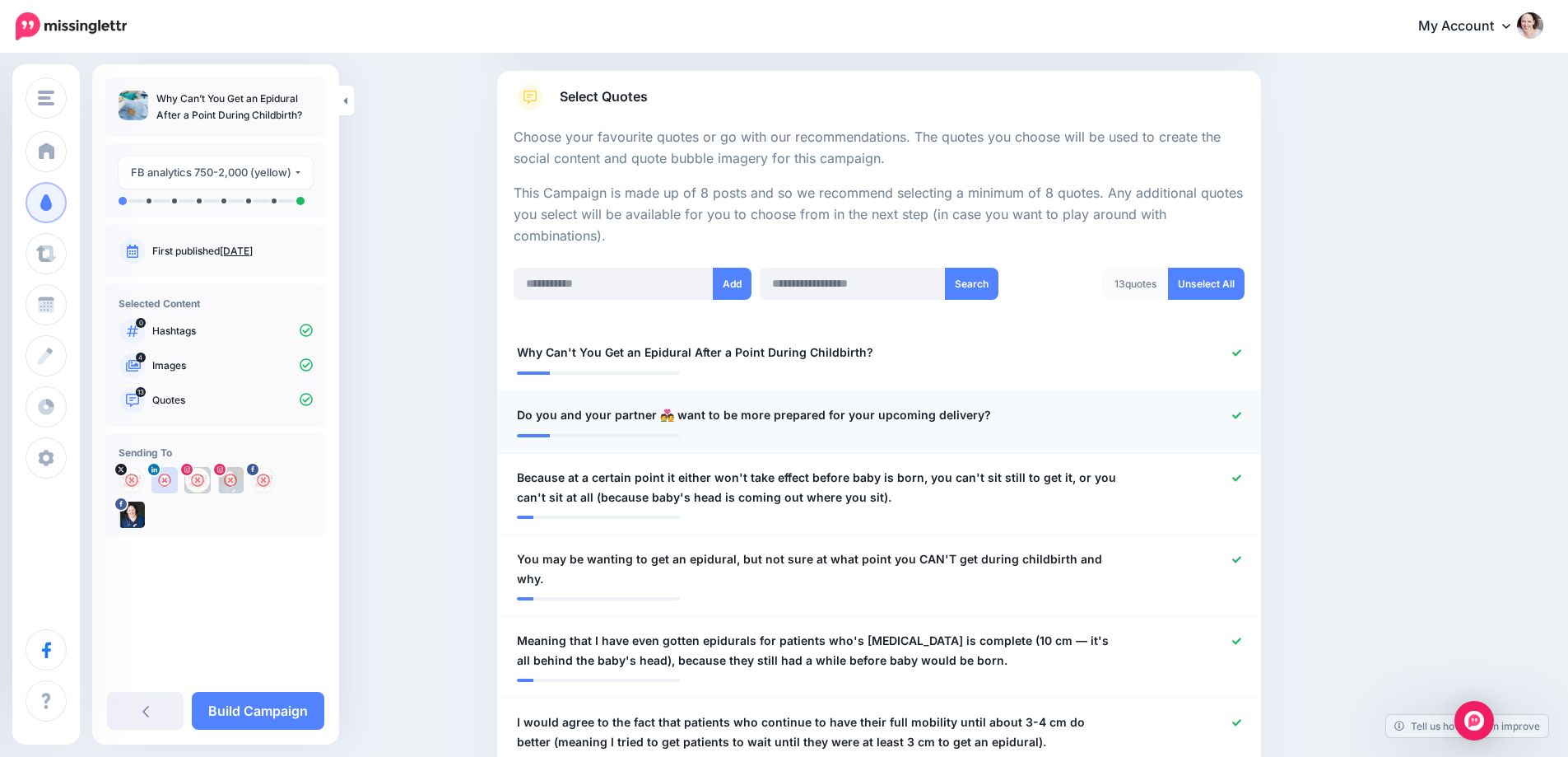
click at [1240, 415] on icon at bounding box center [1237, 415] width 9 height 7
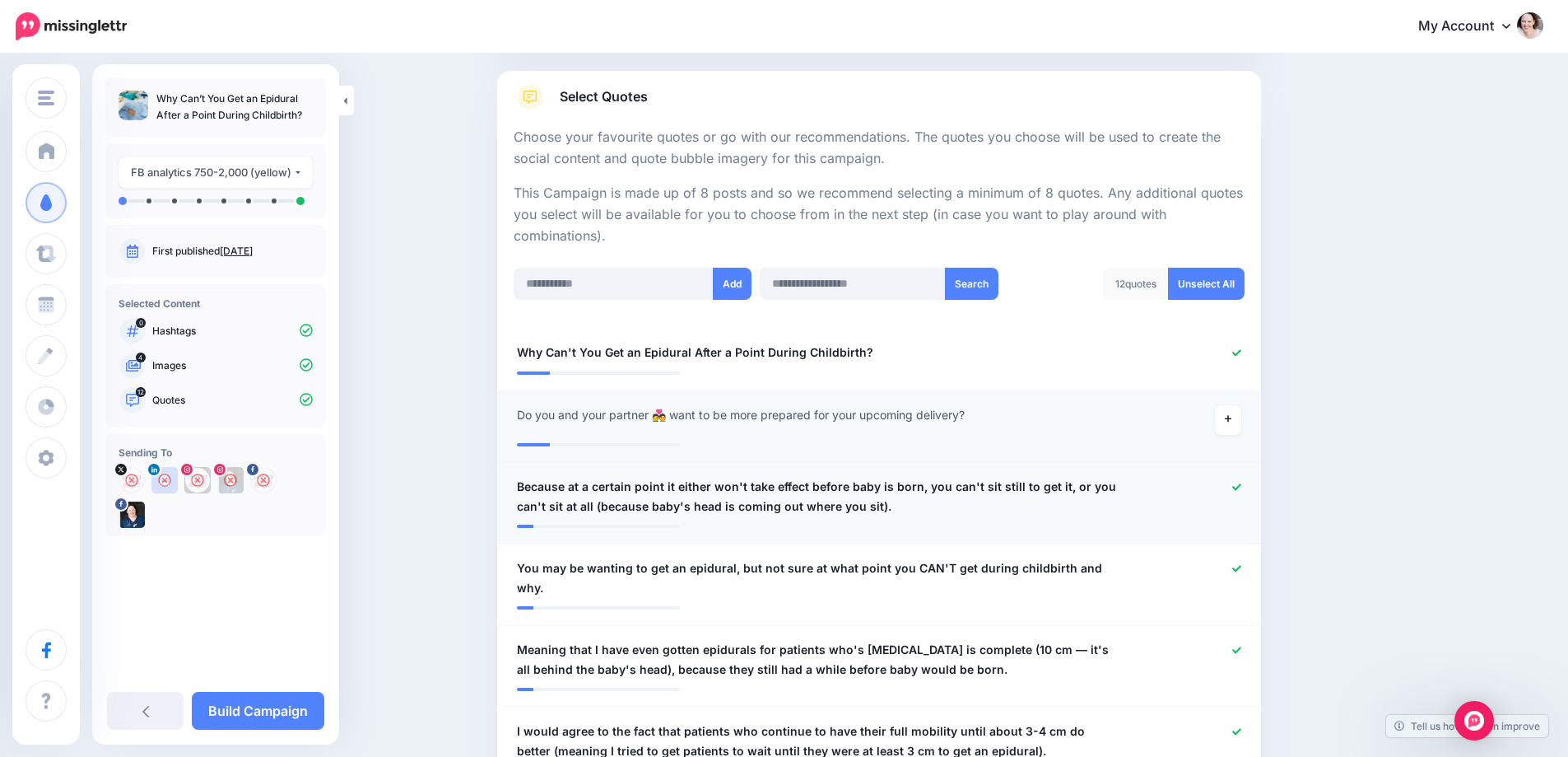
scroll to position [0, 0]
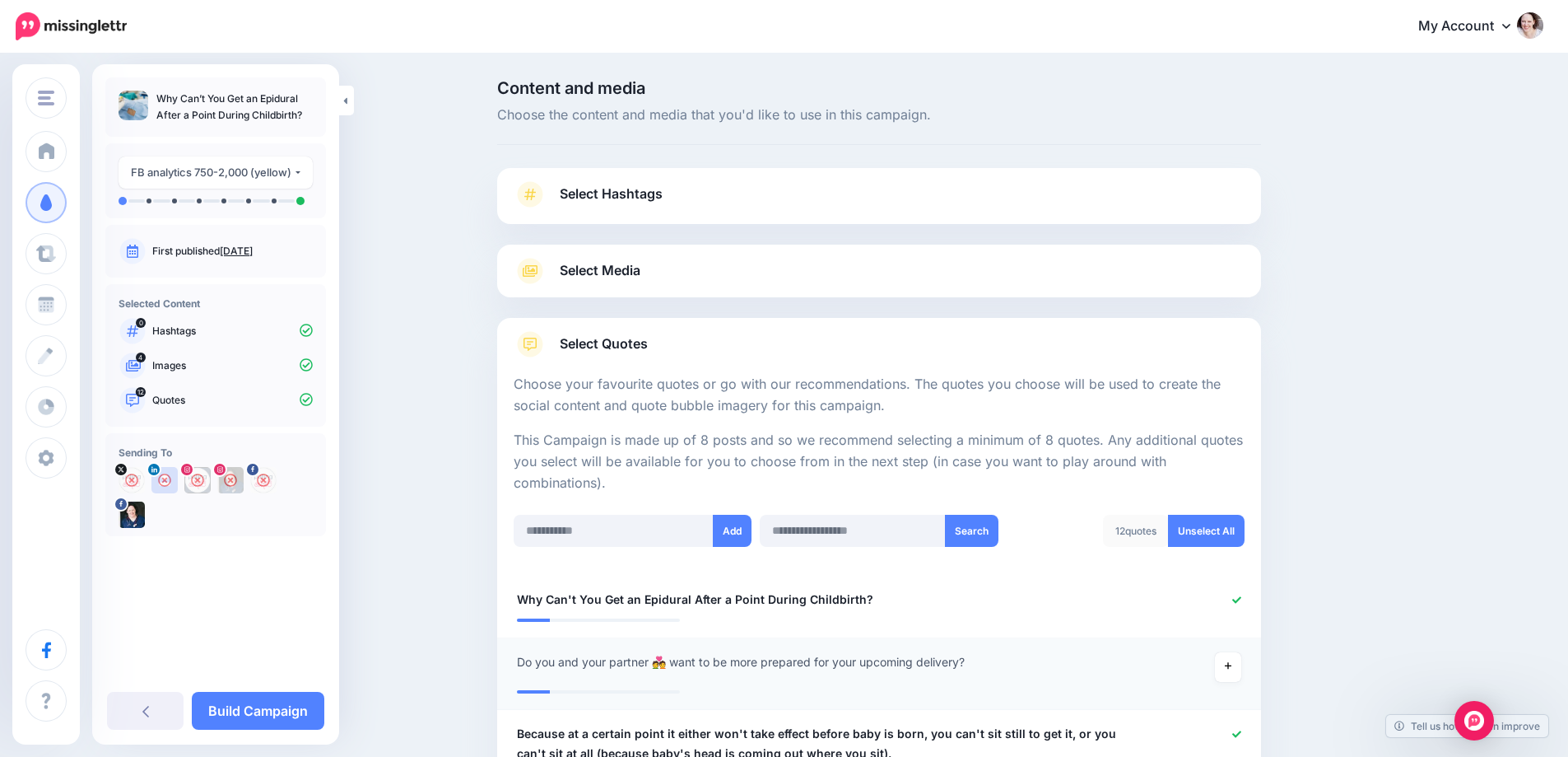
click at [593, 272] on span "Select Media" at bounding box center [599, 270] width 81 height 22
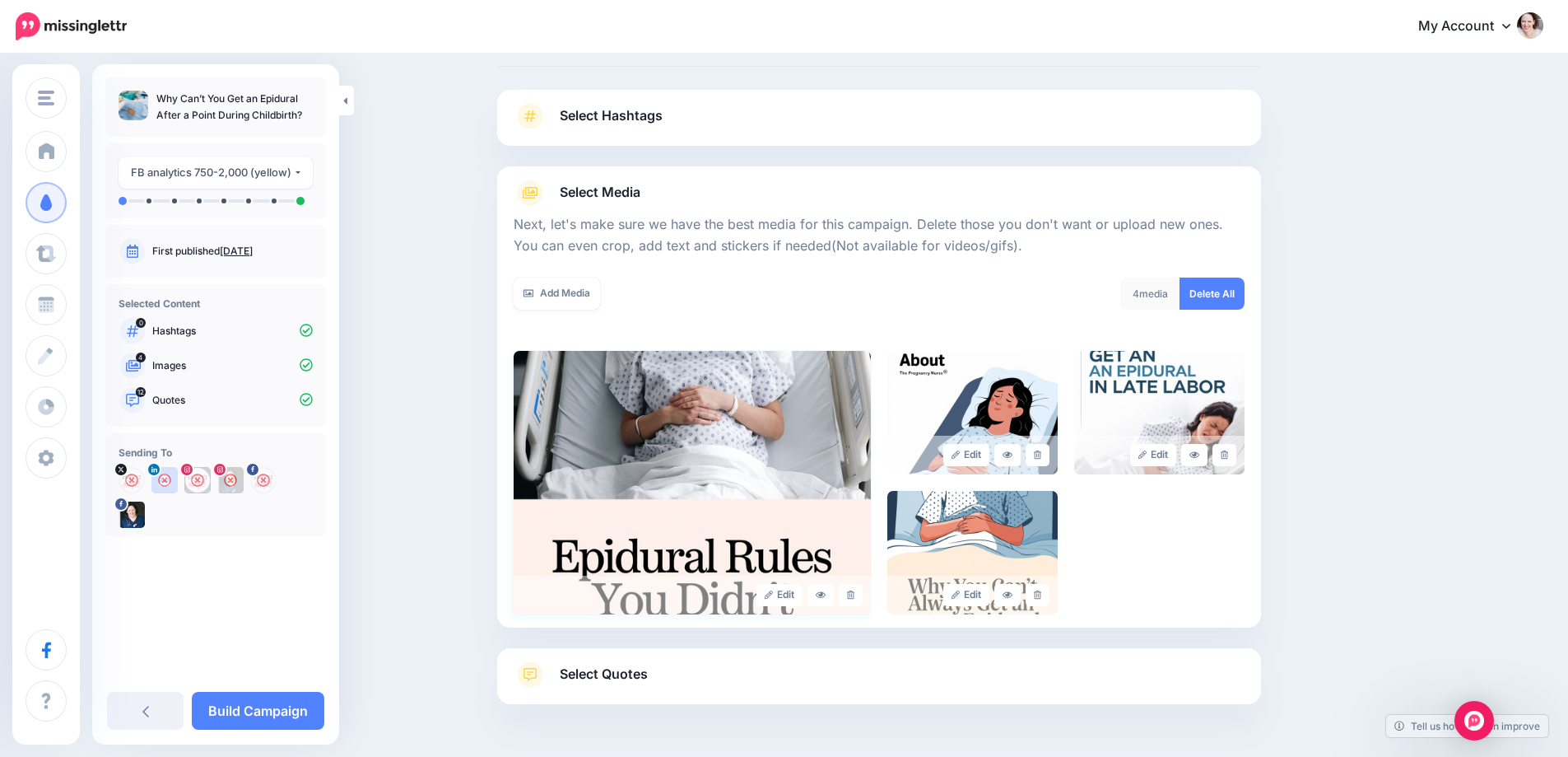
scroll to position [133, 0]
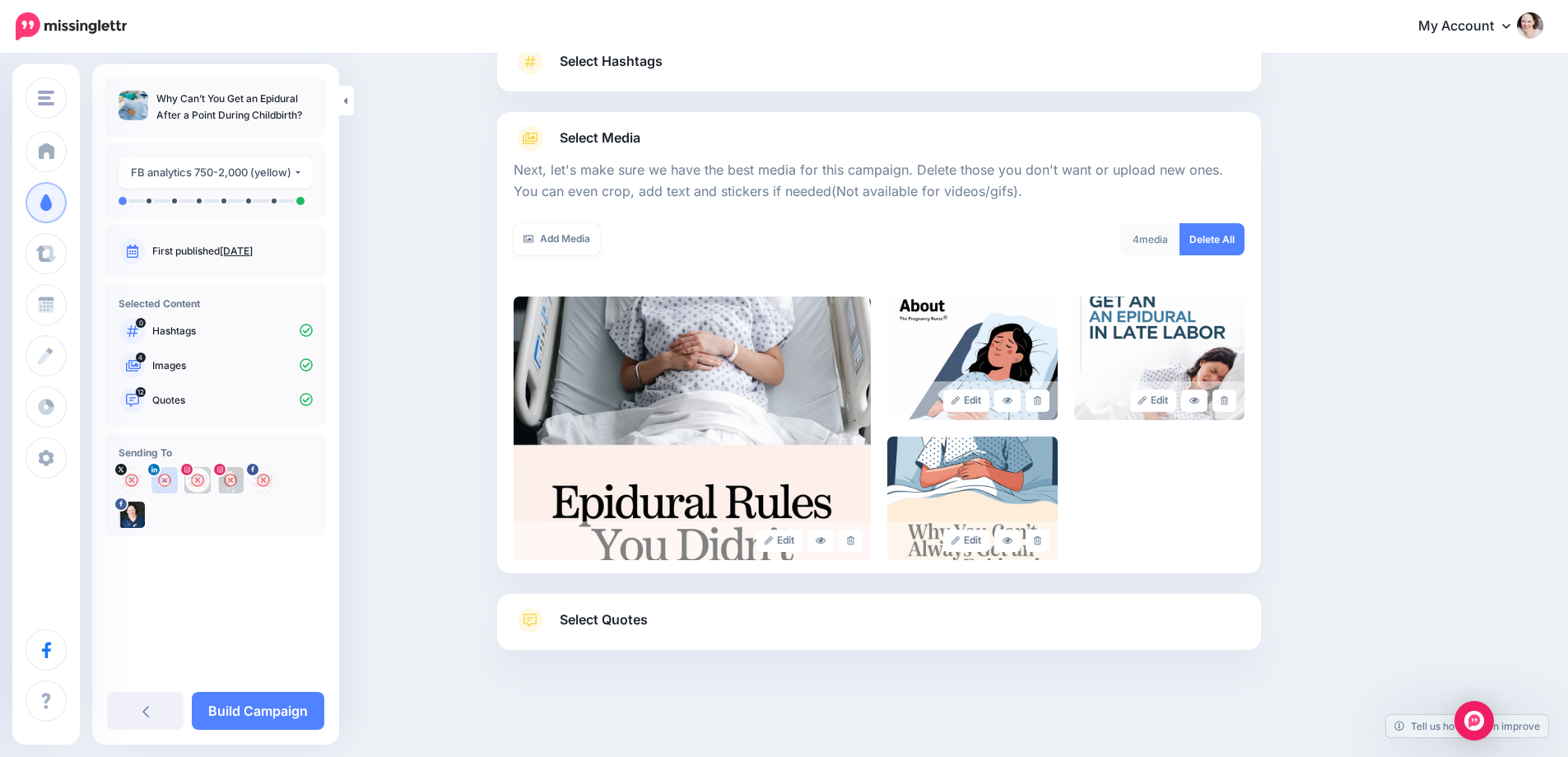
click at [608, 623] on span "Select Quotes" at bounding box center [603, 619] width 88 height 22
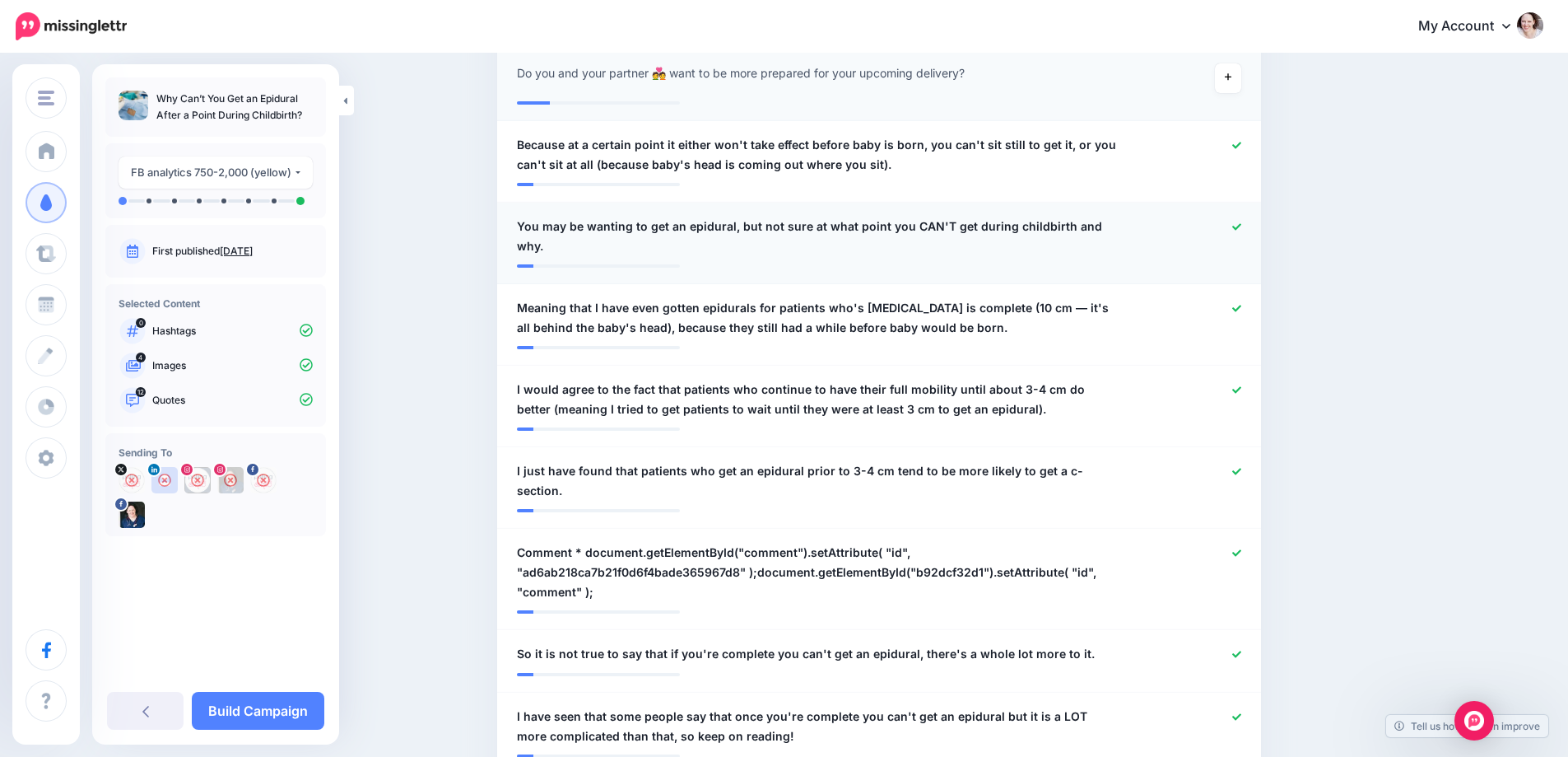
scroll to position [627, 0]
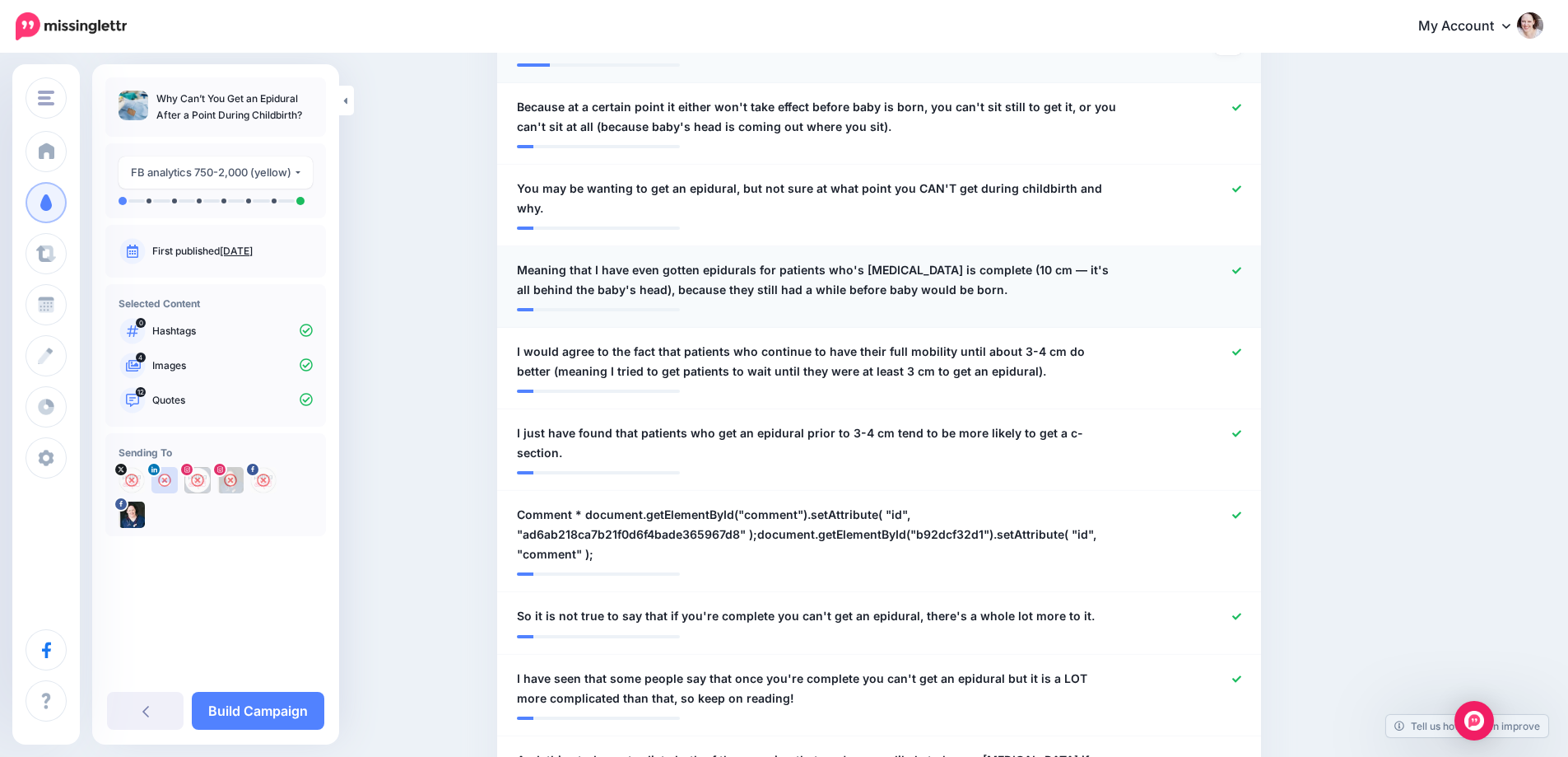
click at [1242, 266] on icon at bounding box center [1237, 270] width 9 height 7
click at [1242, 348] on icon at bounding box center [1237, 352] width 9 height 9
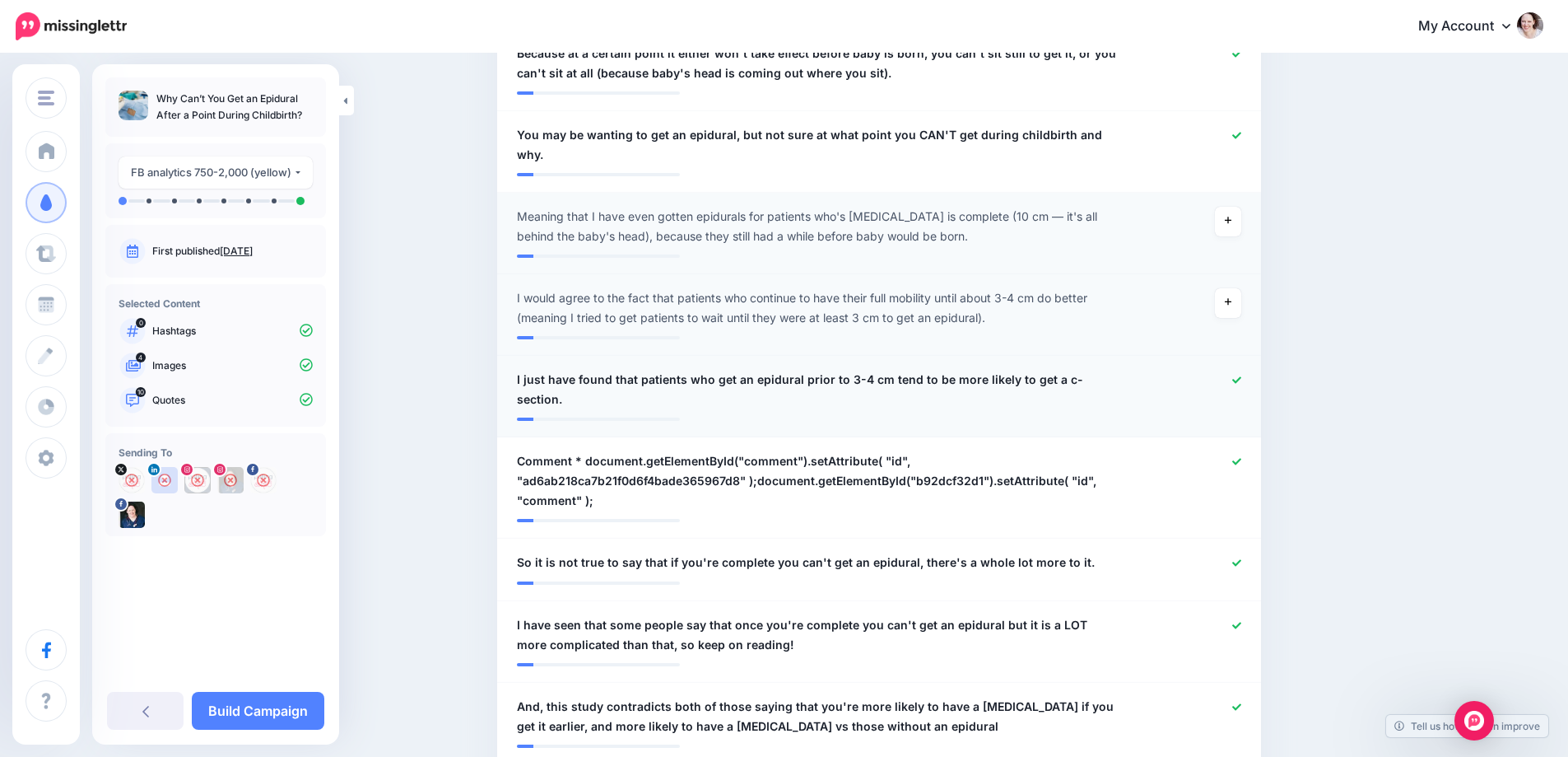
scroll to position [709, 0]
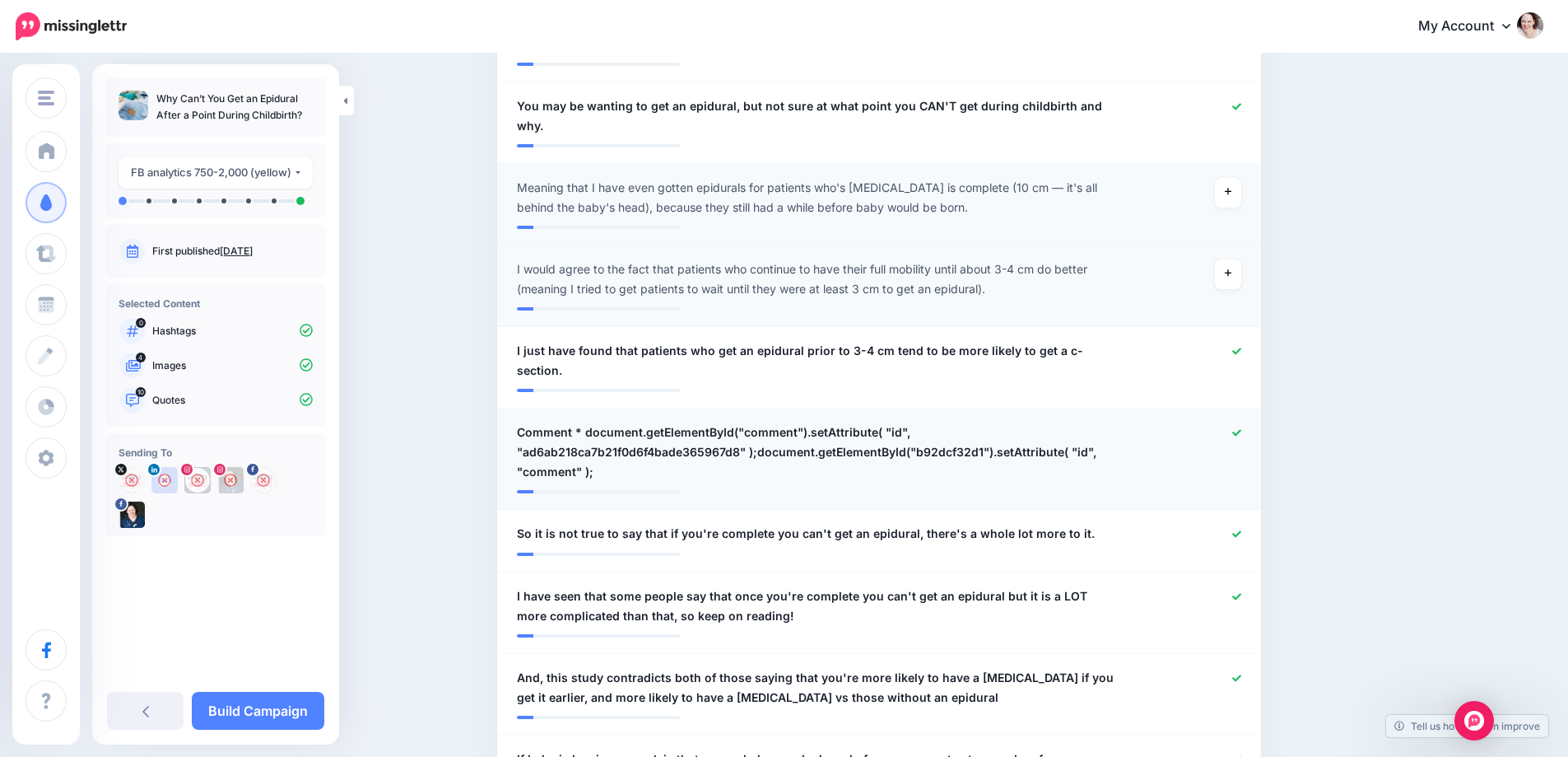
click at [1242, 428] on icon at bounding box center [1237, 432] width 9 height 9
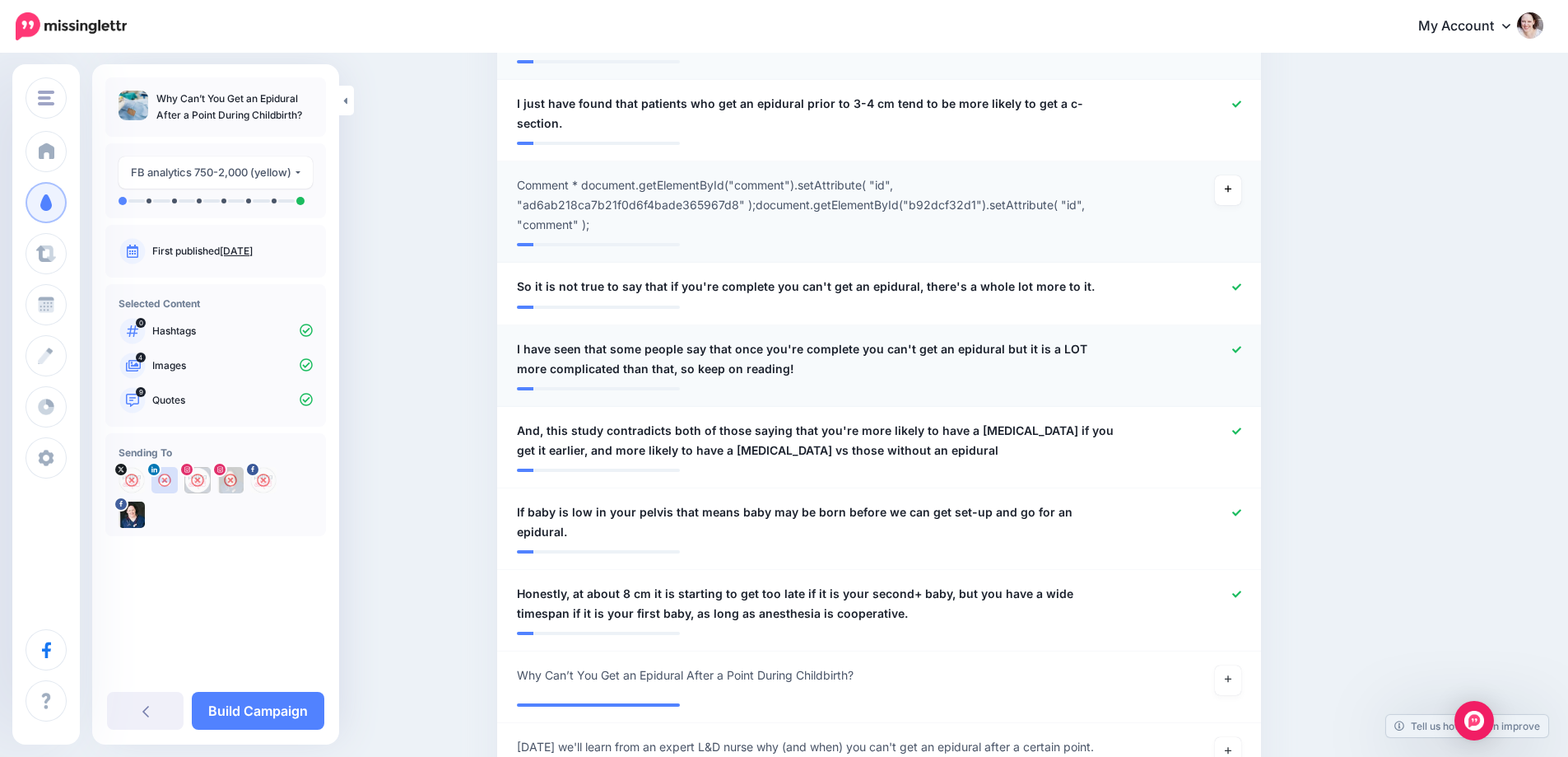
scroll to position [1038, 0]
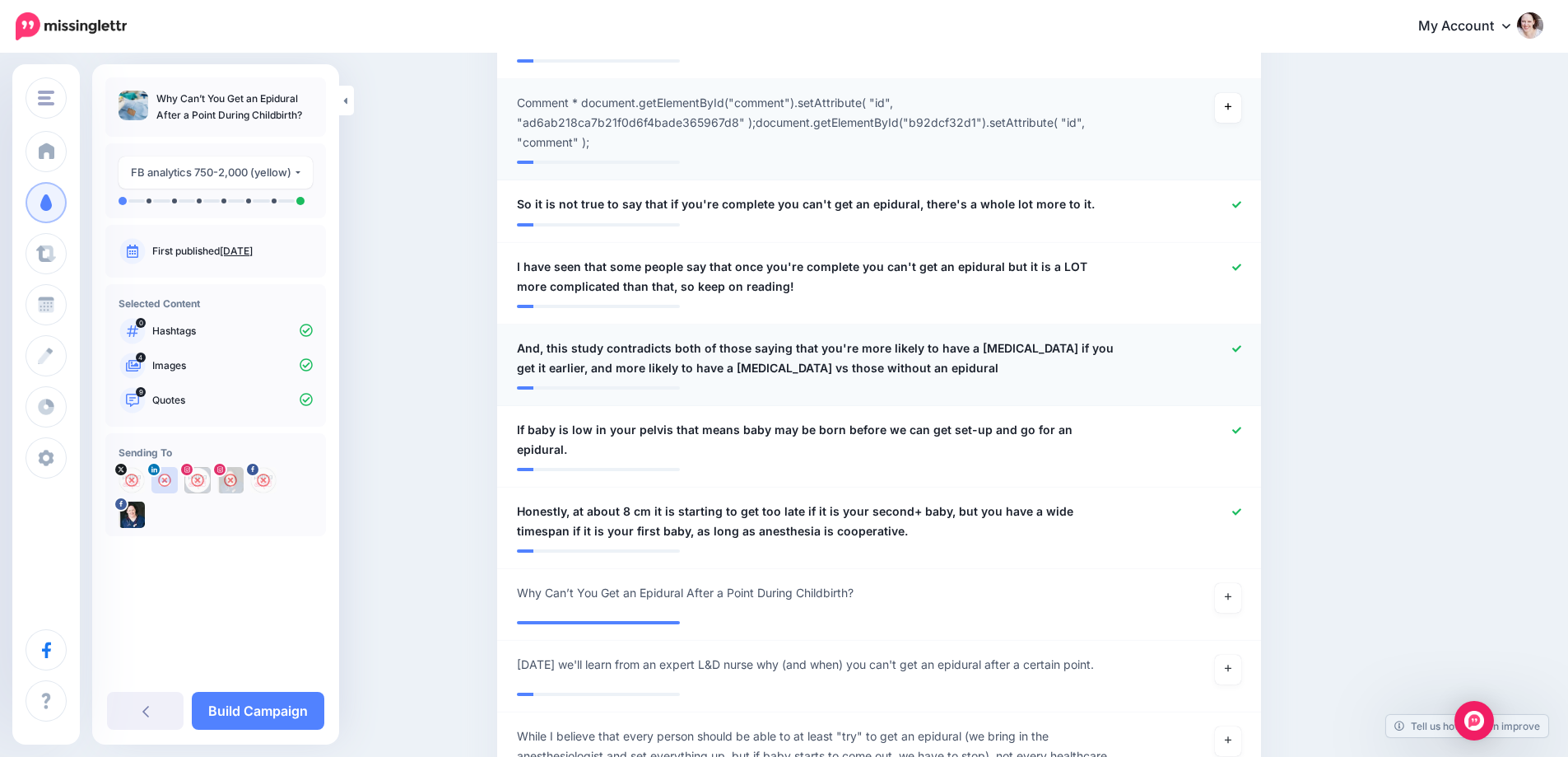
click at [1241, 344] on icon at bounding box center [1237, 349] width 9 height 9
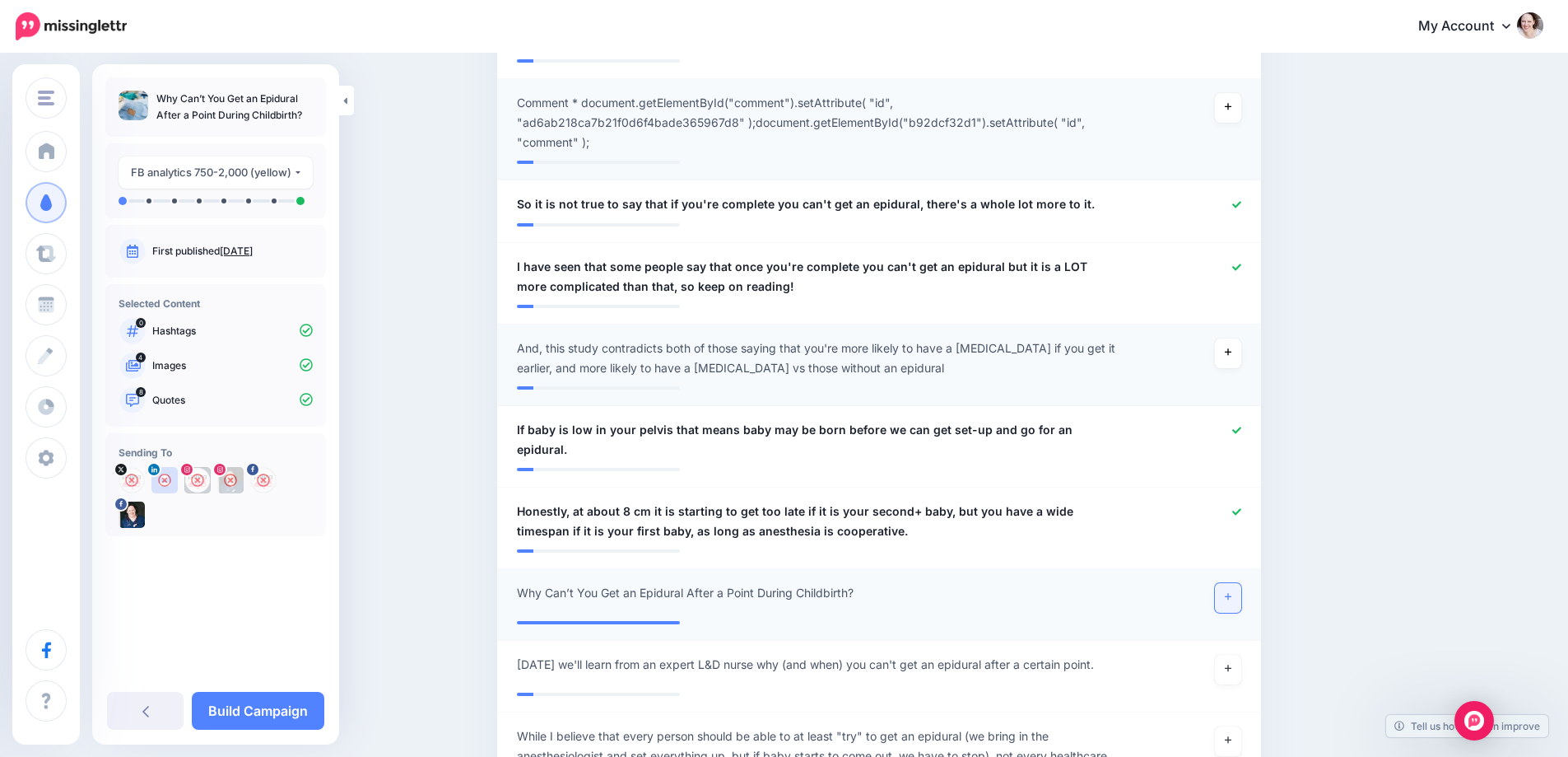
click at [1232, 592] on icon at bounding box center [1229, 596] width 7 height 9
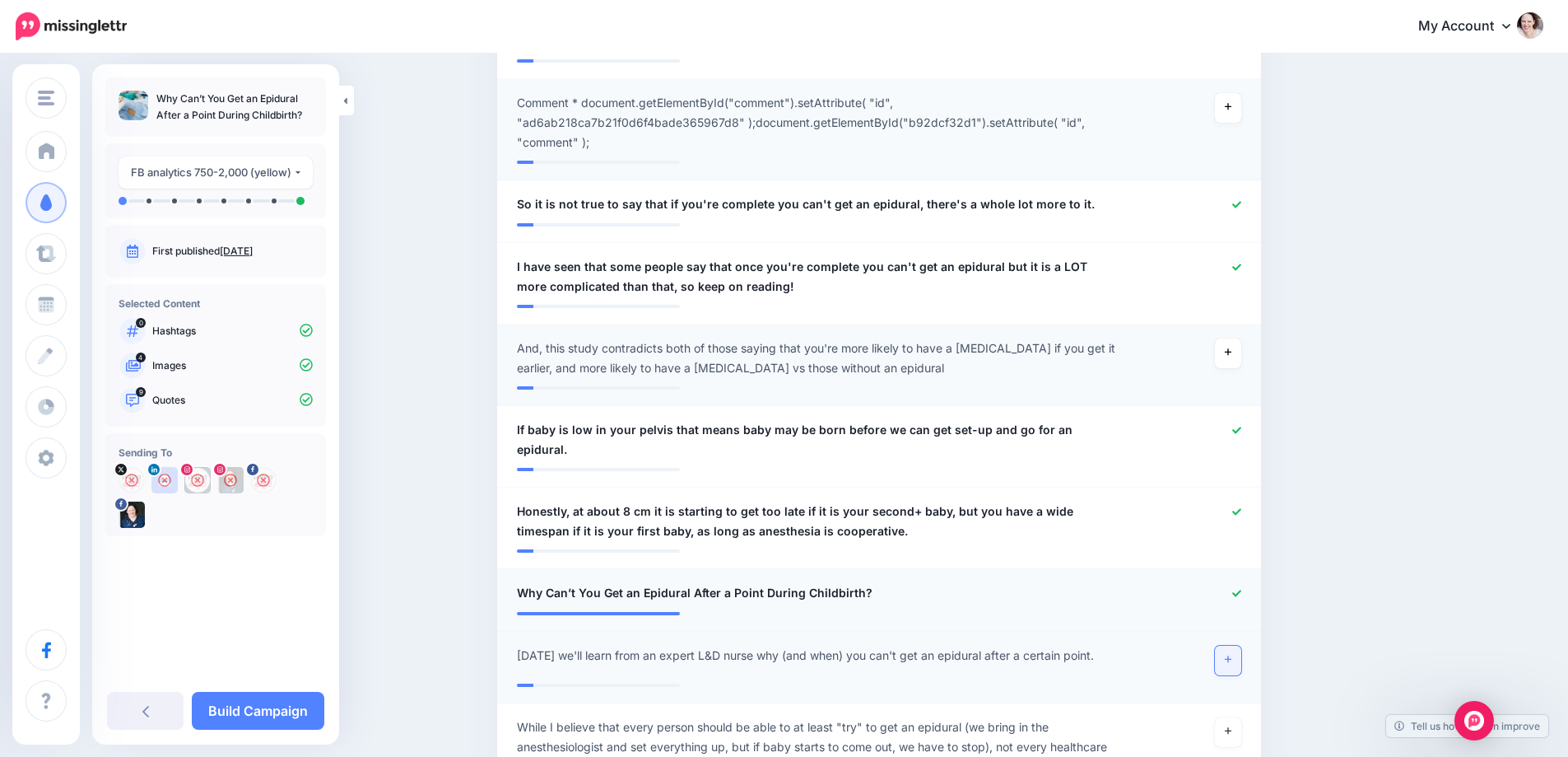
click at [1231, 646] on link at bounding box center [1229, 661] width 27 height 30
click at [275, 722] on link "Build Campaign" at bounding box center [258, 711] width 133 height 38
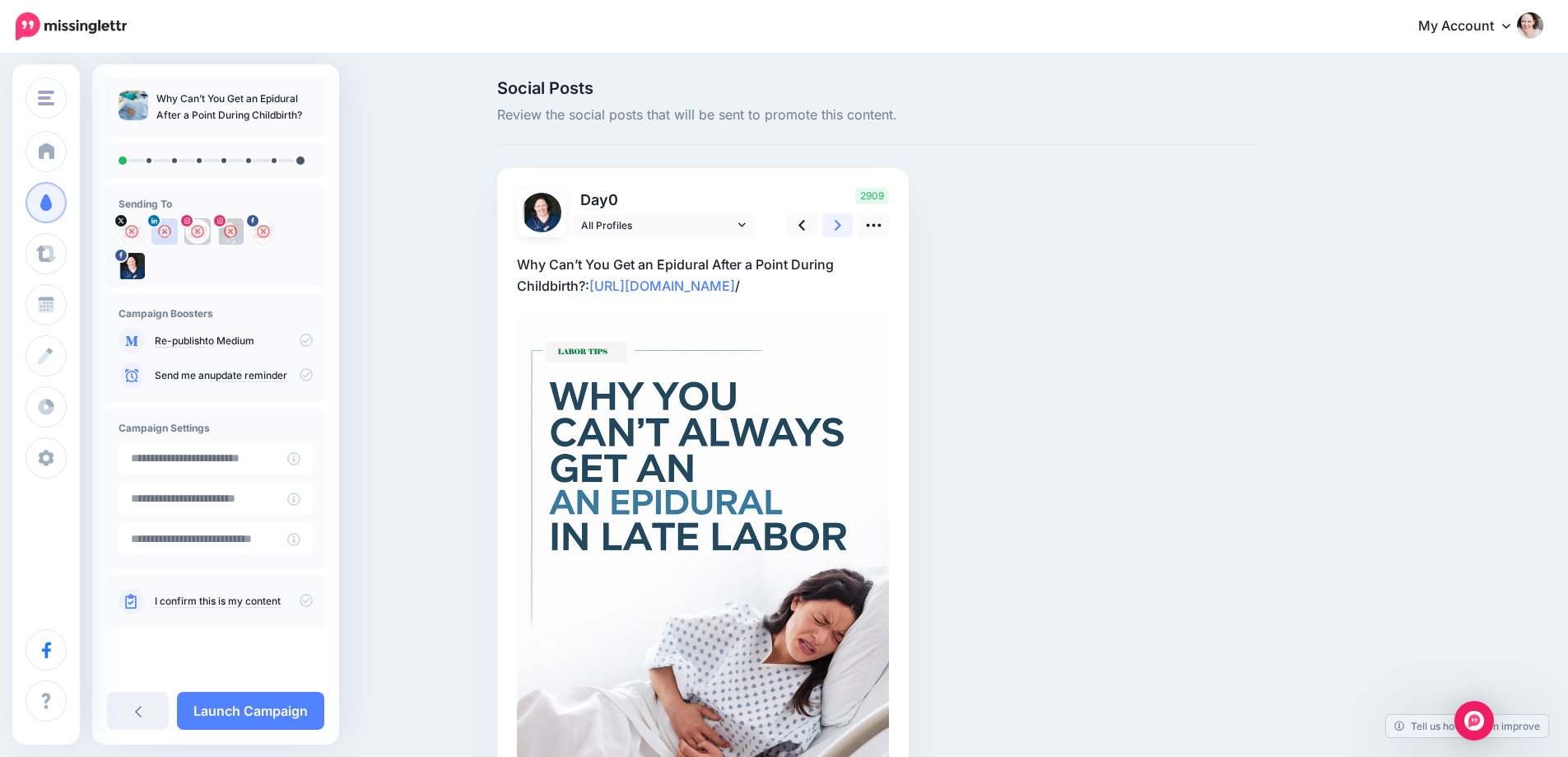
click at [842, 219] on icon at bounding box center [838, 225] width 7 height 17
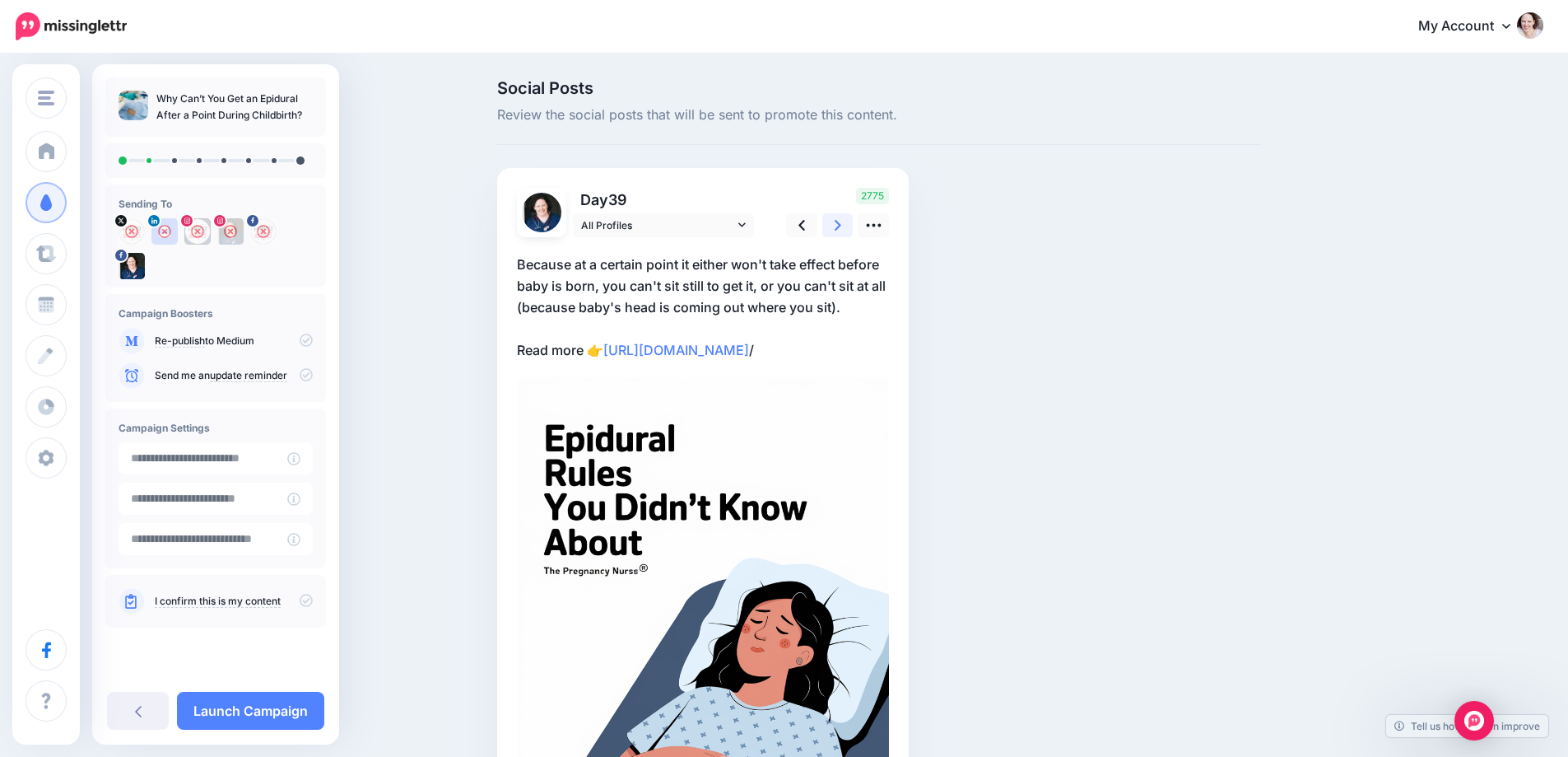
click at [842, 219] on icon at bounding box center [838, 225] width 7 height 17
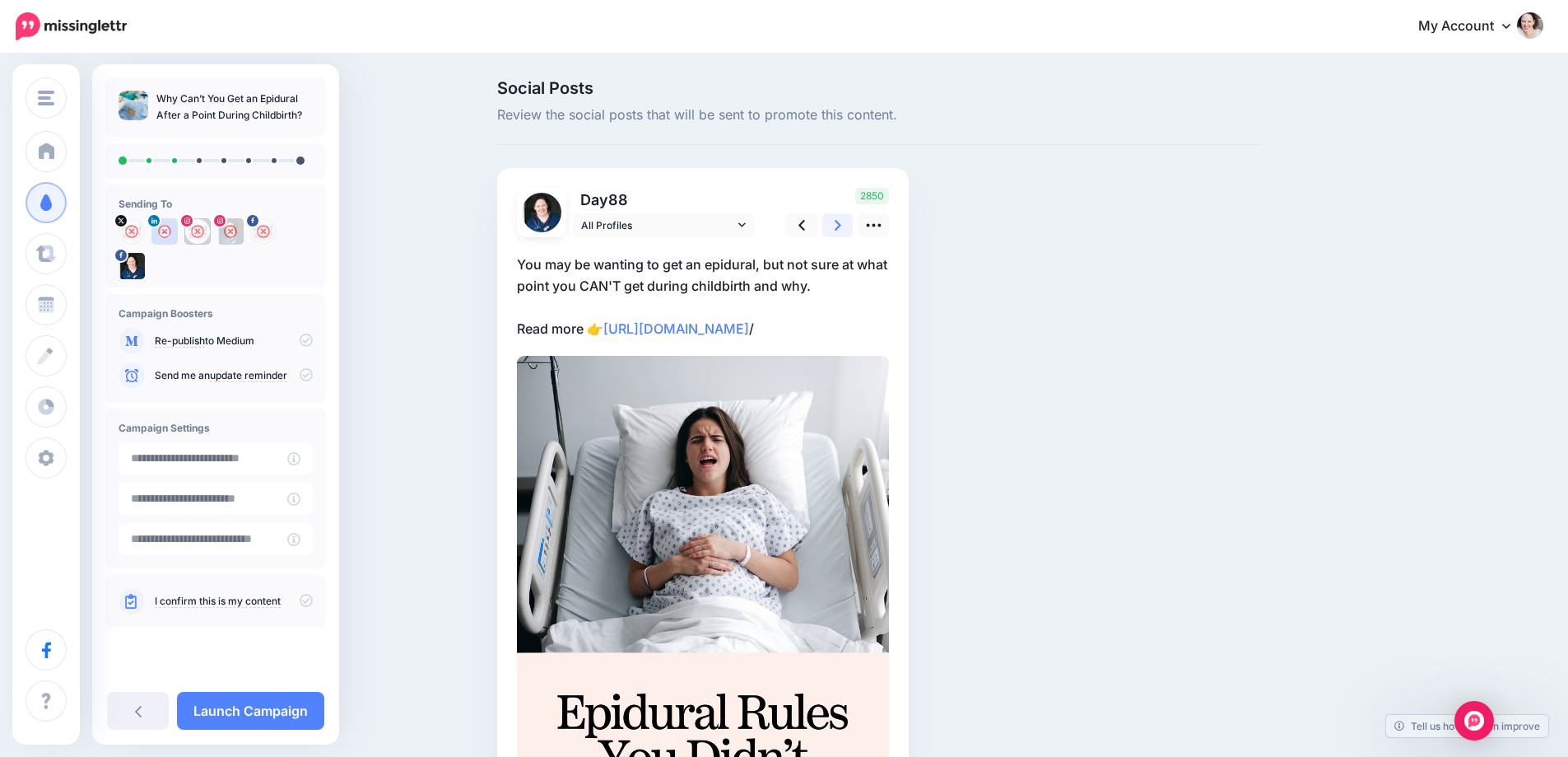
click at [842, 219] on icon at bounding box center [838, 225] width 7 height 17
click at [889, 220] on link at bounding box center [874, 225] width 32 height 24
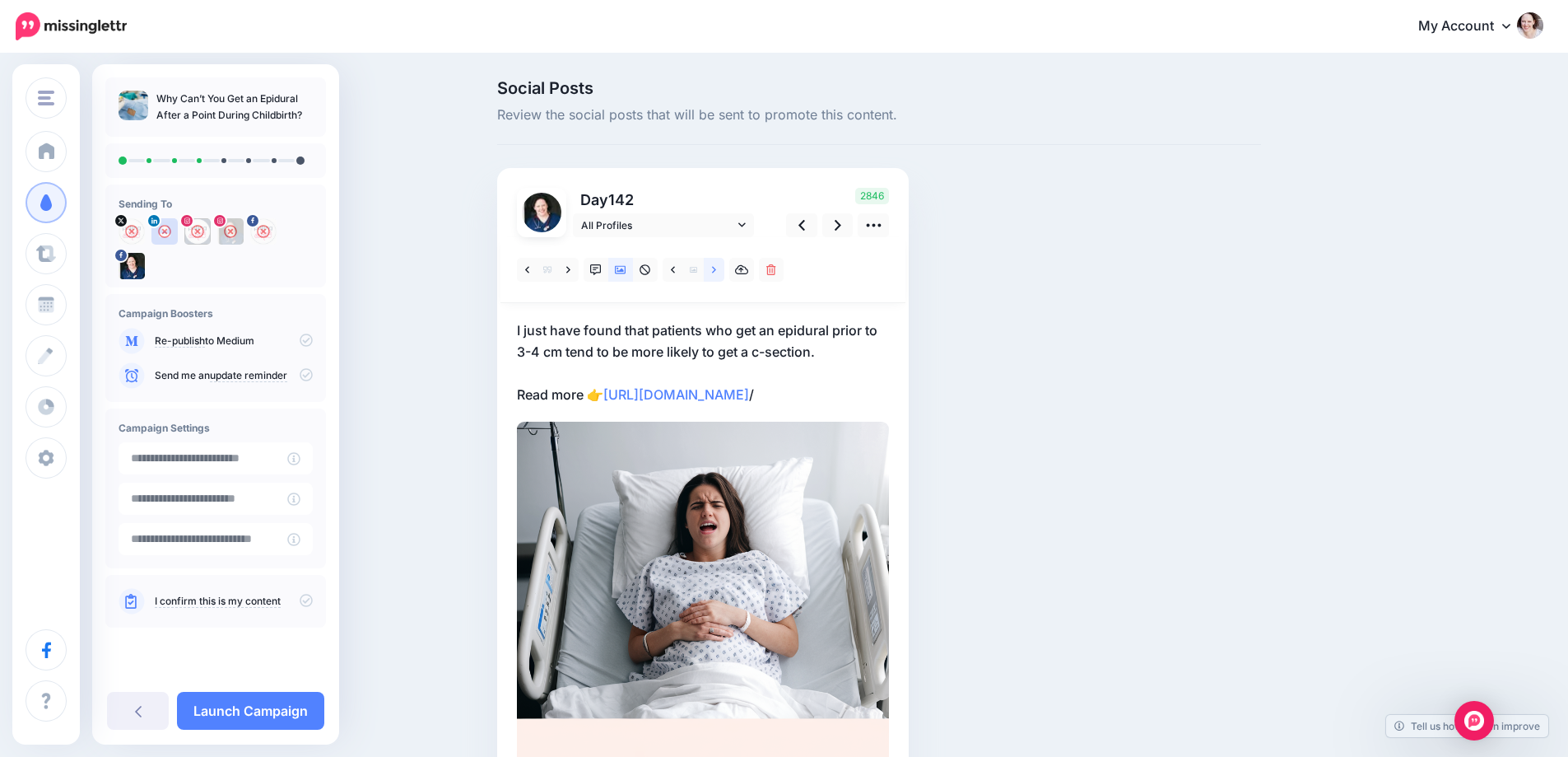
click at [716, 271] on icon at bounding box center [714, 270] width 4 height 12
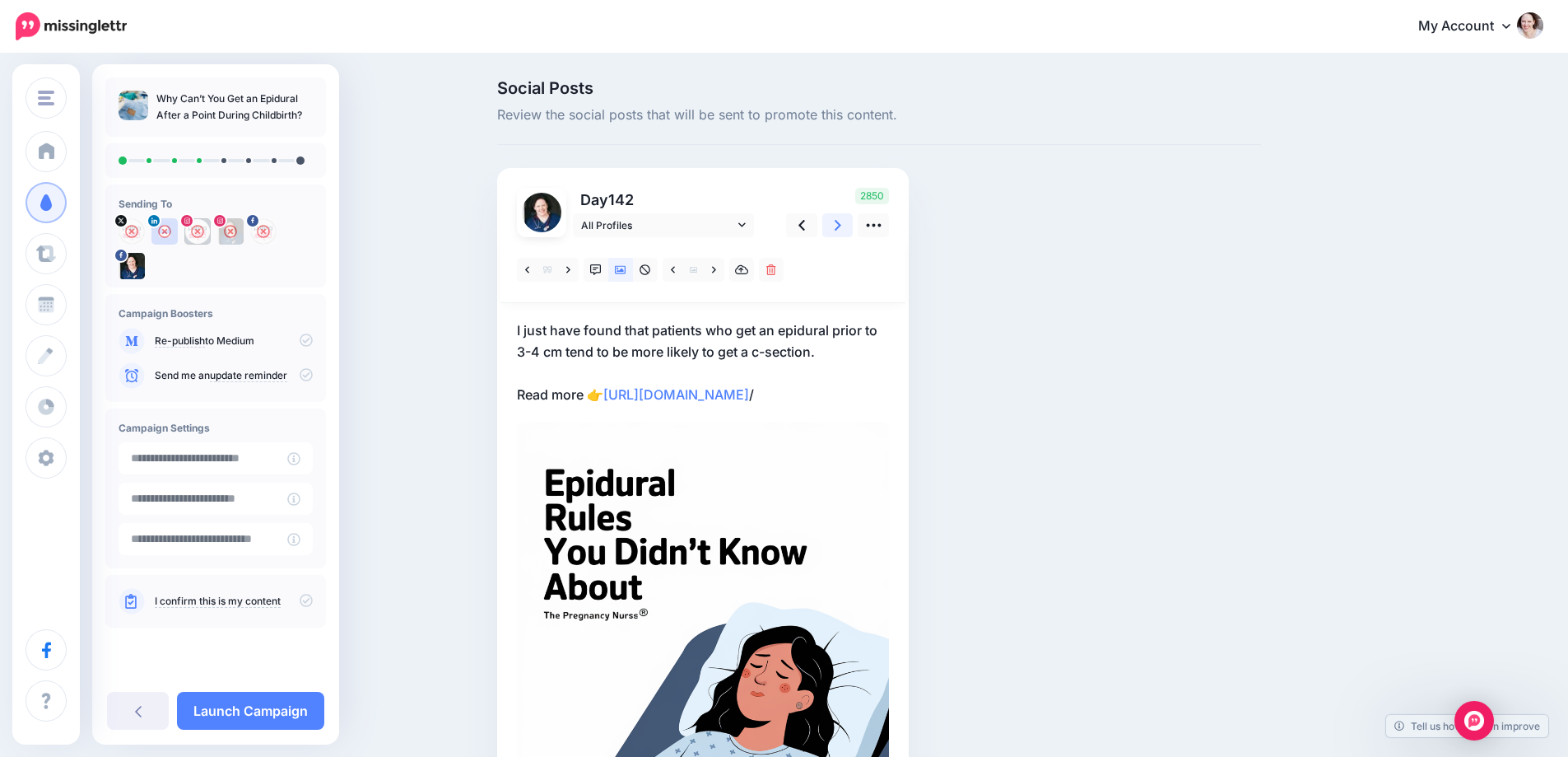
click at [835, 224] on link at bounding box center [838, 225] width 32 height 24
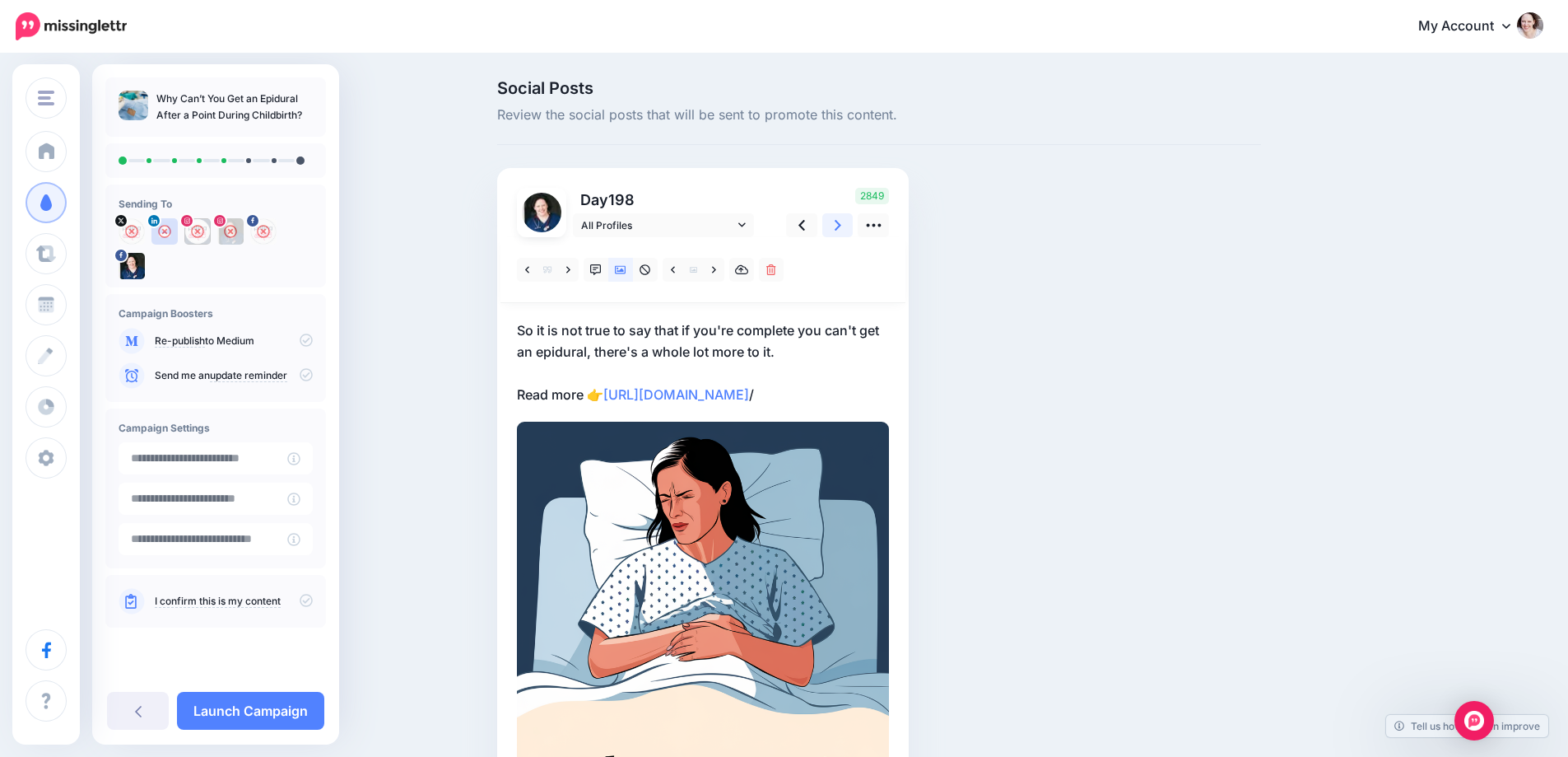
click at [835, 224] on link at bounding box center [838, 225] width 32 height 24
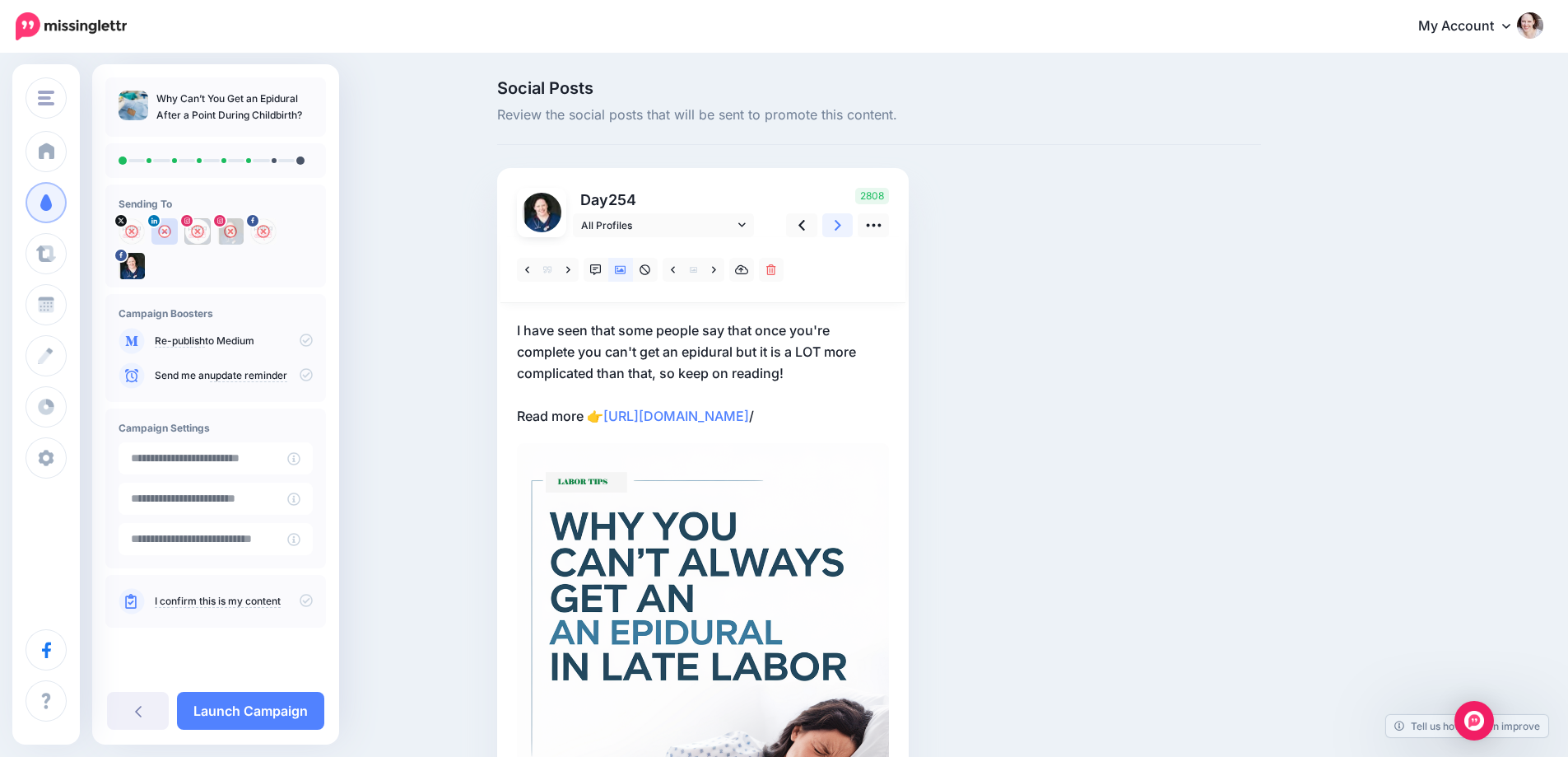
click at [835, 224] on link at bounding box center [838, 225] width 32 height 24
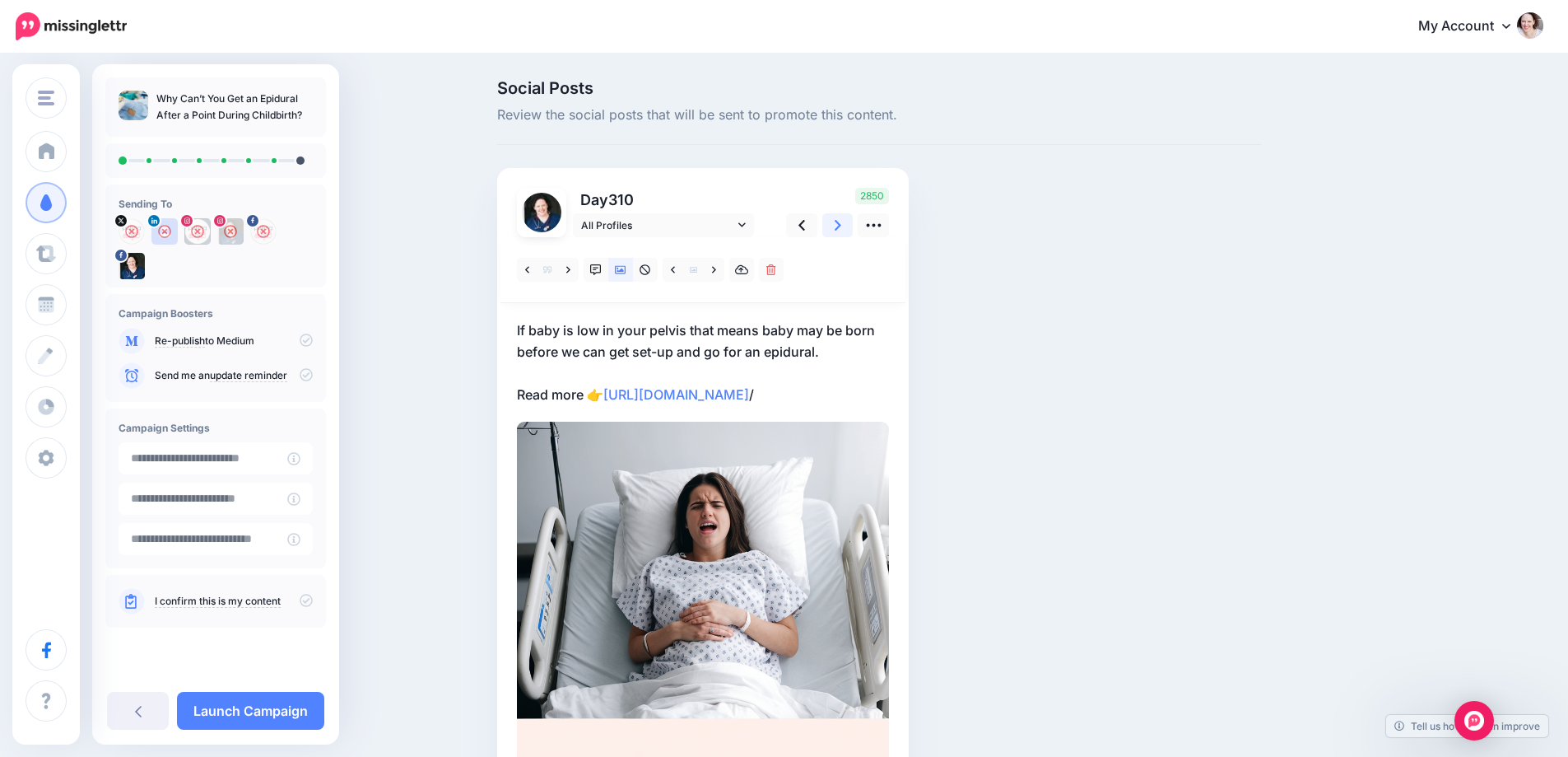
click at [835, 224] on link at bounding box center [838, 225] width 32 height 24
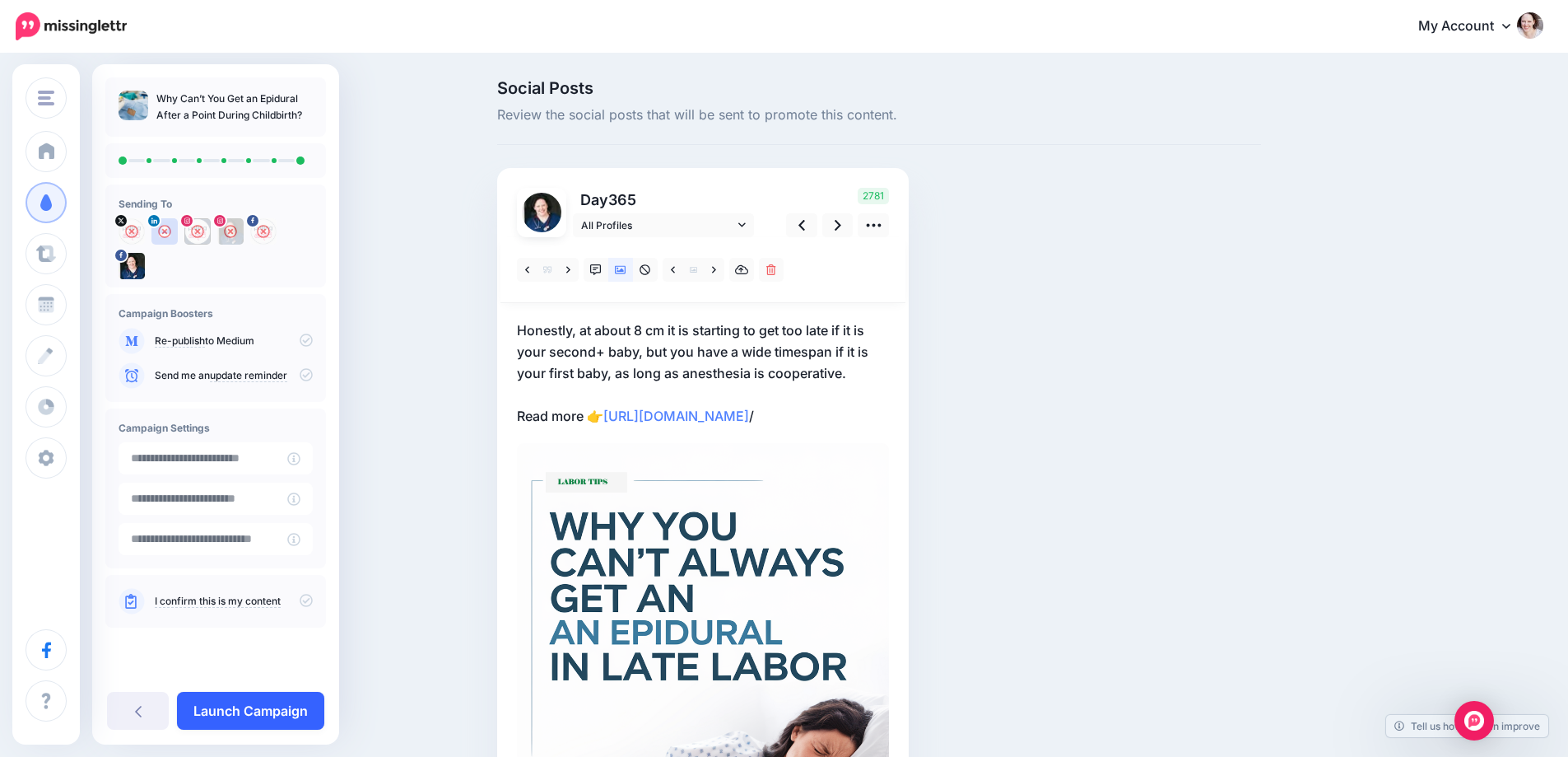
click at [261, 715] on link "Launch Campaign" at bounding box center [251, 711] width 148 height 38
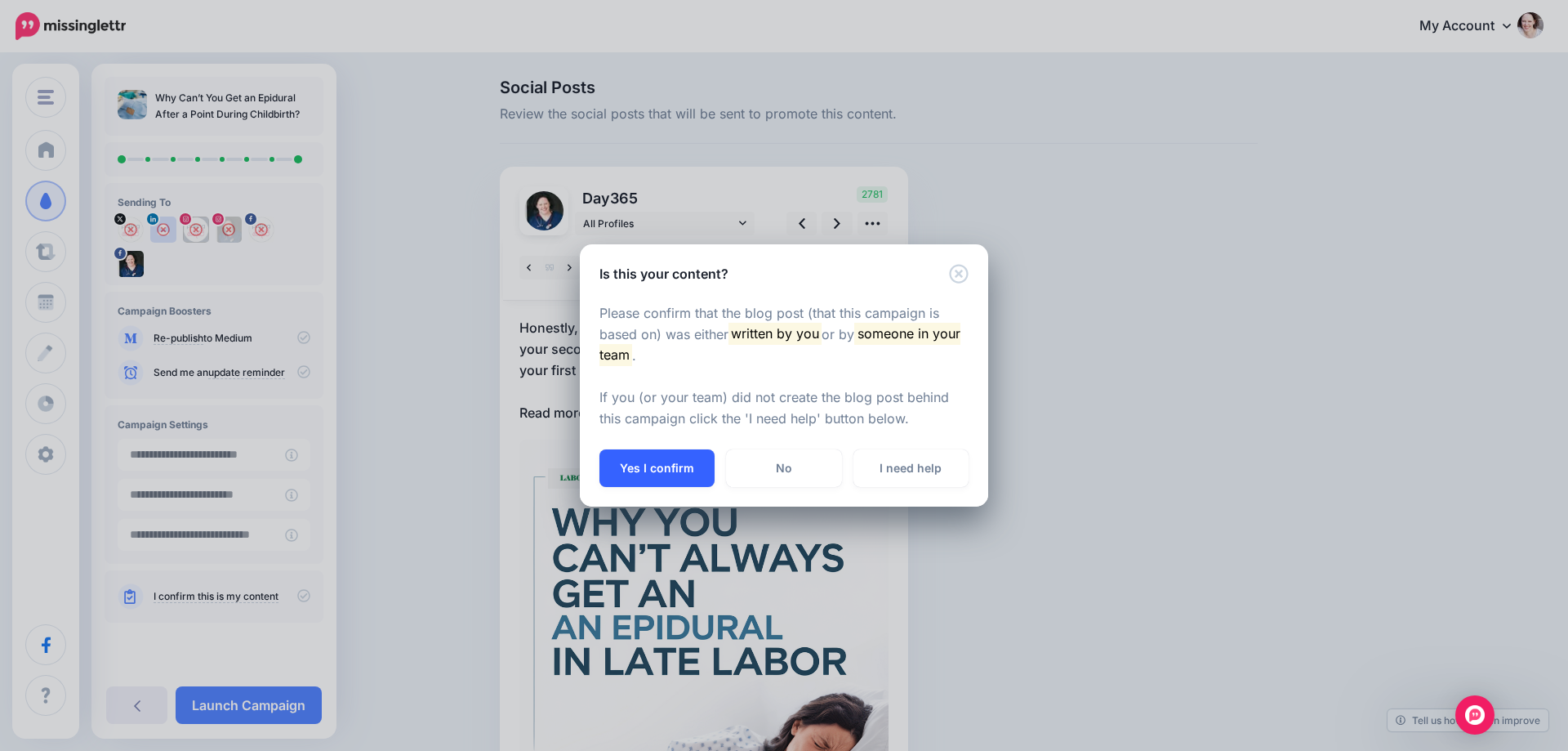
click at [638, 459] on button "Yes I confirm" at bounding box center [657, 469] width 115 height 38
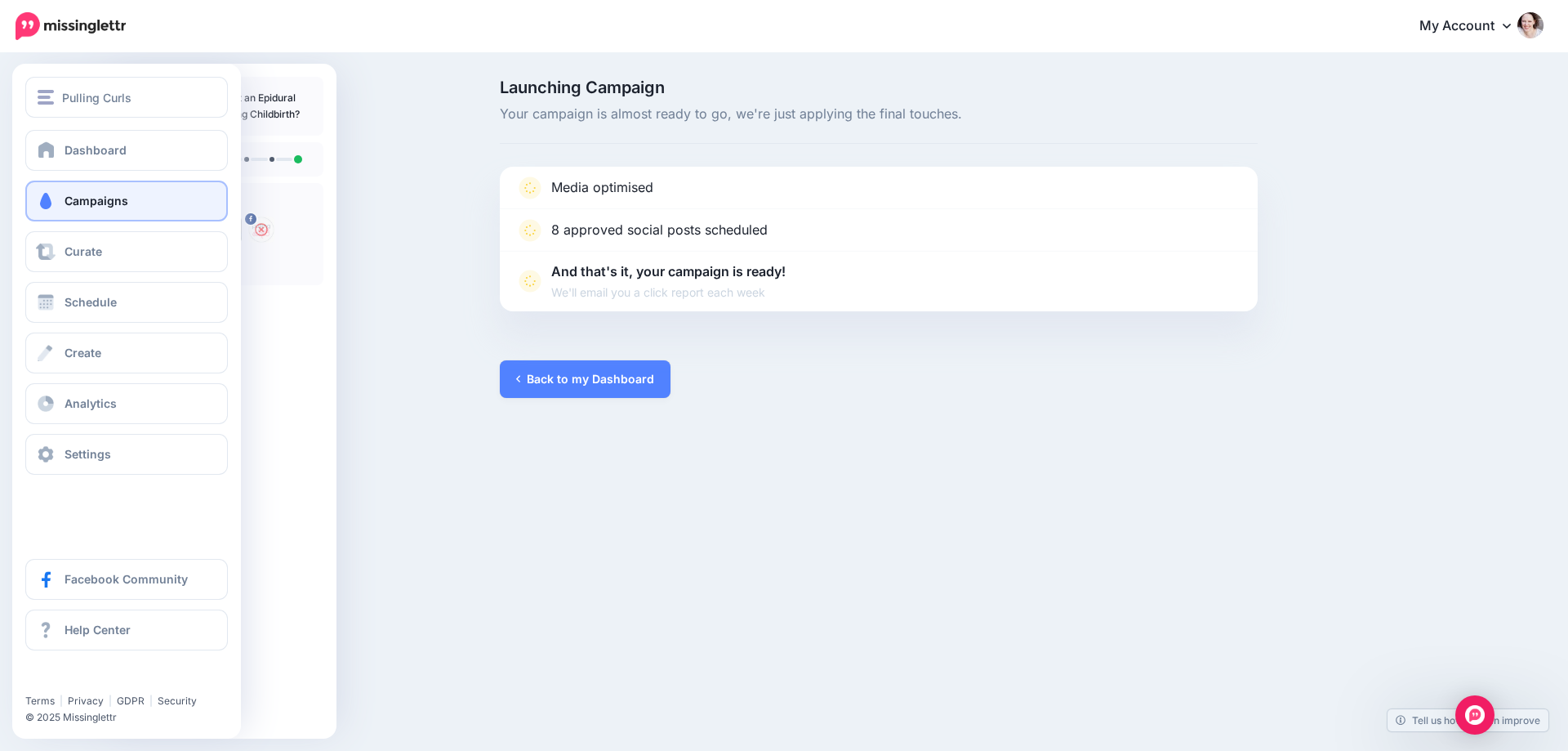
click at [95, 203] on span "Campaigns" at bounding box center [96, 200] width 63 height 14
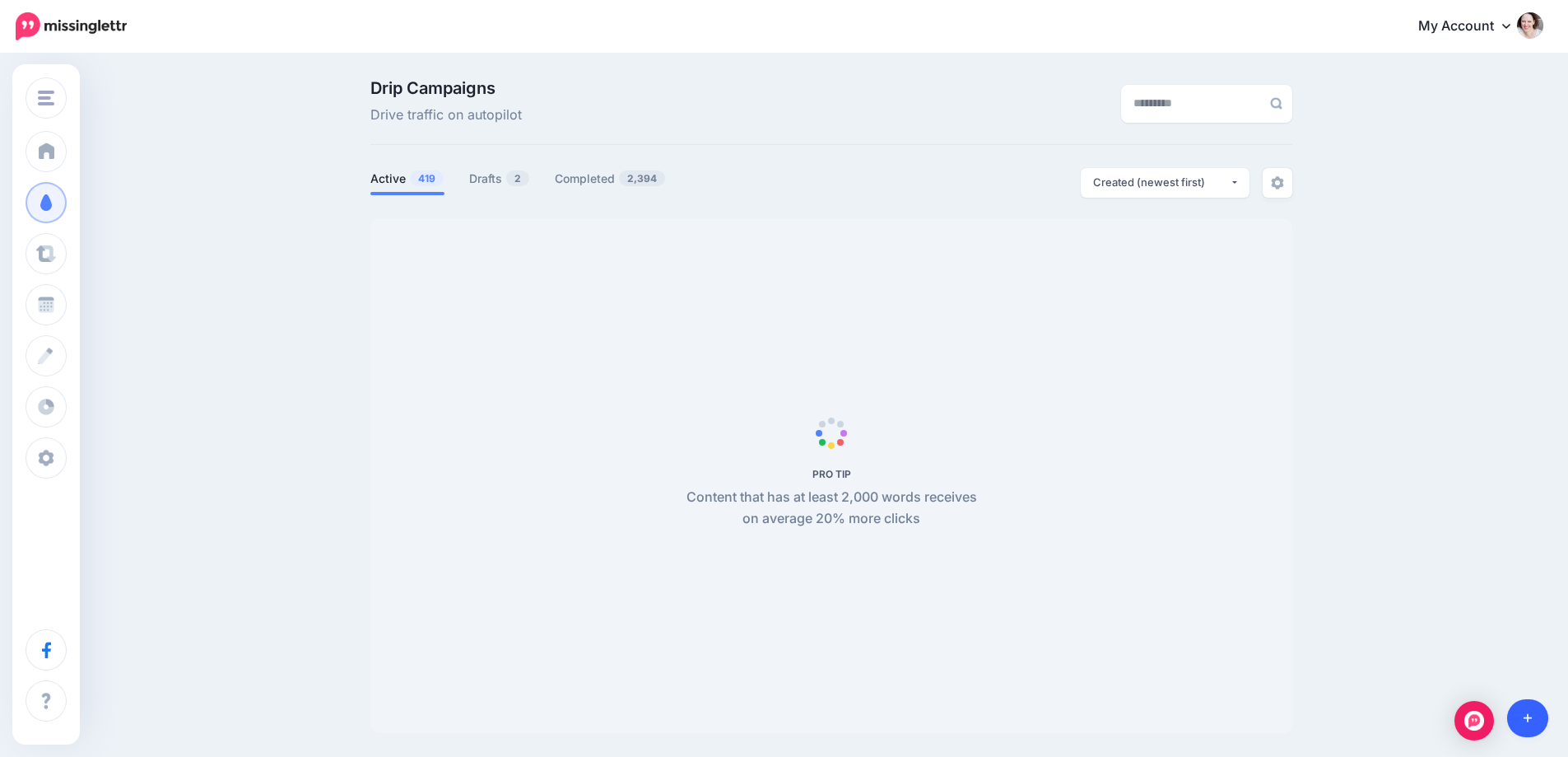
click at [1545, 726] on link at bounding box center [1528, 718] width 42 height 38
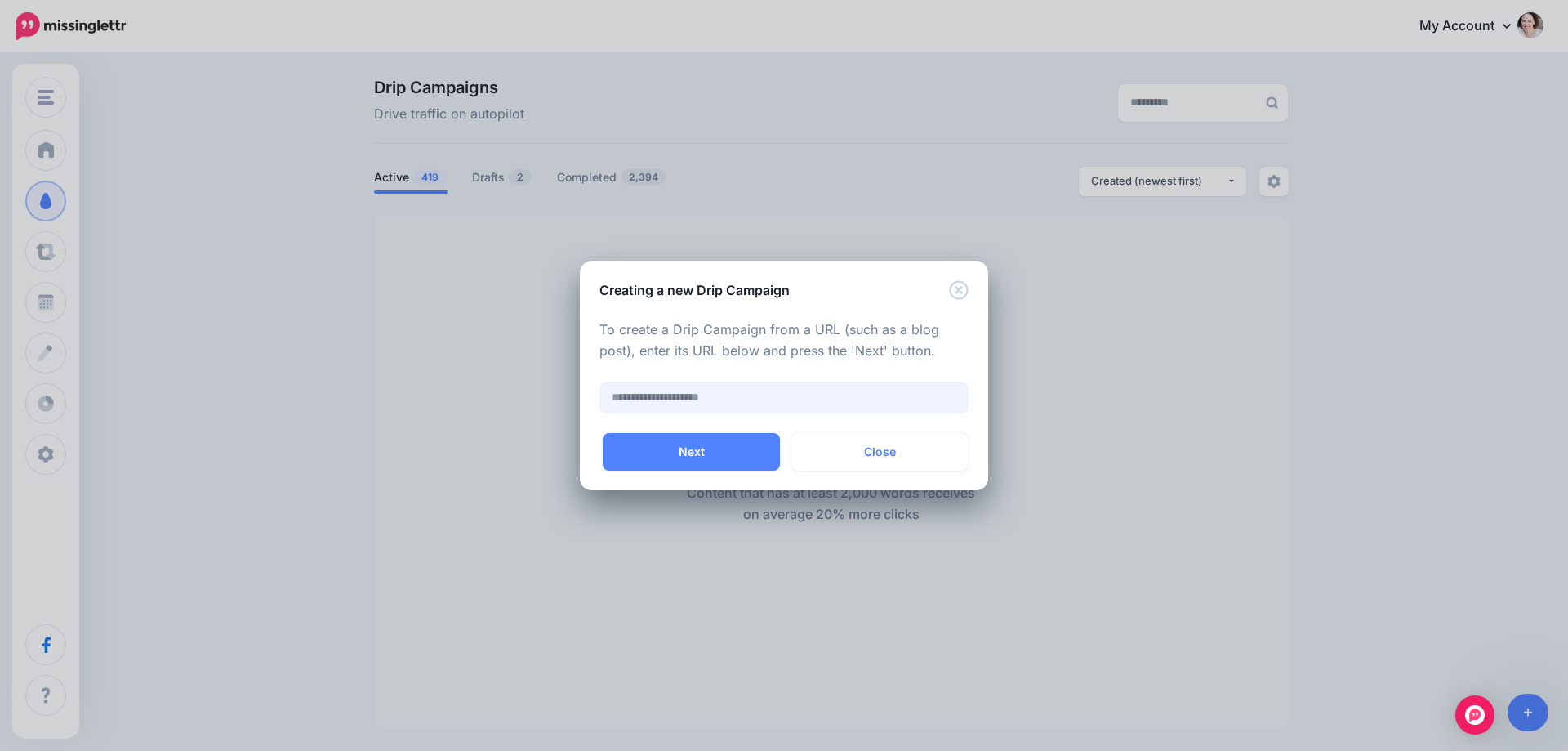
paste input "**********"
type input "**********"
click at [718, 456] on button "Next" at bounding box center [691, 452] width 177 height 38
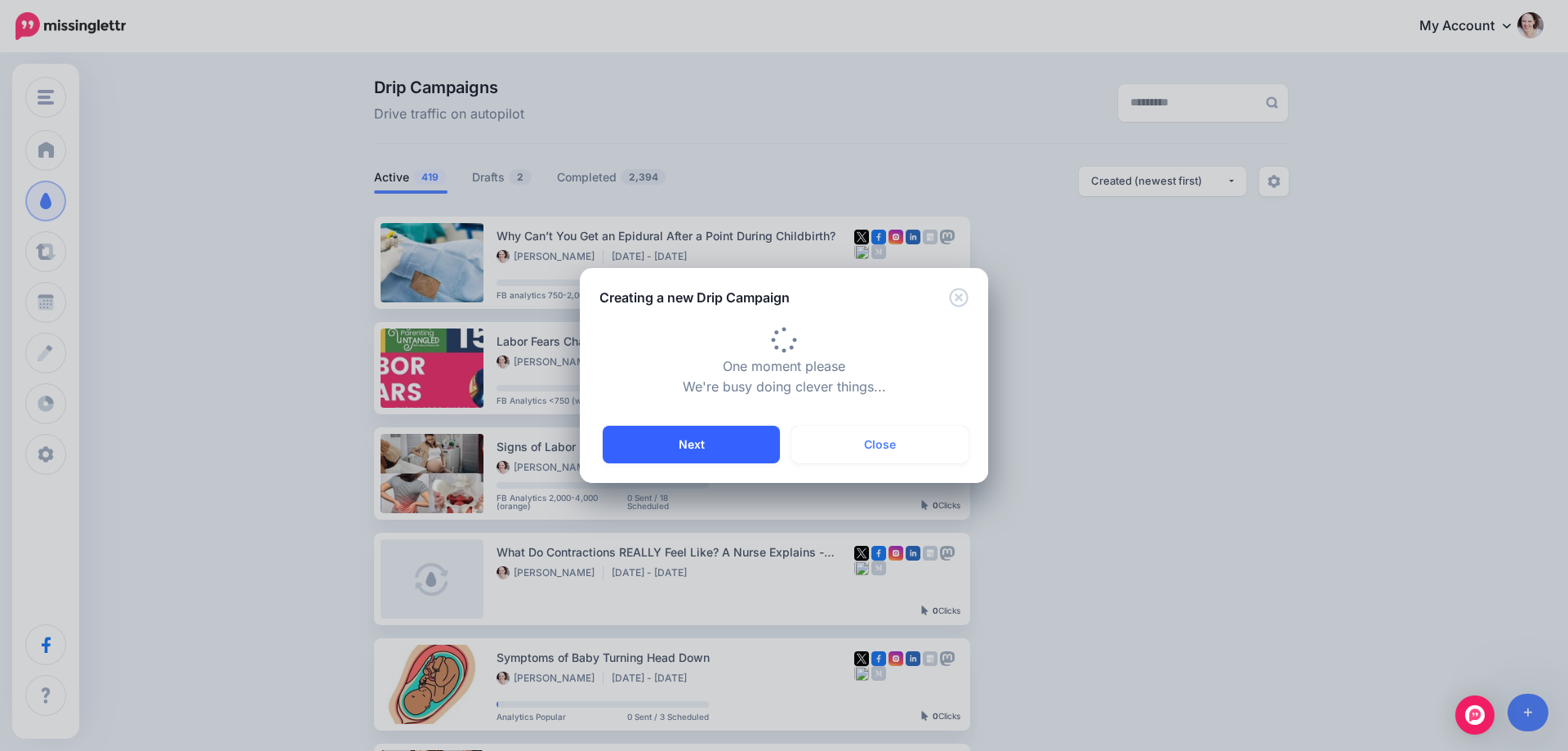
type input "**********"
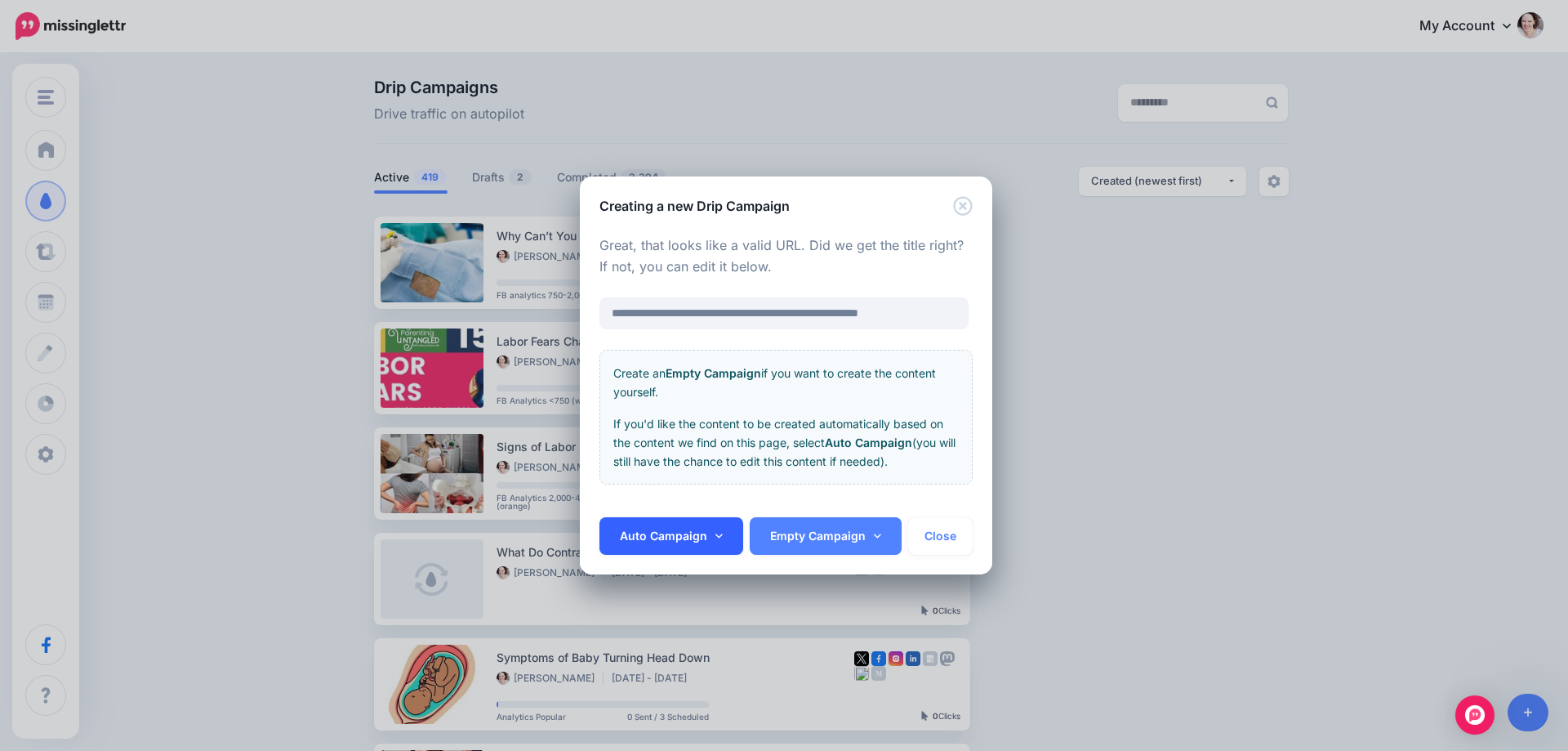
click at [652, 518] on link "Auto Campaign" at bounding box center [671, 536] width 144 height 38
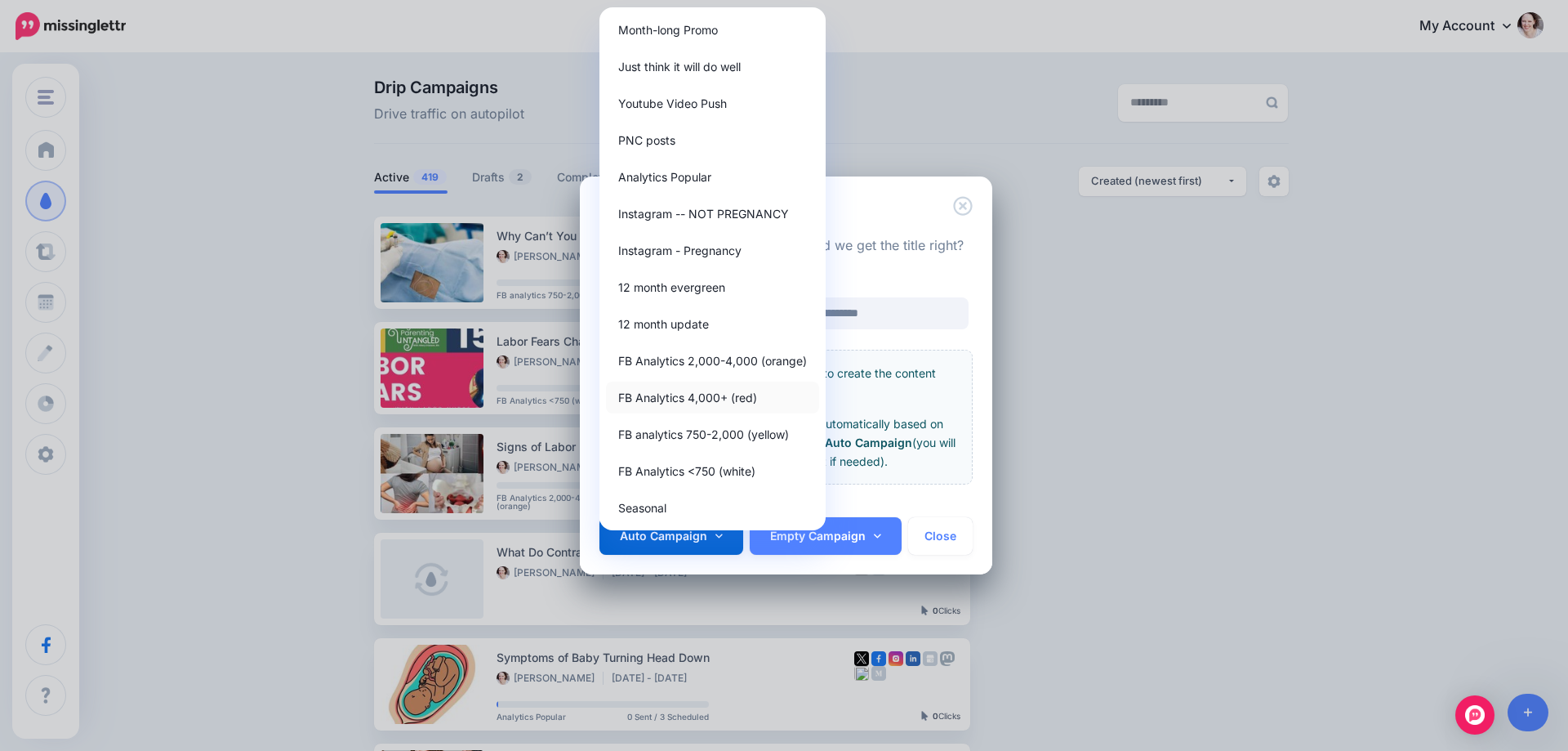
click at [688, 396] on link "FB Analytics 4,000+ (red)" at bounding box center [712, 397] width 213 height 32
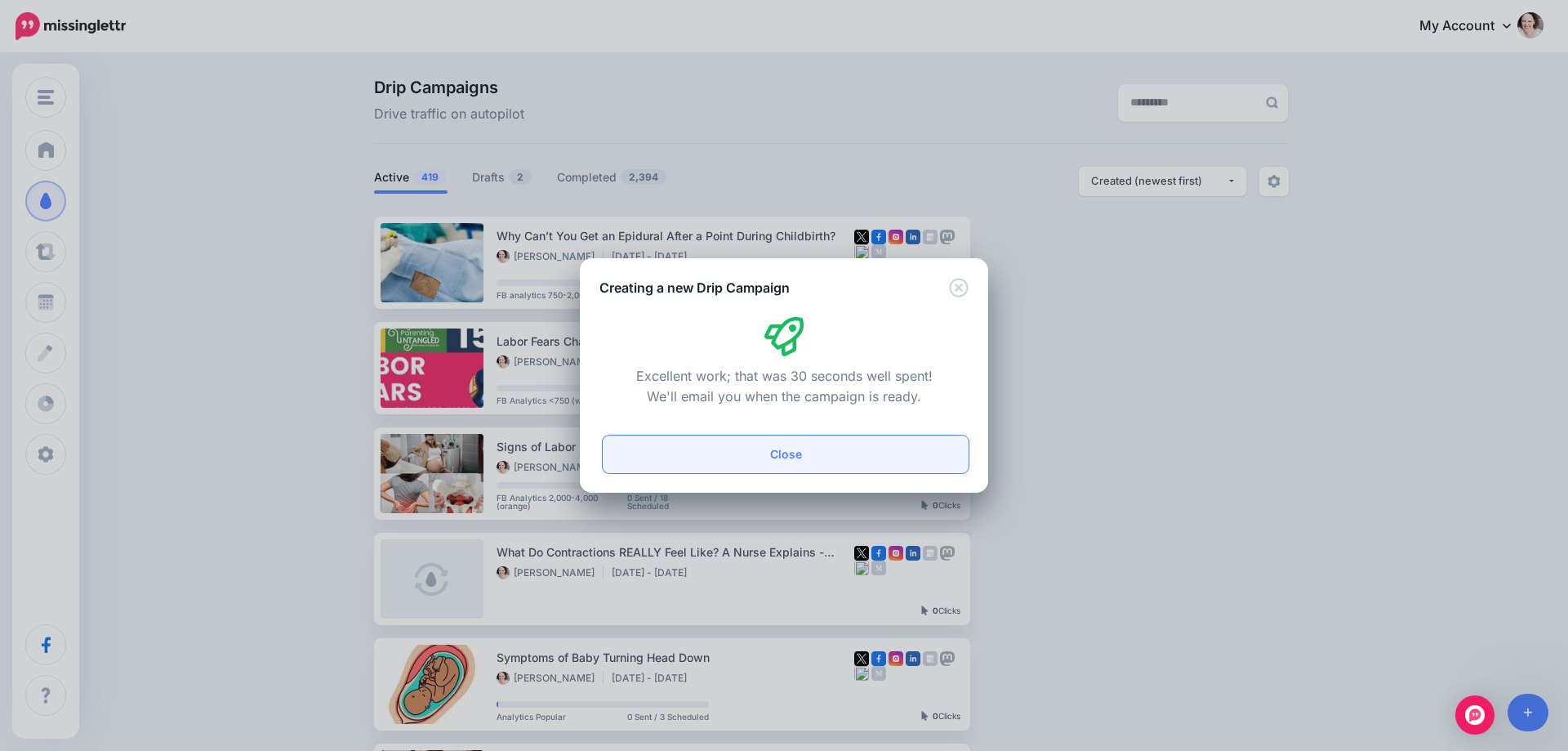
click at [752, 459] on button "Close" at bounding box center [786, 455] width 366 height 38
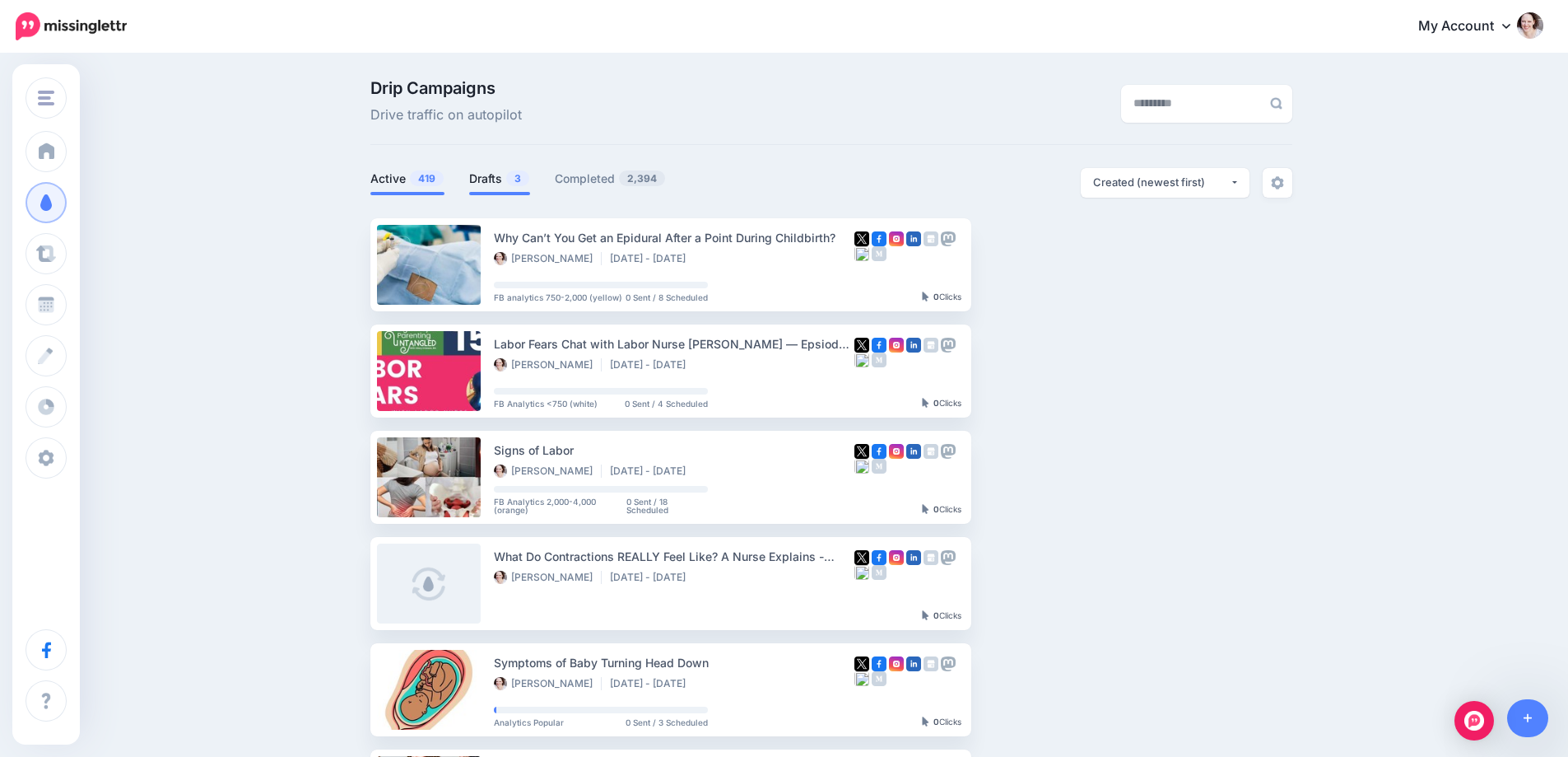
click at [501, 170] on link "Drafts 3" at bounding box center [499, 178] width 61 height 20
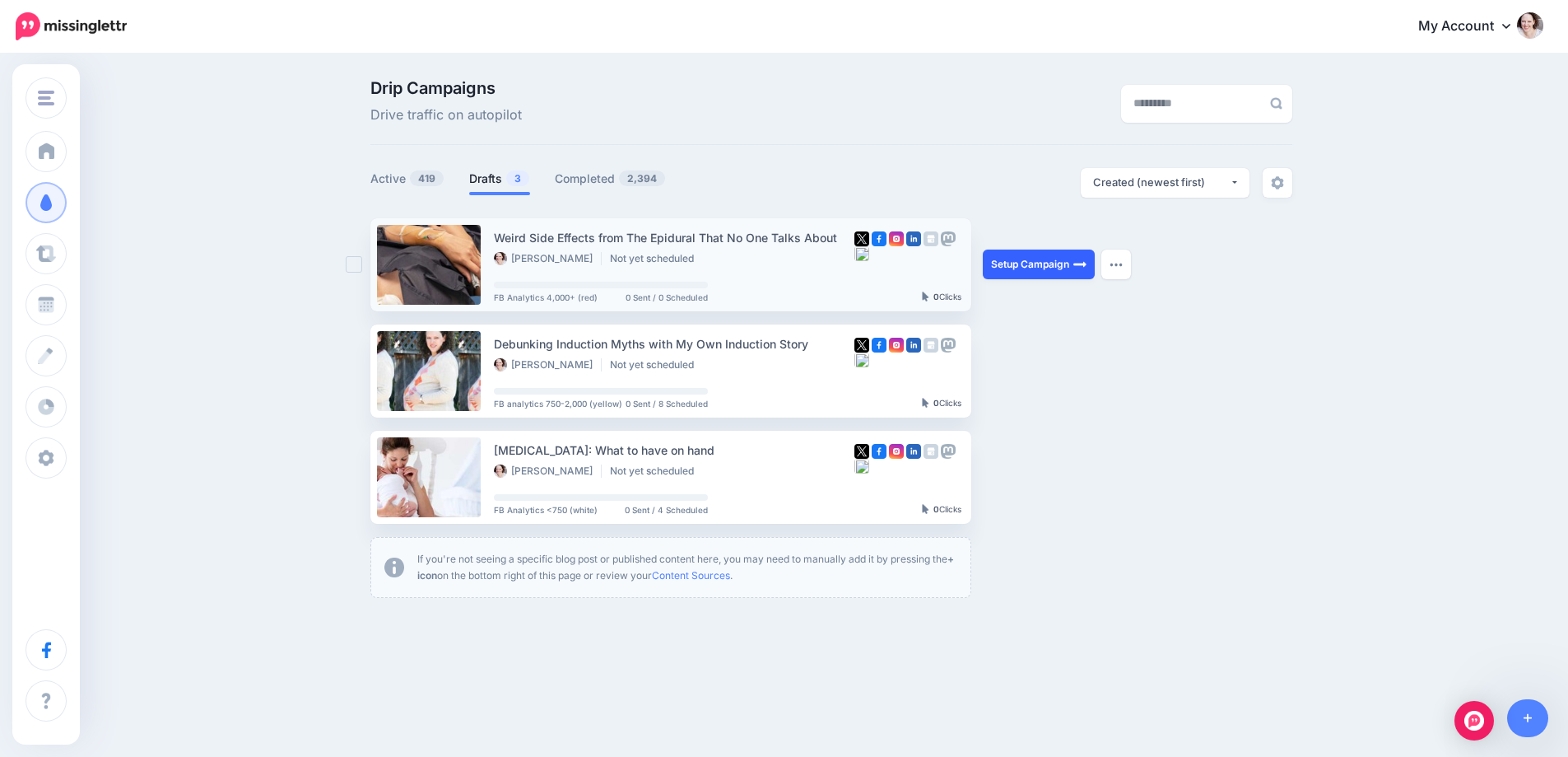
click at [994, 264] on link "Setup Campaign" at bounding box center [1038, 265] width 112 height 30
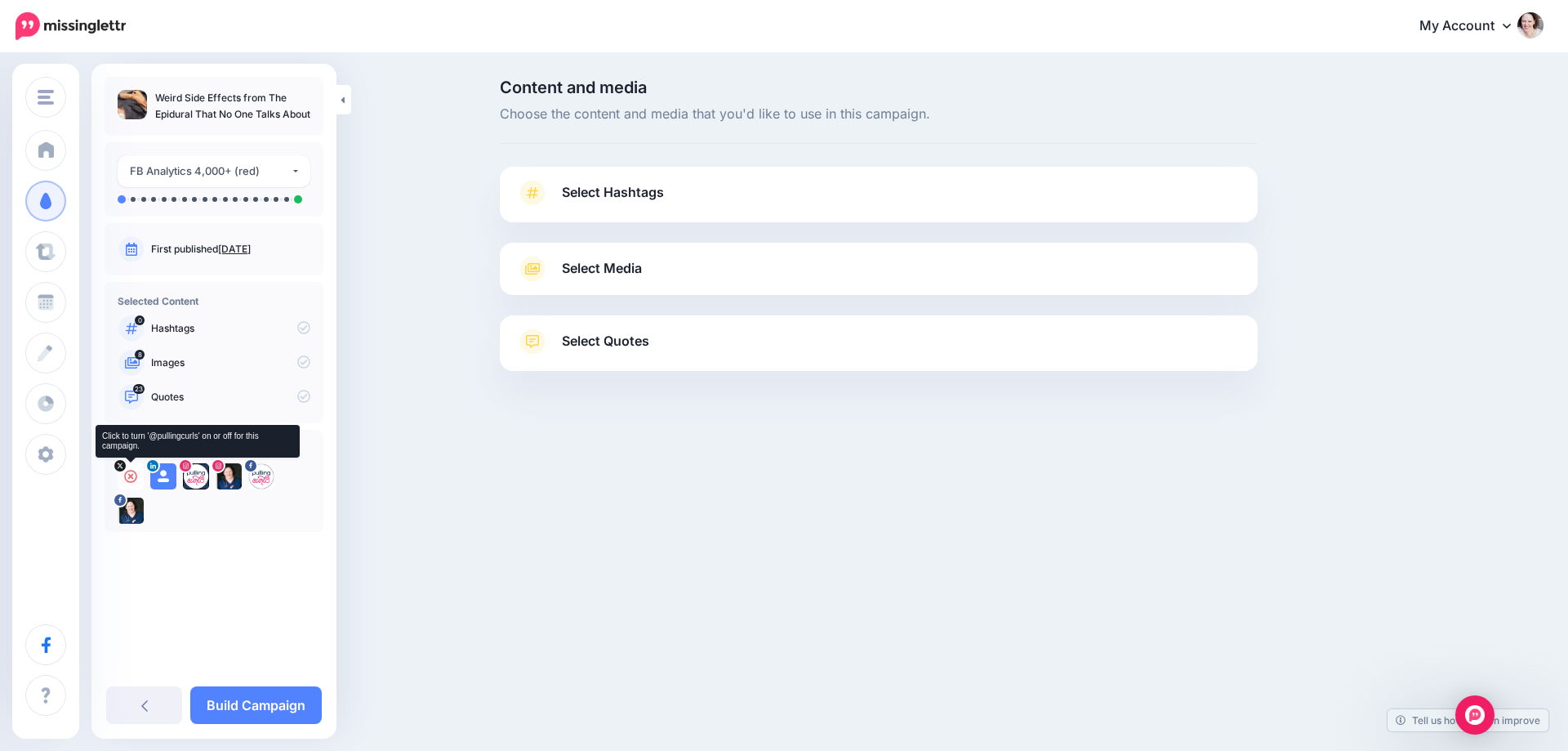
click at [129, 475] on icon at bounding box center [131, 476] width 13 height 13
click at [163, 474] on icon at bounding box center [163, 476] width 13 height 13
click at [194, 474] on icon at bounding box center [196, 476] width 13 height 13
click at [230, 475] on icon at bounding box center [229, 476] width 13 height 13
click at [262, 476] on icon at bounding box center [261, 476] width 13 height 13
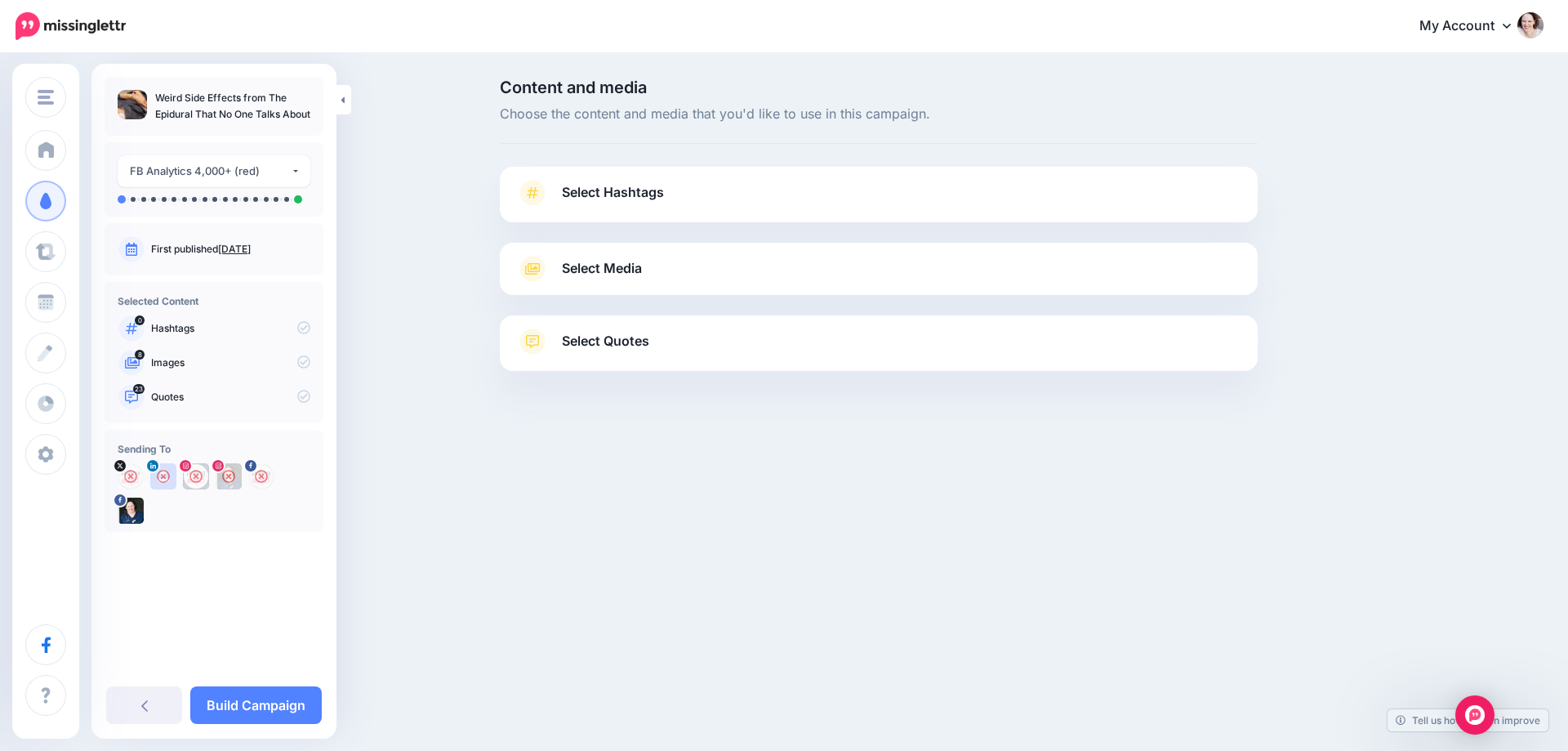
click at [629, 264] on span "Select Media" at bounding box center [601, 268] width 80 height 22
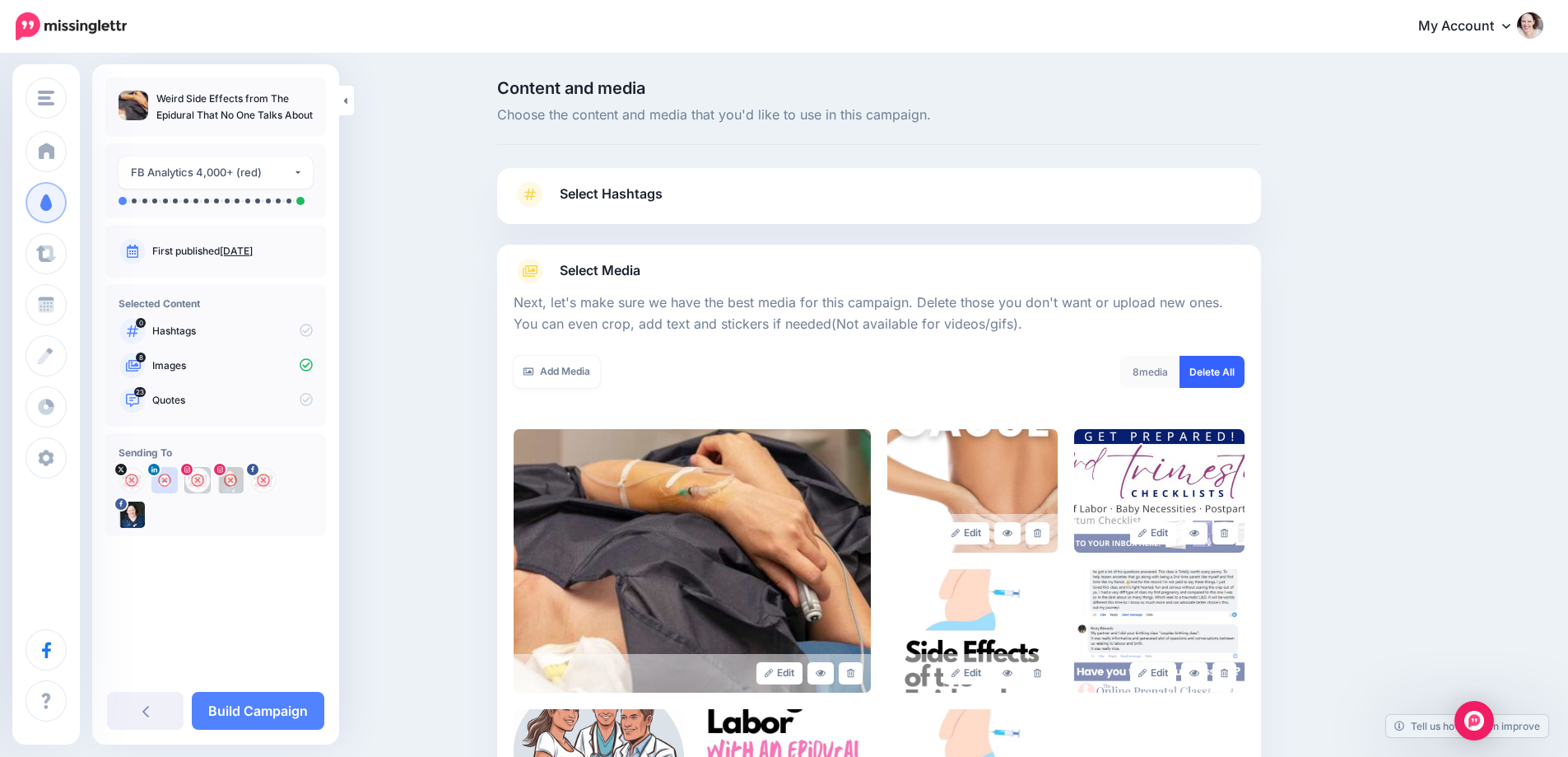
click at [1229, 358] on link "Delete All" at bounding box center [1212, 371] width 65 height 32
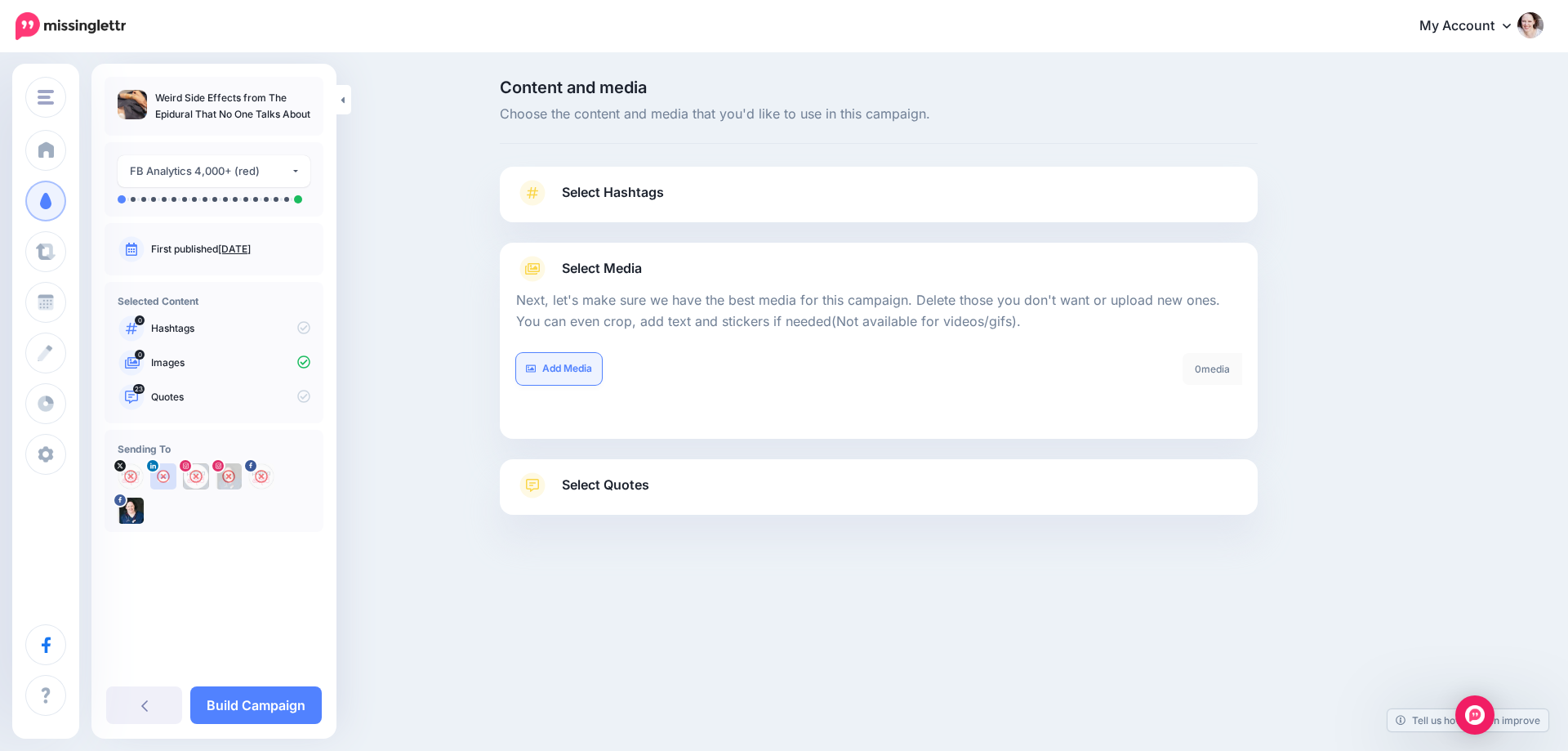
click at [567, 366] on link "Add Media" at bounding box center [559, 368] width 86 height 32
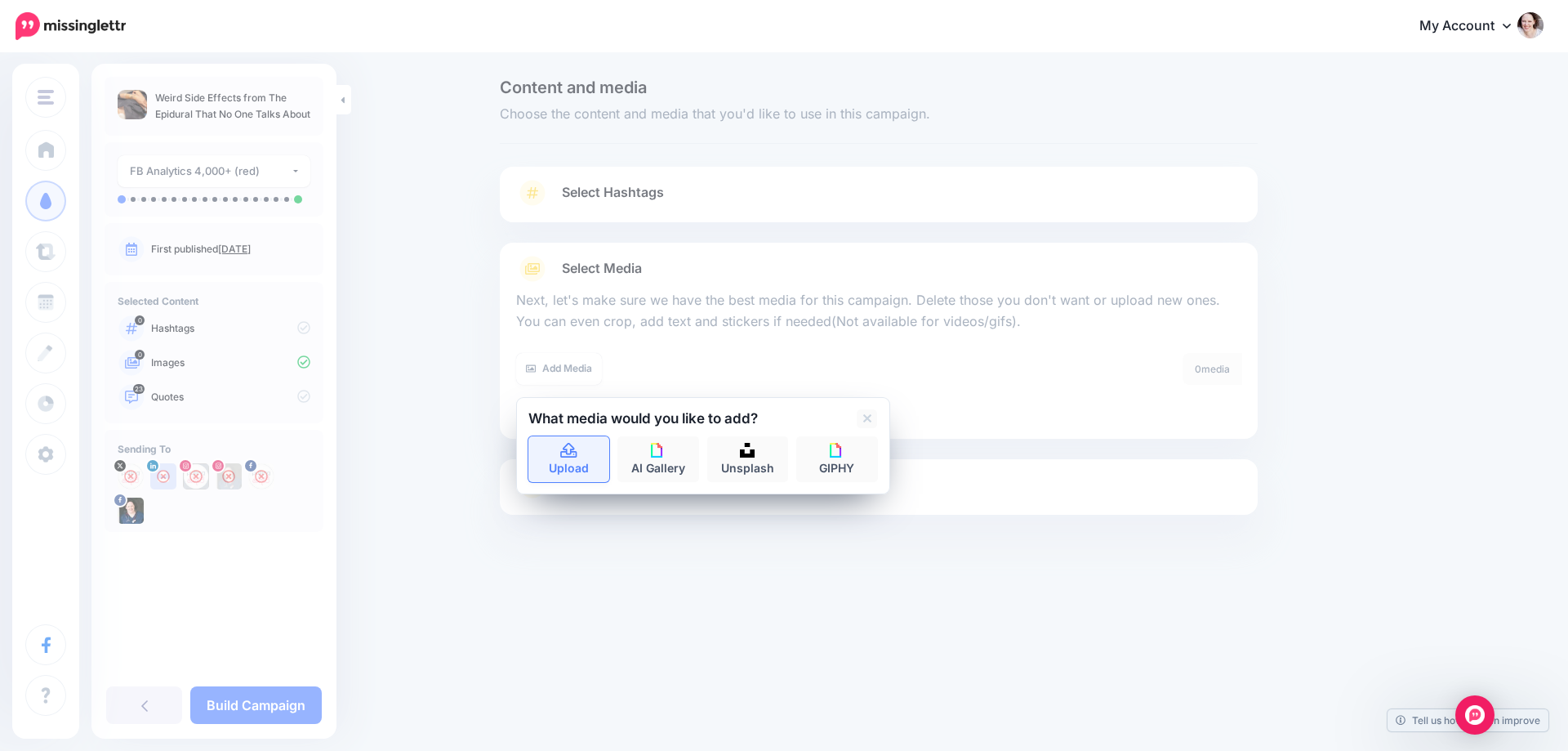
click at [576, 471] on link "Upload" at bounding box center [569, 459] width 82 height 46
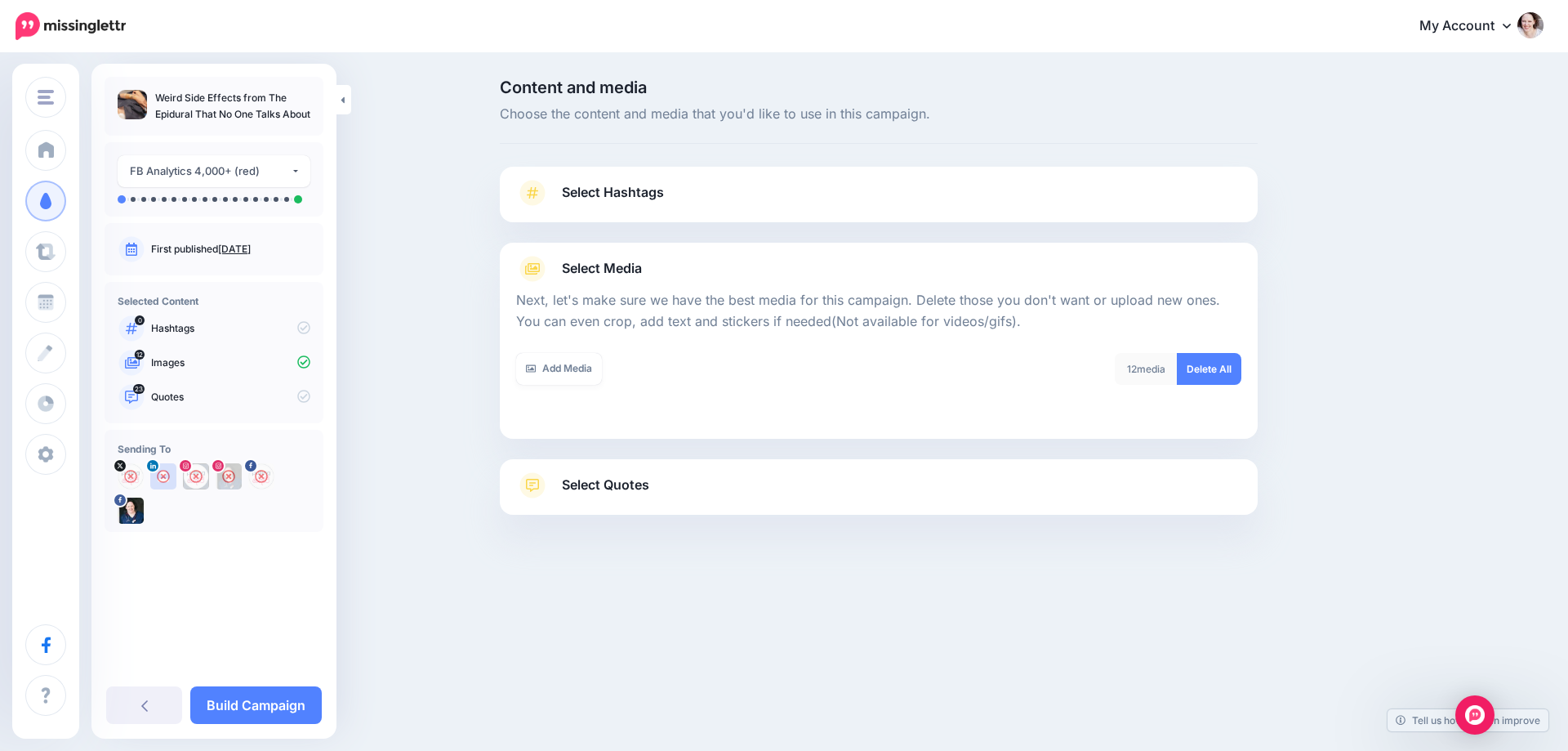
click at [698, 496] on link "Select Quotes" at bounding box center [879, 493] width 726 height 43
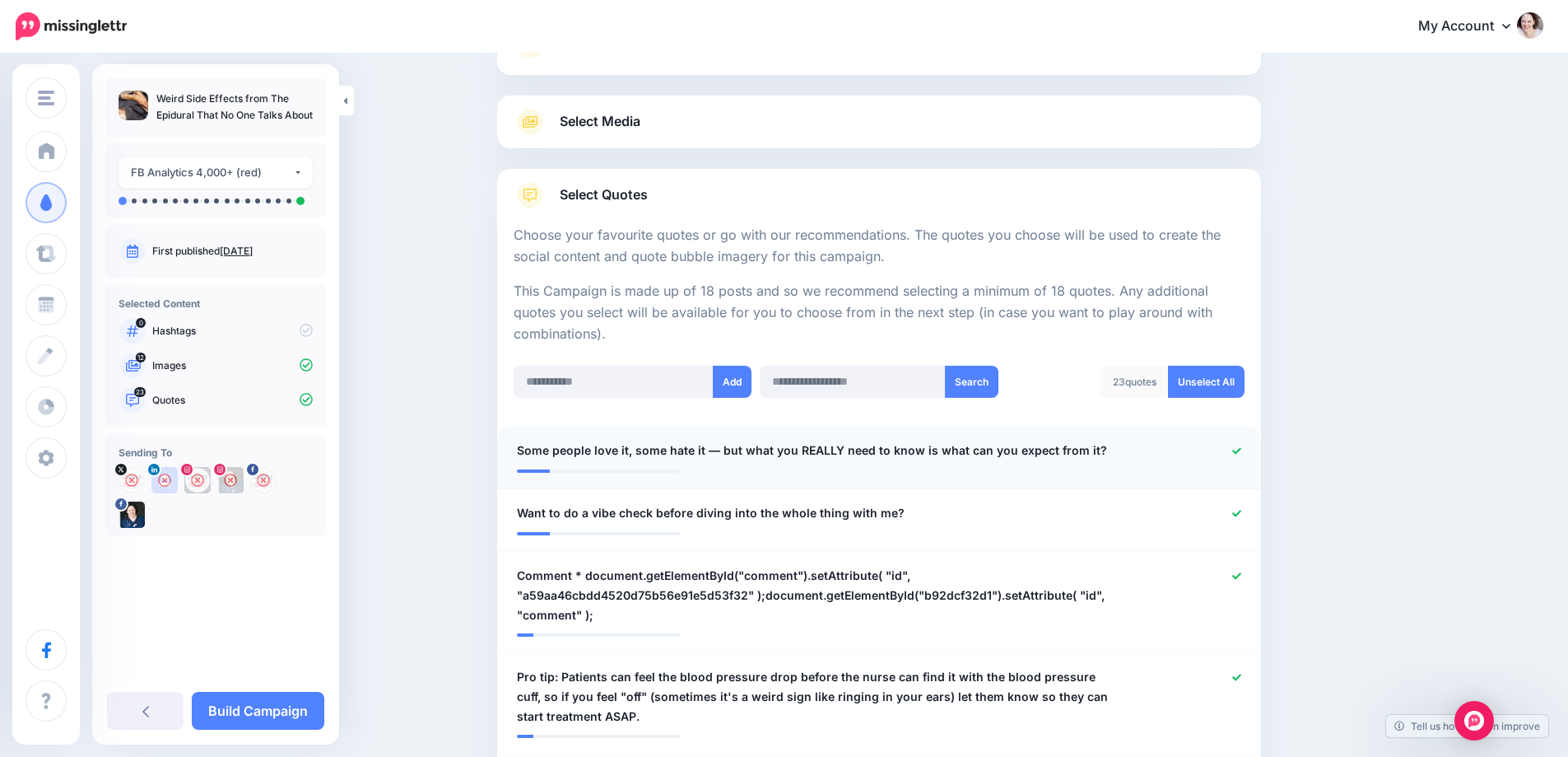
scroll to position [247, 0]
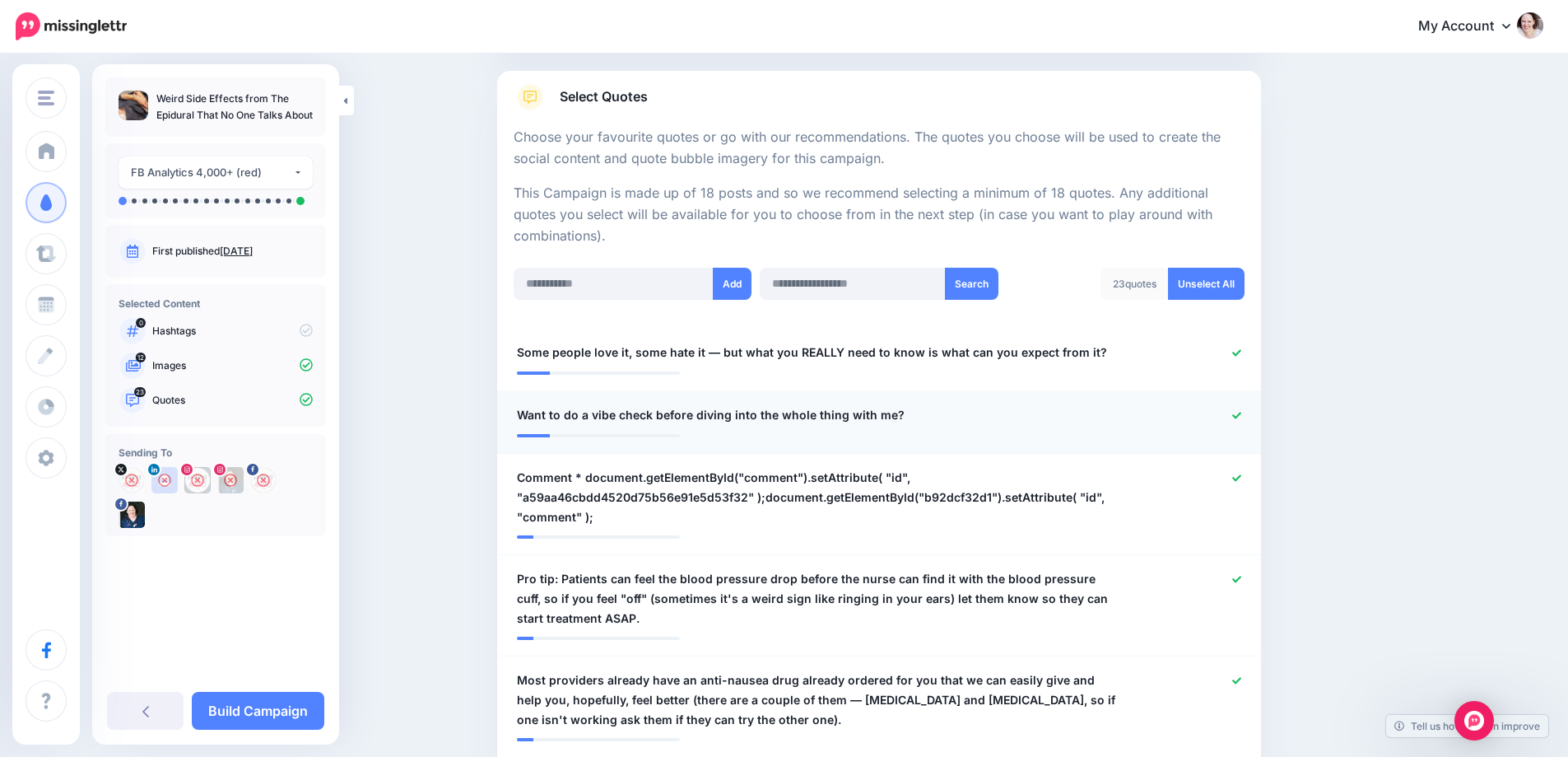
click at [1240, 413] on icon at bounding box center [1237, 415] width 9 height 9
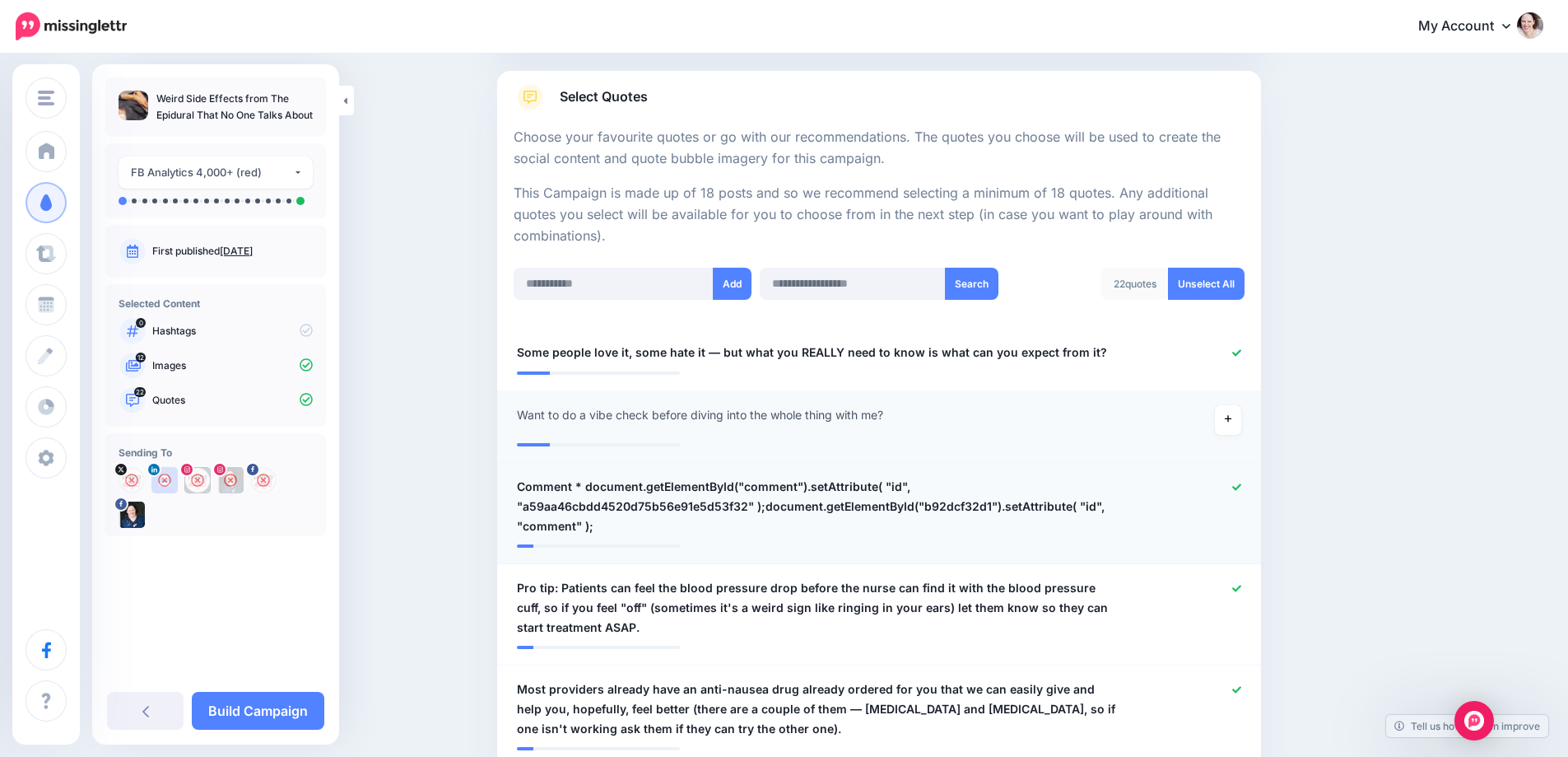
click at [1243, 480] on div at bounding box center [1192, 505] width 125 height 59
click at [1242, 489] on icon at bounding box center [1237, 486] width 9 height 7
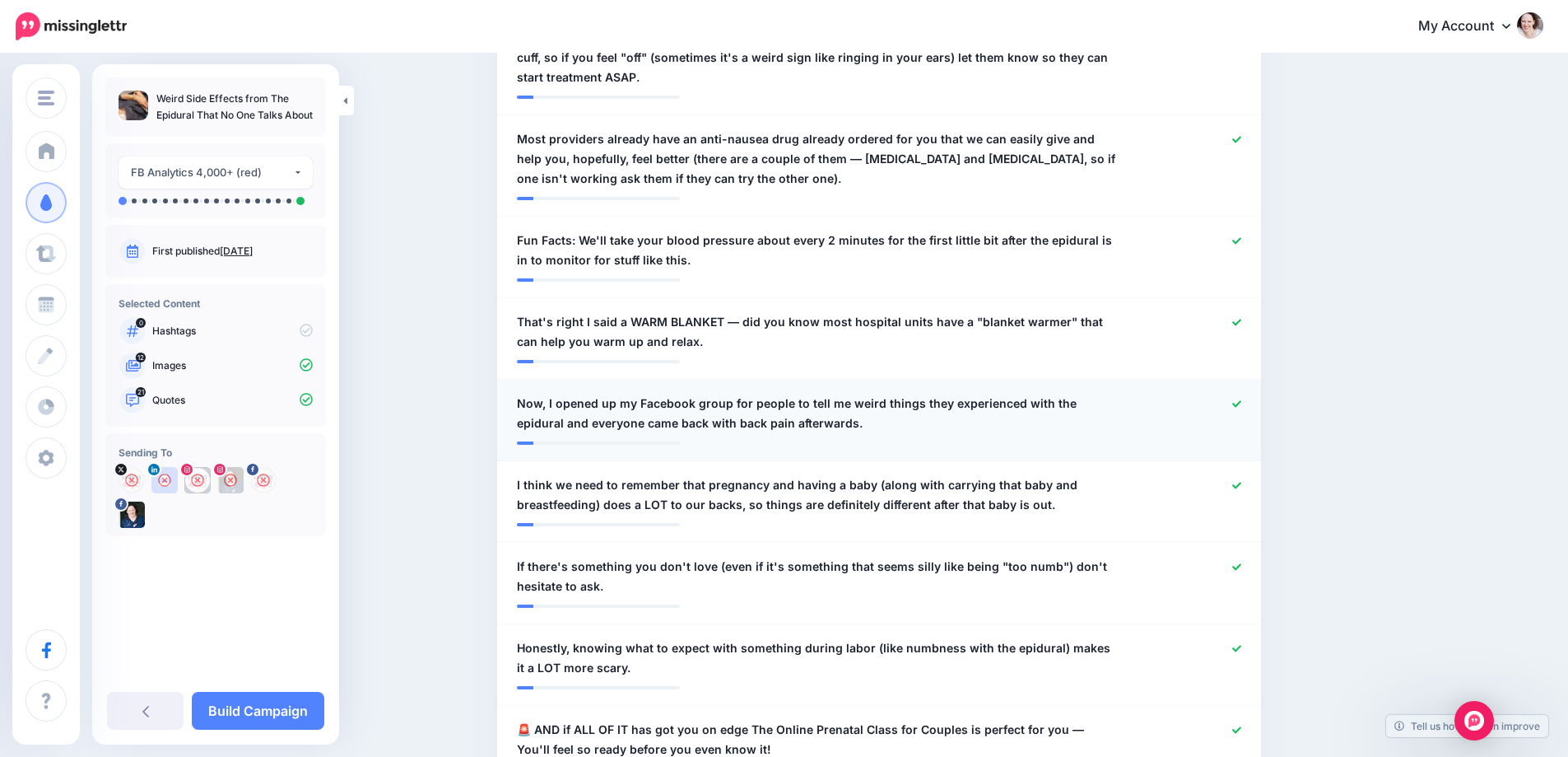
scroll to position [823, 0]
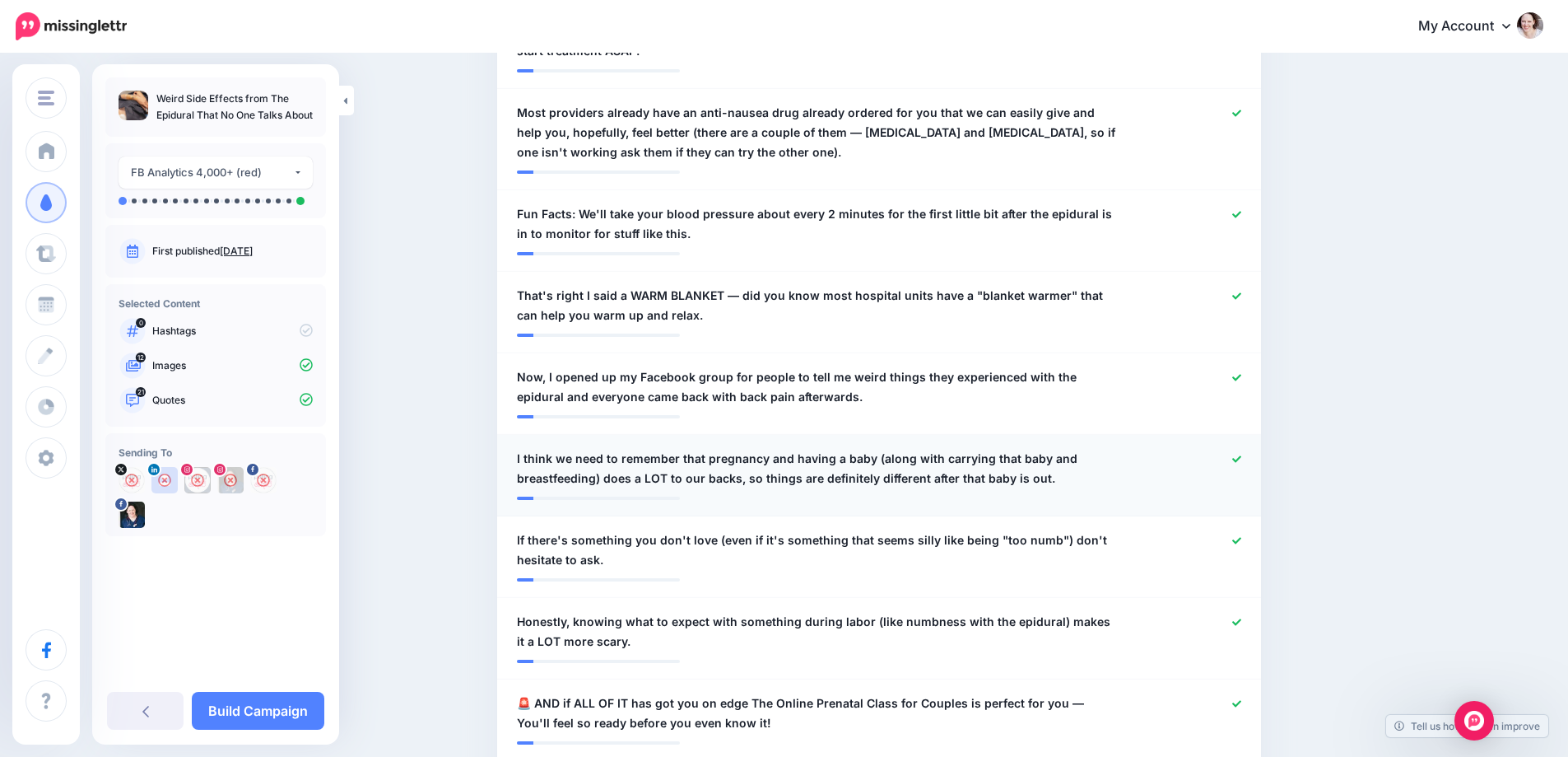
click at [1249, 459] on div at bounding box center [1192, 469] width 125 height 40
click at [1242, 458] on icon at bounding box center [1237, 458] width 9 height 7
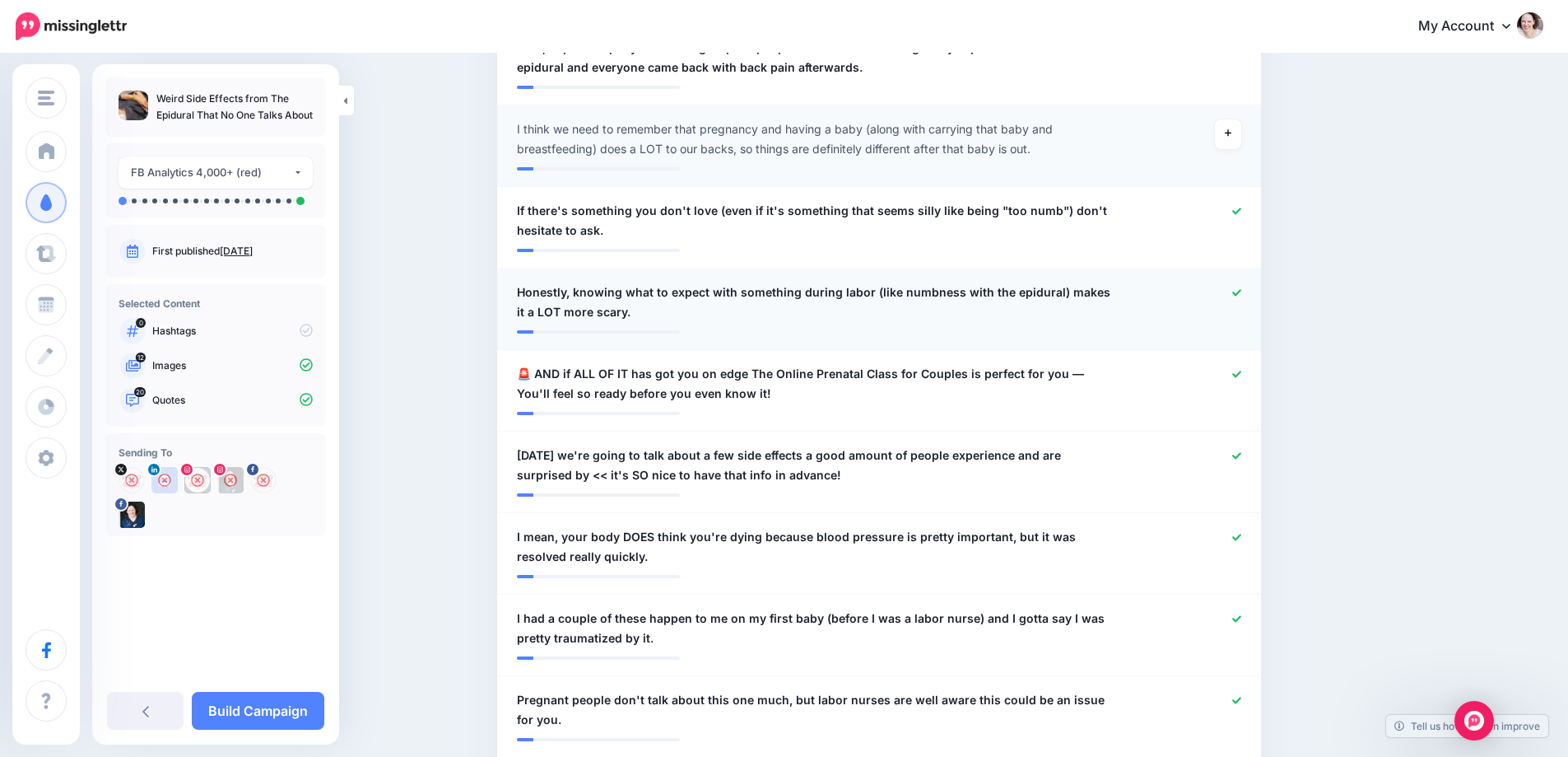
scroll to position [1235, 0]
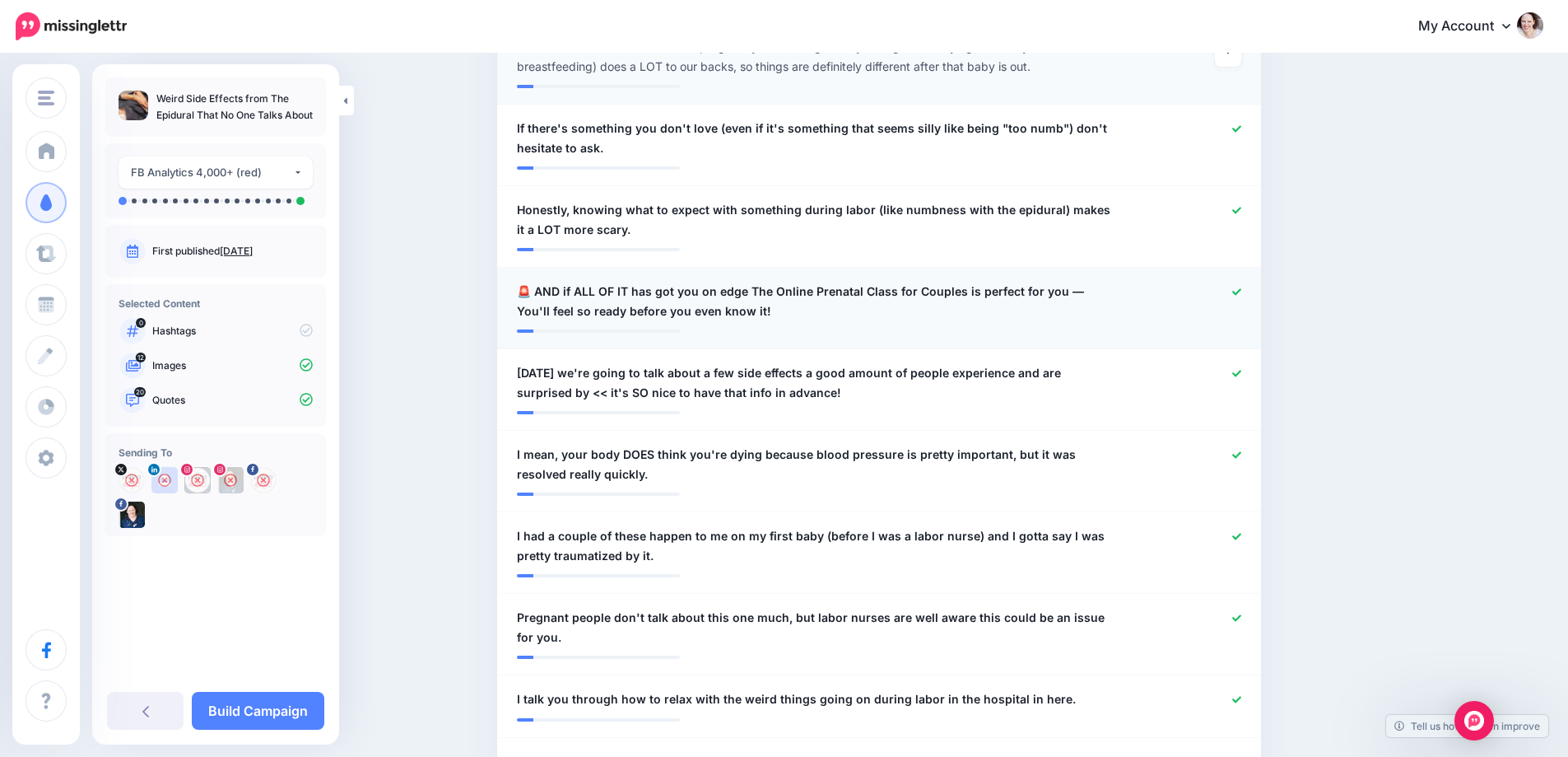
click at [1240, 289] on icon at bounding box center [1237, 291] width 9 height 9
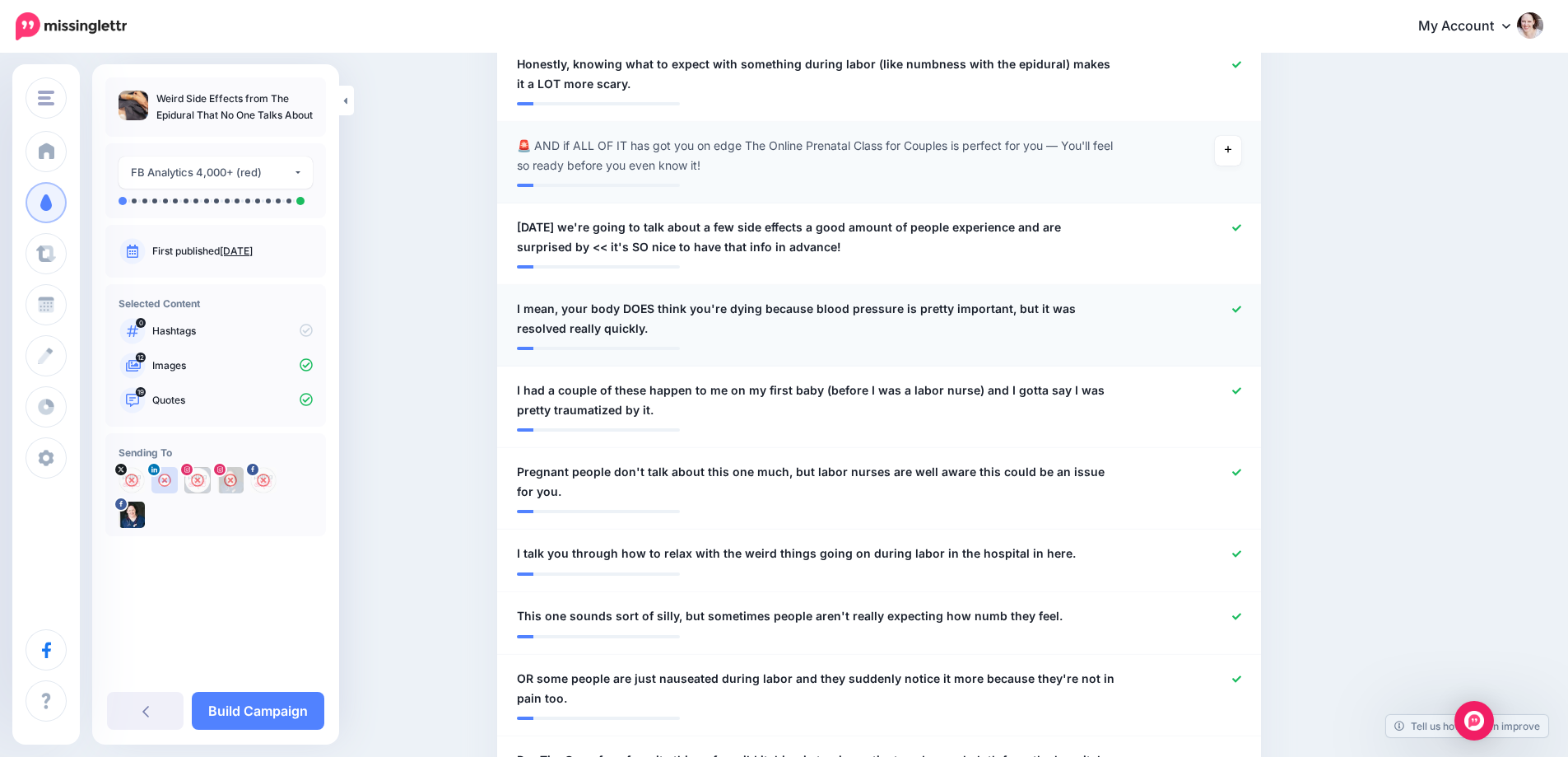
scroll to position [1399, 0]
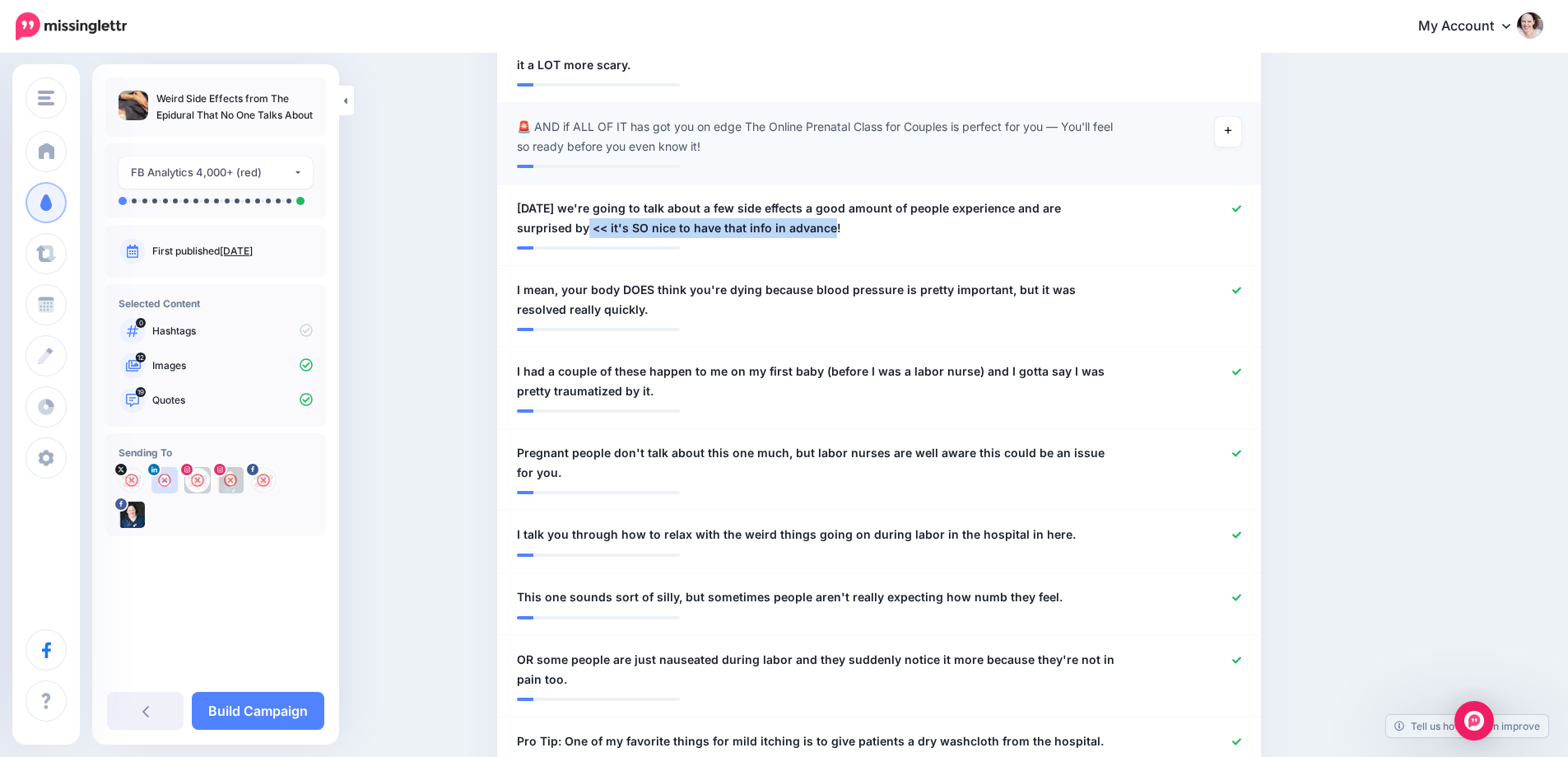
drag, startPoint x: 848, startPoint y: 230, endPoint x: 477, endPoint y: 218, distance: 371.2
click at [630, 220] on span "Today we're going to talk about a few side effects a good amount of people expe…" at bounding box center [817, 218] width 600 height 40
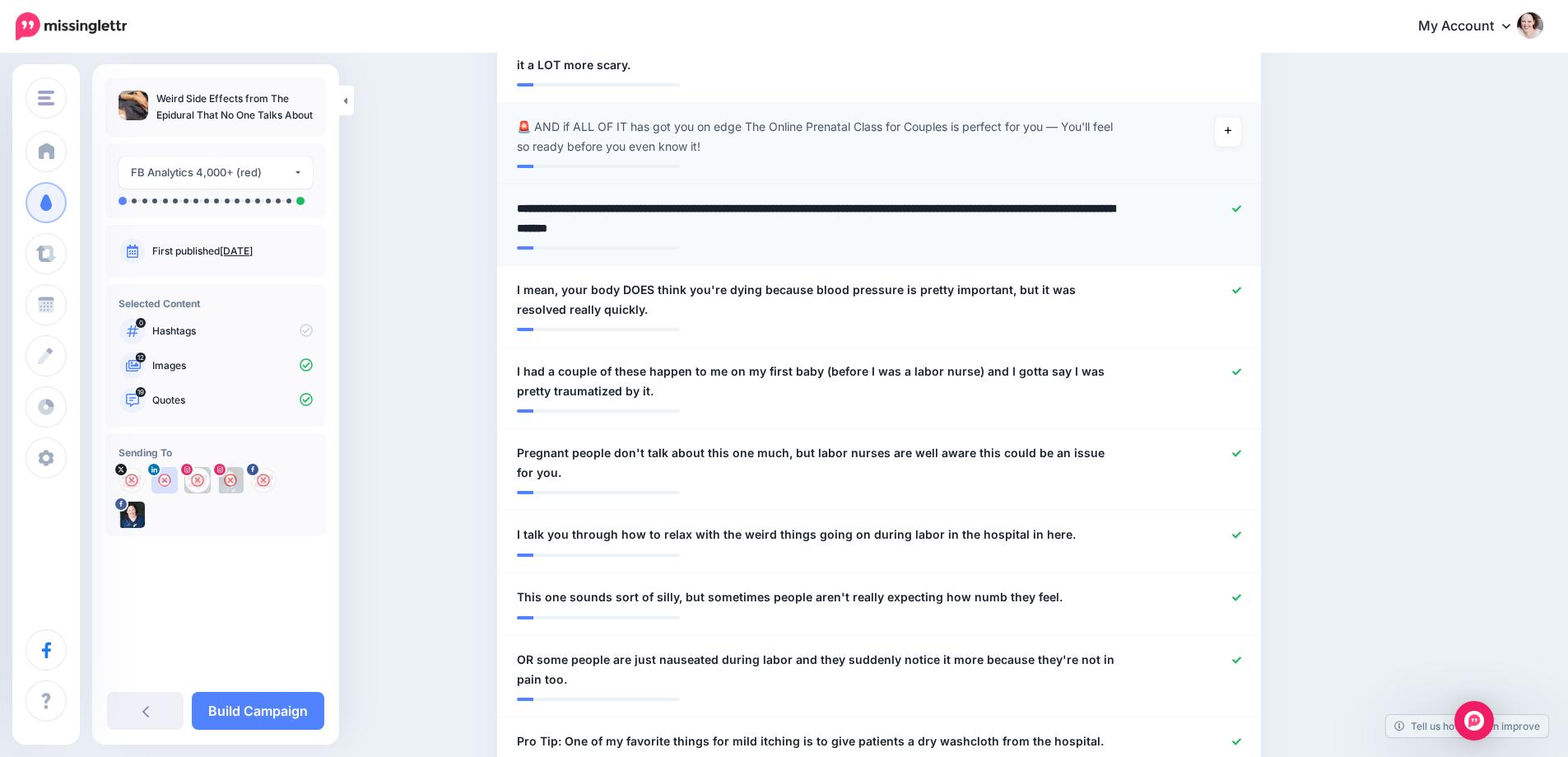
click at [630, 220] on textarea "**********" at bounding box center [817, 218] width 600 height 40
click at [716, 233] on textarea "**********" at bounding box center [817, 218] width 600 height 40
drag, startPoint x: 672, startPoint y: 231, endPoint x: 521, endPoint y: 235, distance: 151.1
click at [521, 235] on div "**********" at bounding box center [817, 218] width 625 height 40
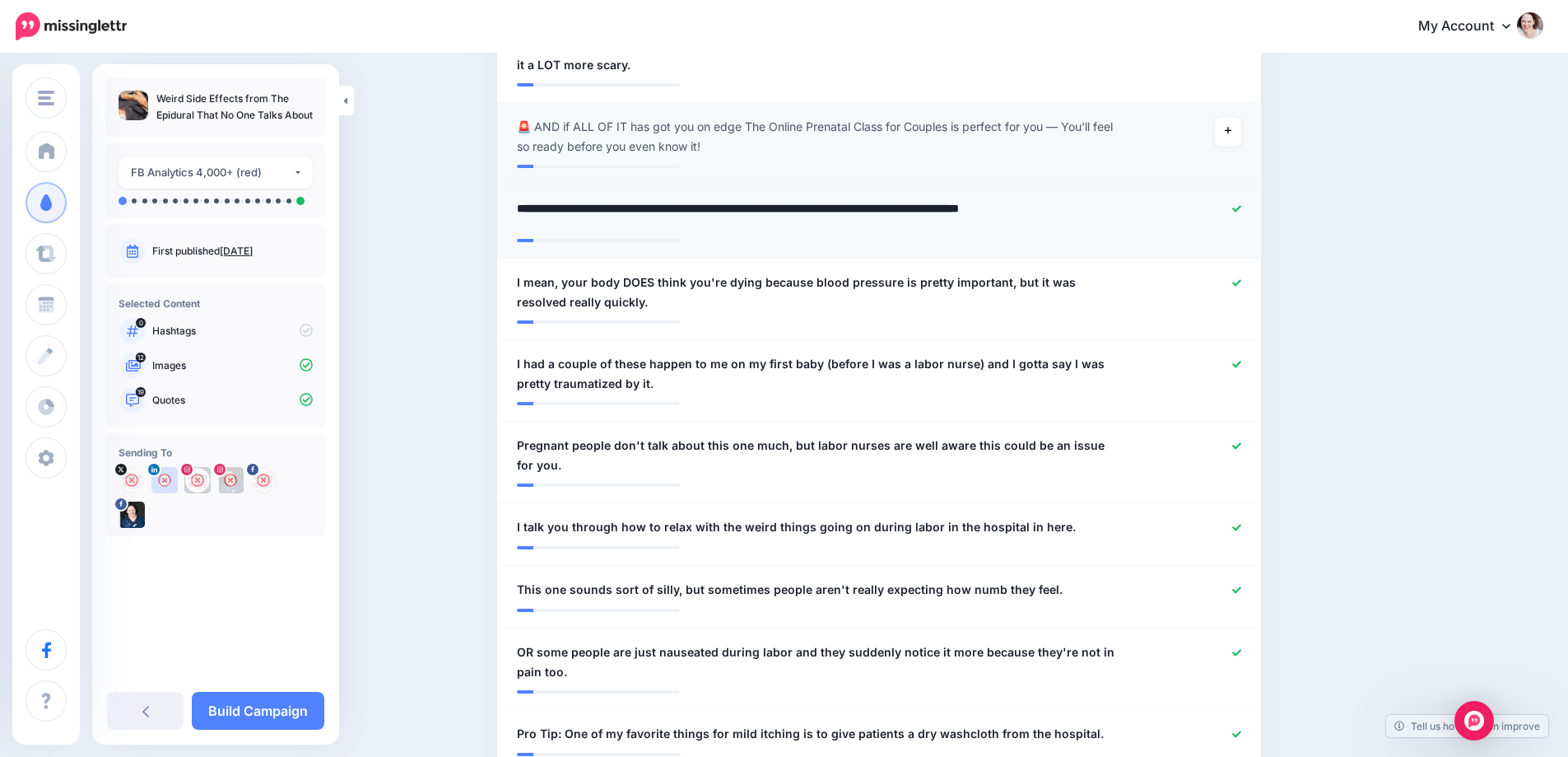
type textarea "**********"
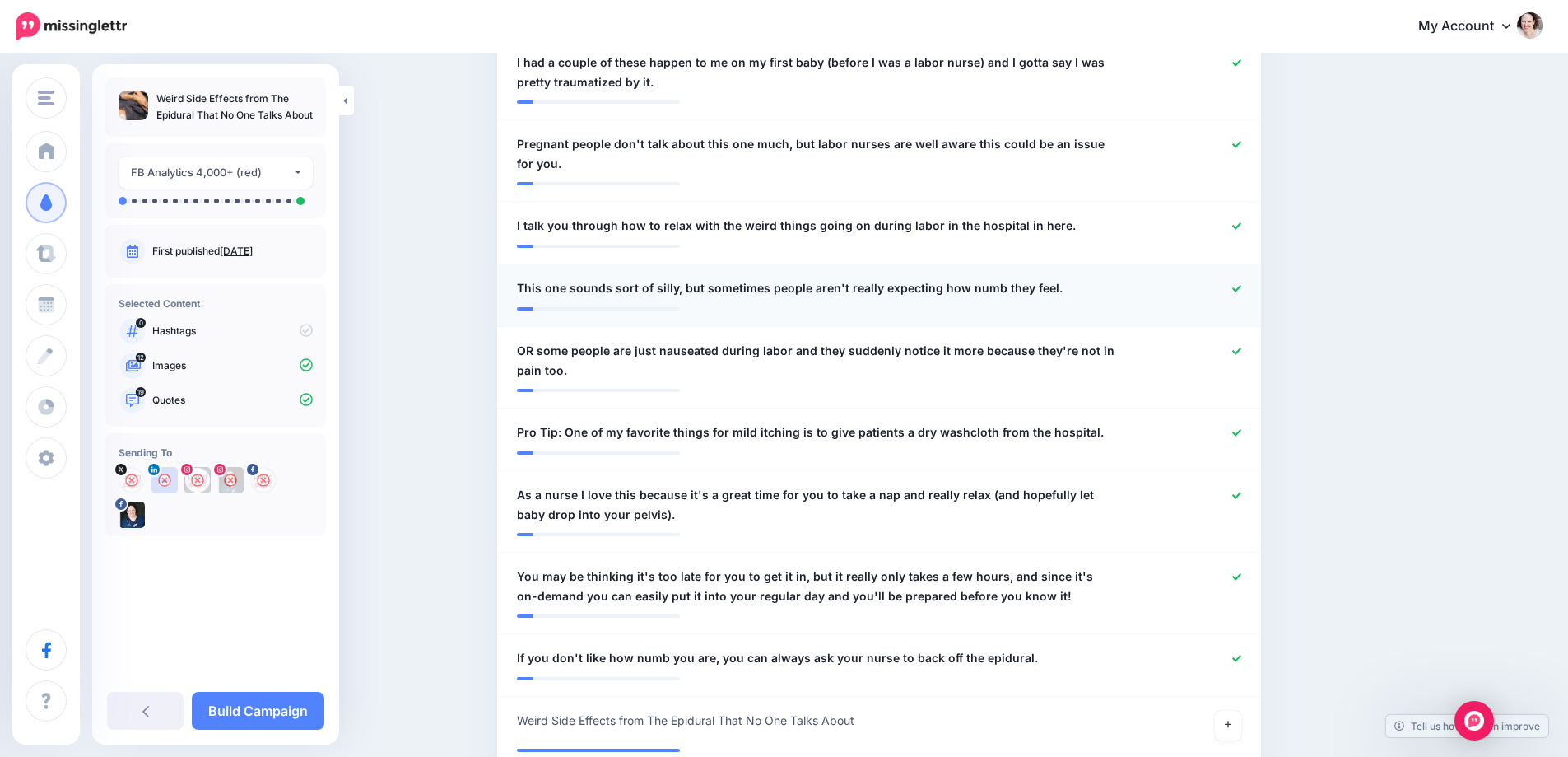
scroll to position [1729, 0]
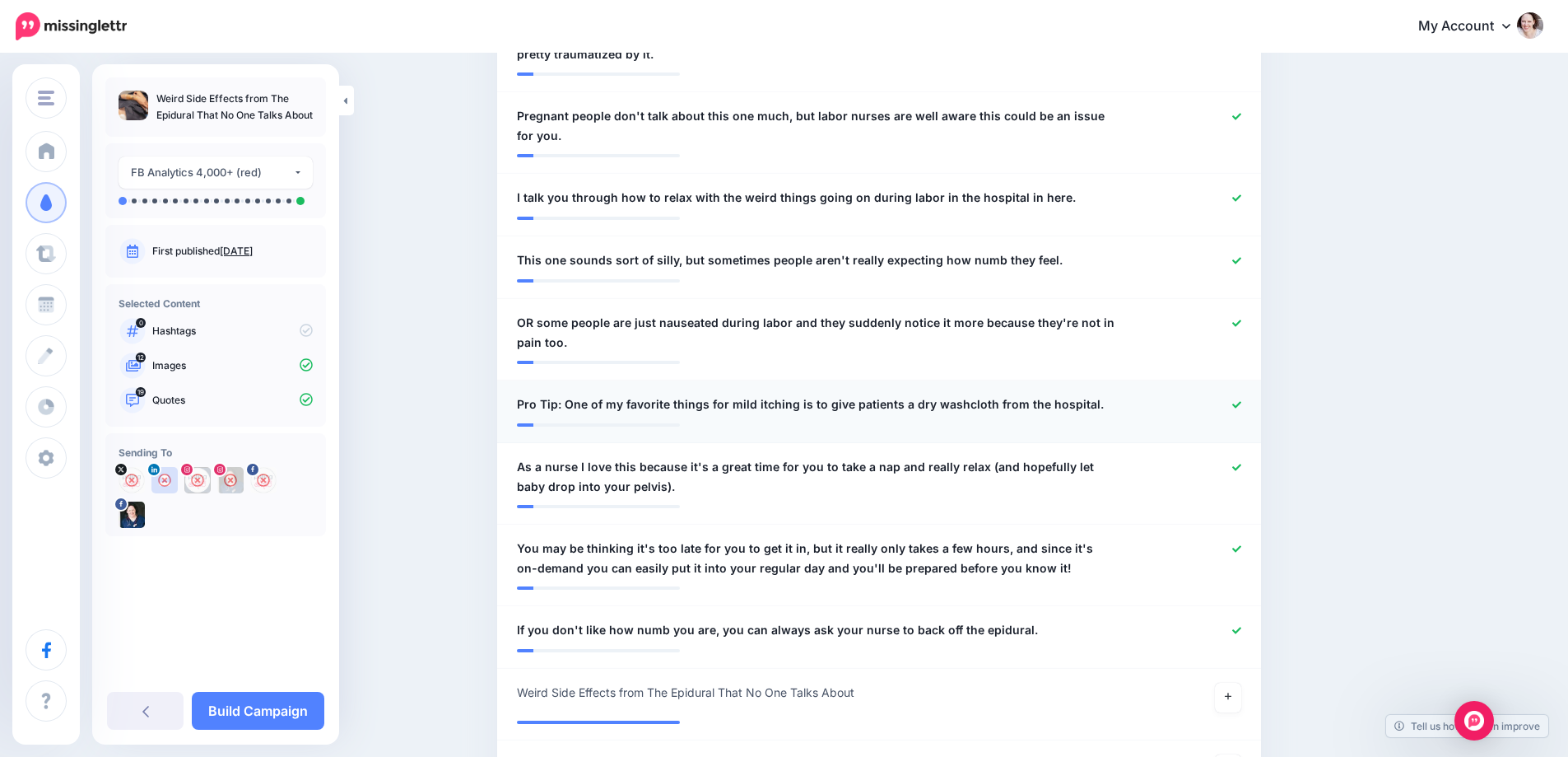
click at [1242, 404] on icon at bounding box center [1237, 404] width 9 height 9
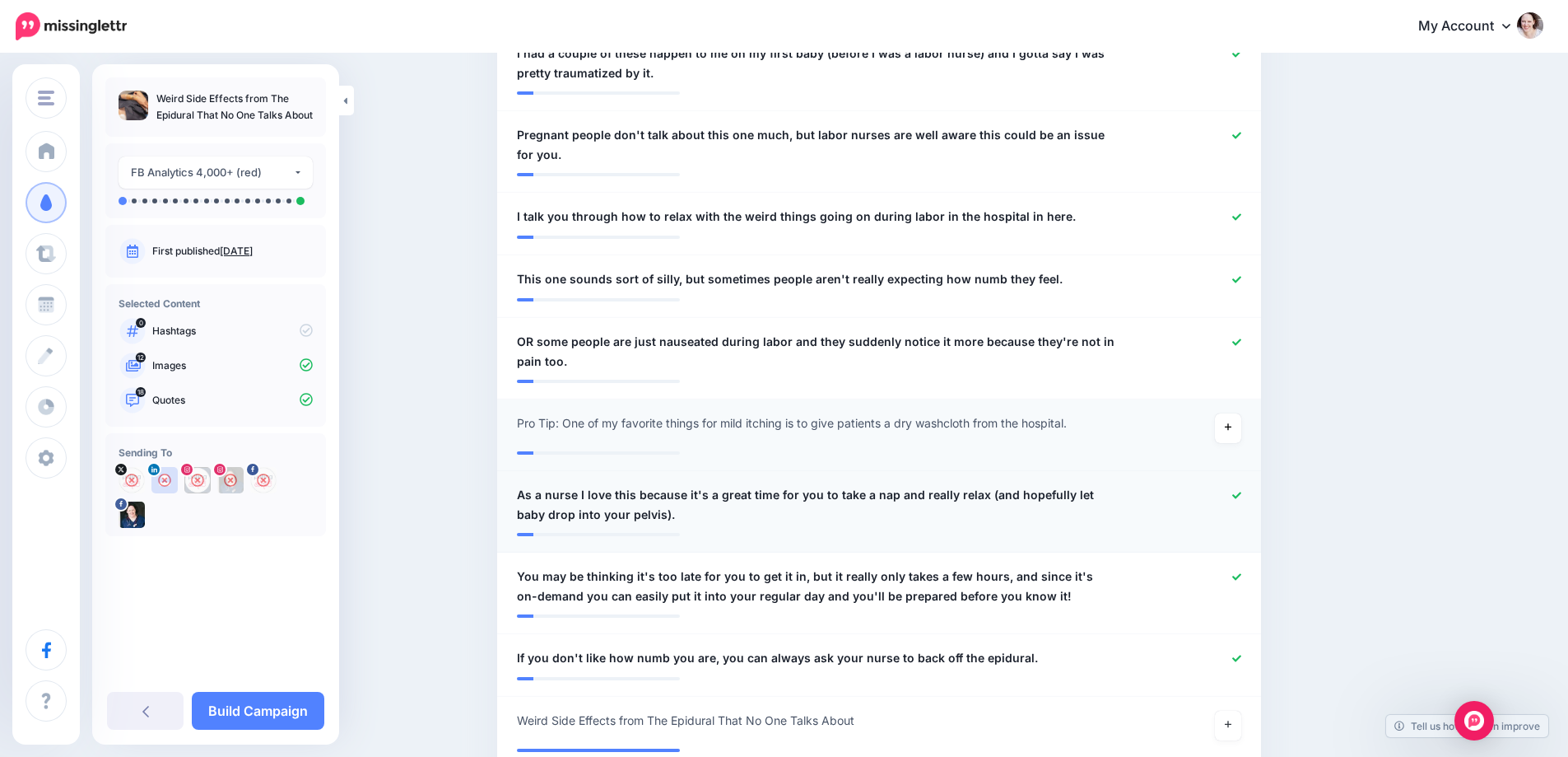
click at [1239, 491] on icon at bounding box center [1237, 495] width 9 height 9
click at [1242, 572] on icon at bounding box center [1237, 576] width 9 height 9
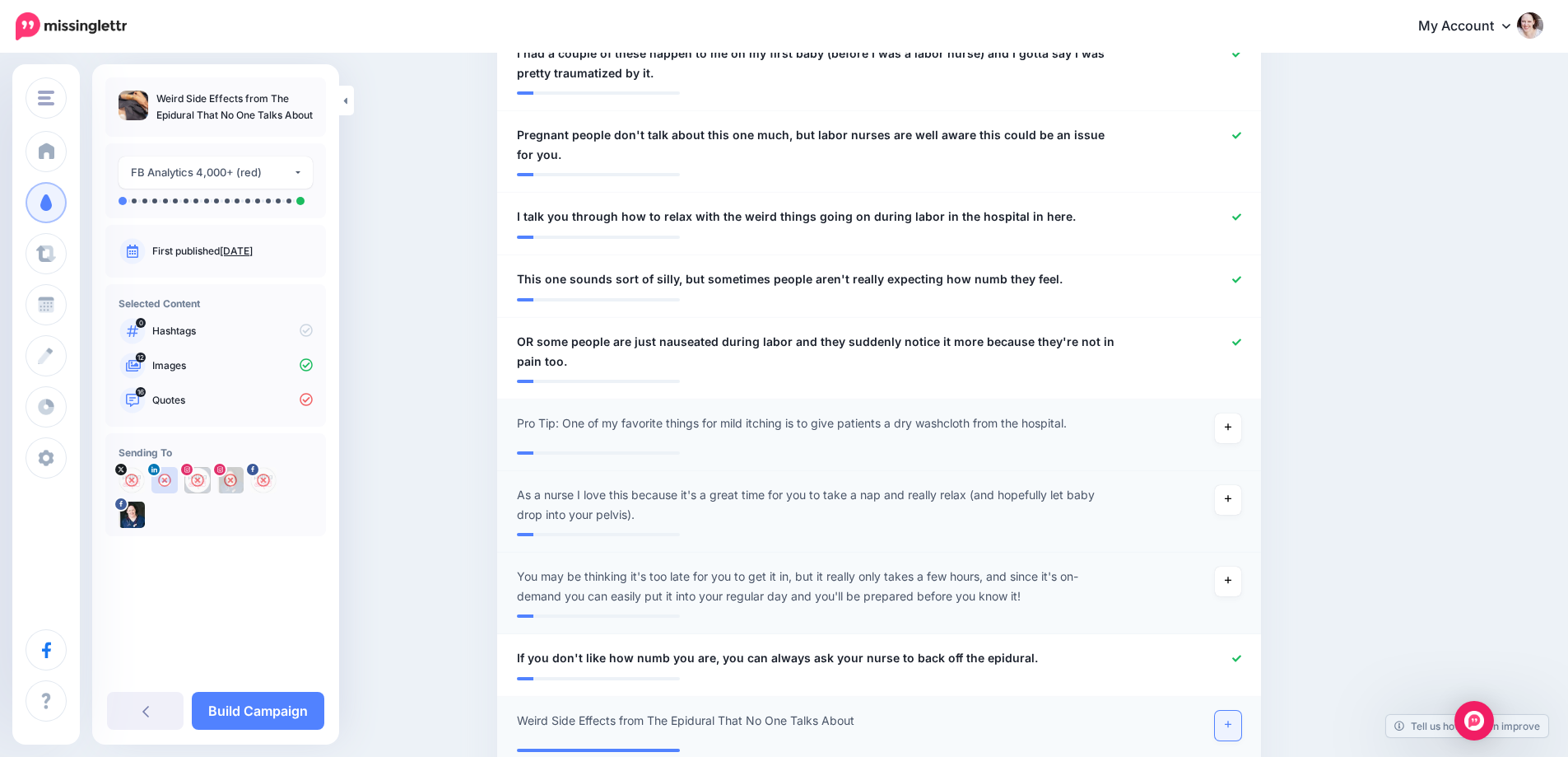
click at [1231, 720] on icon at bounding box center [1229, 724] width 7 height 9
click at [256, 712] on link "Build Campaign" at bounding box center [258, 711] width 133 height 38
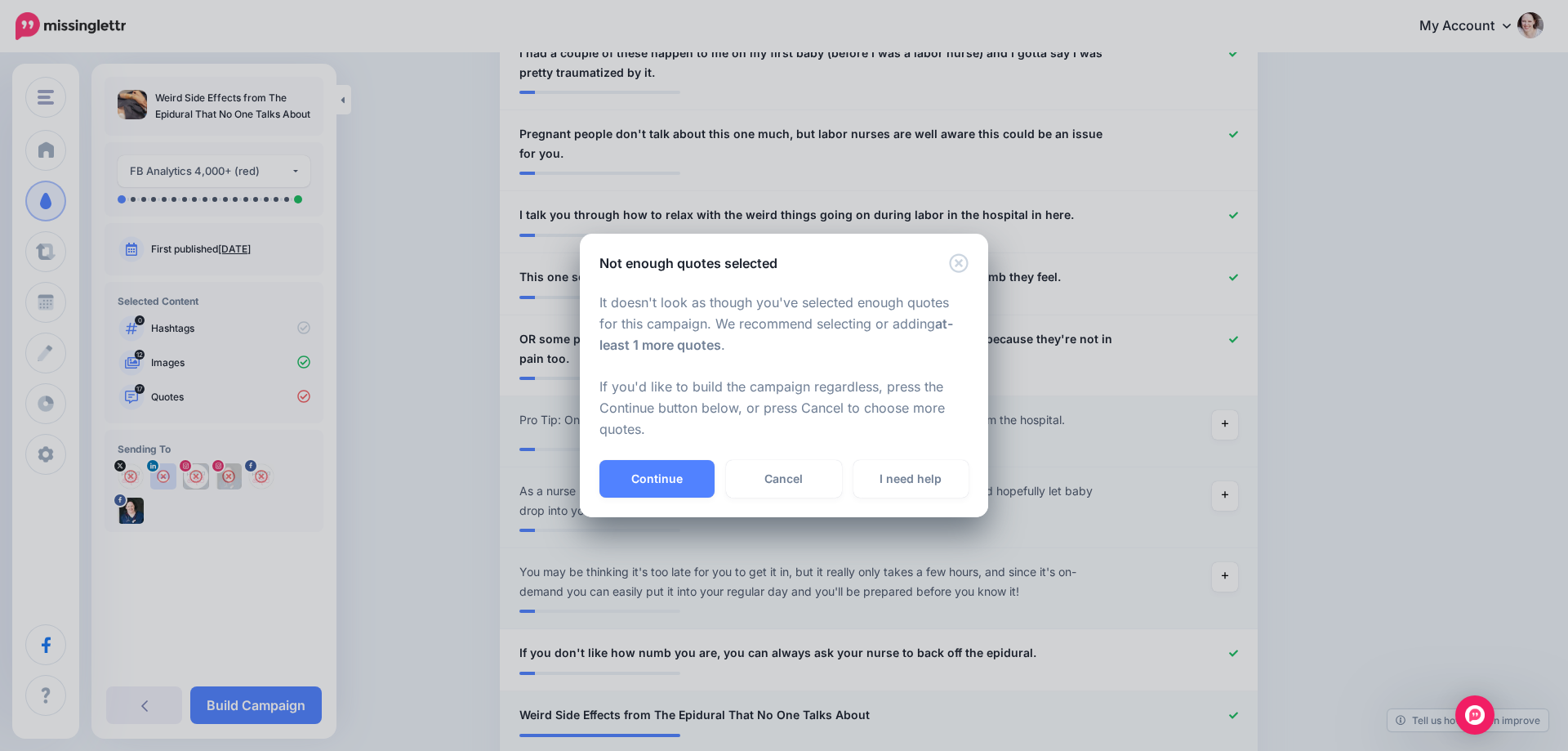
drag, startPoint x: 665, startPoint y: 483, endPoint x: 660, endPoint y: 473, distance: 11.2
click at [664, 480] on button "Continue" at bounding box center [657, 478] width 115 height 38
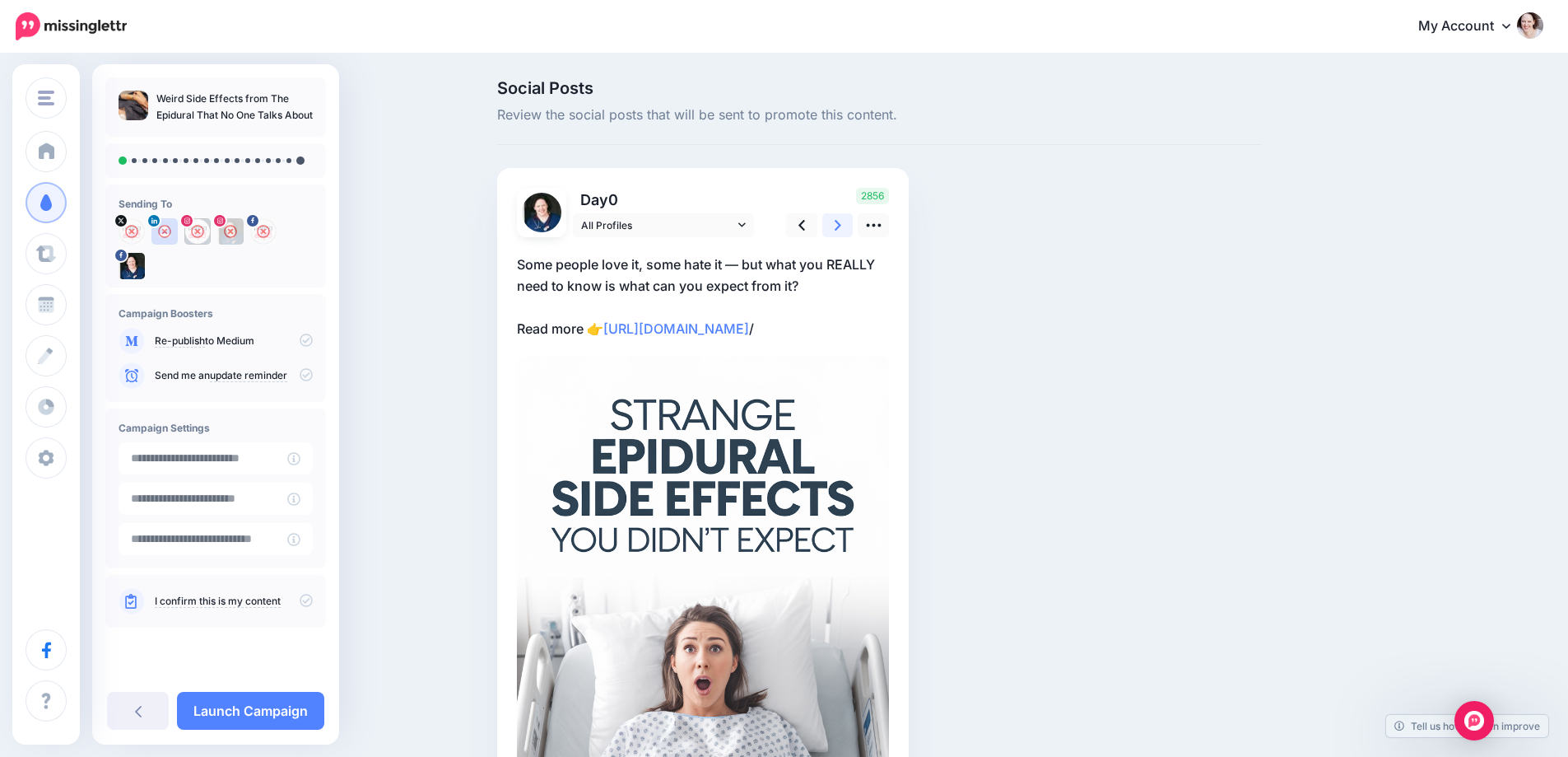
click at [842, 226] on icon at bounding box center [838, 225] width 7 height 11
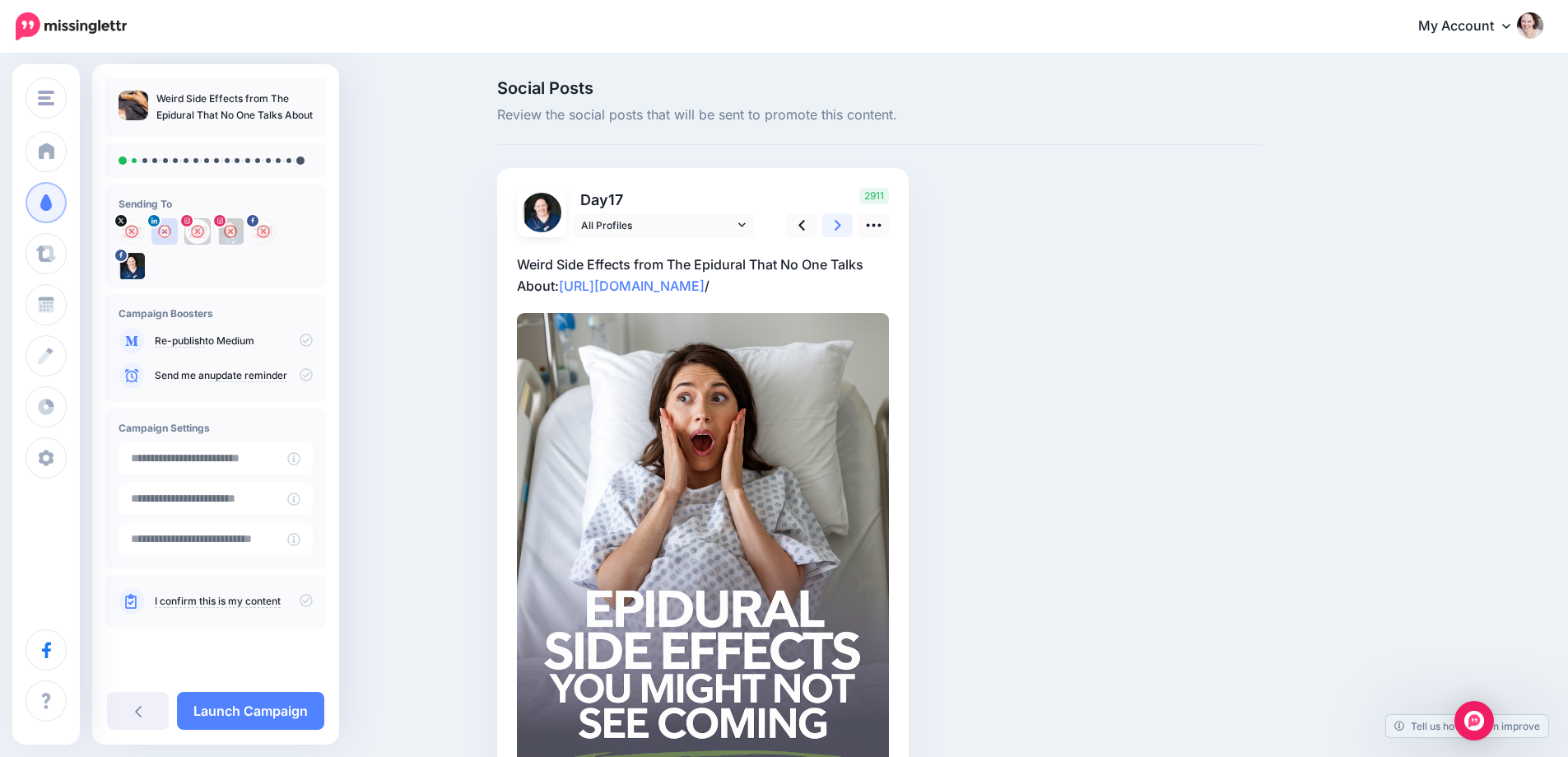
click at [842, 226] on icon at bounding box center [838, 225] width 7 height 11
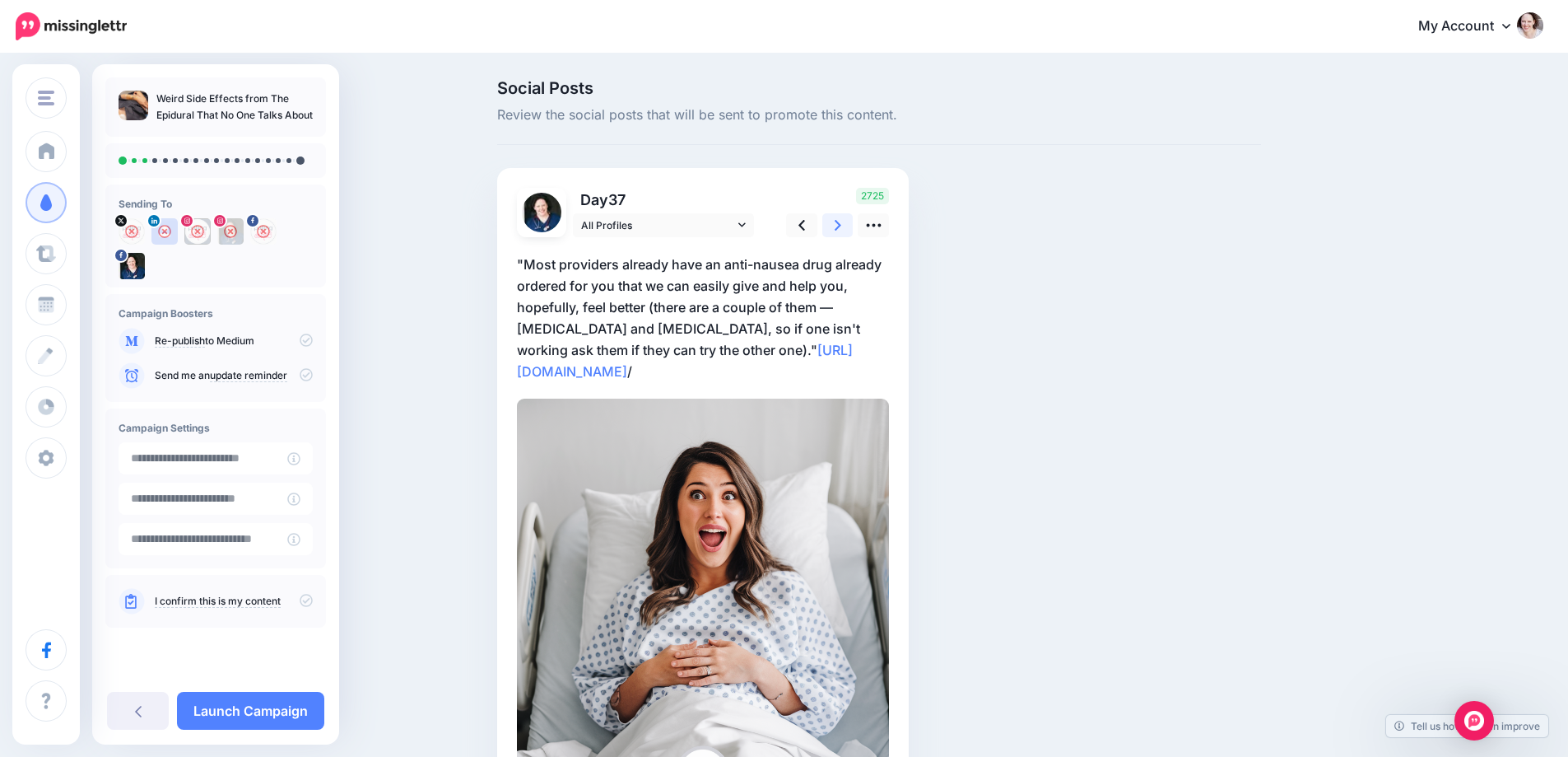
click at [842, 226] on icon at bounding box center [838, 225] width 7 height 11
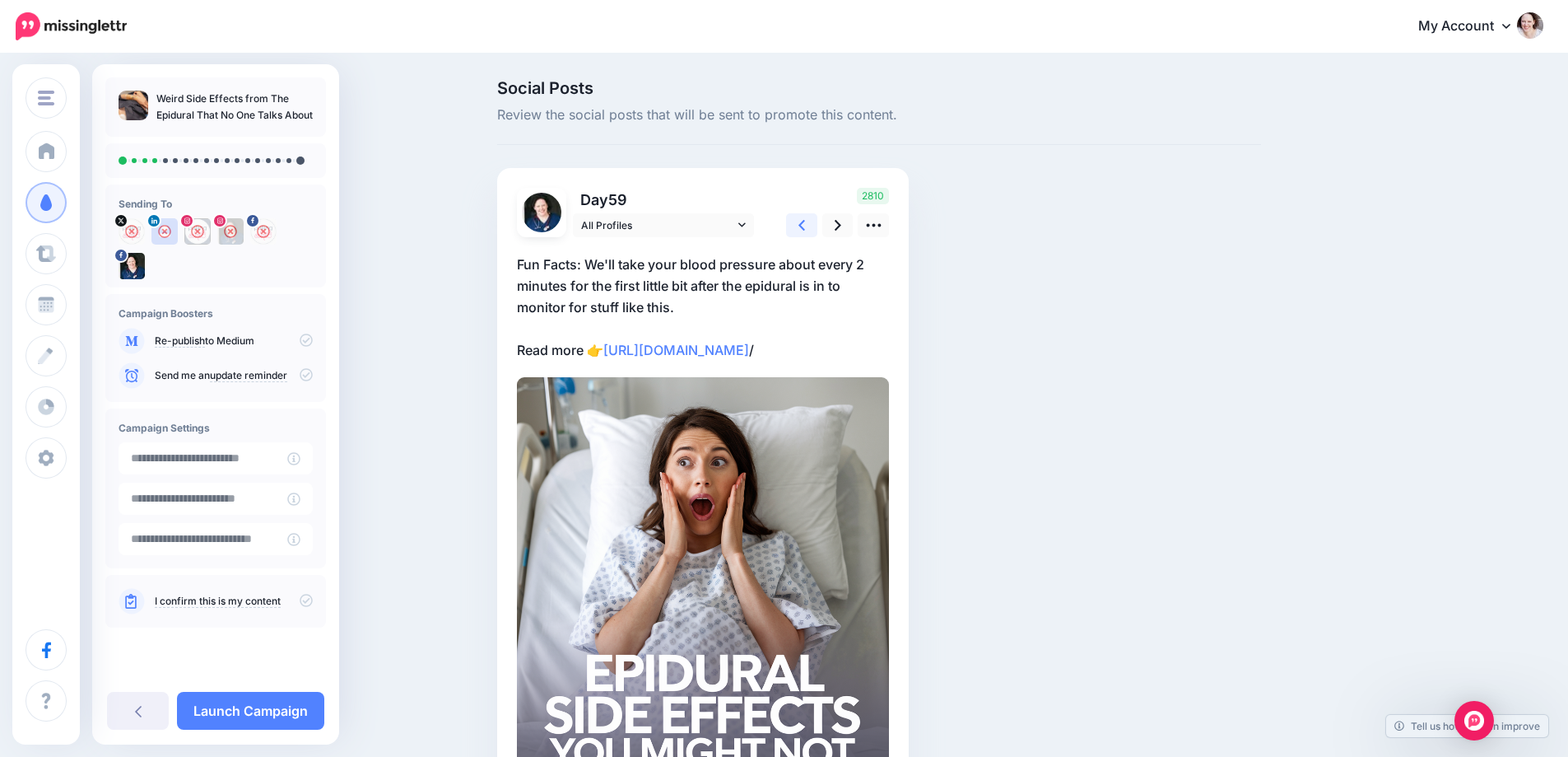
click at [805, 220] on icon at bounding box center [802, 225] width 7 height 17
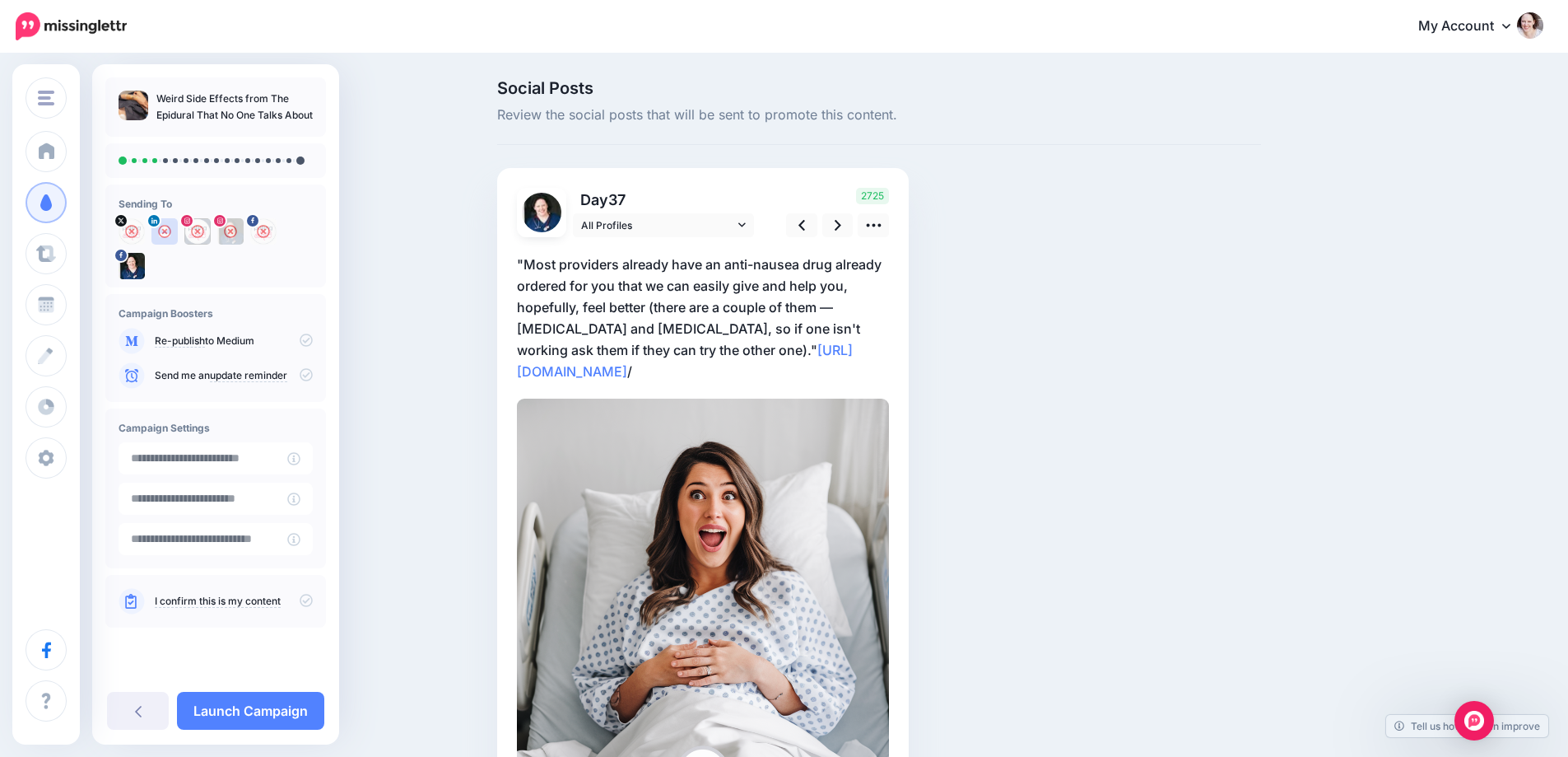
click at [585, 271] on p ""Most providers already have an anti-nausea drug already ordered for you that w…" at bounding box center [703, 317] width 372 height 129
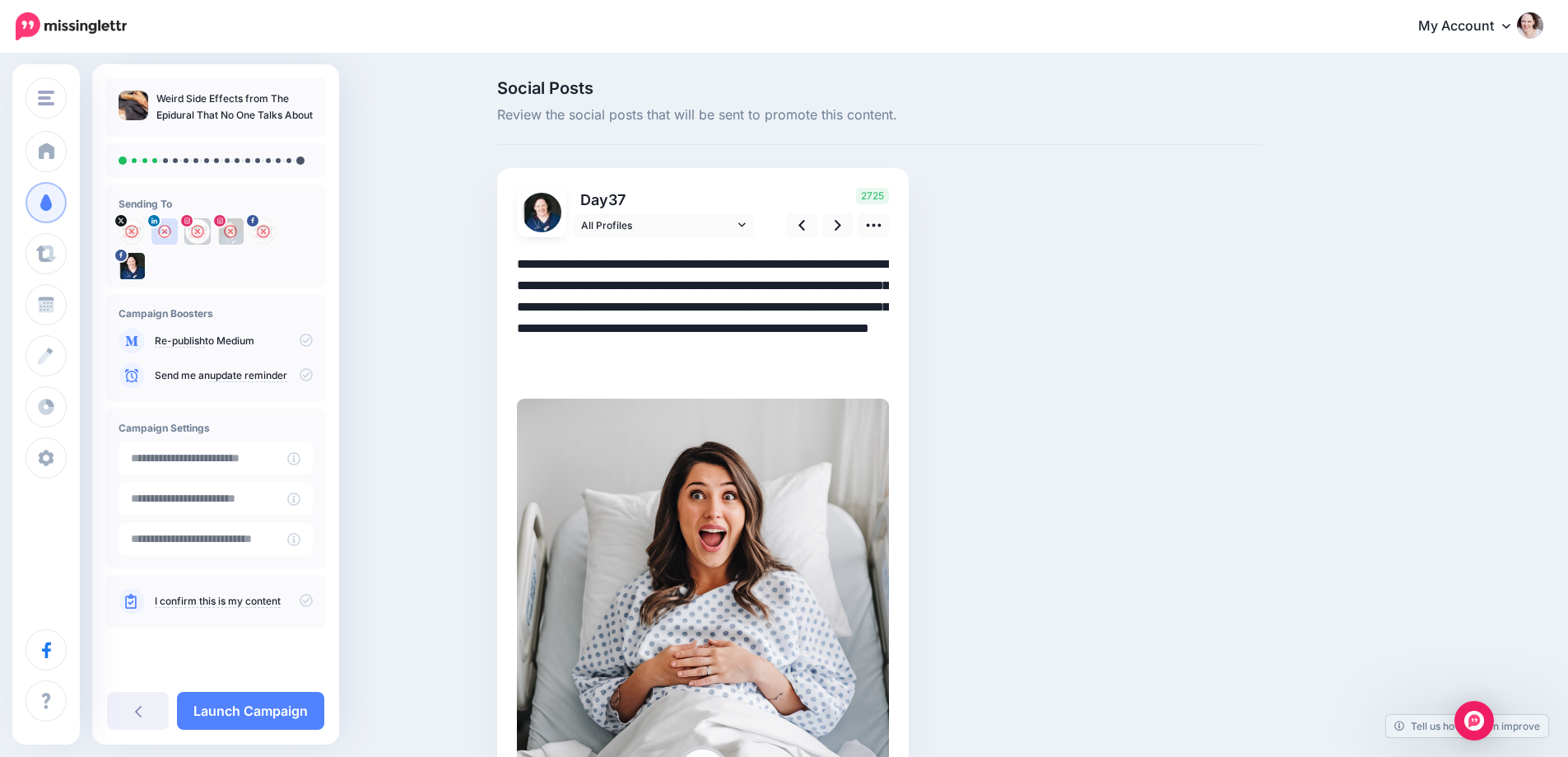
drag, startPoint x: 626, startPoint y: 286, endPoint x: 636, endPoint y: 345, distance: 59.8
click at [636, 345] on textarea "**********" at bounding box center [703, 317] width 372 height 129
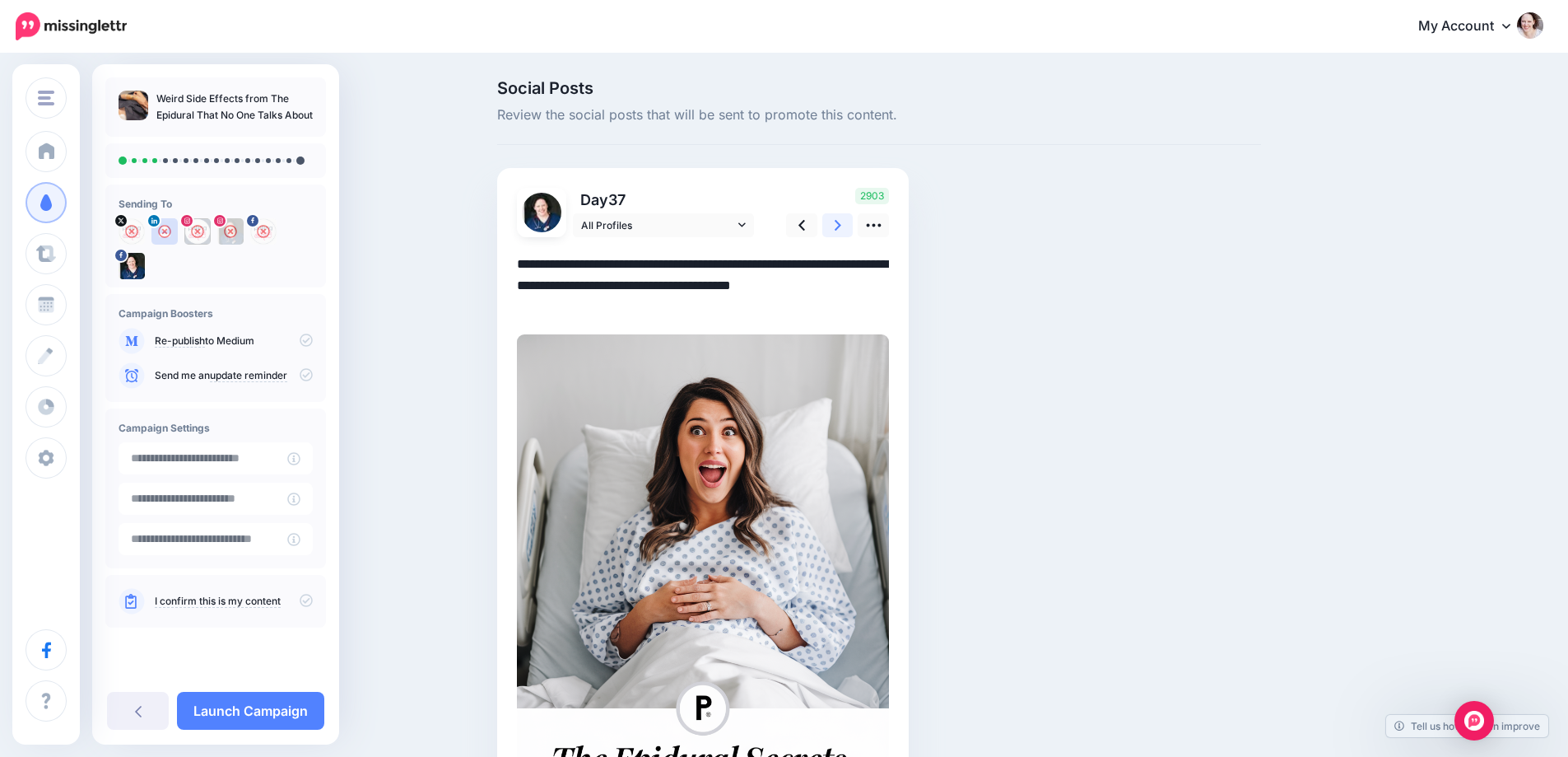
type textarea "**********"
click at [842, 227] on icon at bounding box center [838, 225] width 7 height 17
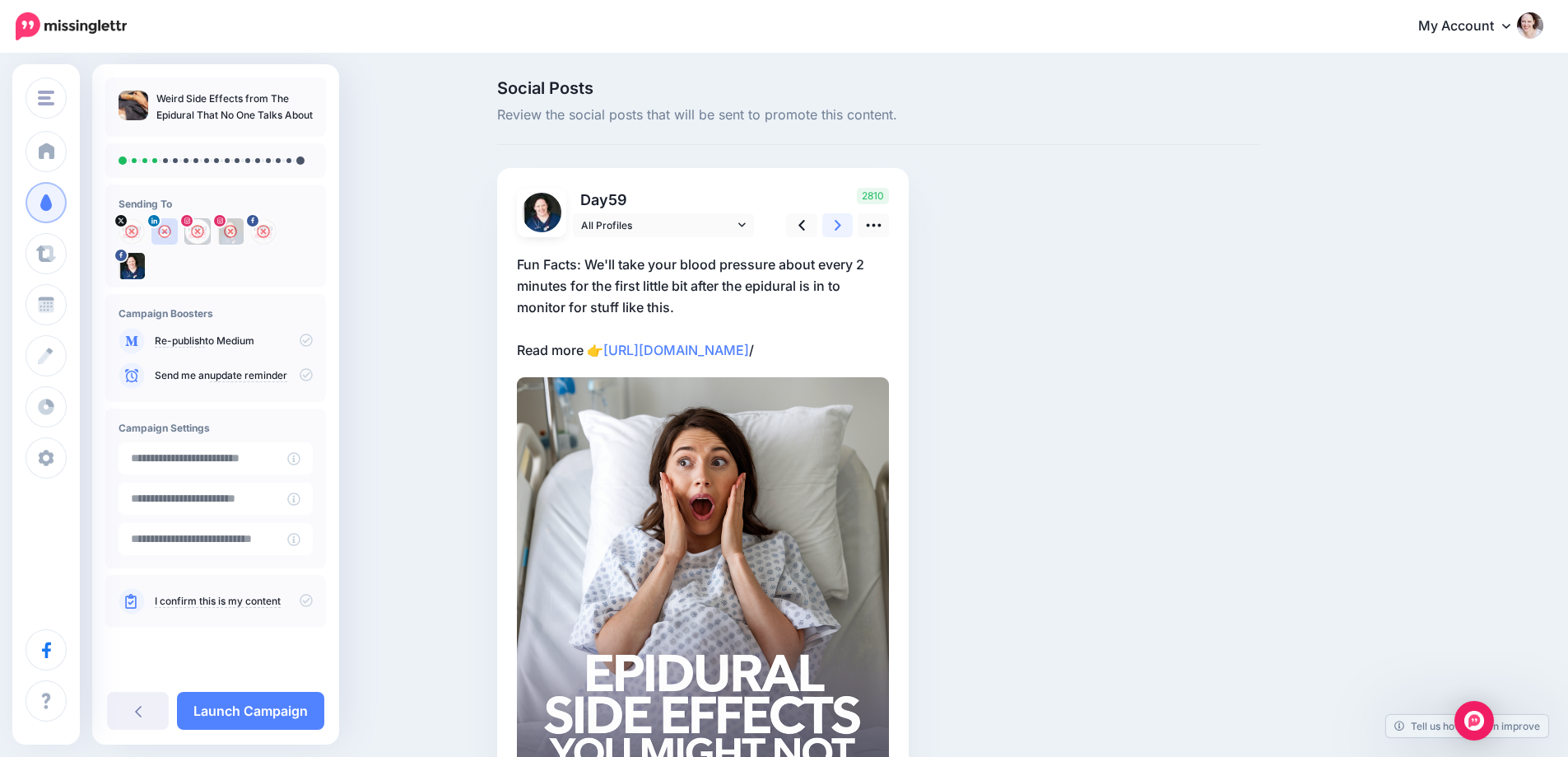
click at [842, 227] on icon at bounding box center [838, 225] width 7 height 17
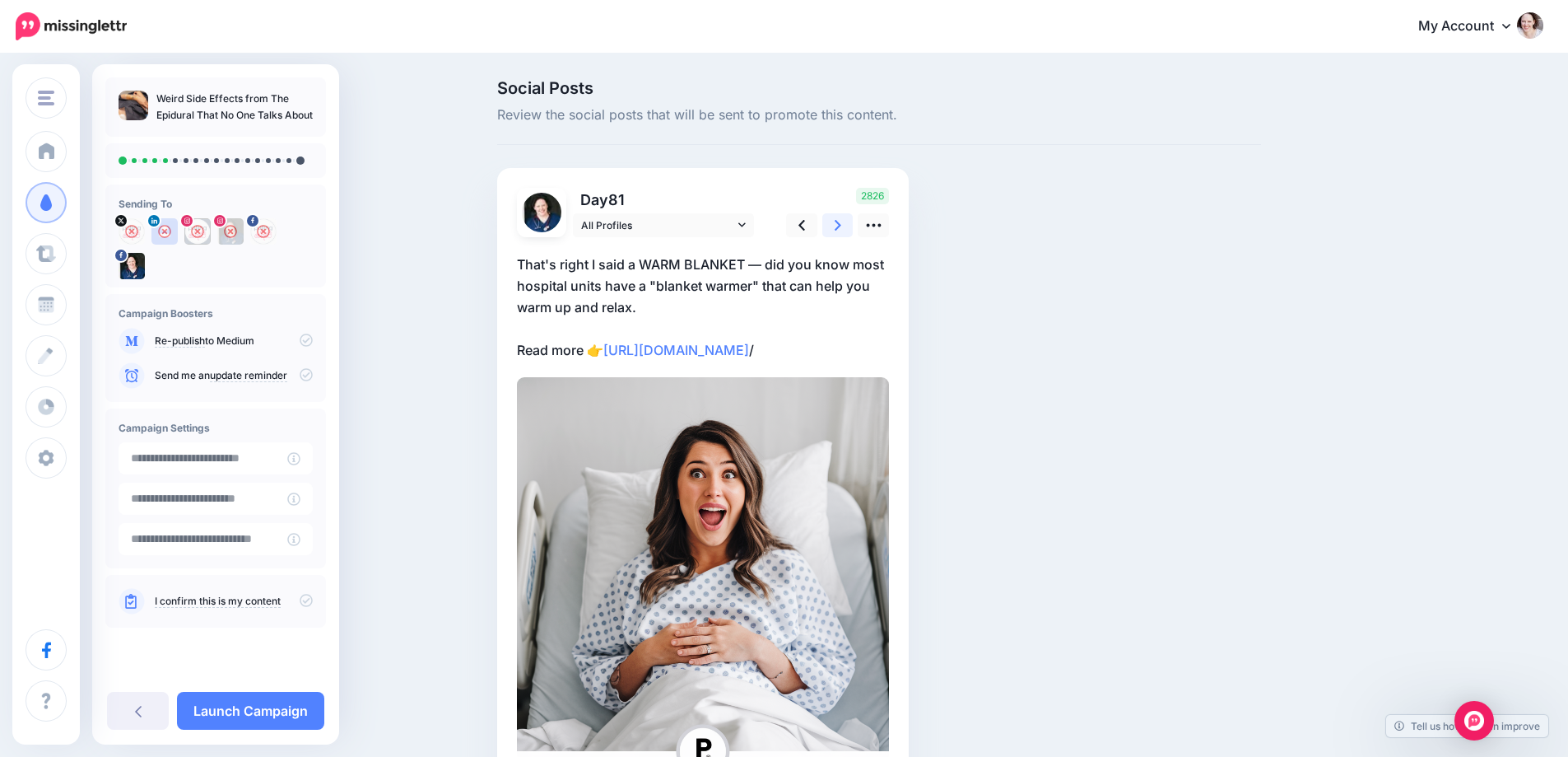
click at [842, 227] on icon at bounding box center [838, 225] width 7 height 17
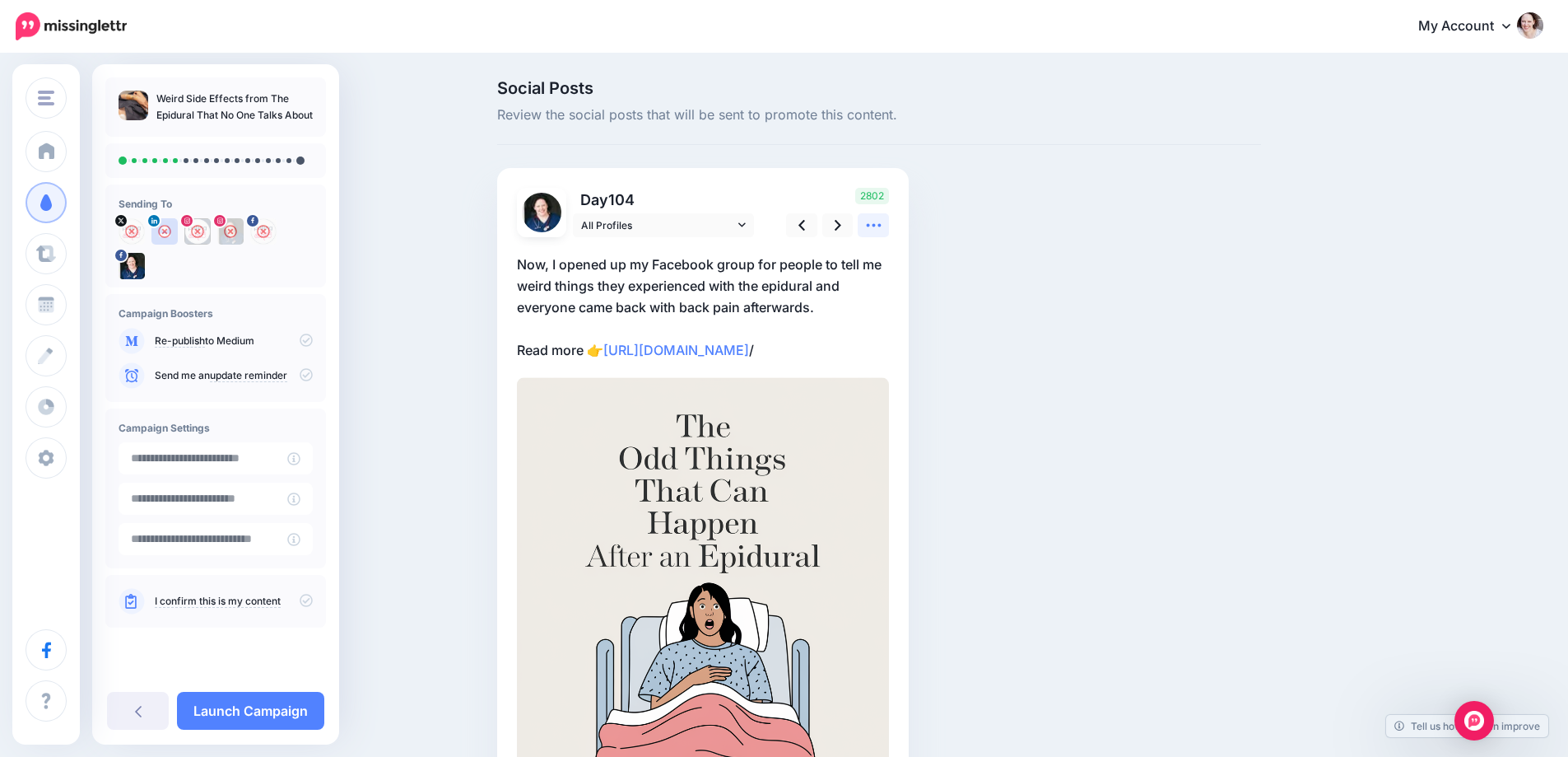
click at [871, 227] on icon at bounding box center [873, 225] width 17 height 17
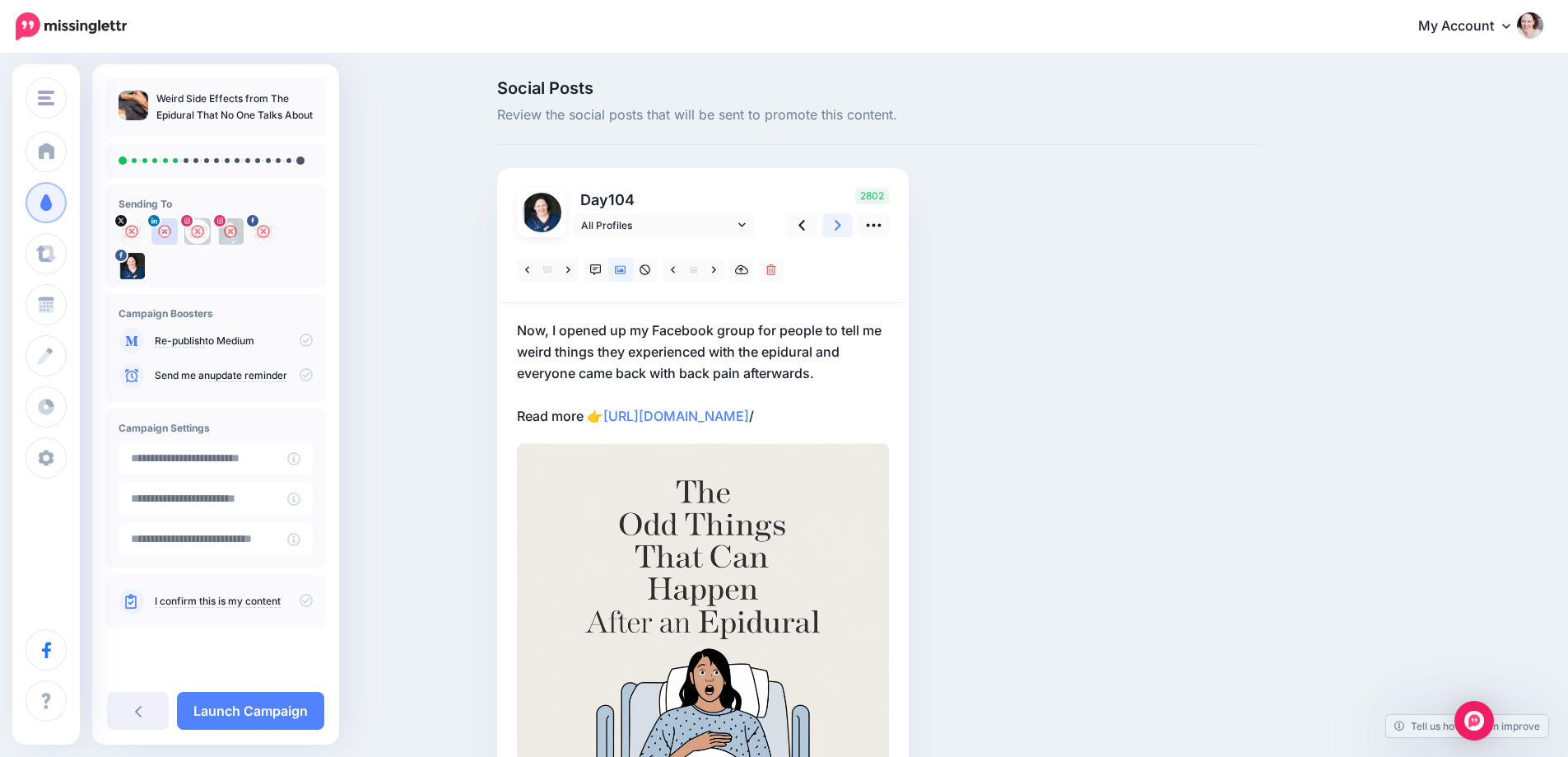
click at [834, 234] on link at bounding box center [838, 225] width 32 height 24
click at [716, 271] on icon at bounding box center [714, 269] width 4 height 7
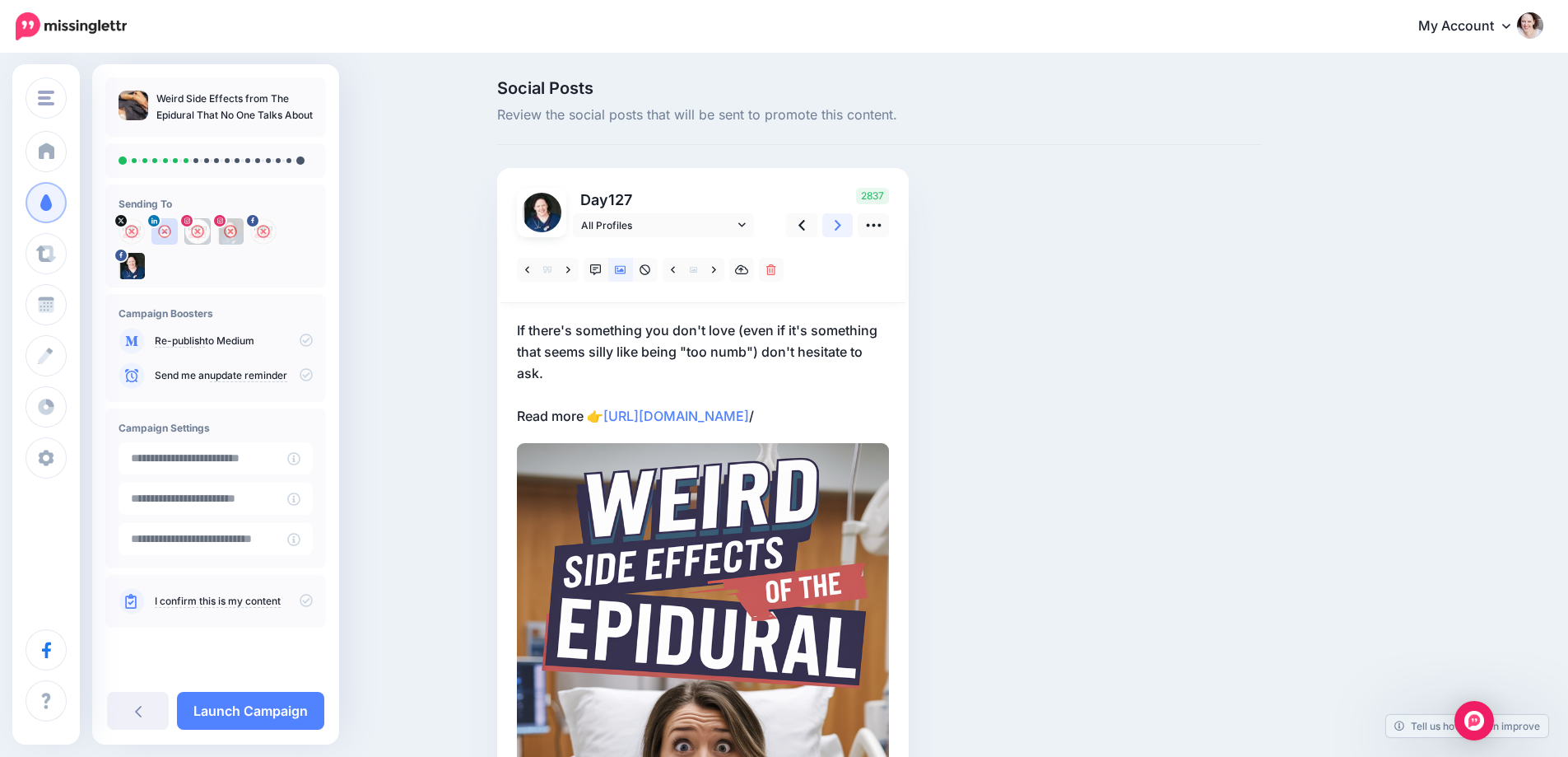
click at [842, 227] on icon at bounding box center [838, 225] width 7 height 17
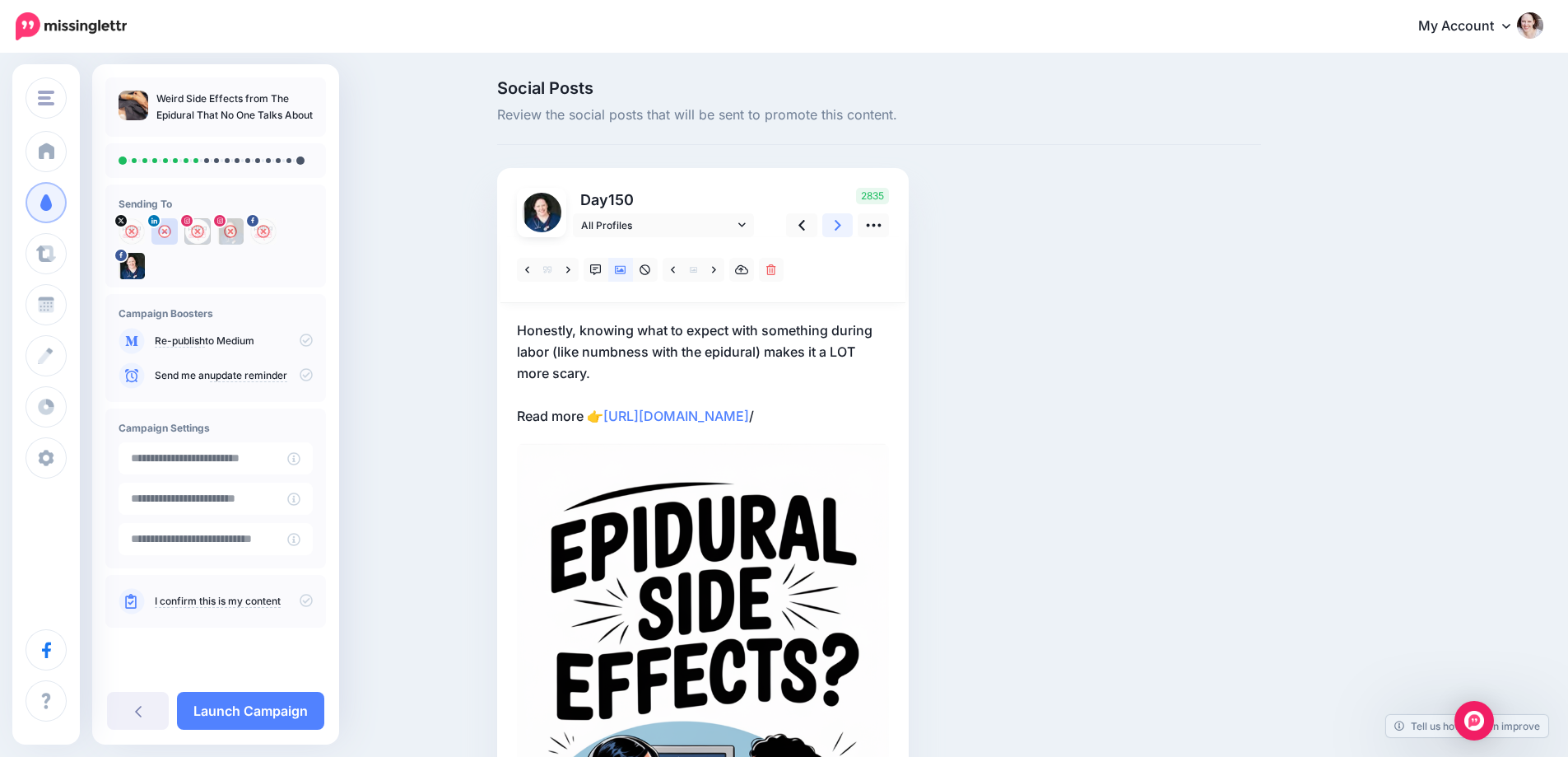
click at [842, 227] on icon at bounding box center [838, 225] width 7 height 17
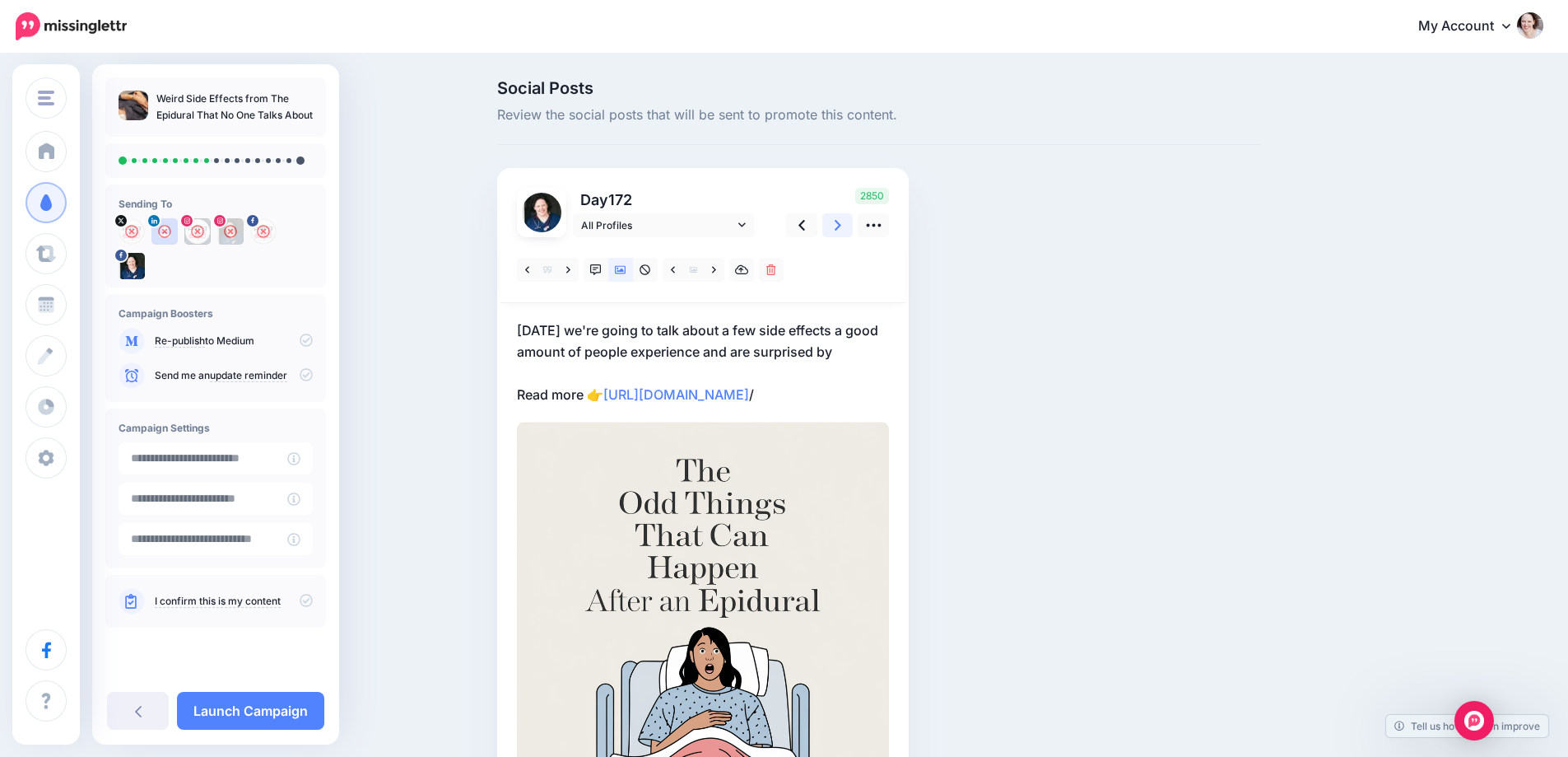
click at [842, 227] on icon at bounding box center [838, 225] width 7 height 17
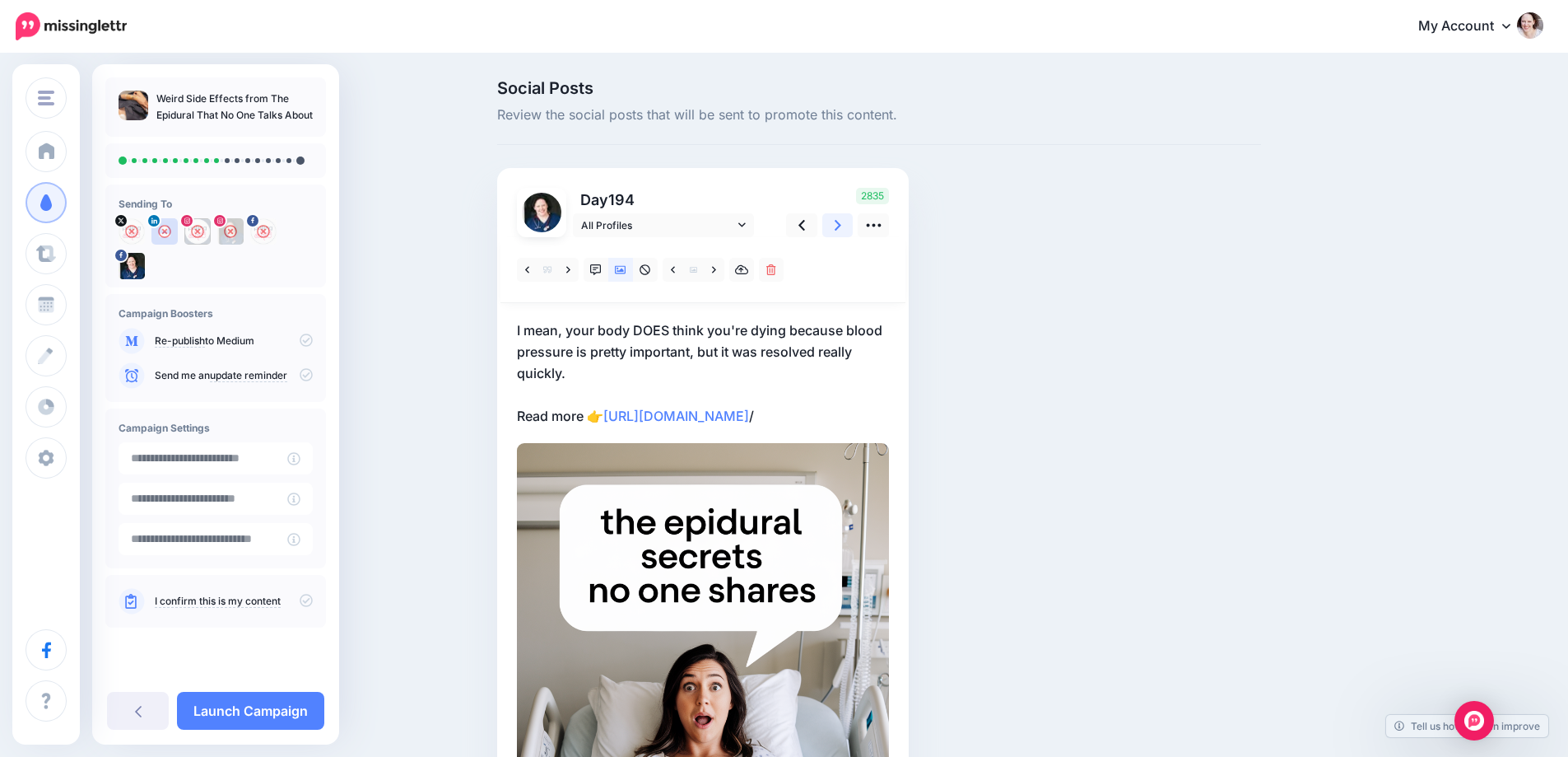
click at [842, 227] on icon at bounding box center [838, 225] width 7 height 17
click at [716, 275] on icon at bounding box center [714, 270] width 4 height 12
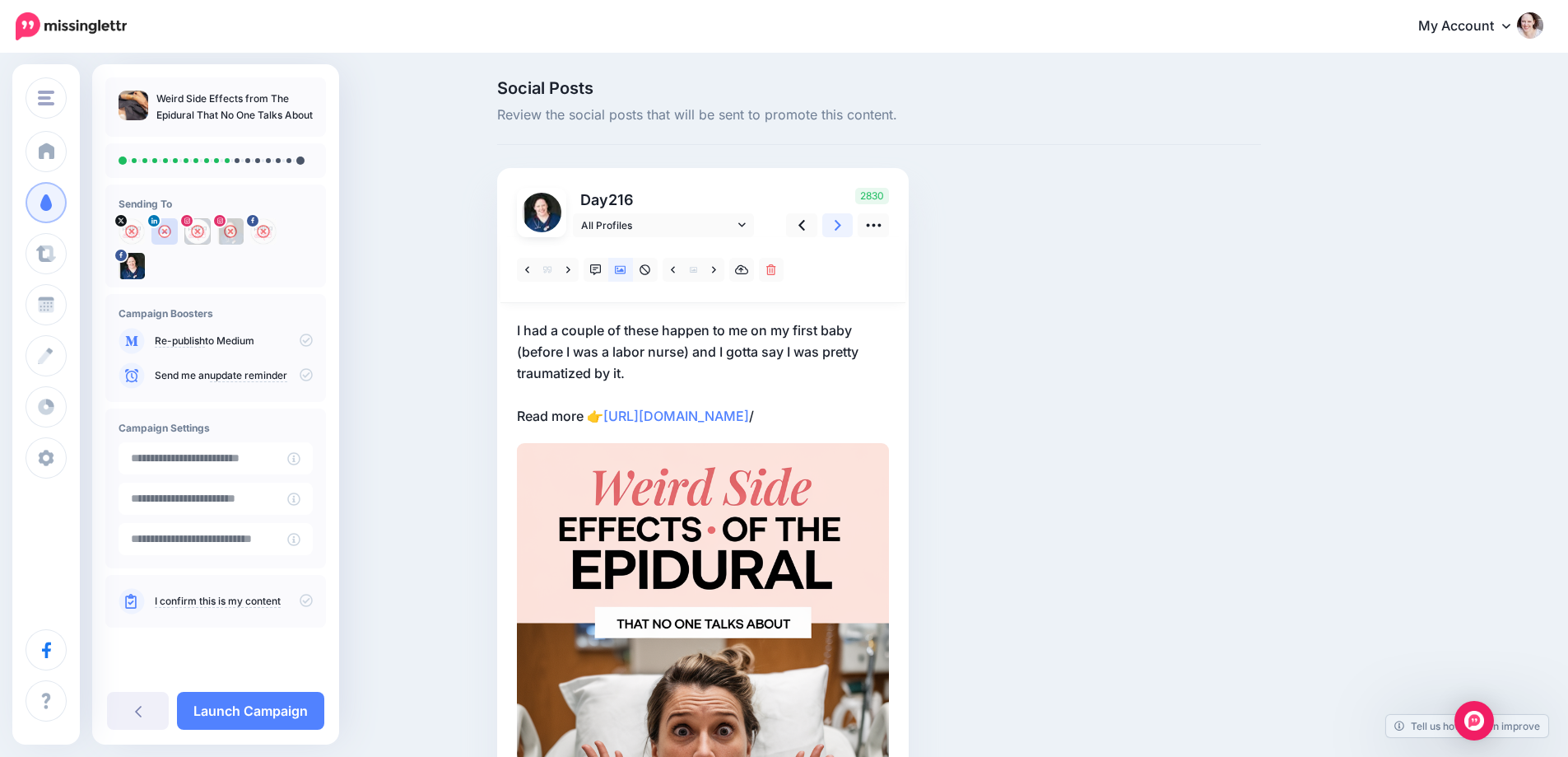
click at [837, 220] on link at bounding box center [838, 225] width 32 height 24
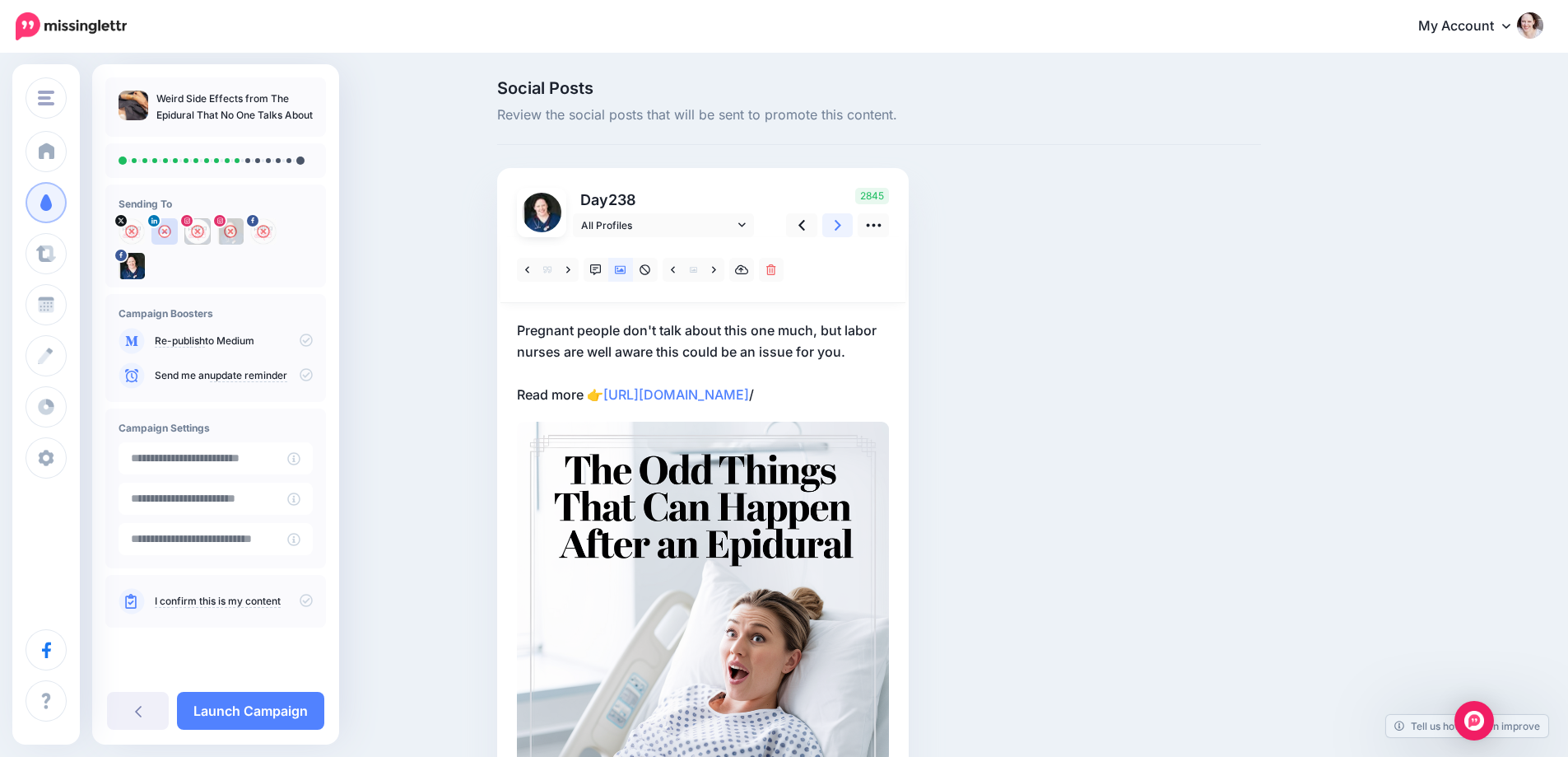
click at [837, 221] on link at bounding box center [838, 225] width 32 height 24
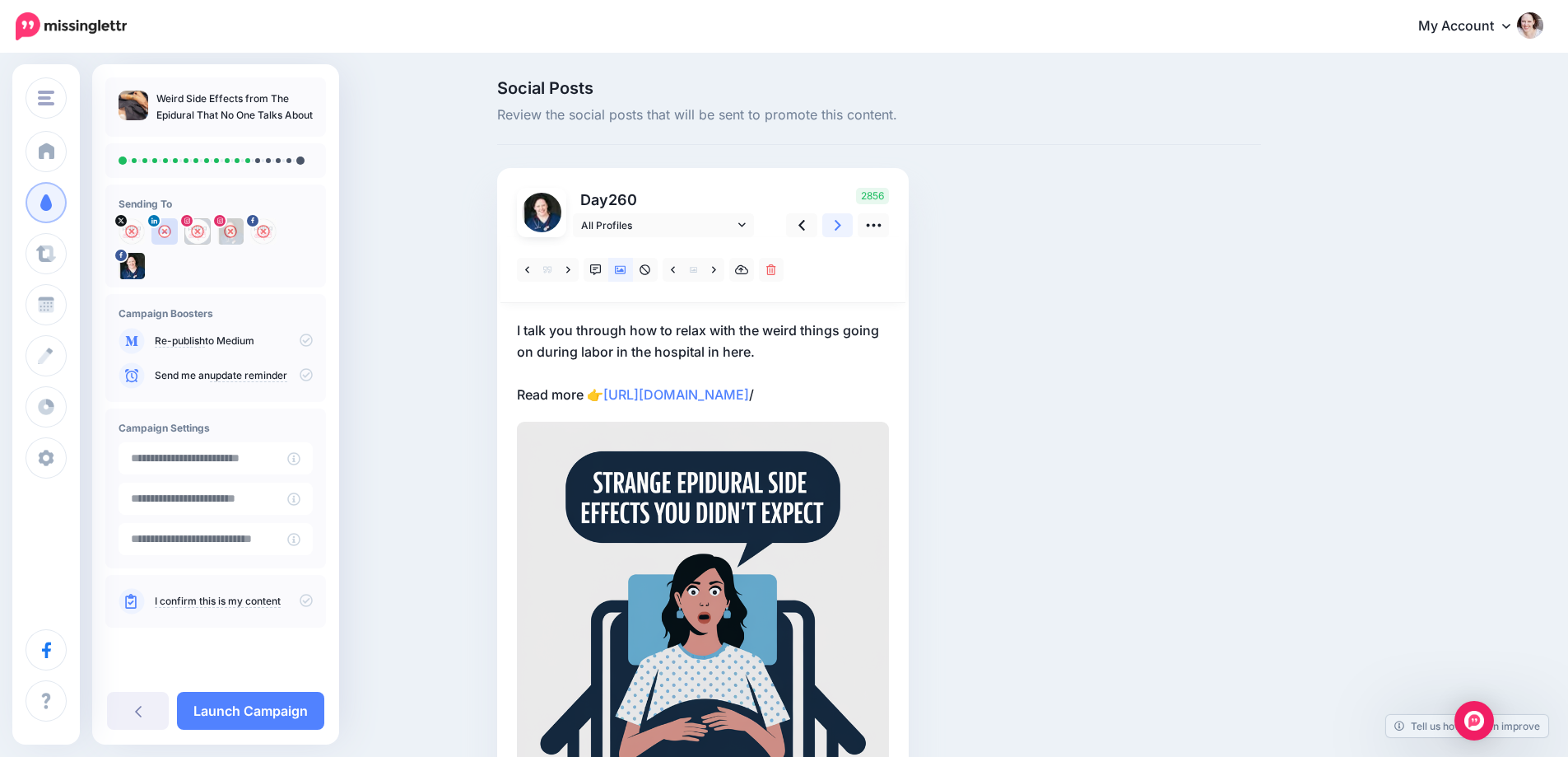
click at [837, 221] on link at bounding box center [838, 225] width 32 height 24
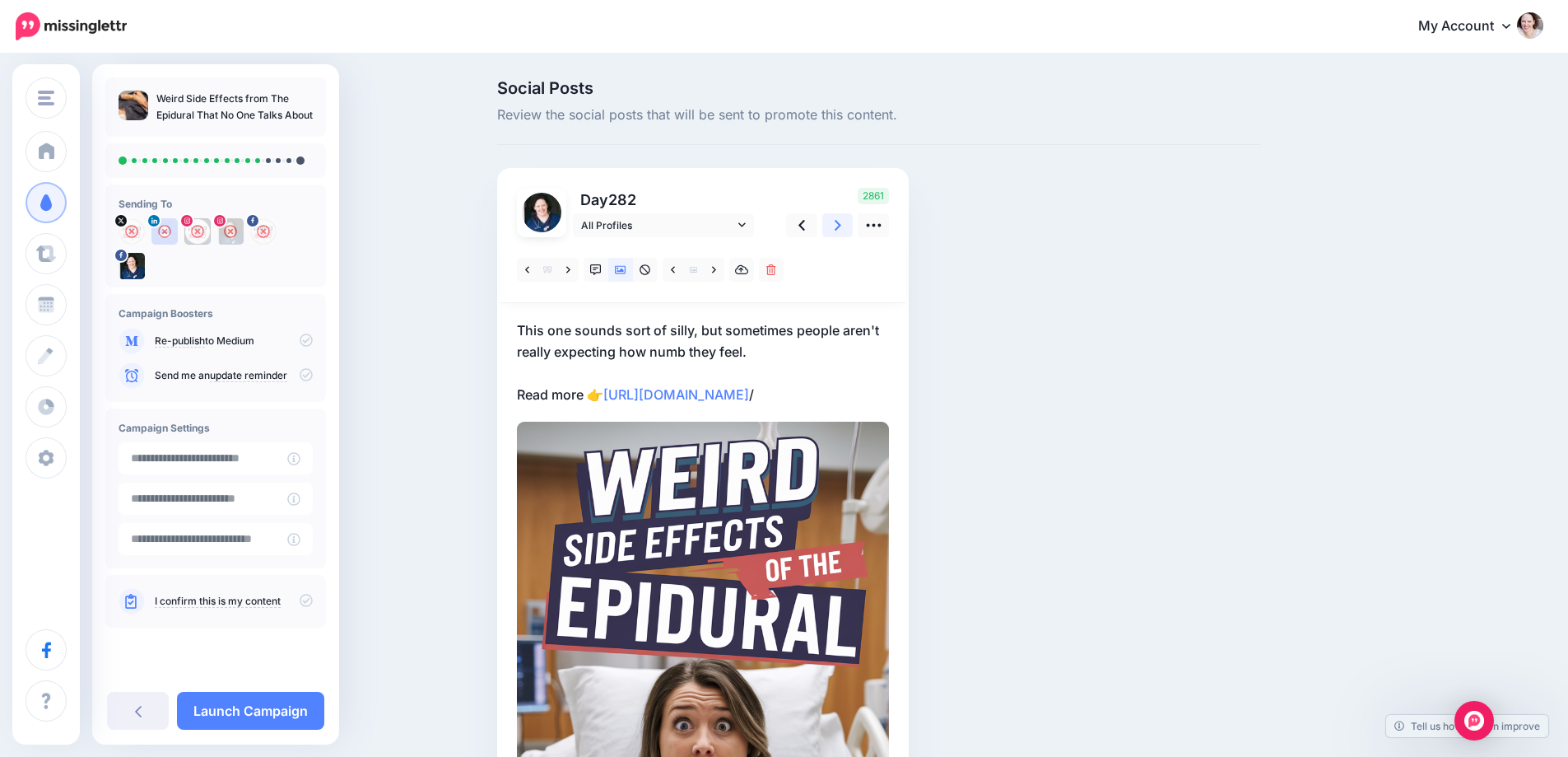
click at [837, 221] on link at bounding box center [838, 225] width 32 height 24
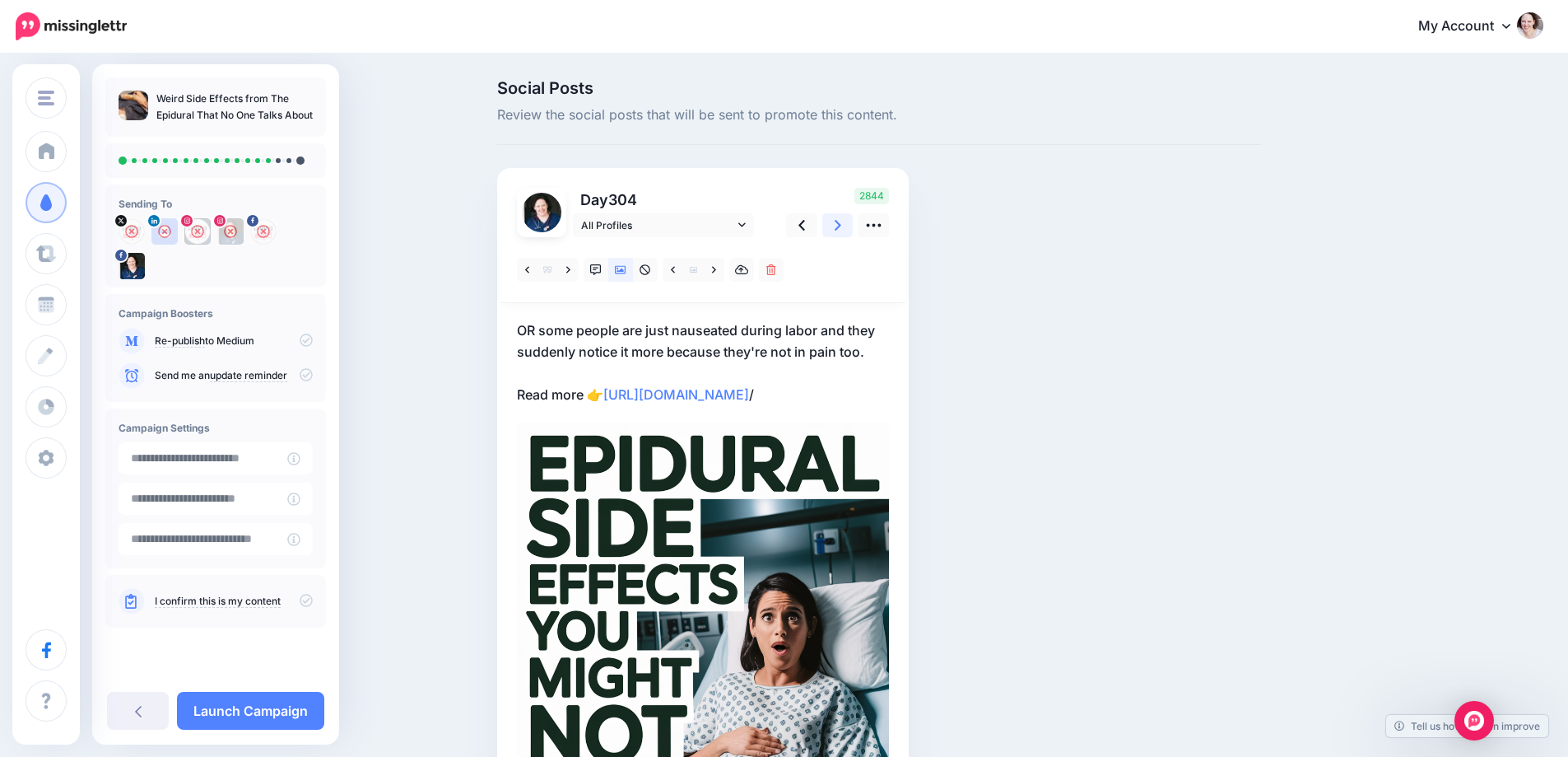
click at [837, 221] on link at bounding box center [838, 225] width 32 height 24
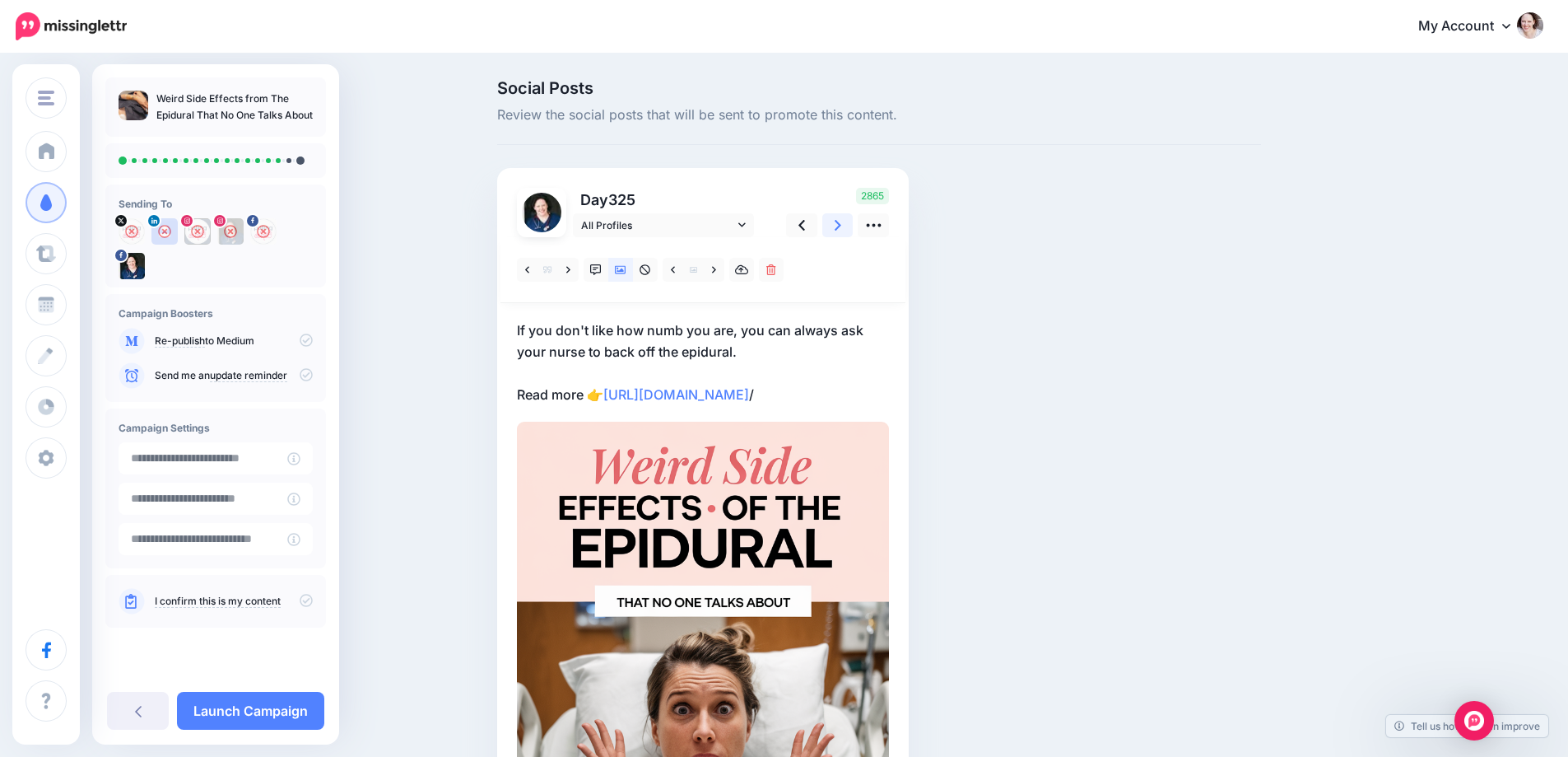
click at [837, 221] on link at bounding box center [838, 225] width 32 height 24
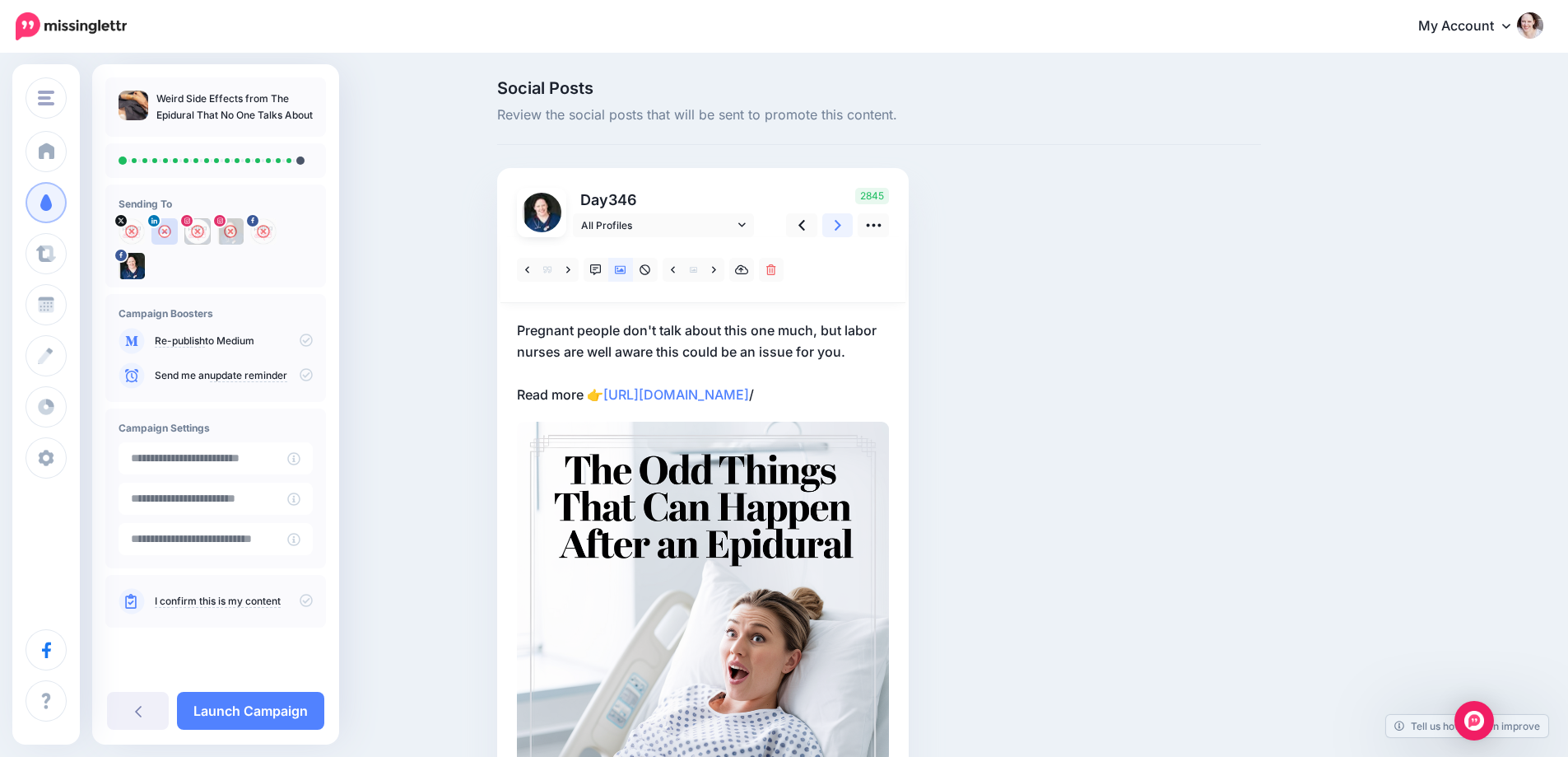
click at [837, 221] on link at bounding box center [838, 225] width 32 height 24
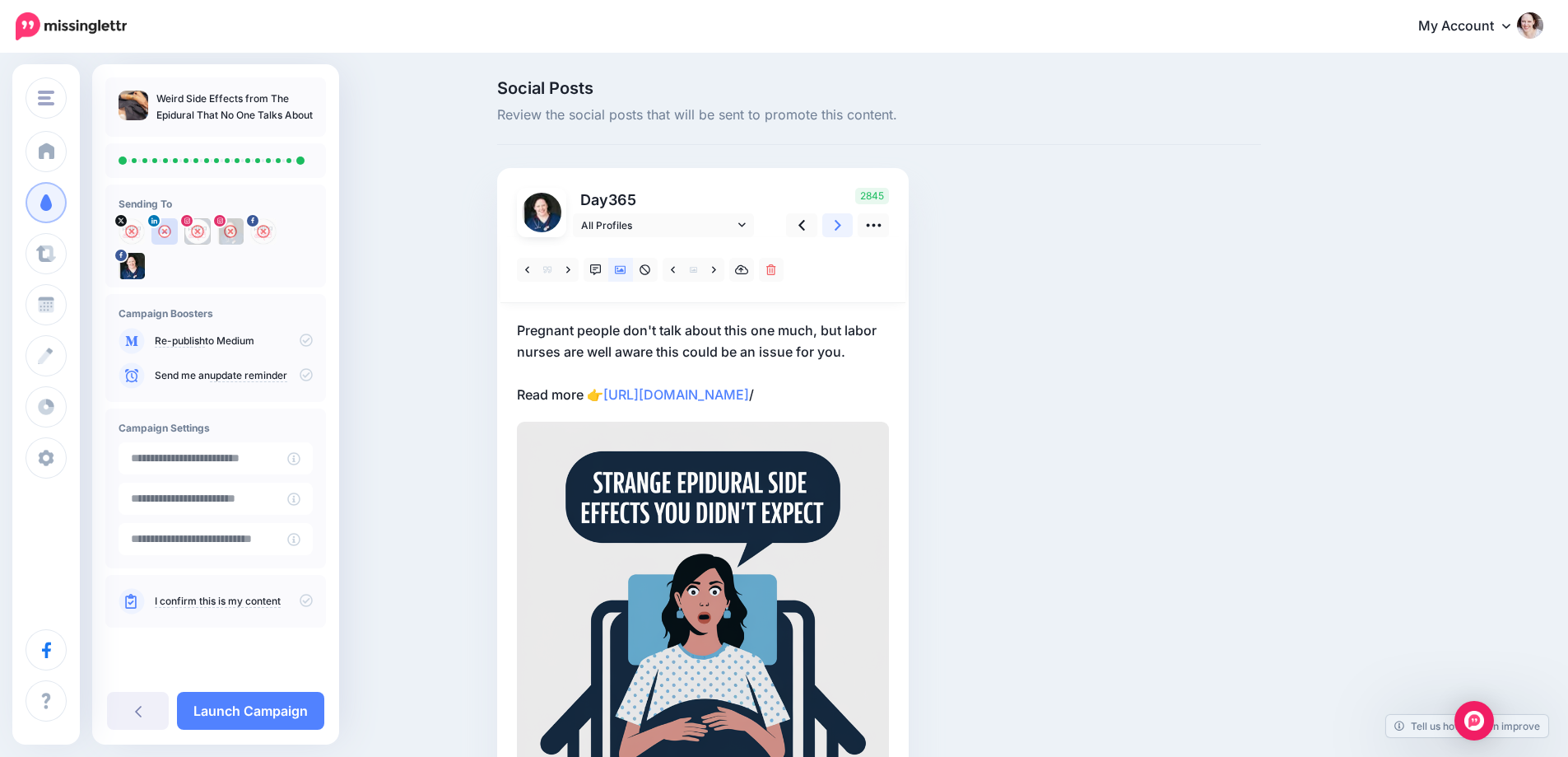
click at [837, 221] on link at bounding box center [838, 225] width 32 height 24
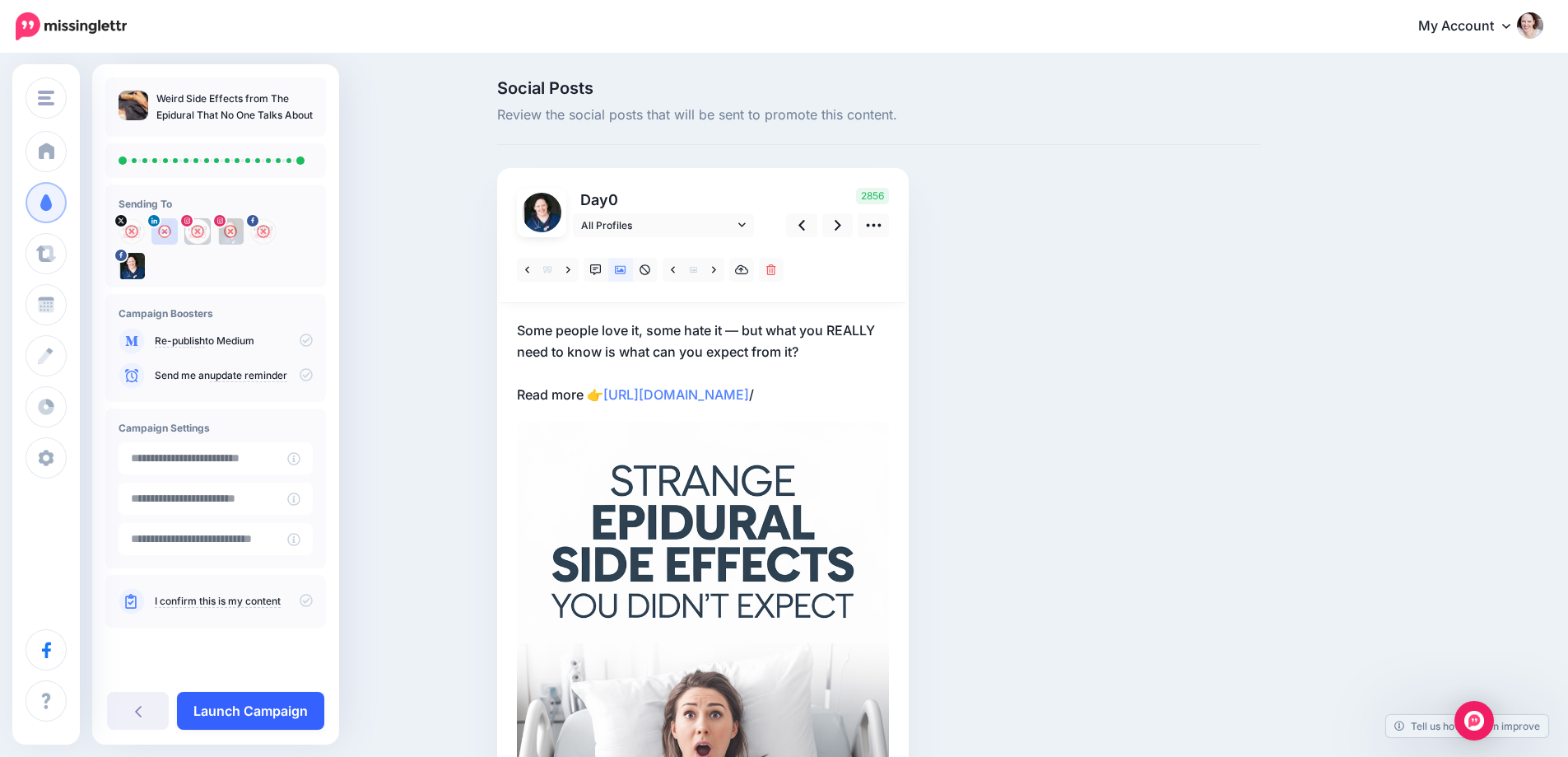
click at [247, 691] on link "Launch Campaign" at bounding box center [251, 711] width 148 height 38
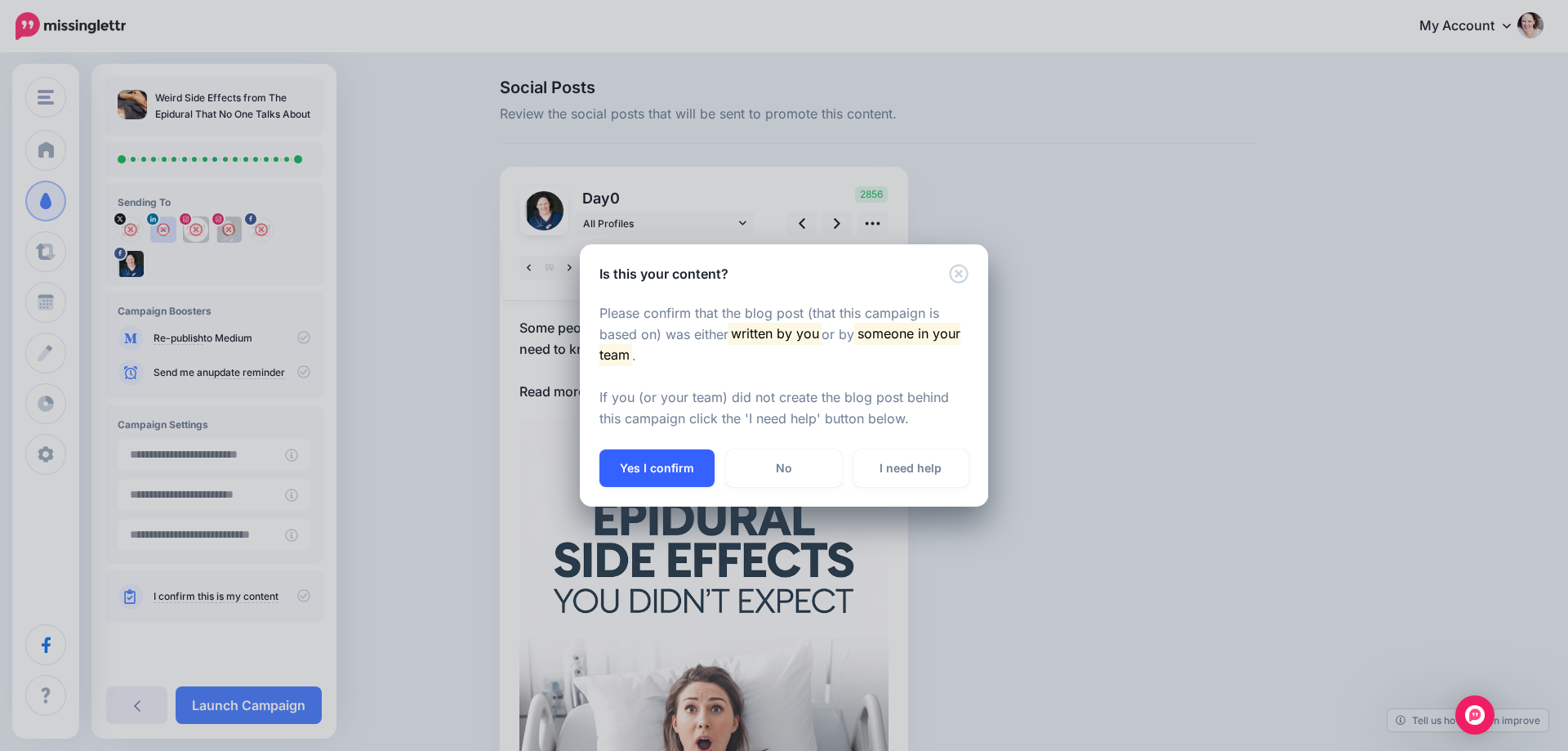
click at [660, 467] on button "Yes I confirm" at bounding box center [657, 469] width 115 height 38
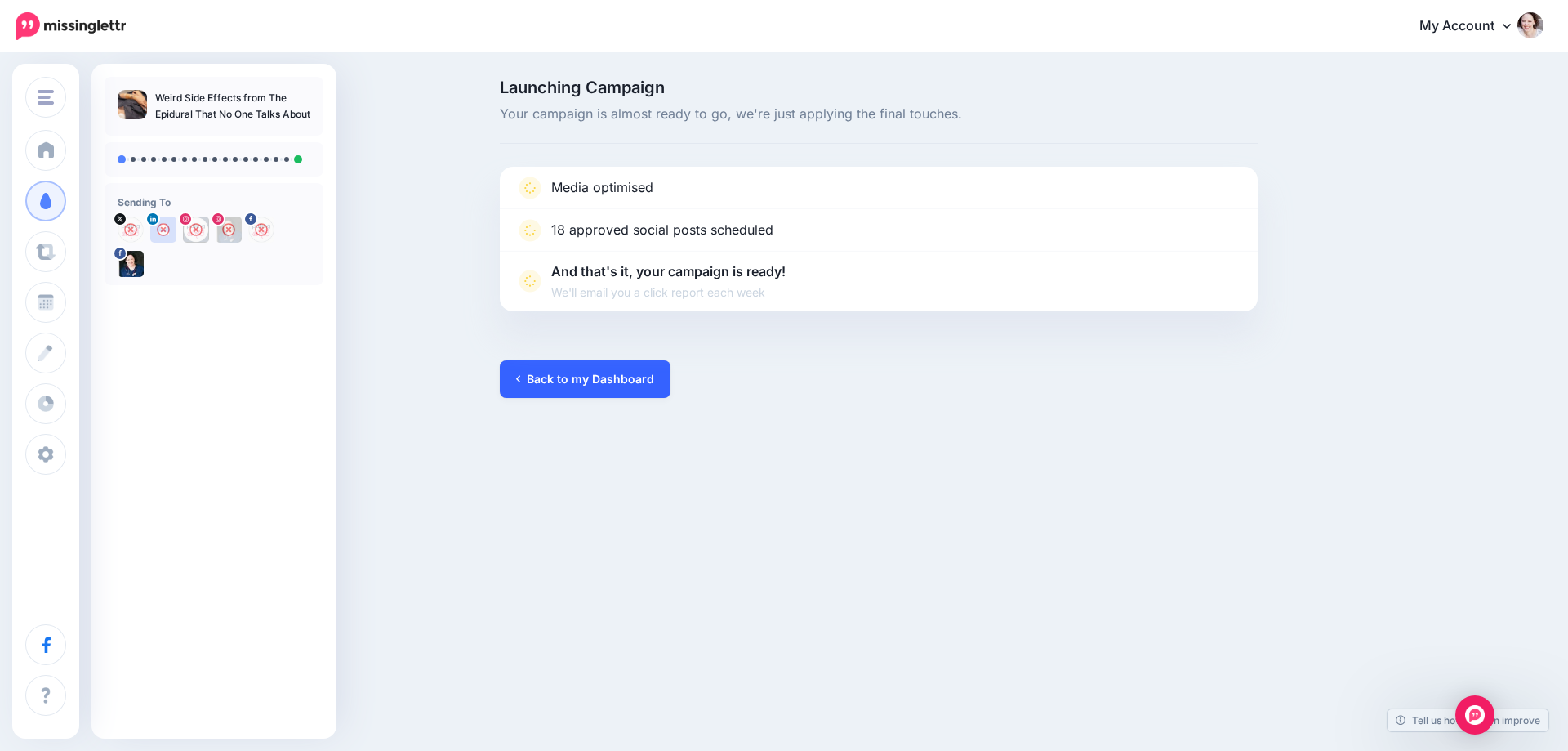
click at [611, 370] on link "Back to my Dashboard" at bounding box center [585, 379] width 170 height 38
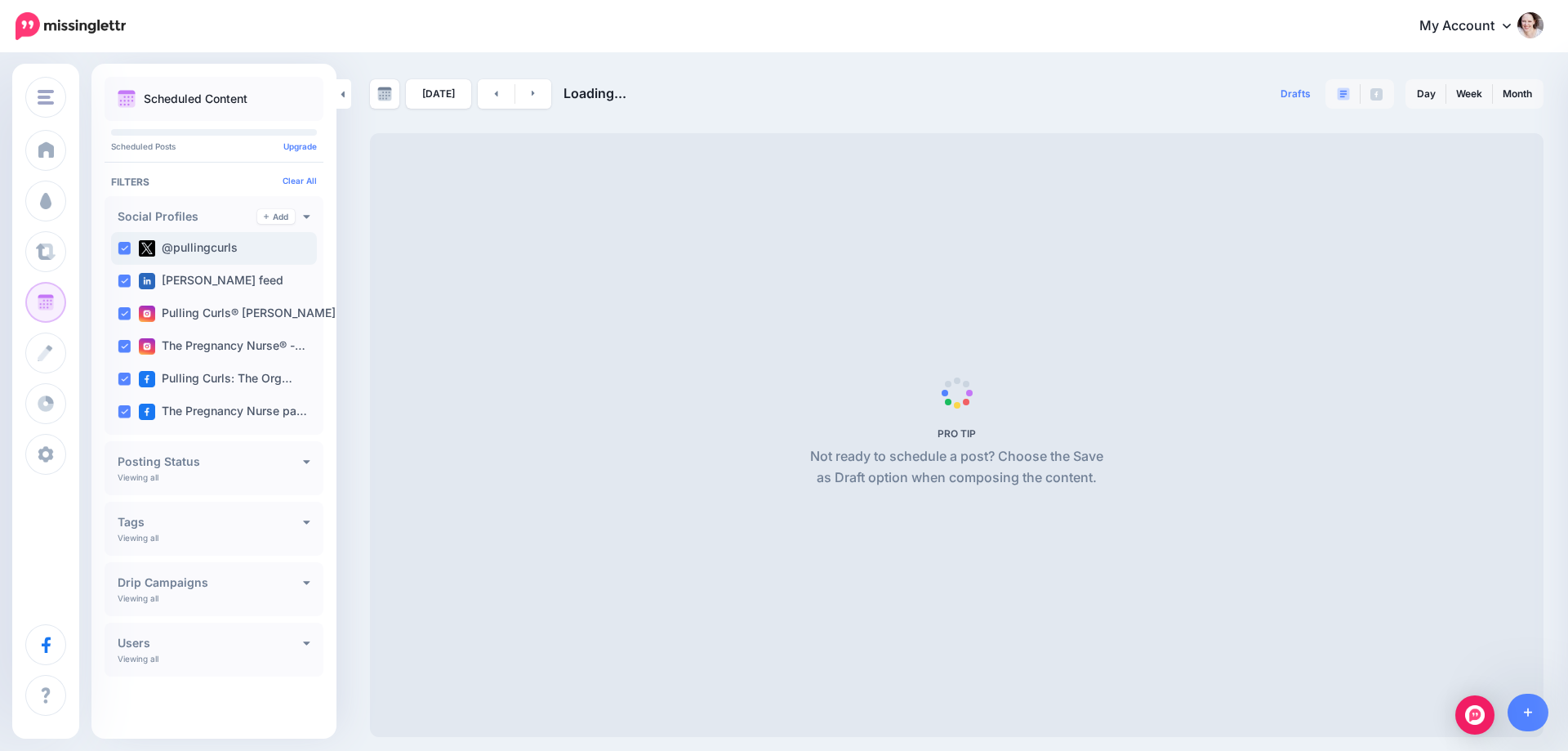
click at [124, 250] on ins at bounding box center [124, 249] width 13 height 13
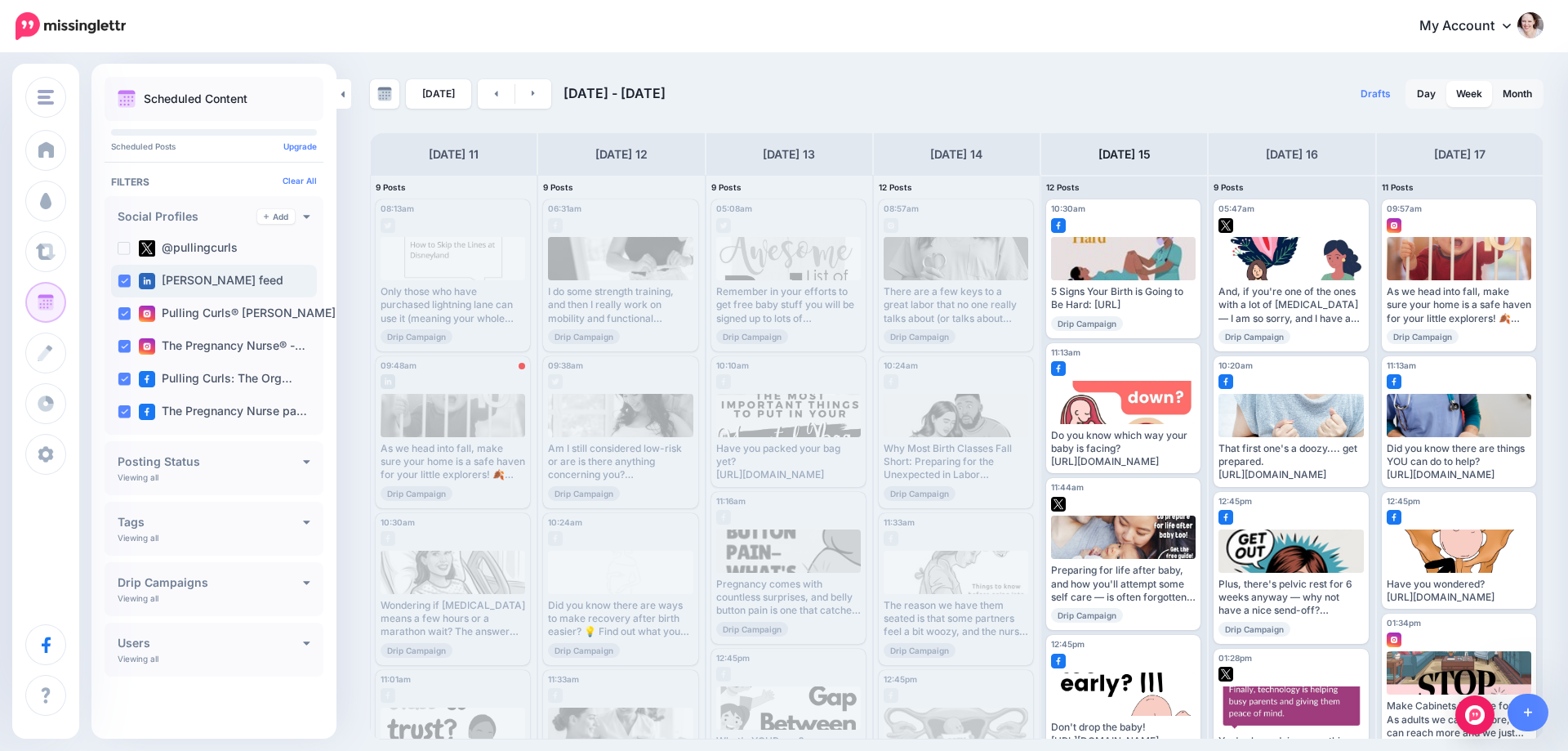
click at [128, 282] on ins at bounding box center [124, 281] width 13 height 13
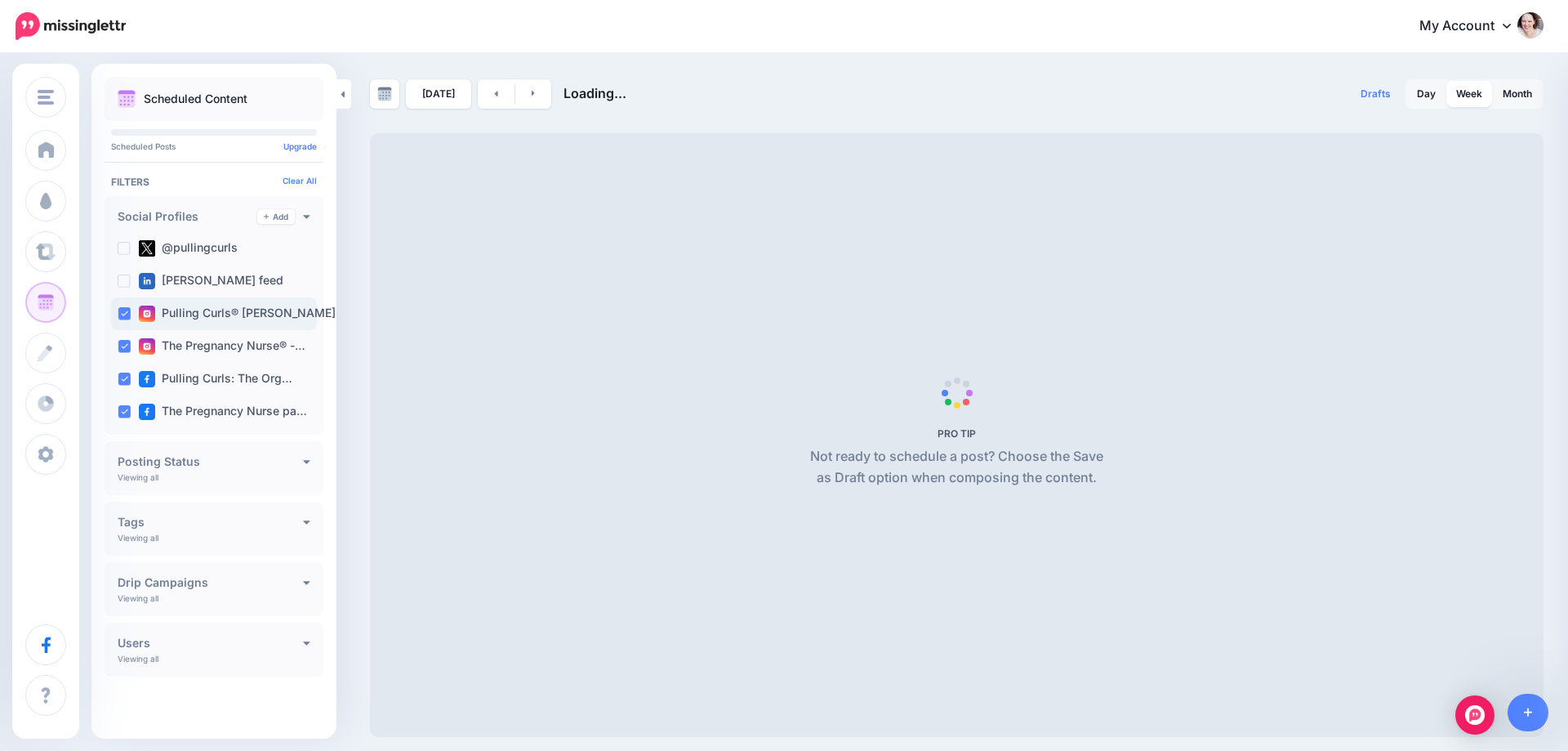
click at [118, 311] on ins at bounding box center [124, 314] width 13 height 13
click at [118, 345] on ins at bounding box center [124, 347] width 13 height 13
click at [119, 380] on ins at bounding box center [124, 379] width 13 height 13
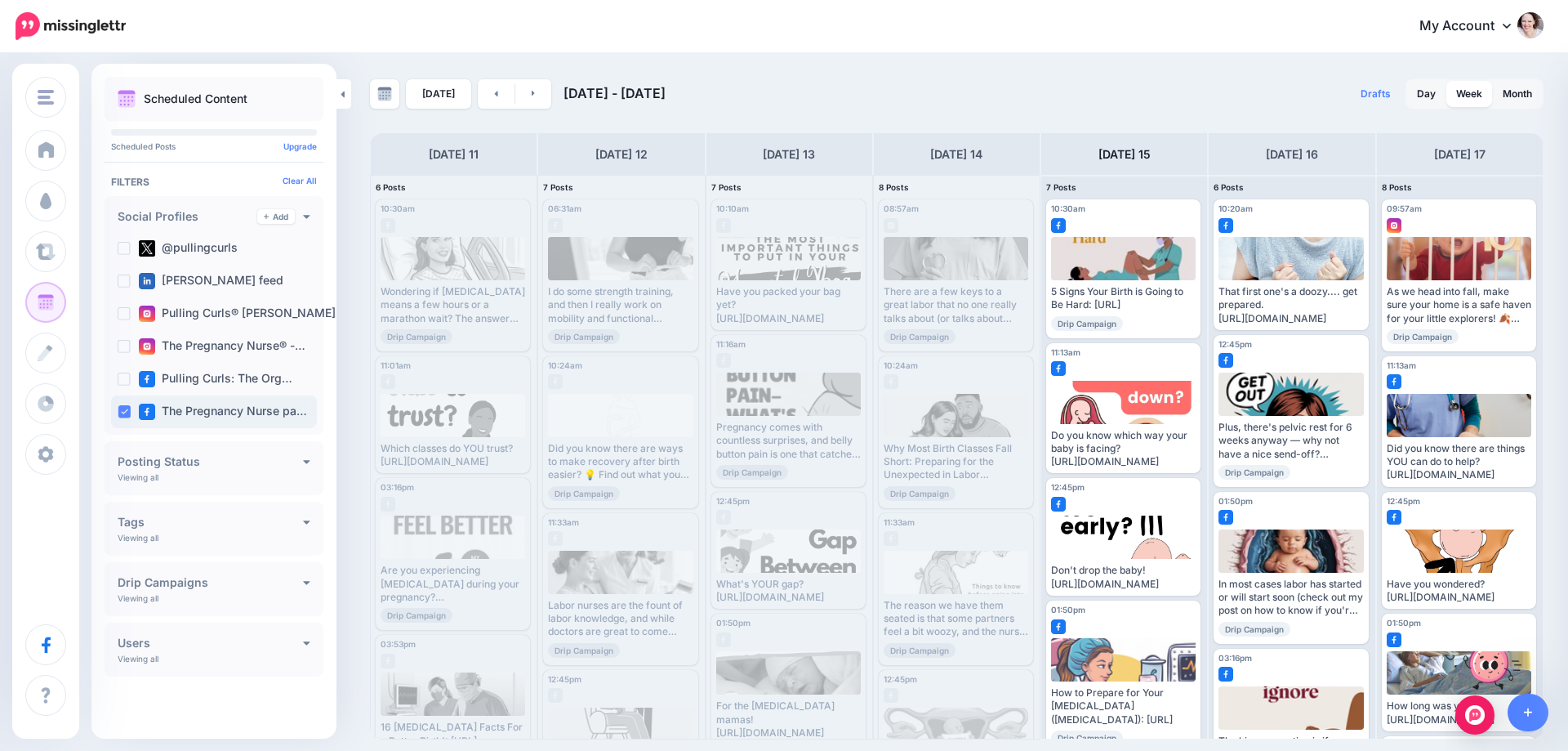
click at [121, 409] on ins at bounding box center [124, 412] width 13 height 13
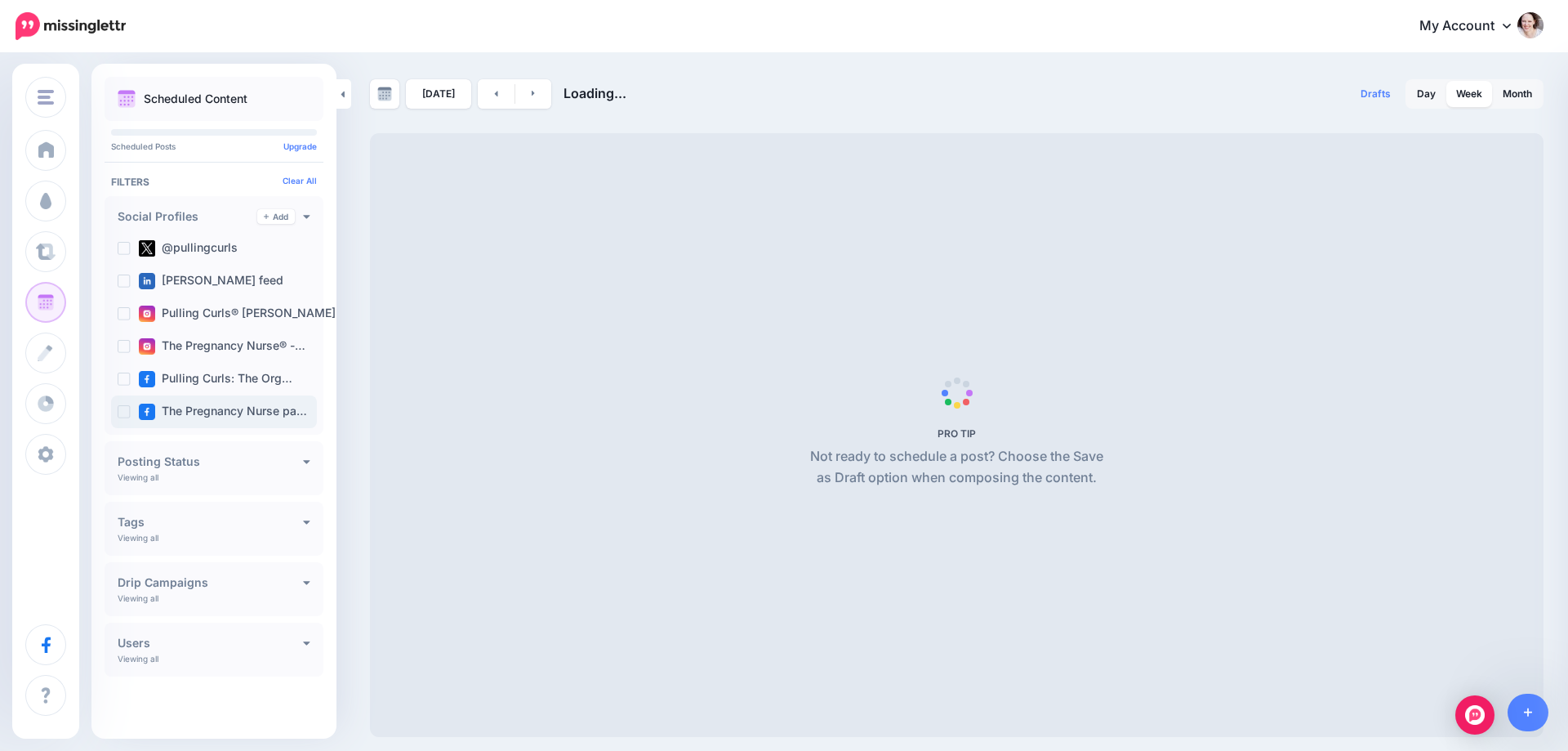
click at [127, 408] on ins at bounding box center [124, 412] width 13 height 13
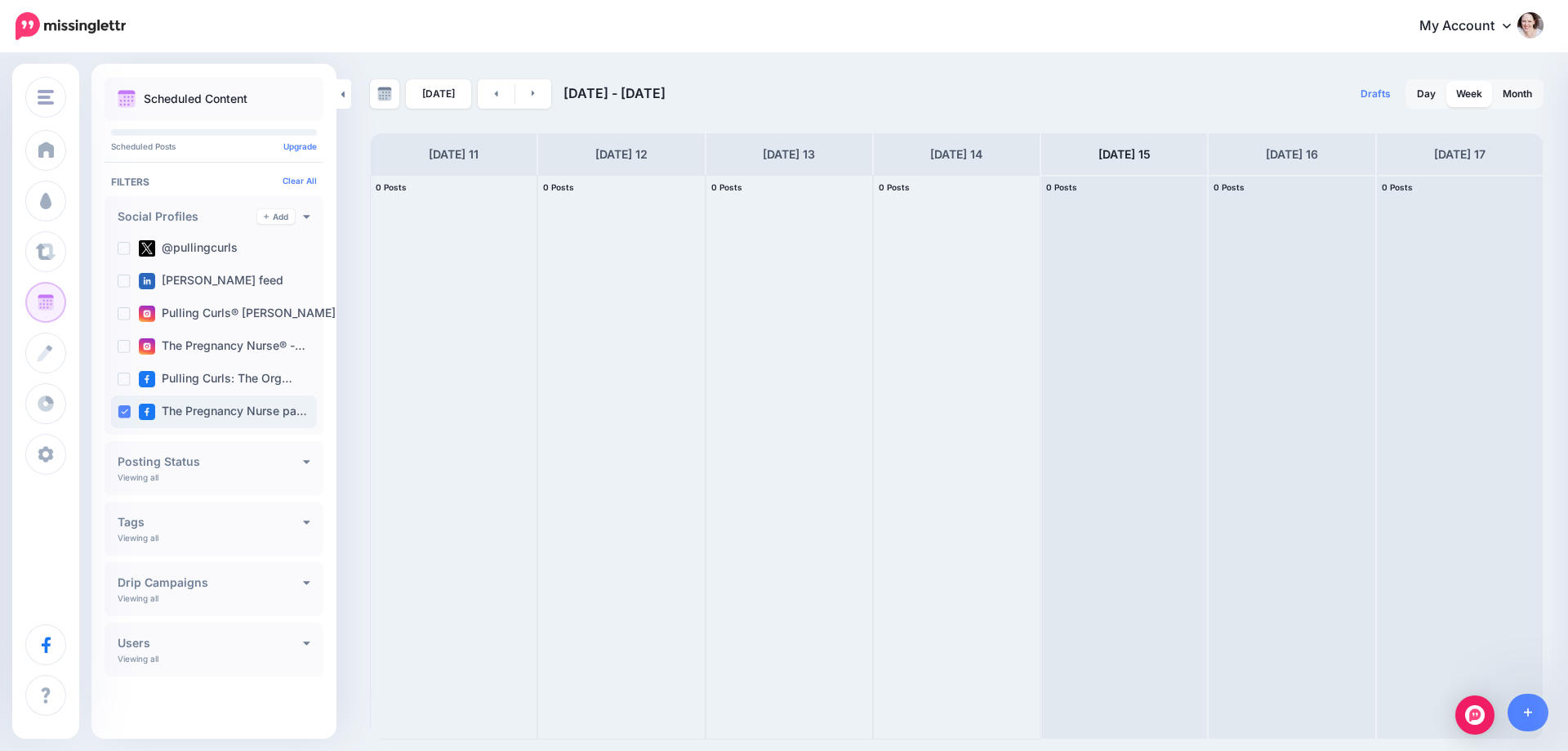
click at [127, 409] on ins at bounding box center [124, 412] width 13 height 13
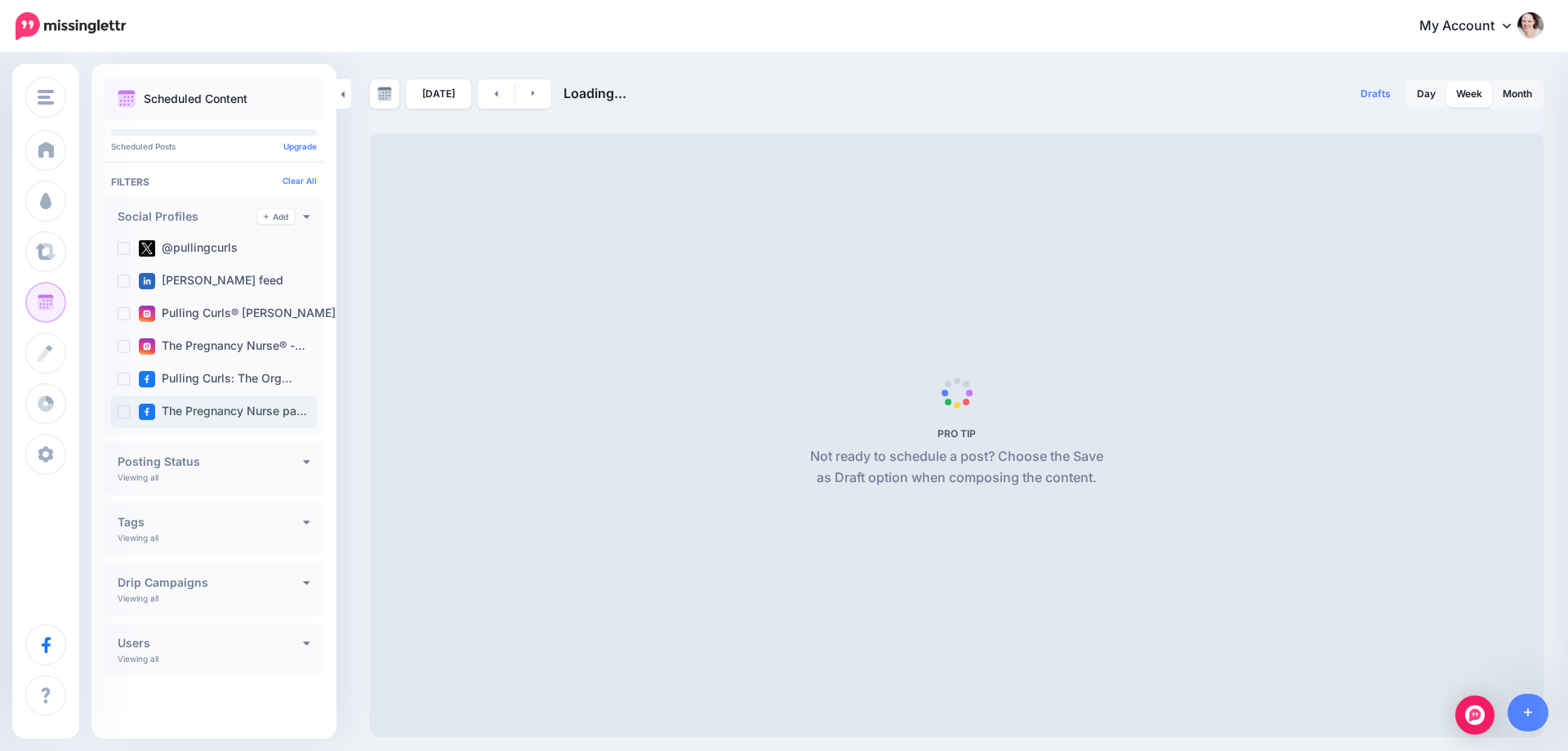
click at [127, 409] on ins at bounding box center [124, 412] width 13 height 13
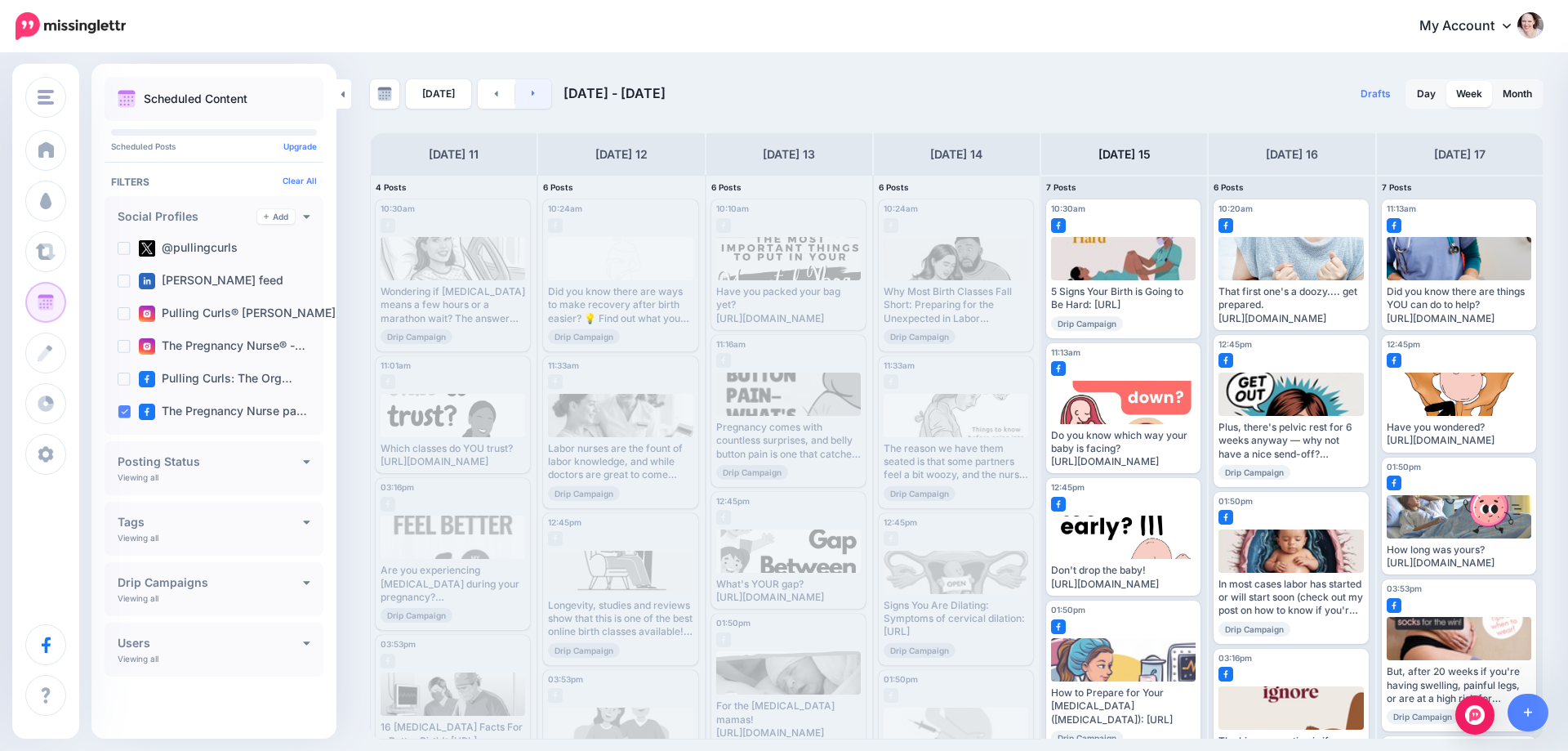
click at [532, 93] on icon at bounding box center [534, 93] width 3 height 6
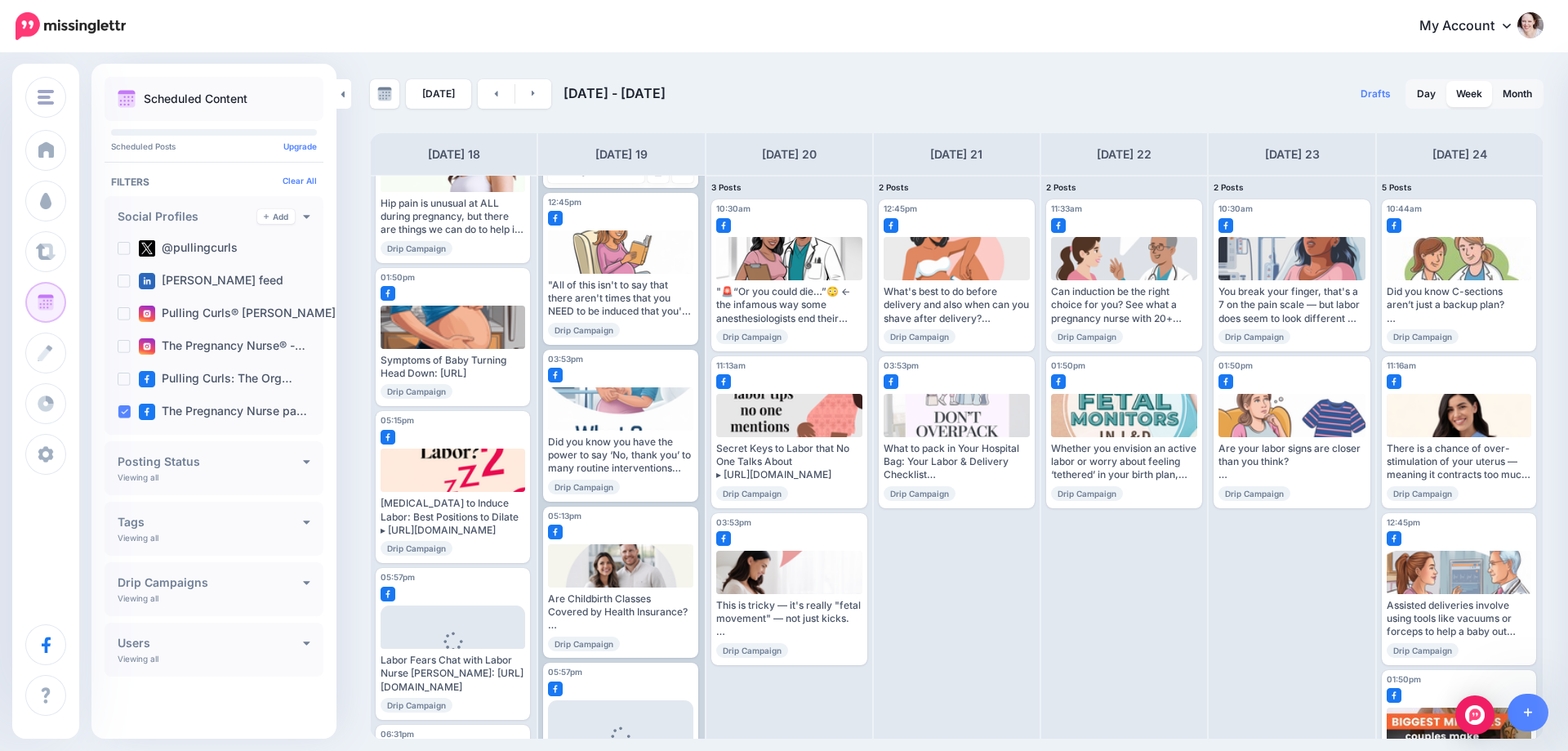
scroll to position [245, 0]
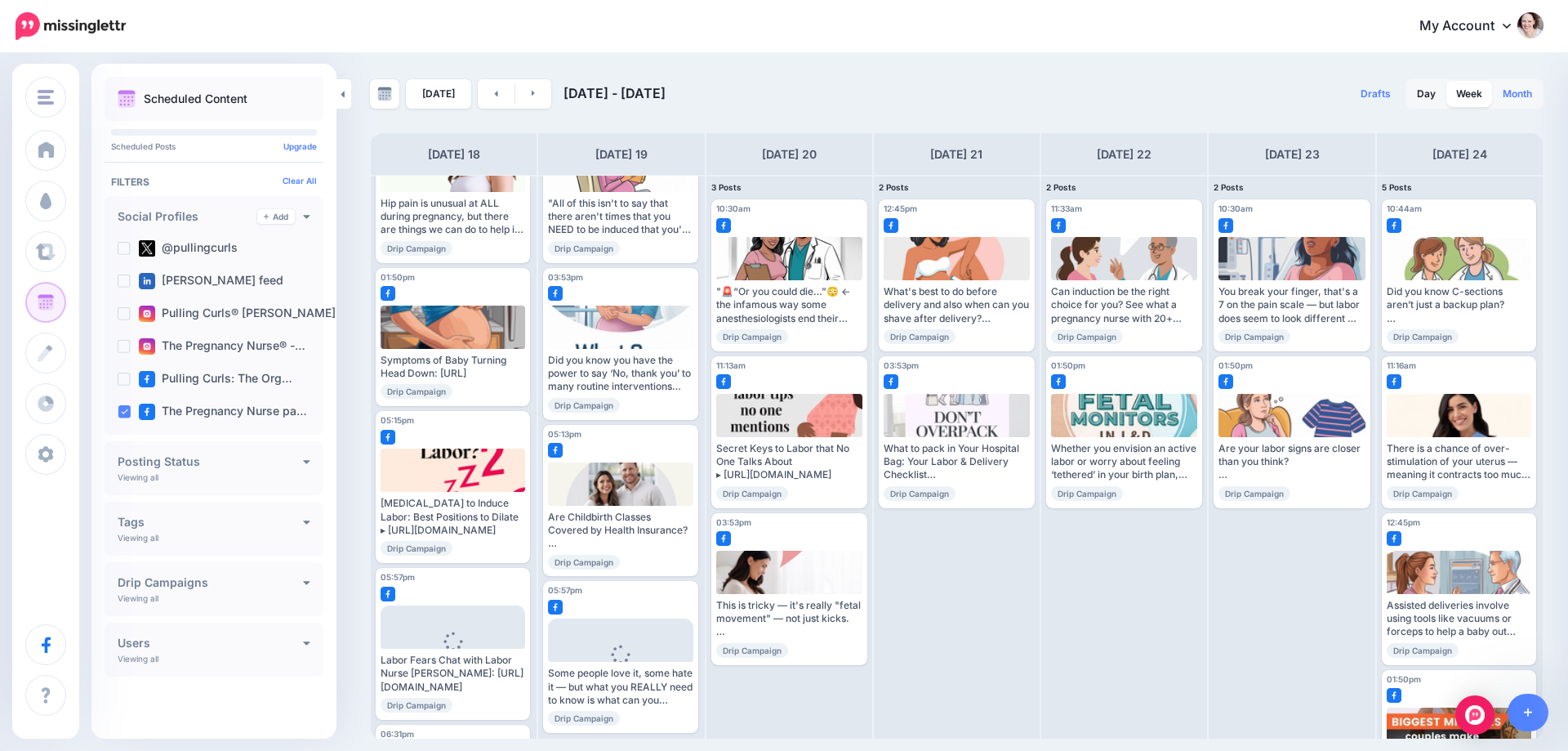
click at [1521, 96] on link "Month" at bounding box center [1518, 94] width 49 height 26
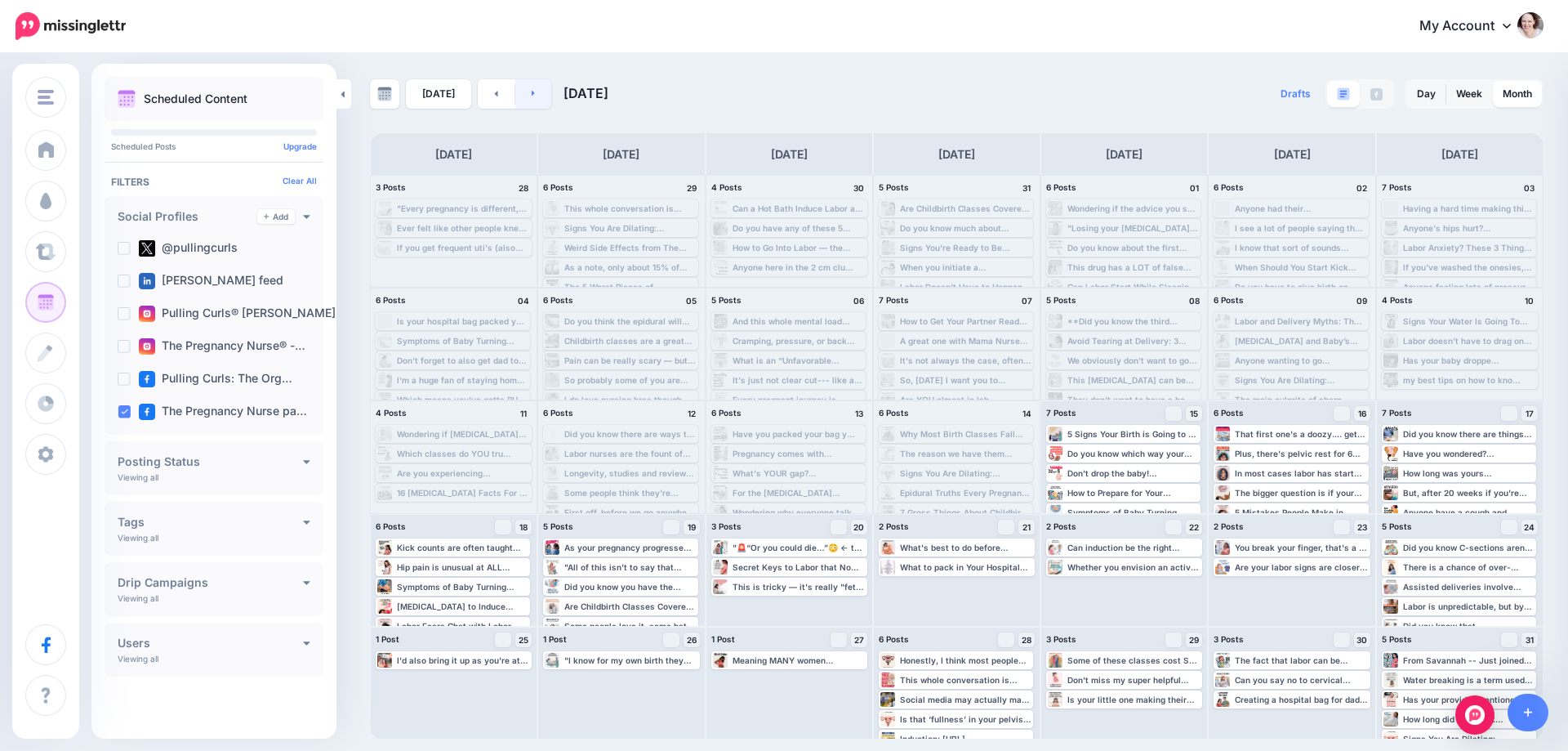
click at [544, 90] on link at bounding box center [534, 94] width 37 height 30
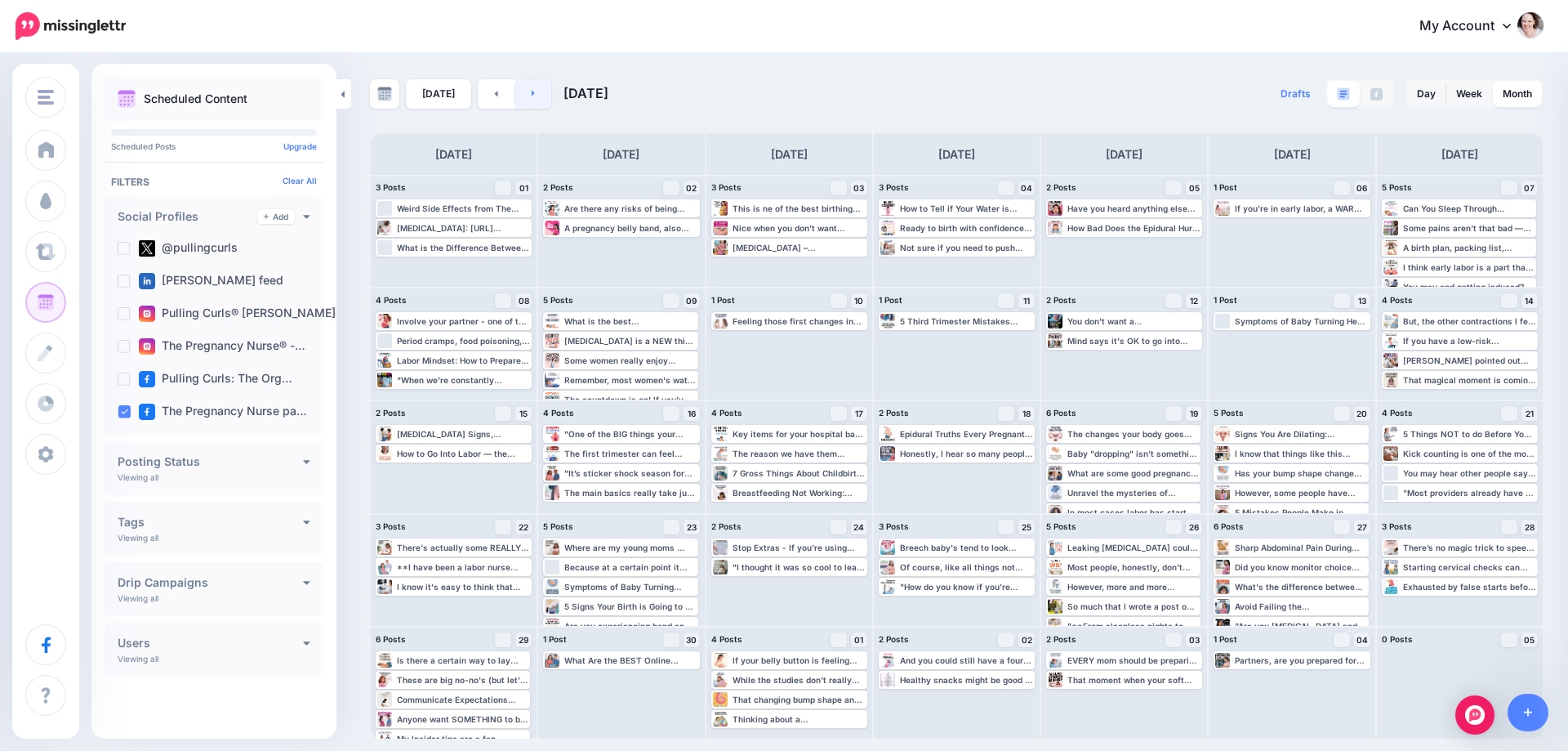
click at [544, 90] on link at bounding box center [534, 94] width 37 height 30
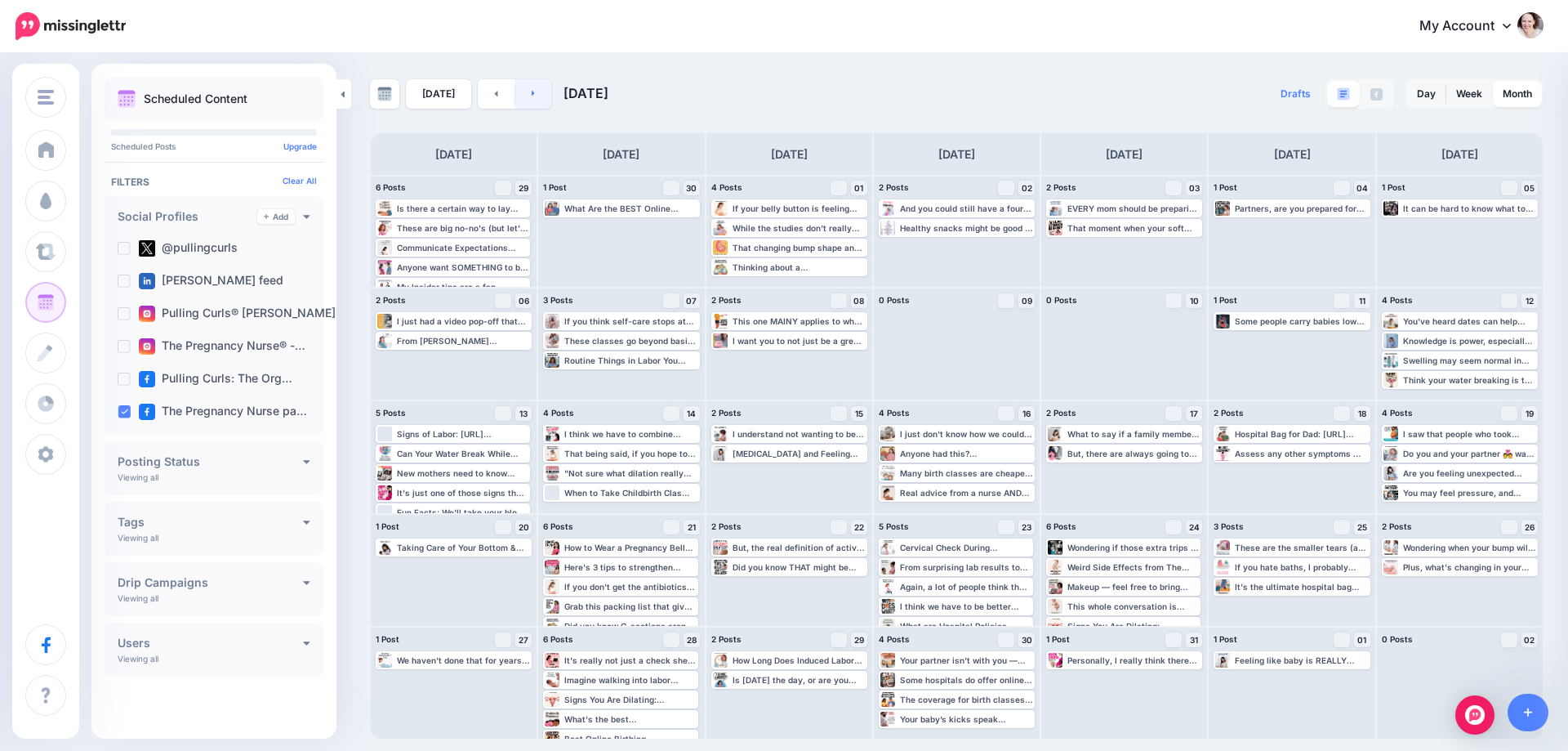
click at [544, 90] on link at bounding box center [534, 94] width 37 height 30
